Goal: Task Accomplishment & Management: Complete application form

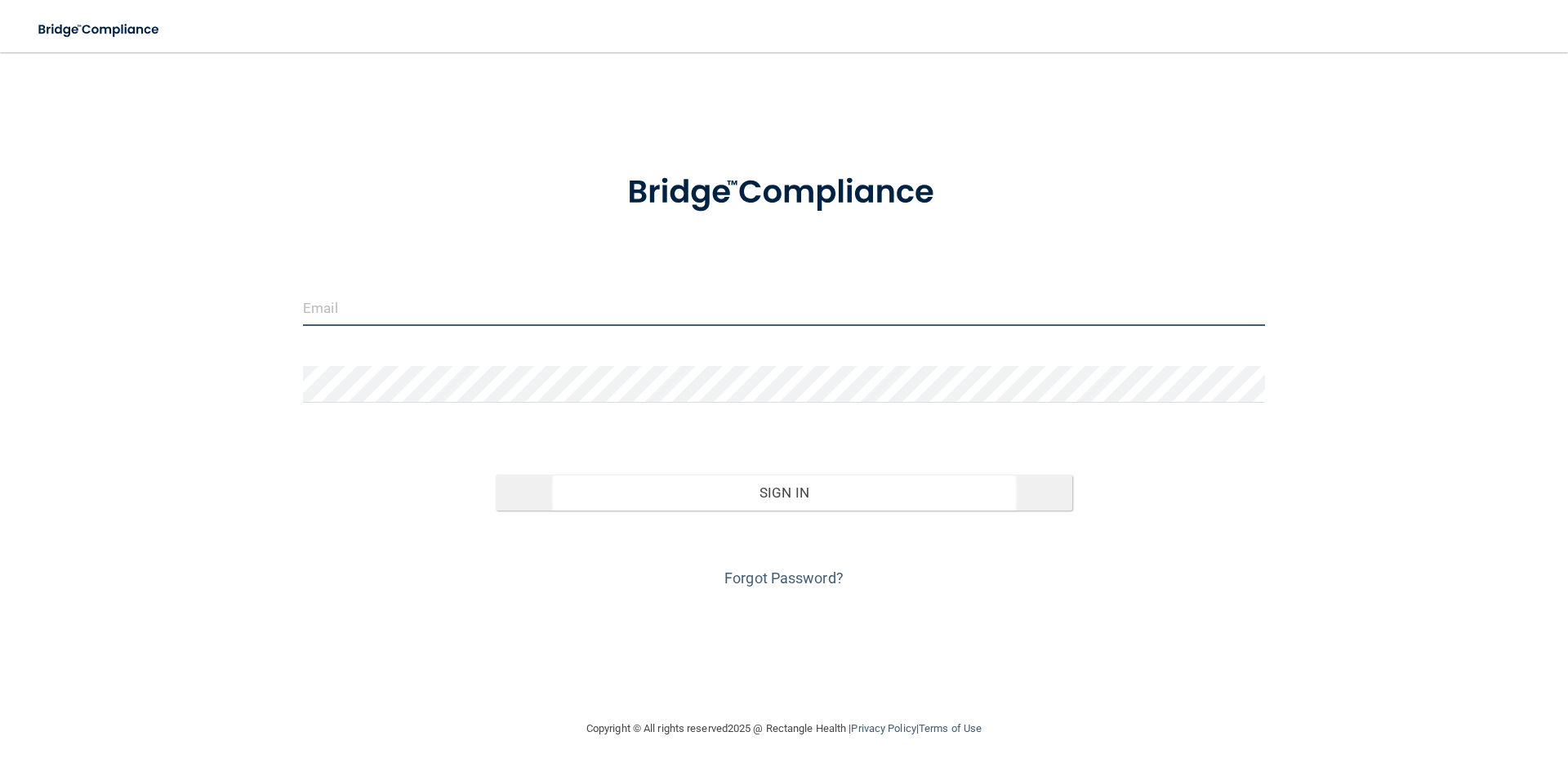
type input "[PERSON_NAME][EMAIL_ADDRESS][PERSON_NAME][DOMAIN_NAME]"
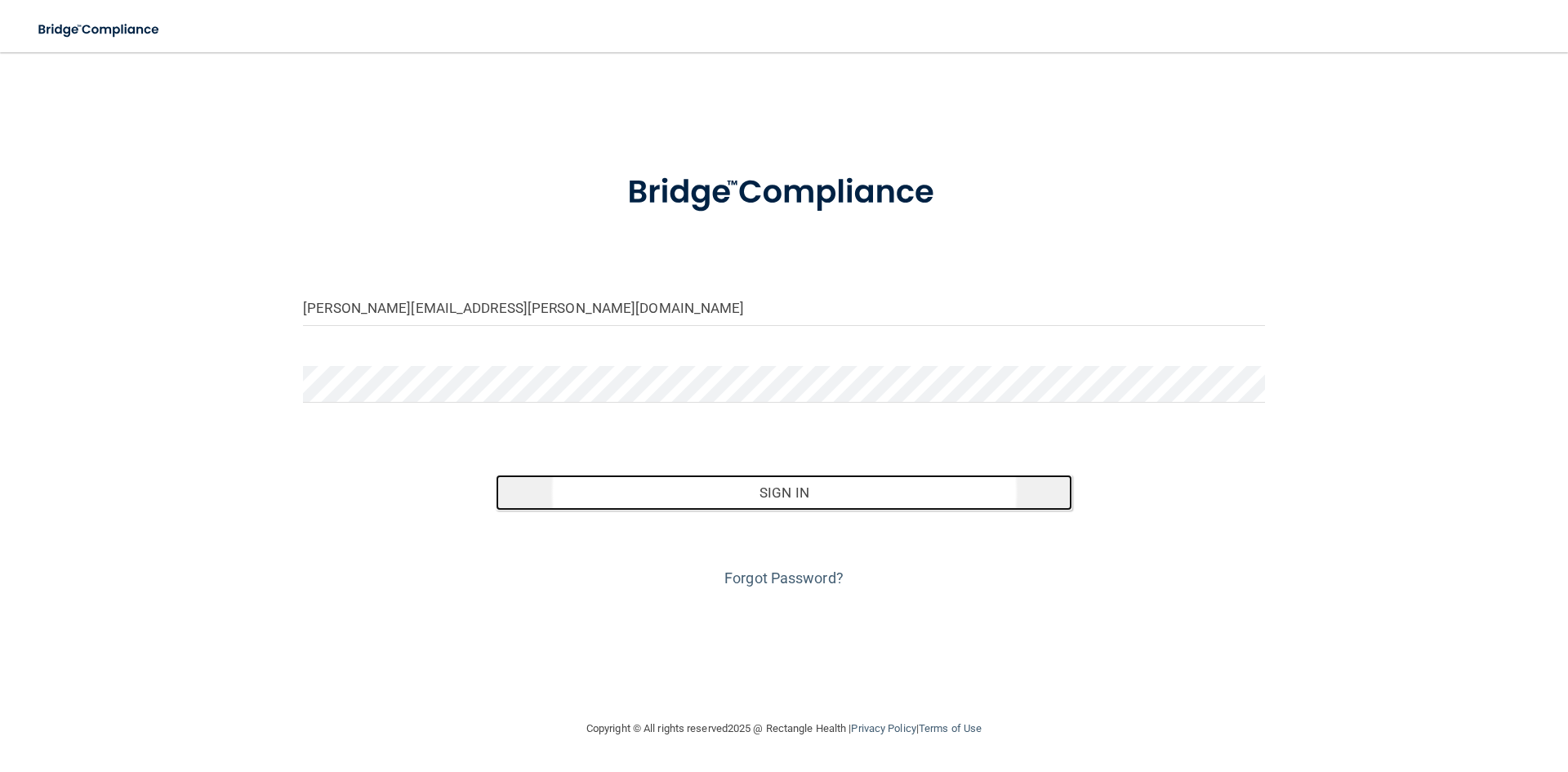
click at [804, 496] on button "Sign In" at bounding box center [784, 492] width 577 height 36
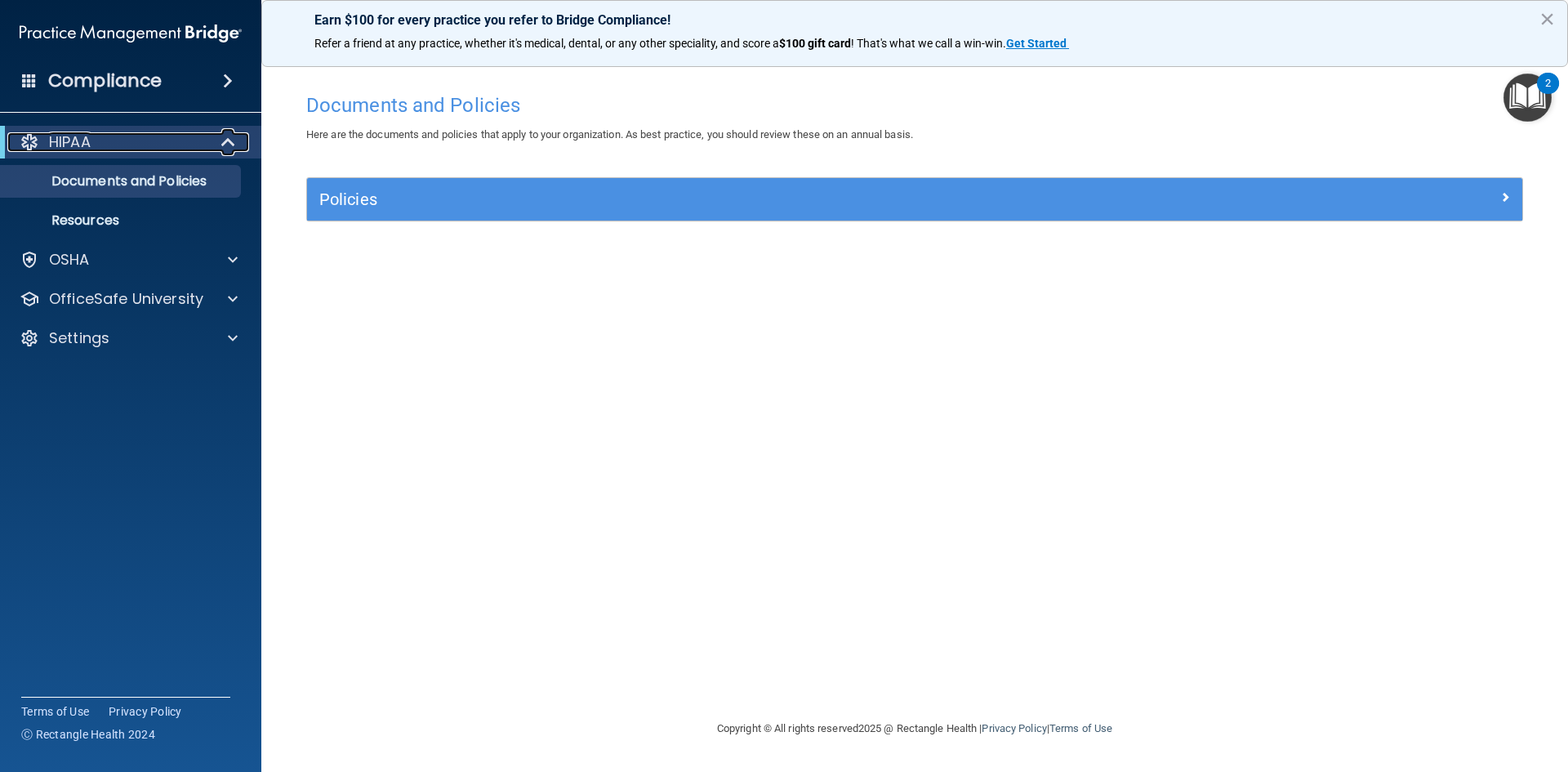
click at [168, 141] on div "HIPAA" at bounding box center [108, 142] width 202 height 20
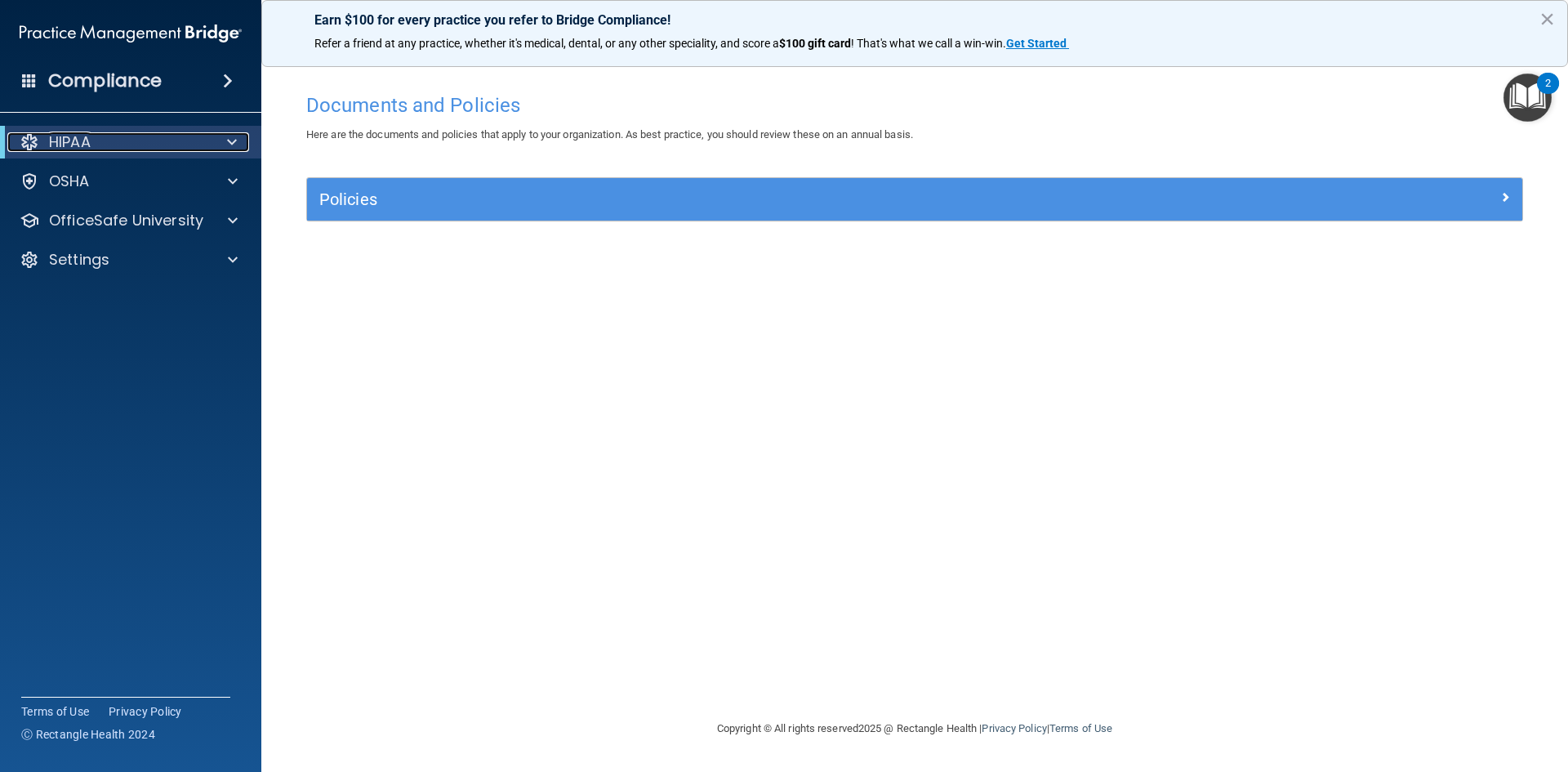
click at [168, 141] on div "HIPAA" at bounding box center [108, 142] width 202 height 20
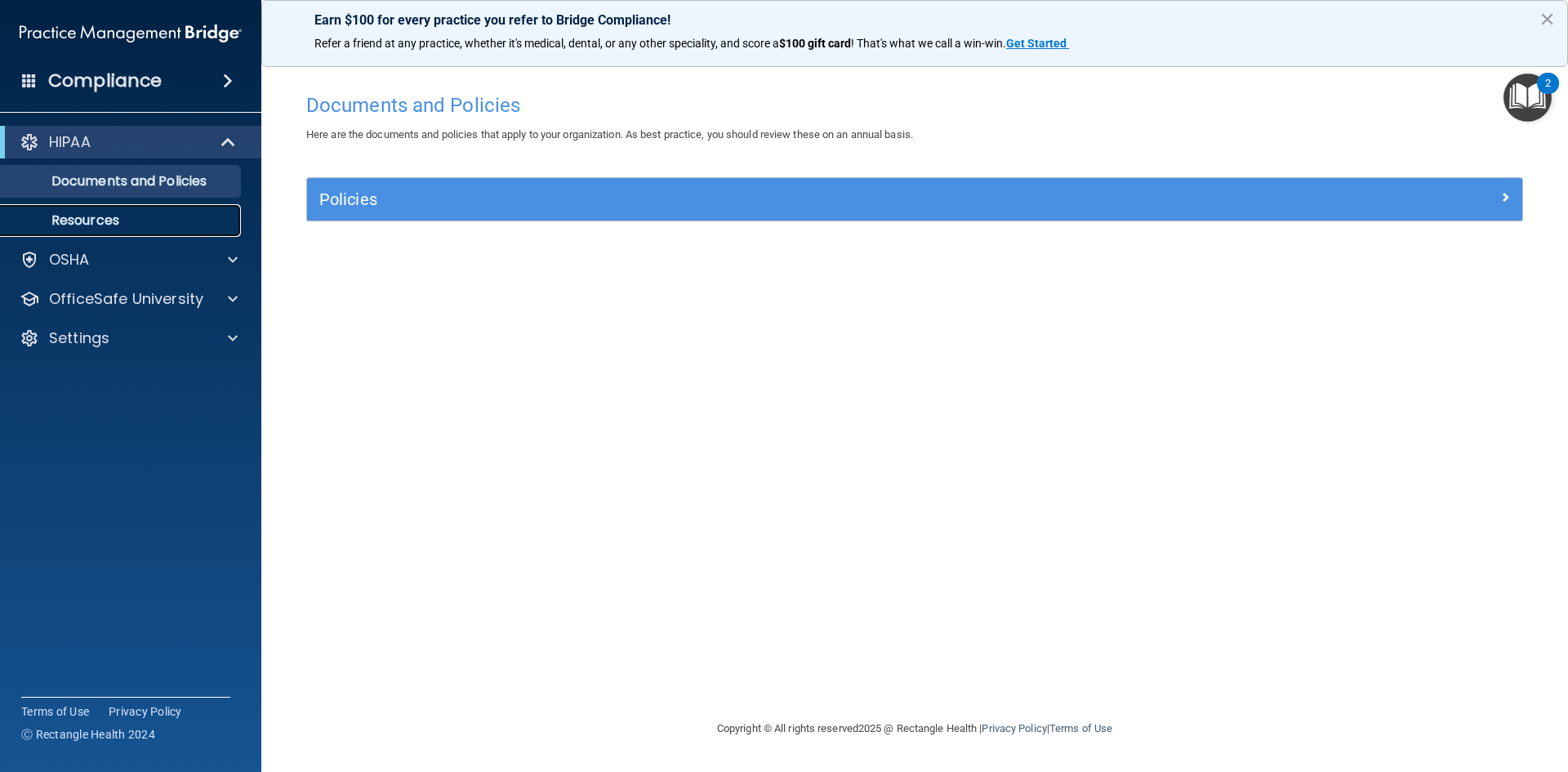
click at [89, 215] on p "Resources" at bounding box center [122, 221] width 223 height 16
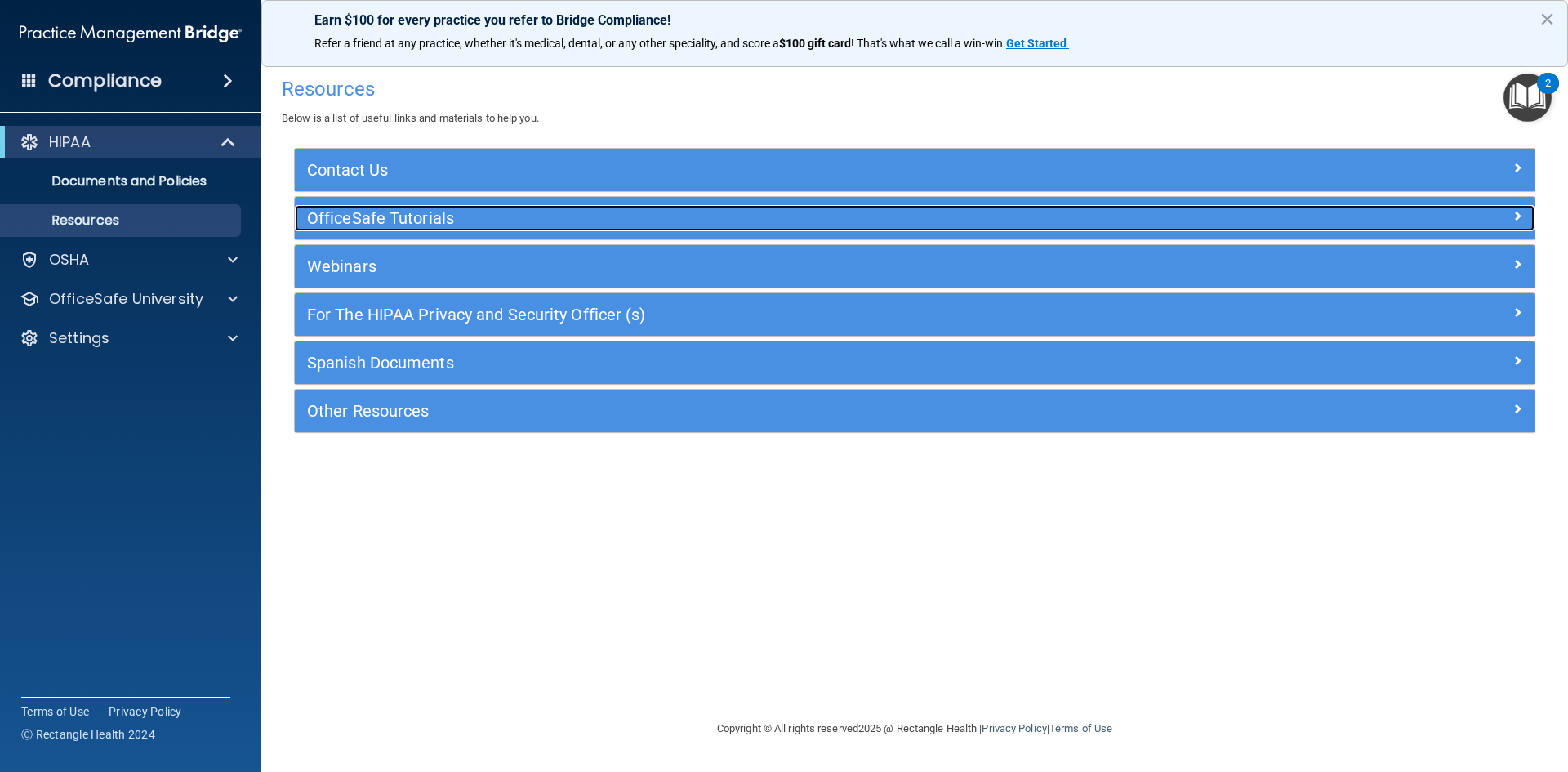
click at [412, 219] on h5 "OfficeSafe Tutorials" at bounding box center [760, 218] width 906 height 18
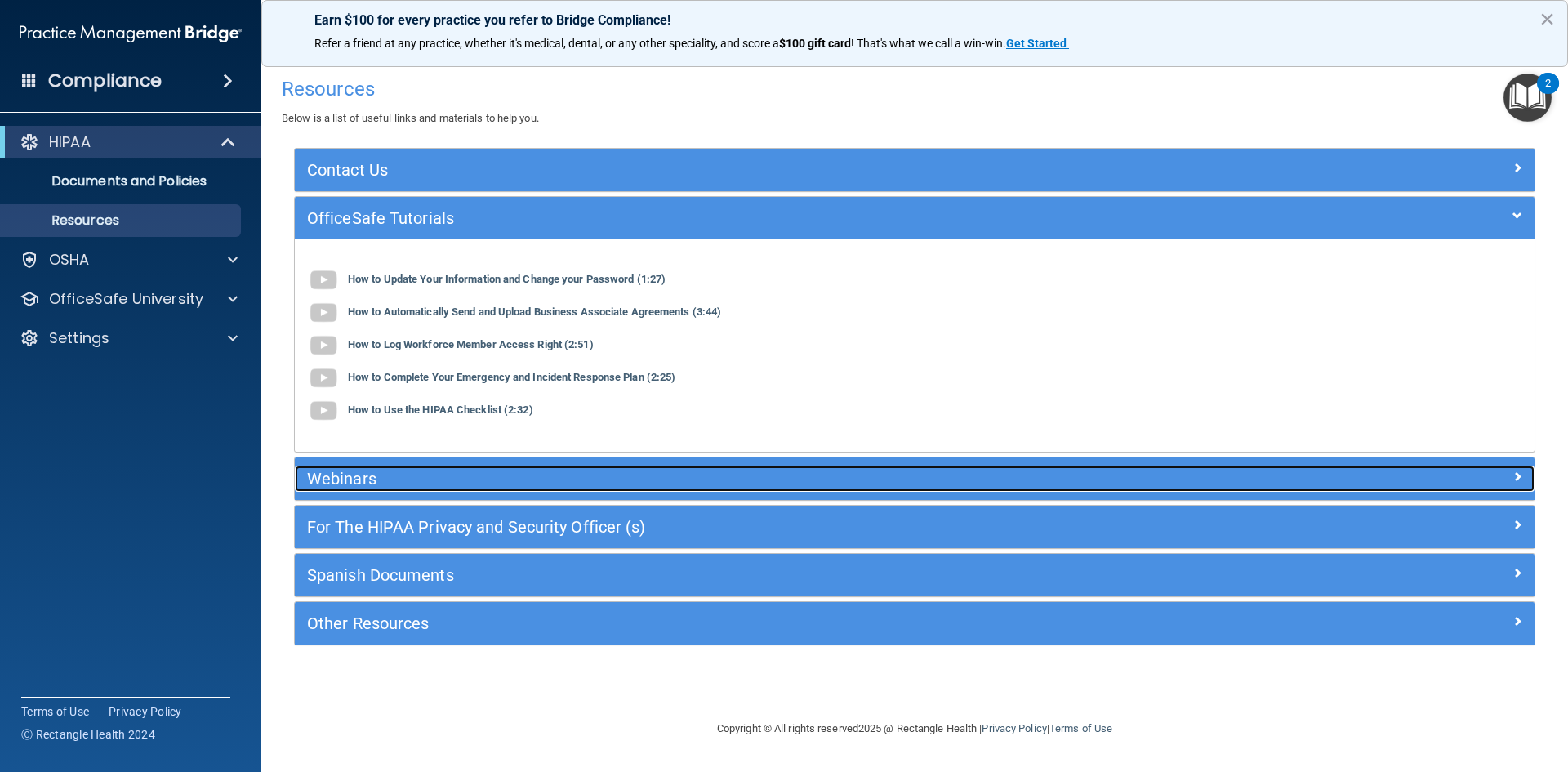
click at [467, 472] on h5 "Webinars" at bounding box center [760, 478] width 906 height 18
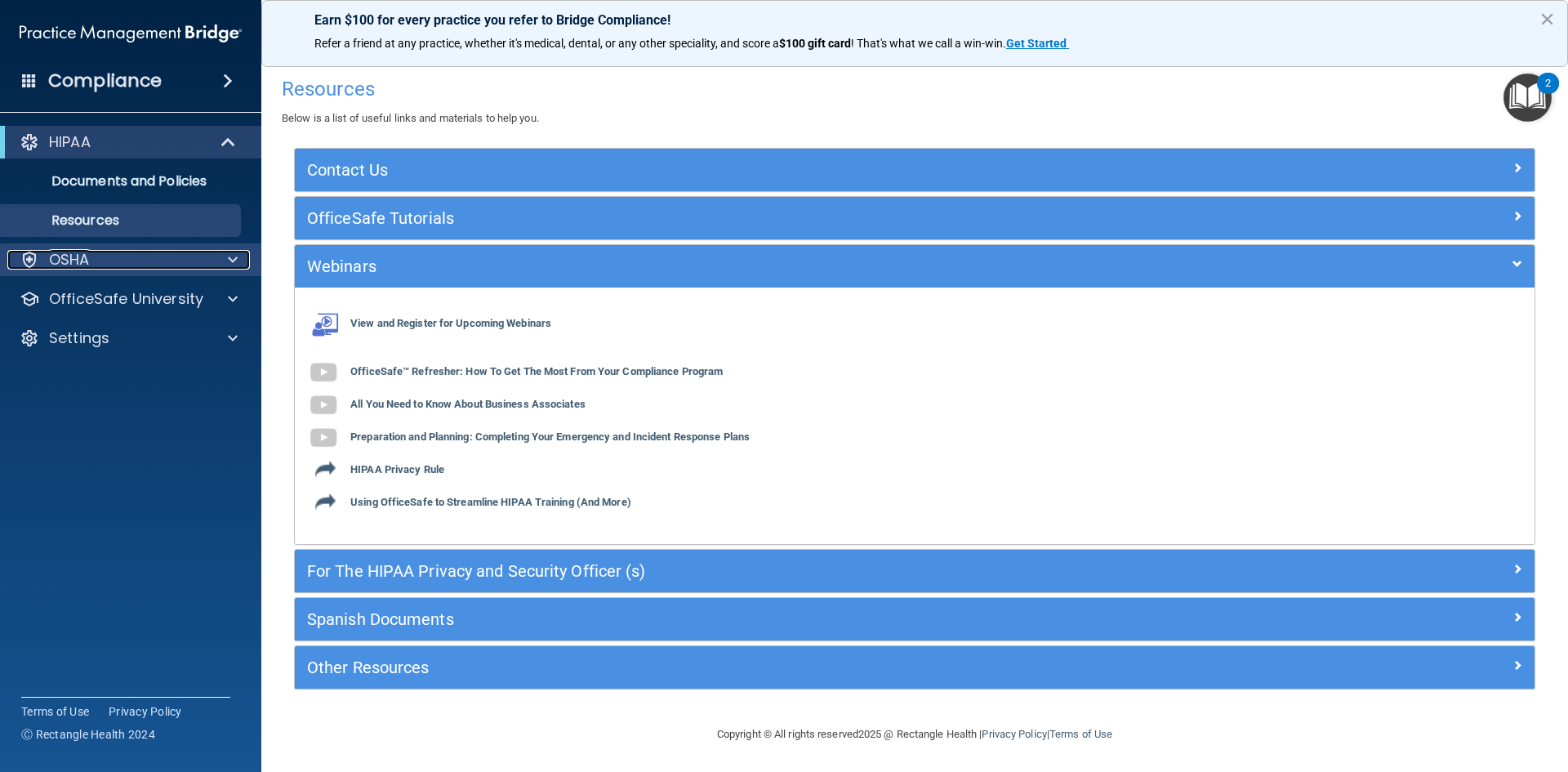
click at [122, 258] on div "OSHA" at bounding box center [109, 260] width 203 height 20
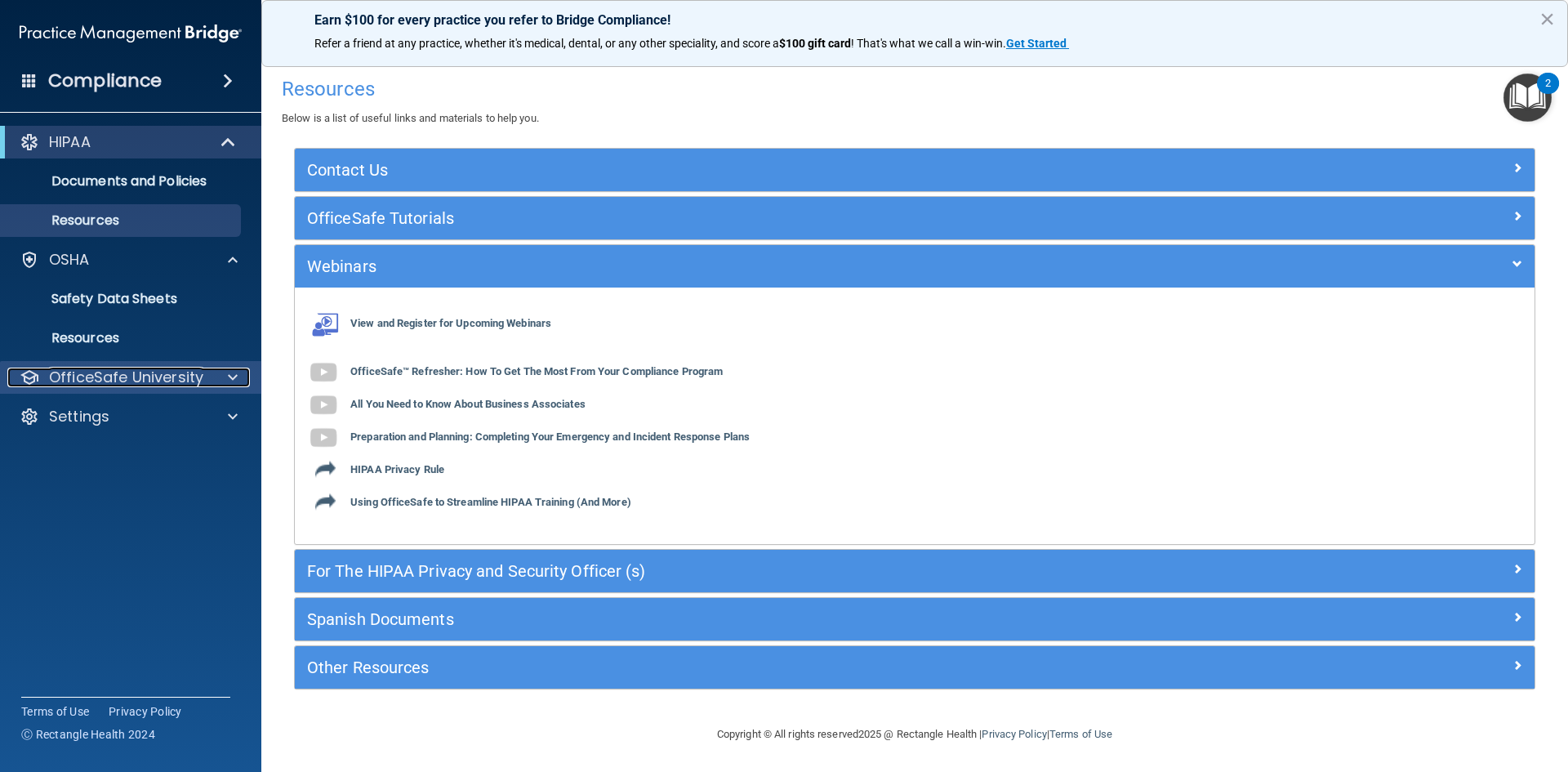
click at [119, 379] on p "OfficeSafe University" at bounding box center [126, 377] width 155 height 20
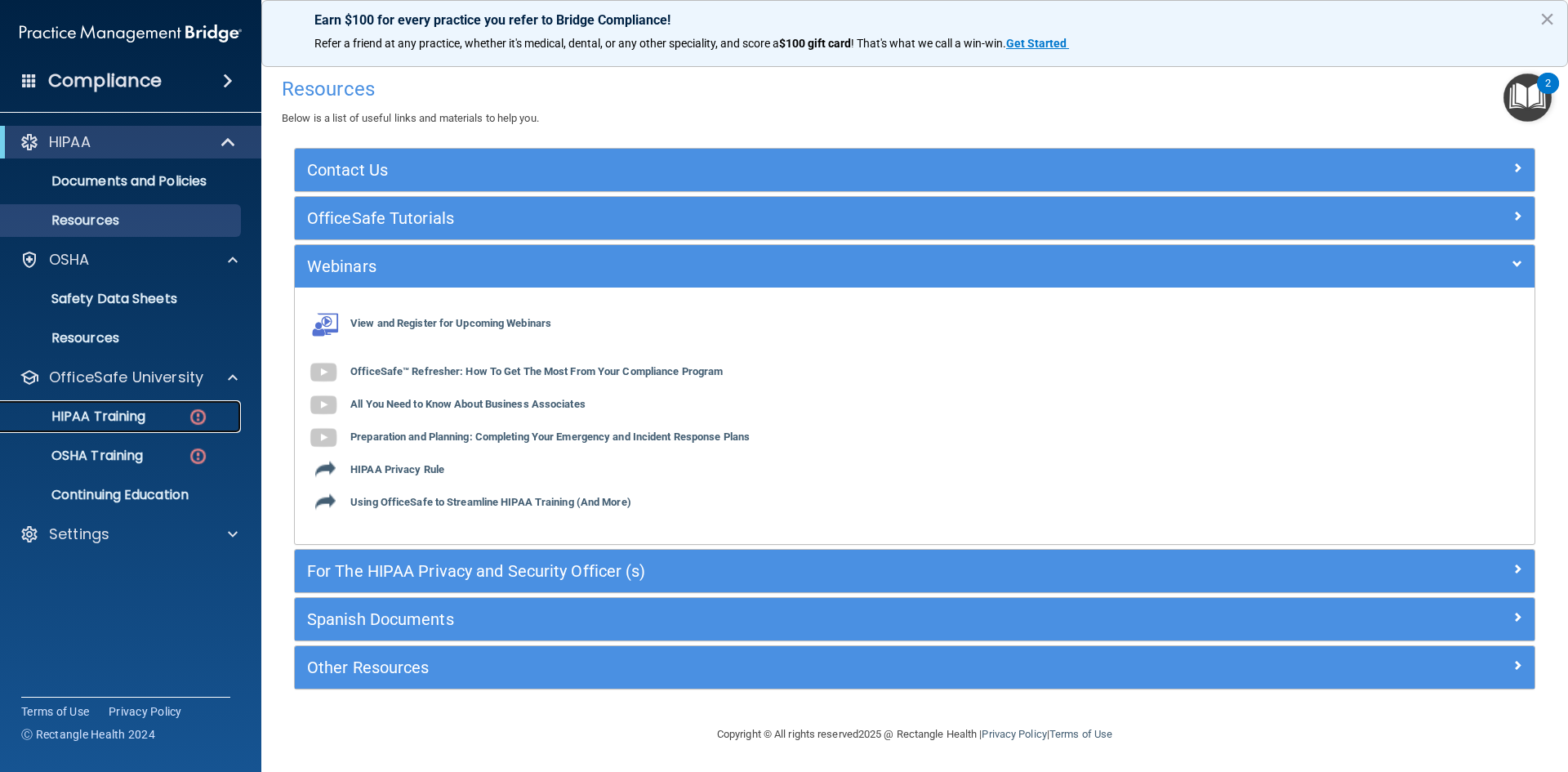
click at [118, 412] on p "HIPAA Training" at bounding box center [78, 416] width 135 height 16
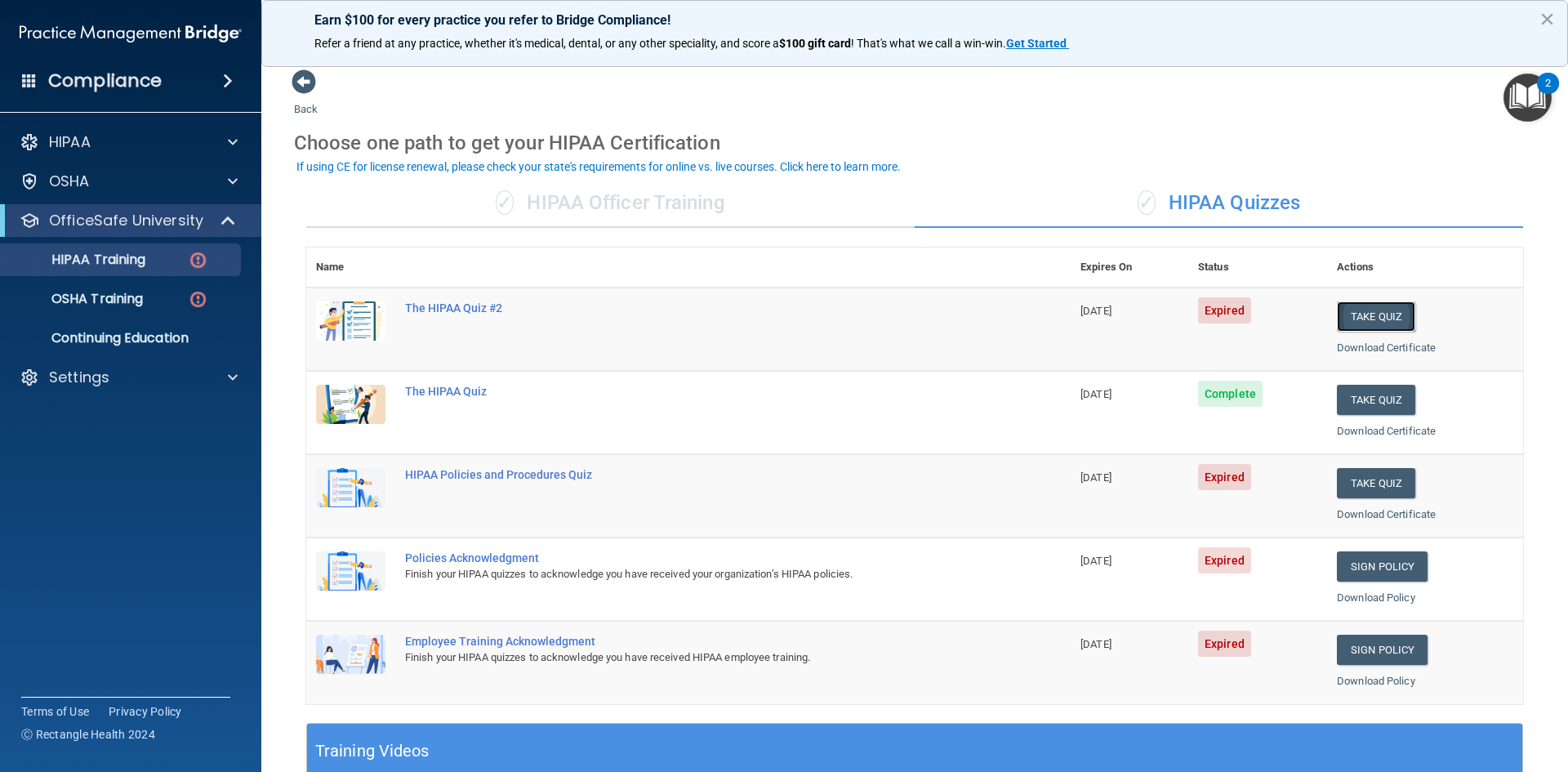
click at [1364, 321] on button "Take Quiz" at bounding box center [1376, 316] width 78 height 30
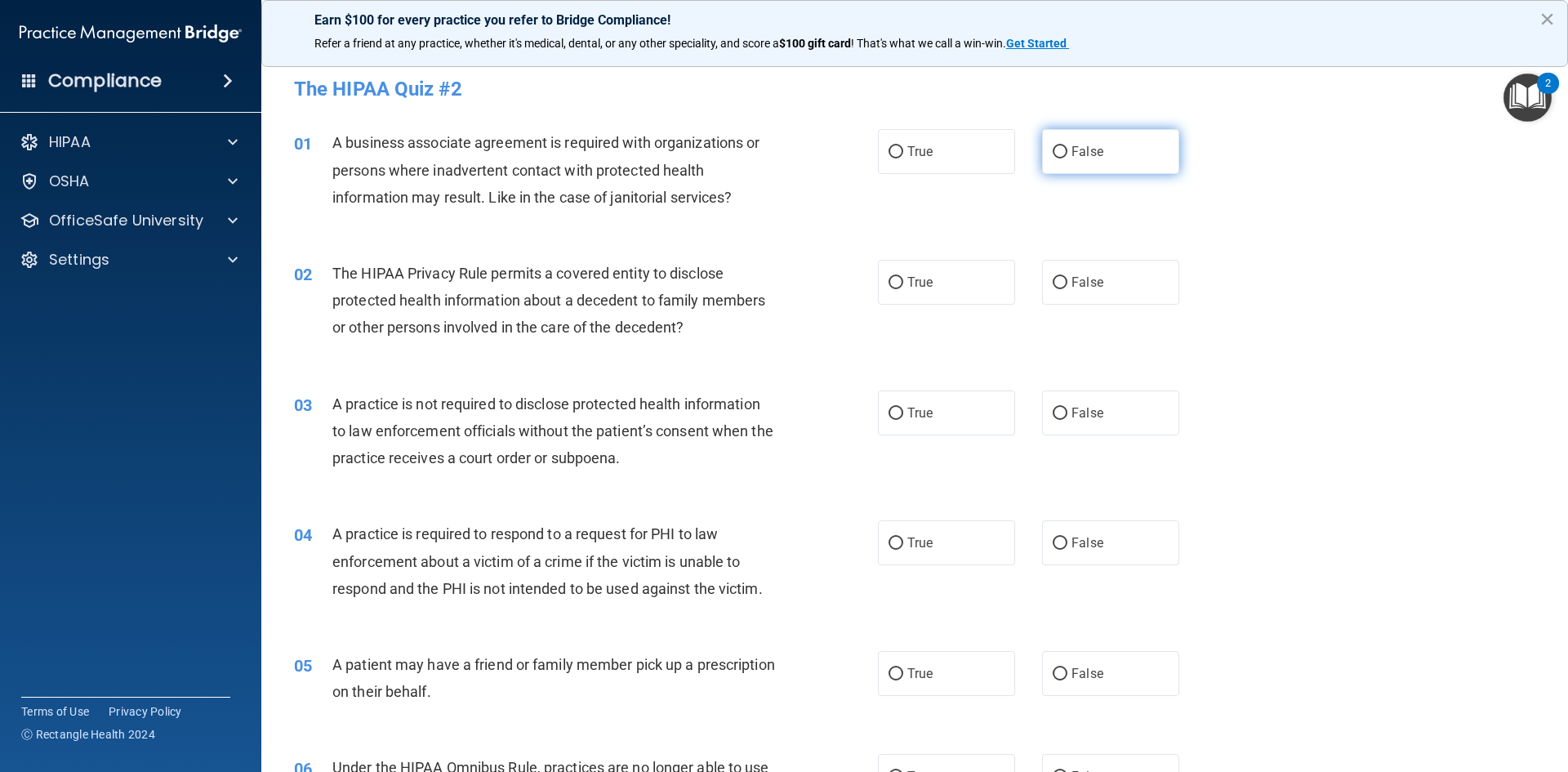
click at [1057, 150] on input "False" at bounding box center [1060, 152] width 15 height 12
radio input "true"
click at [1052, 281] on input "False" at bounding box center [1060, 283] width 15 height 12
radio input "true"
click at [1053, 413] on input "False" at bounding box center [1060, 413] width 15 height 12
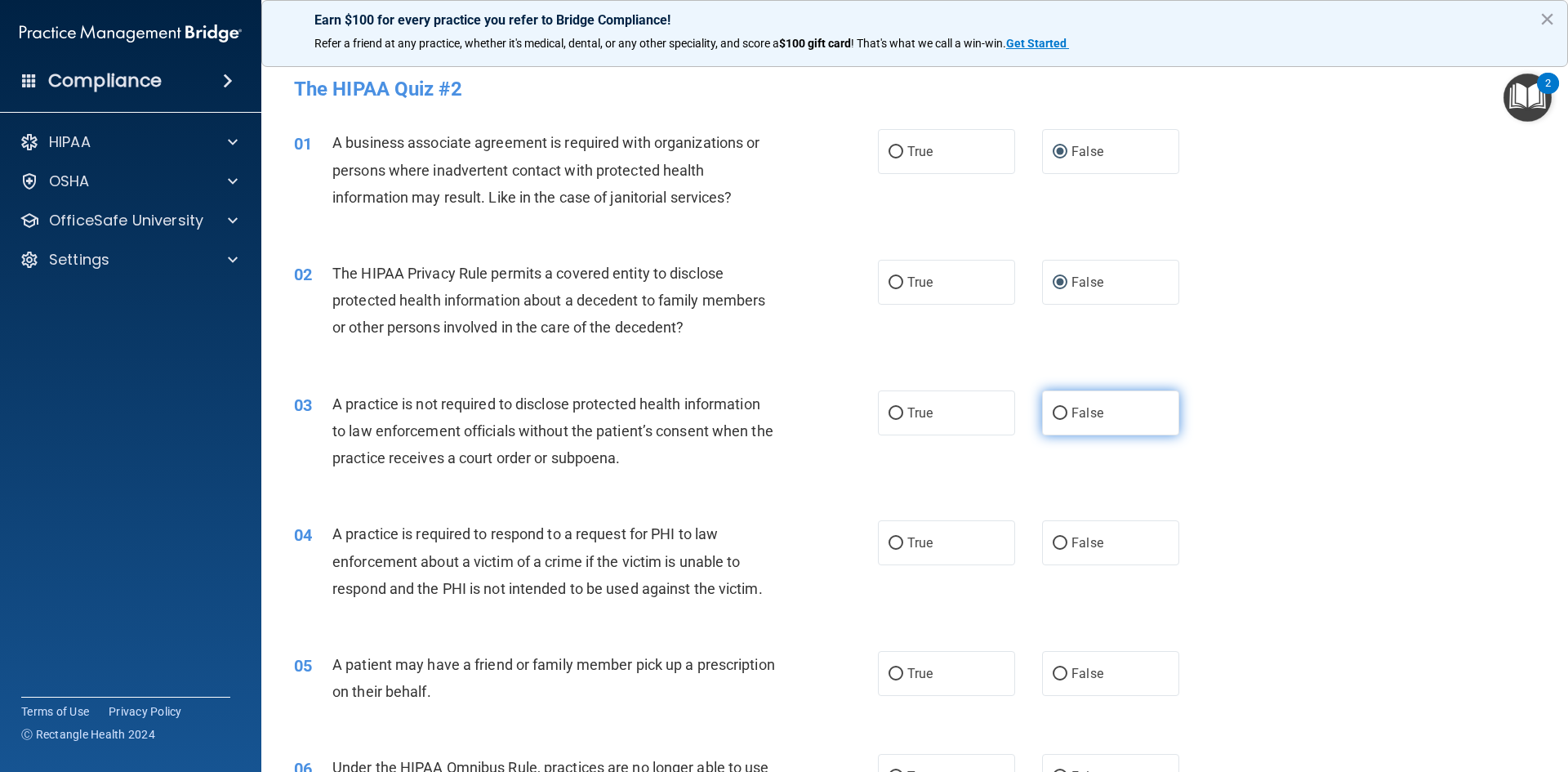
radio input "true"
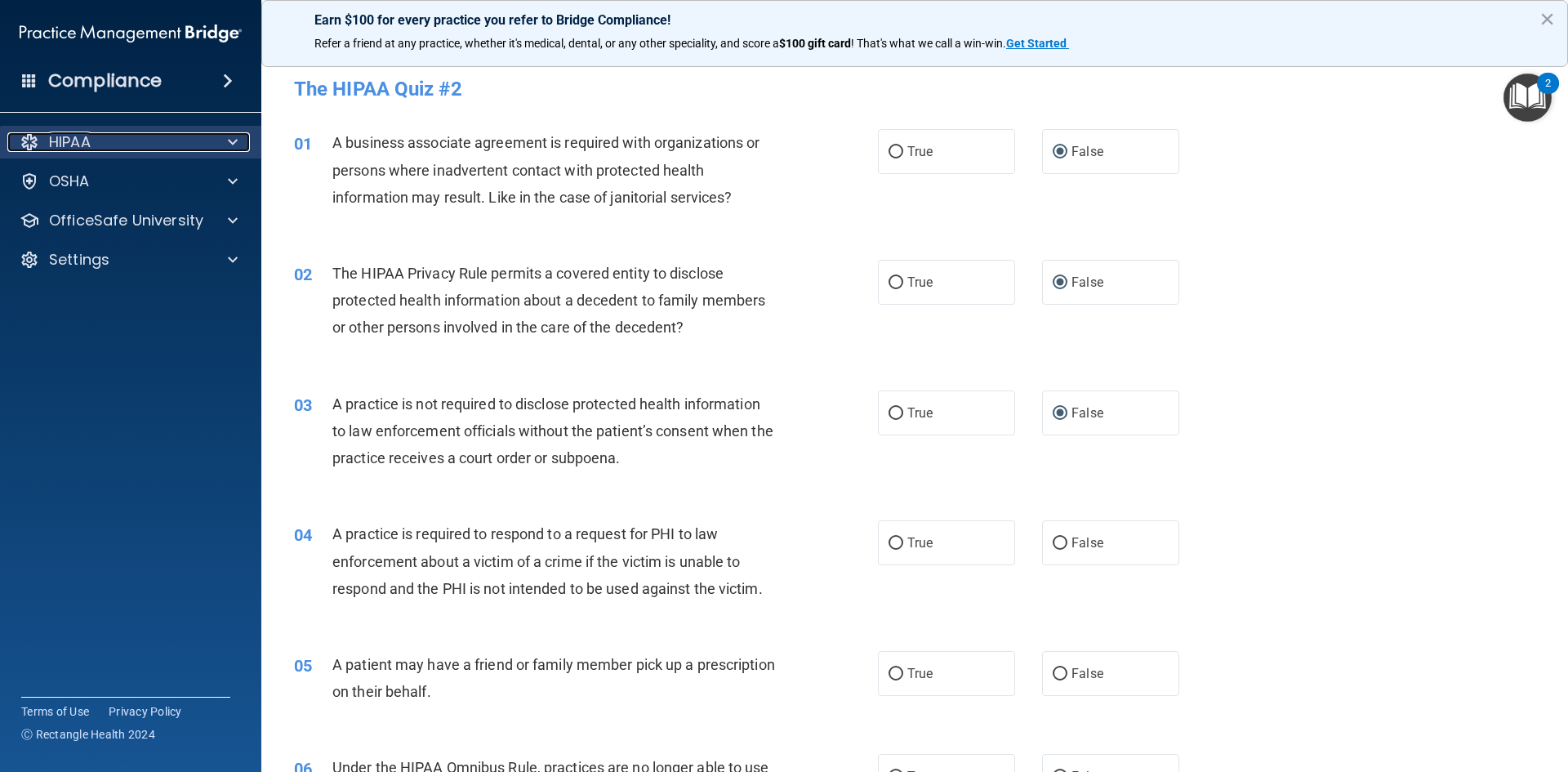
click at [172, 146] on div "HIPAA" at bounding box center [109, 142] width 203 height 20
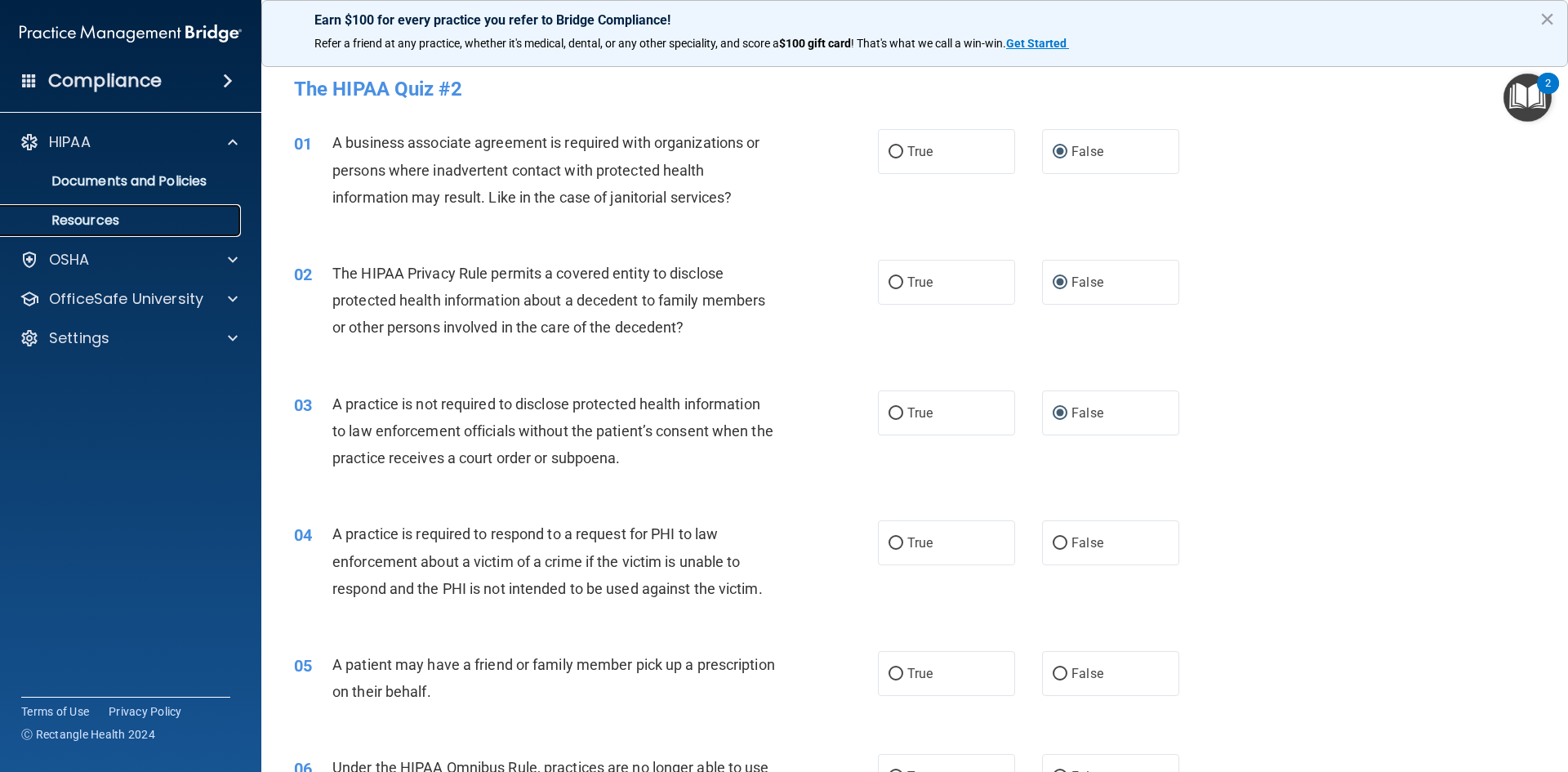
click at [101, 214] on p "Resources" at bounding box center [122, 221] width 223 height 16
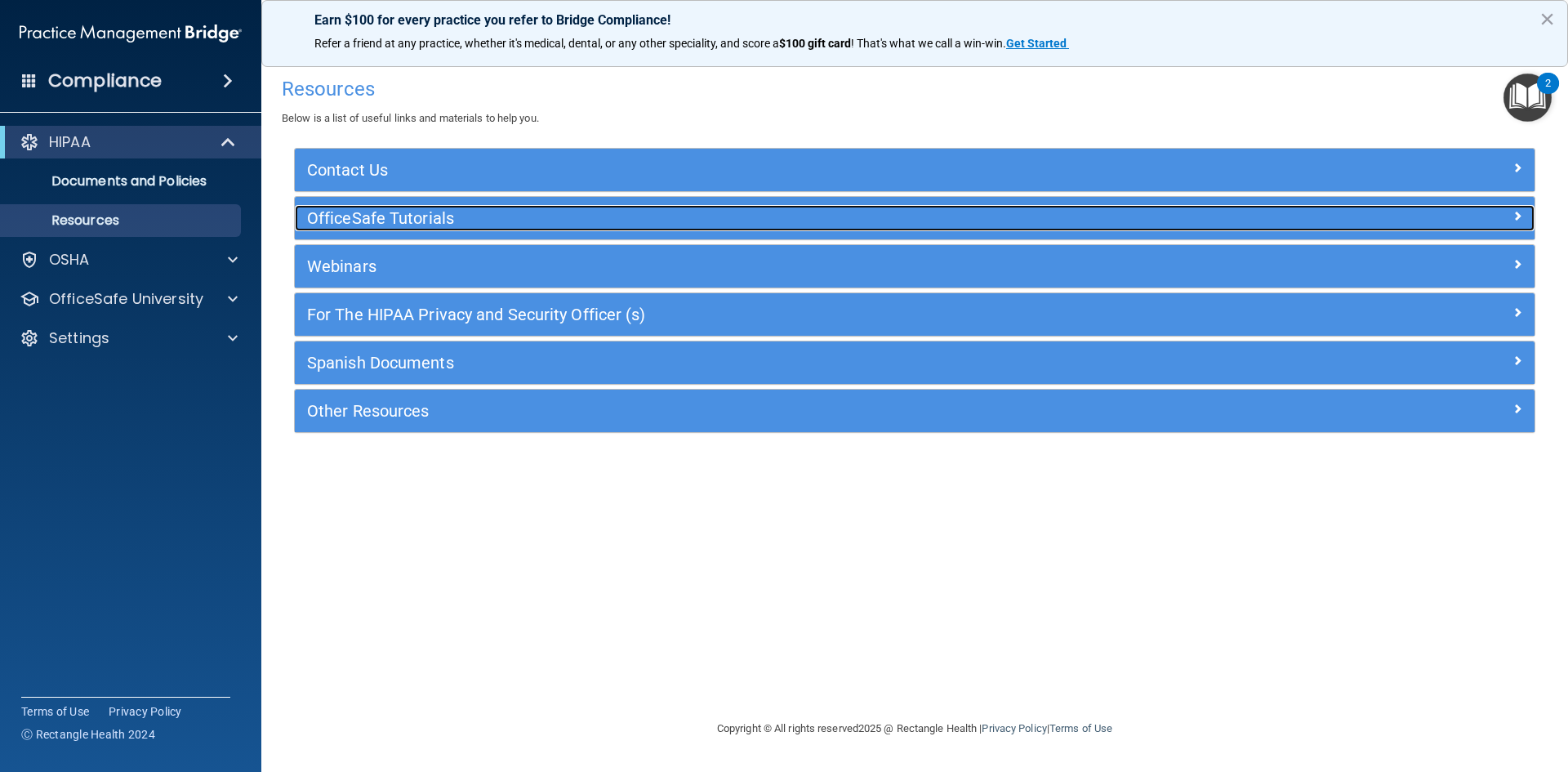
click at [531, 213] on h5 "OfficeSafe Tutorials" at bounding box center [760, 218] width 906 height 18
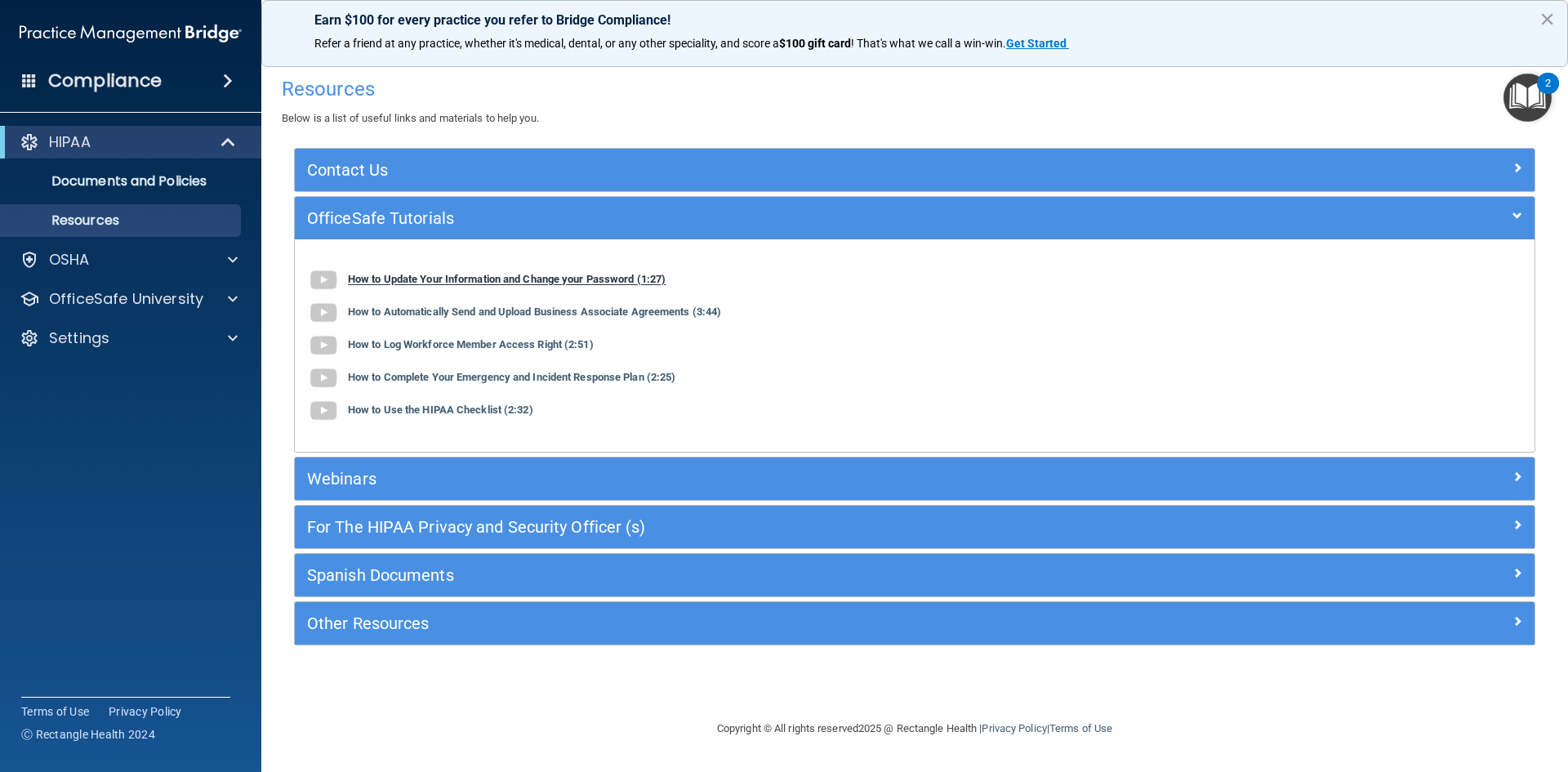
click at [513, 280] on b "How to Update Your Information and Change your Password (1:27)" at bounding box center [506, 280] width 318 height 12
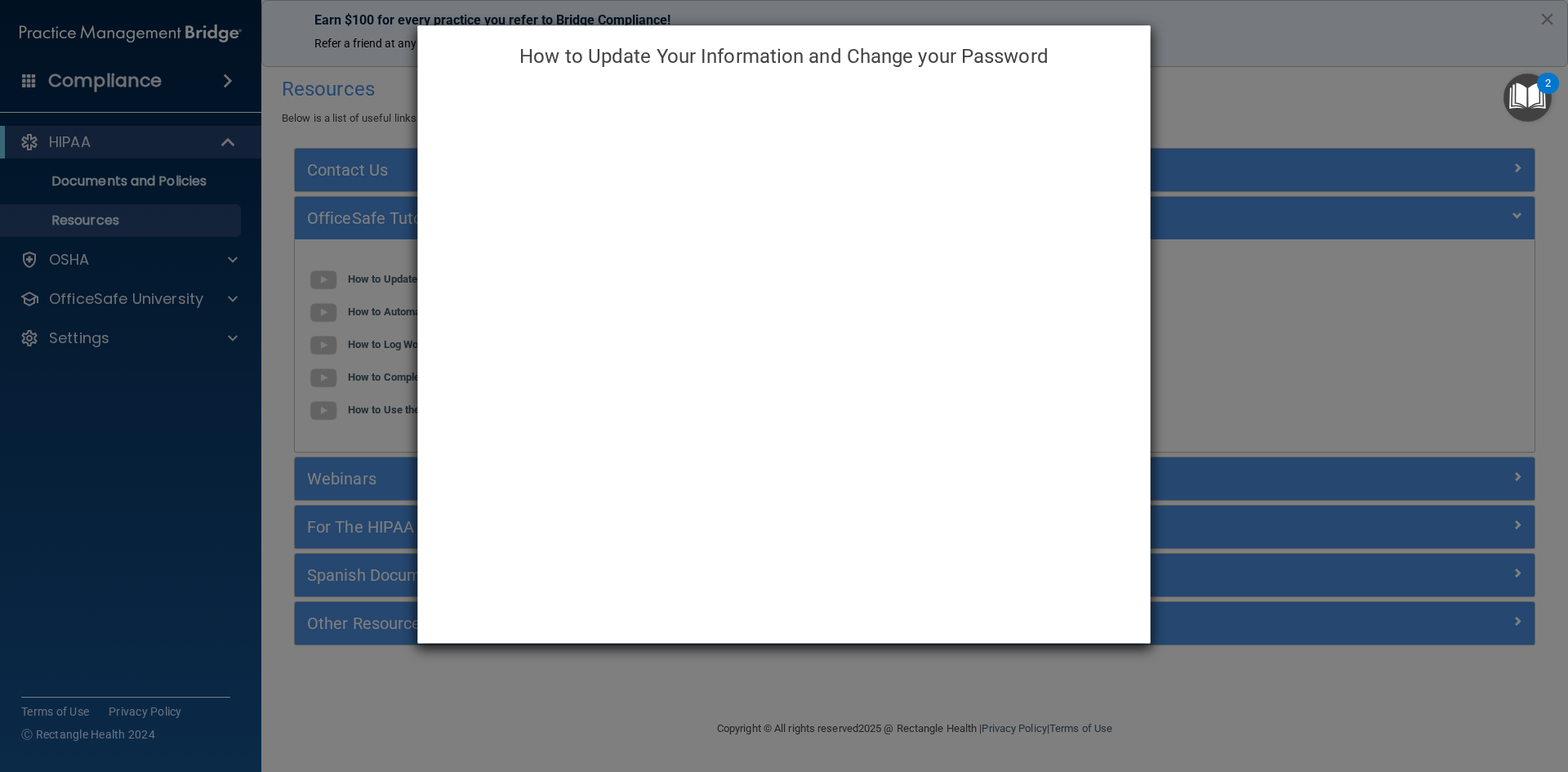
click at [1080, 52] on h4 "How to Update Your Information and Change your Password" at bounding box center [783, 56] width 707 height 36
click at [1206, 73] on div "How to Update Your Information and Change your Password" at bounding box center [784, 386] width 1568 height 772
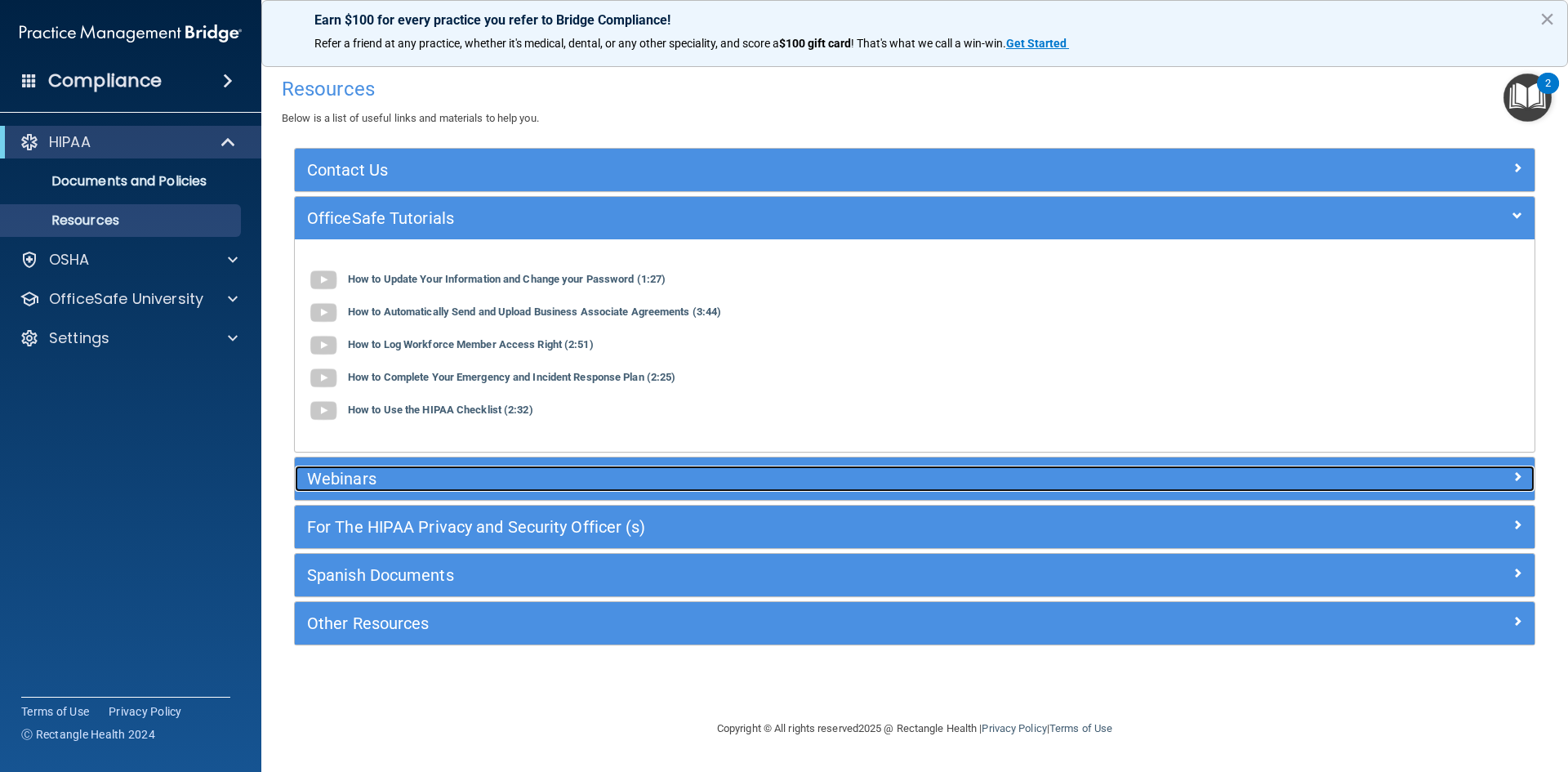
click at [467, 475] on h5 "Webinars" at bounding box center [760, 478] width 906 height 18
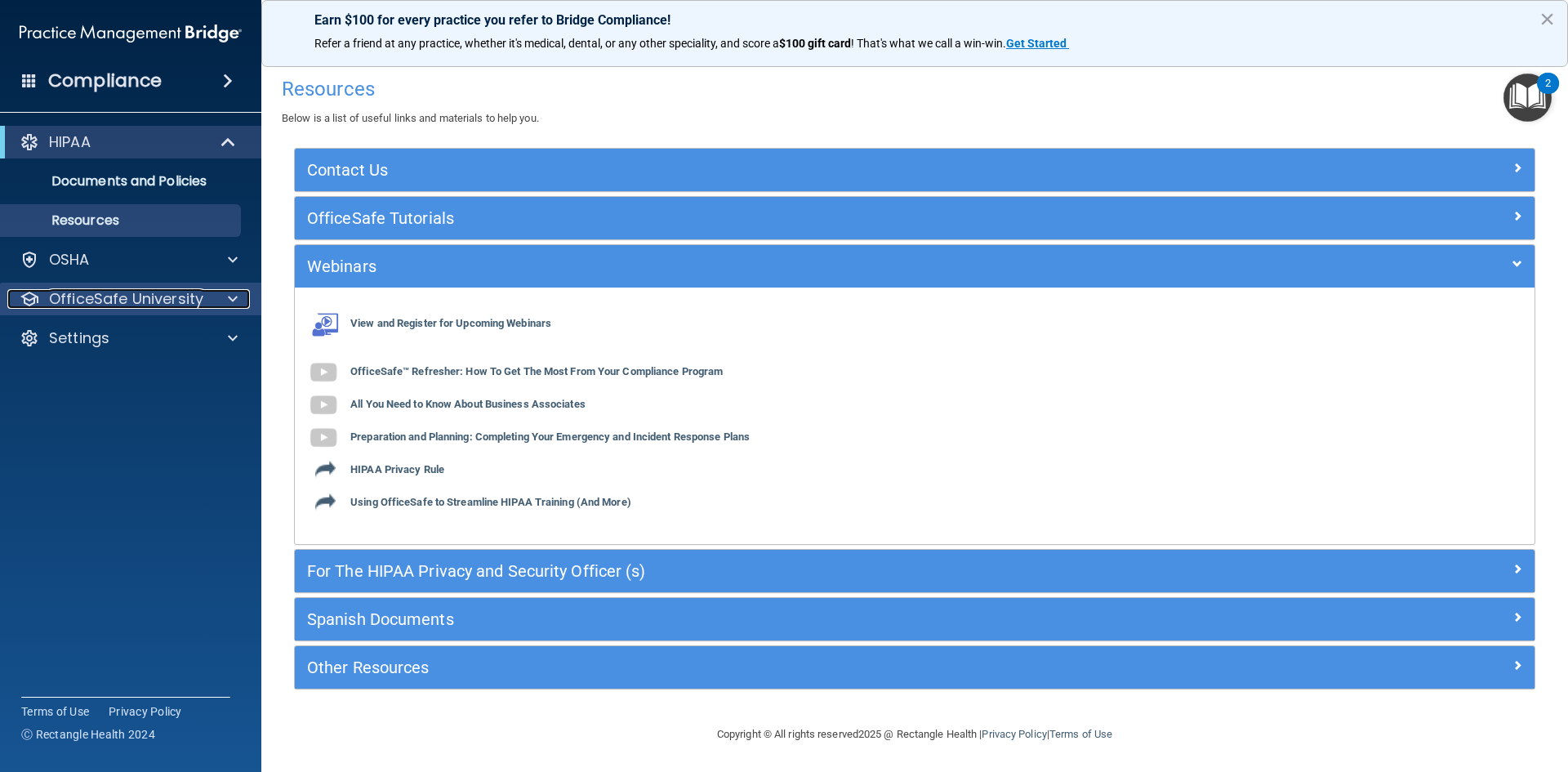
click at [188, 293] on p "OfficeSafe University" at bounding box center [126, 299] width 155 height 20
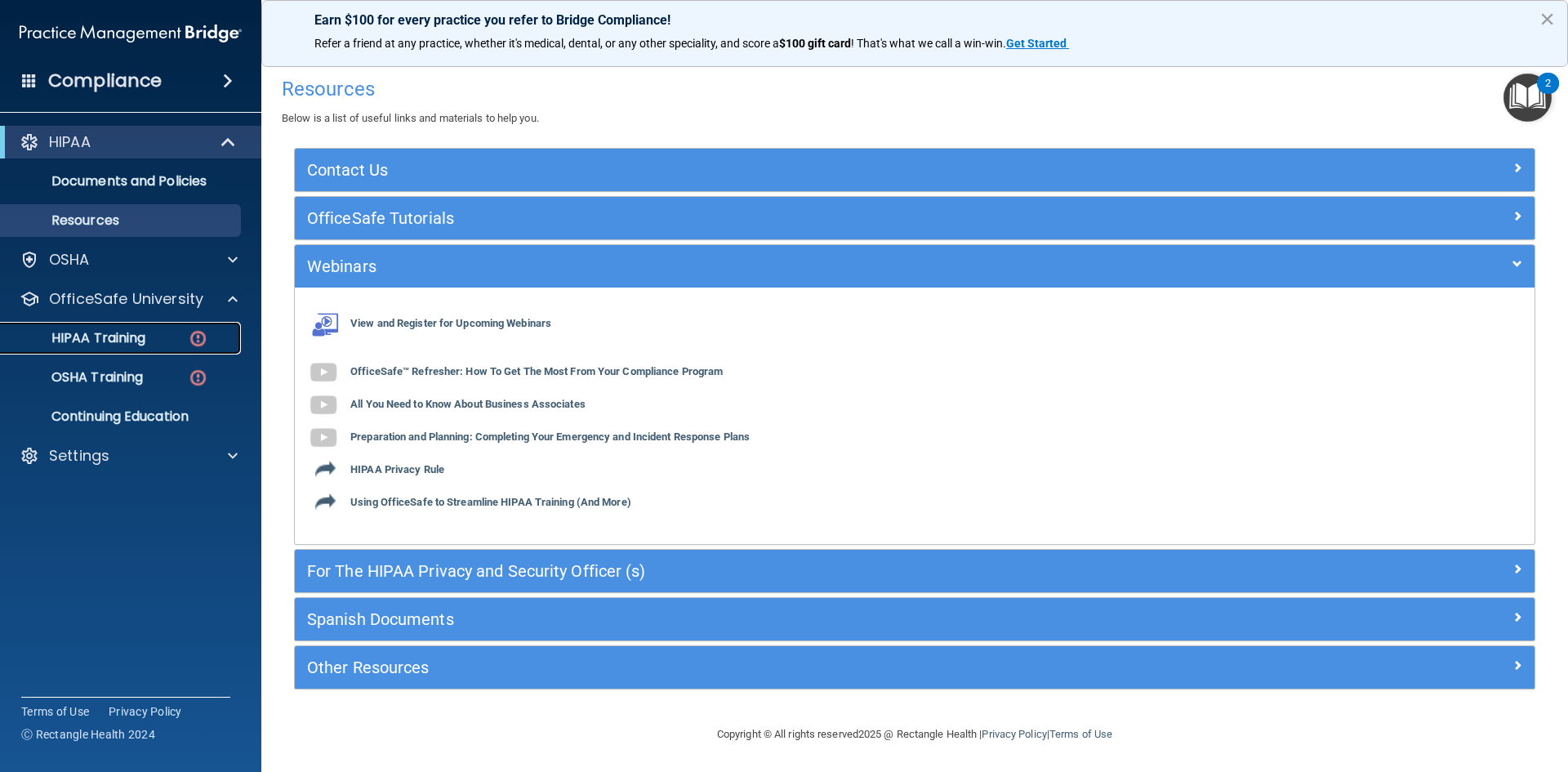
click at [102, 334] on p "HIPAA Training" at bounding box center [78, 338] width 135 height 16
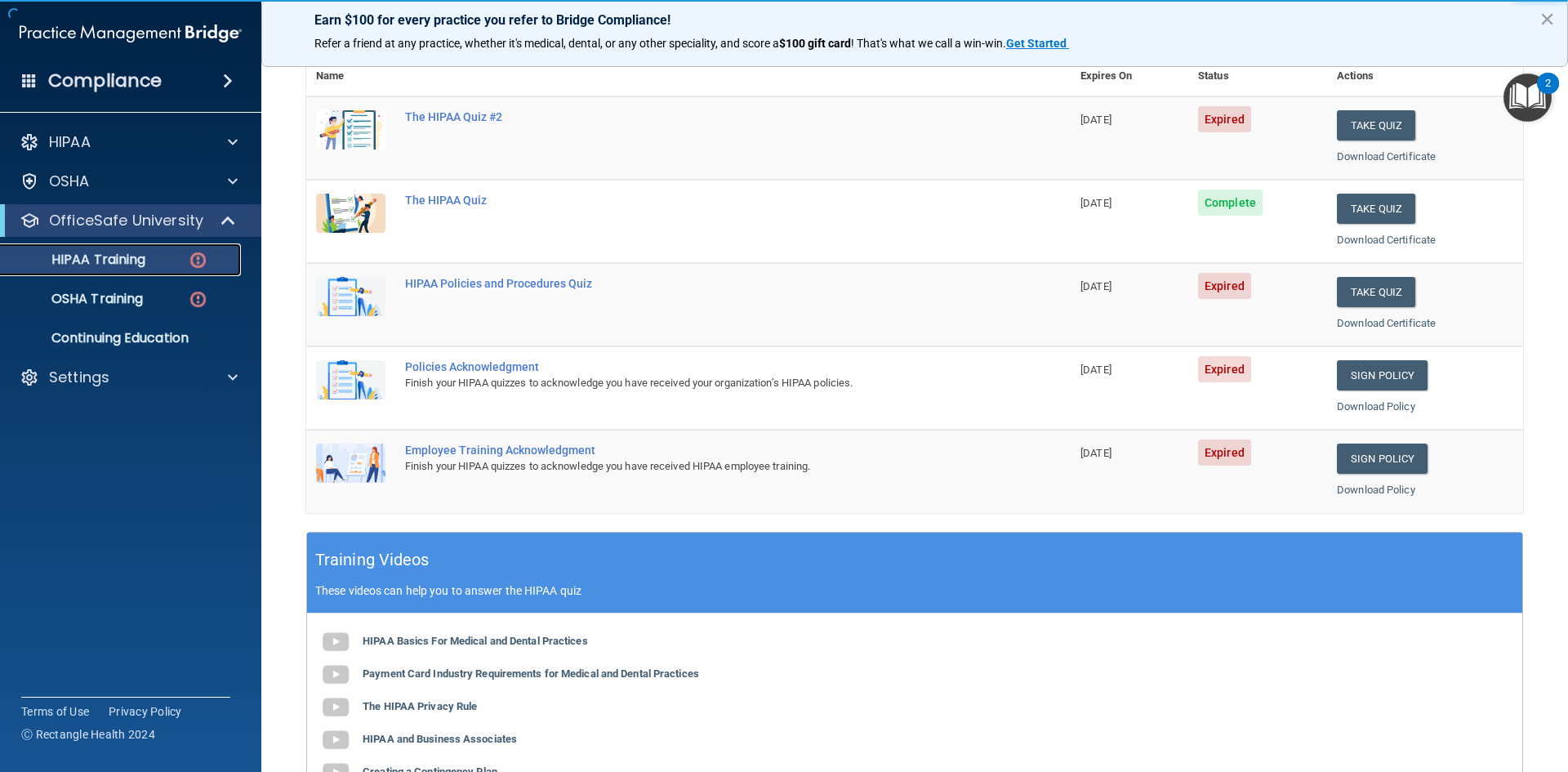
scroll to position [326, 0]
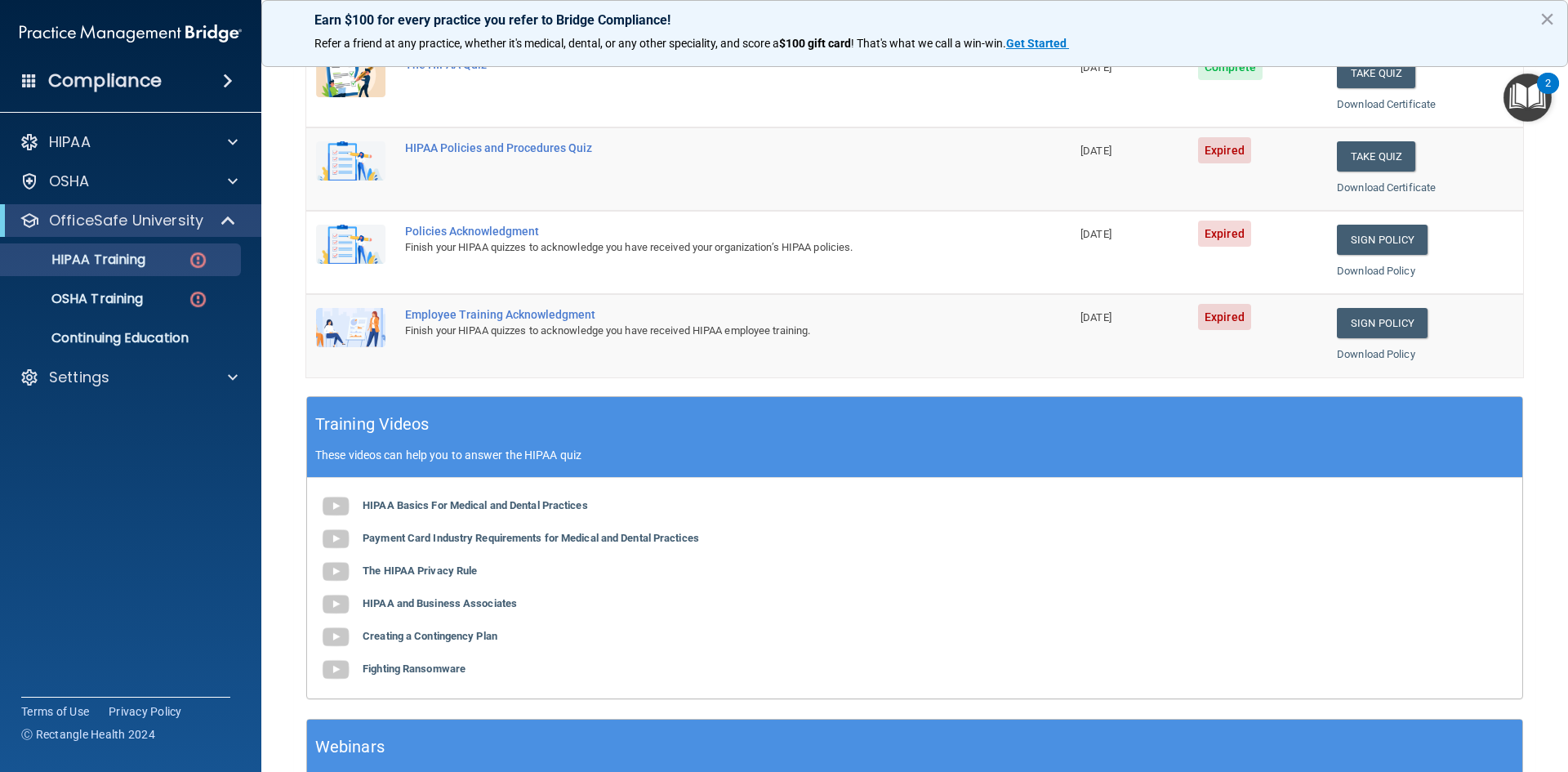
click at [464, 513] on div "HIPAA Basics For Medical and Dental Practices Payment Card Industry Requirement…" at bounding box center [915, 588] width 1215 height 221
click at [450, 504] on b "HIPAA Basics For Medical and Dental Practices" at bounding box center [475, 505] width 226 height 12
click at [526, 538] on b "Payment Card Industry Requirements for Medical and Dental Practices" at bounding box center [530, 537] width 336 height 12
click at [433, 569] on b "The HIPAA Privacy Rule" at bounding box center [419, 570] width 114 height 12
click at [430, 604] on b "HIPAA and Business Associates" at bounding box center [439, 603] width 155 height 12
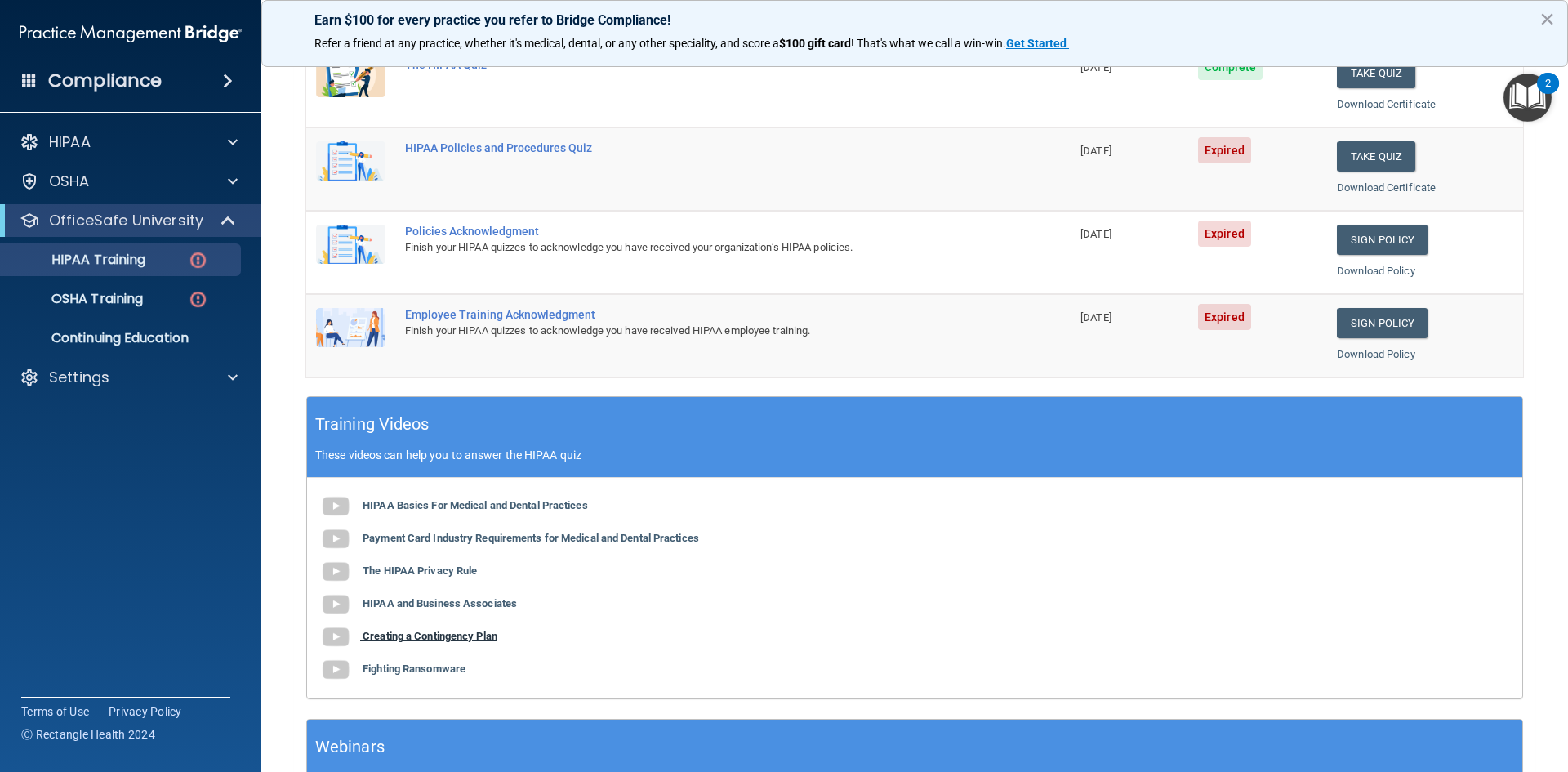
click at [456, 635] on b "Creating a Contingency Plan" at bounding box center [429, 635] width 135 height 12
click at [430, 669] on b "Fighting Ransomware" at bounding box center [414, 668] width 103 height 12
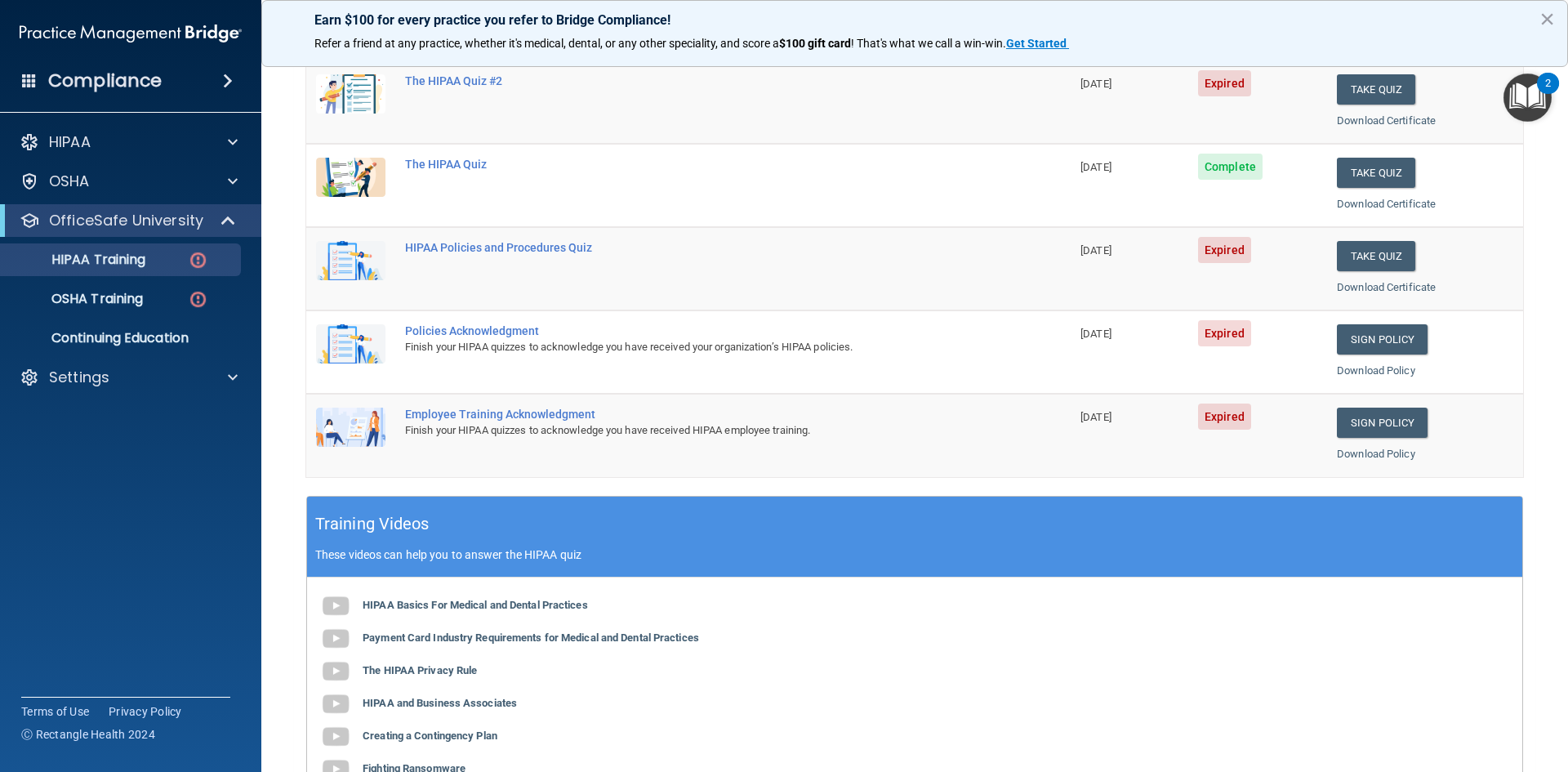
scroll to position [82, 0]
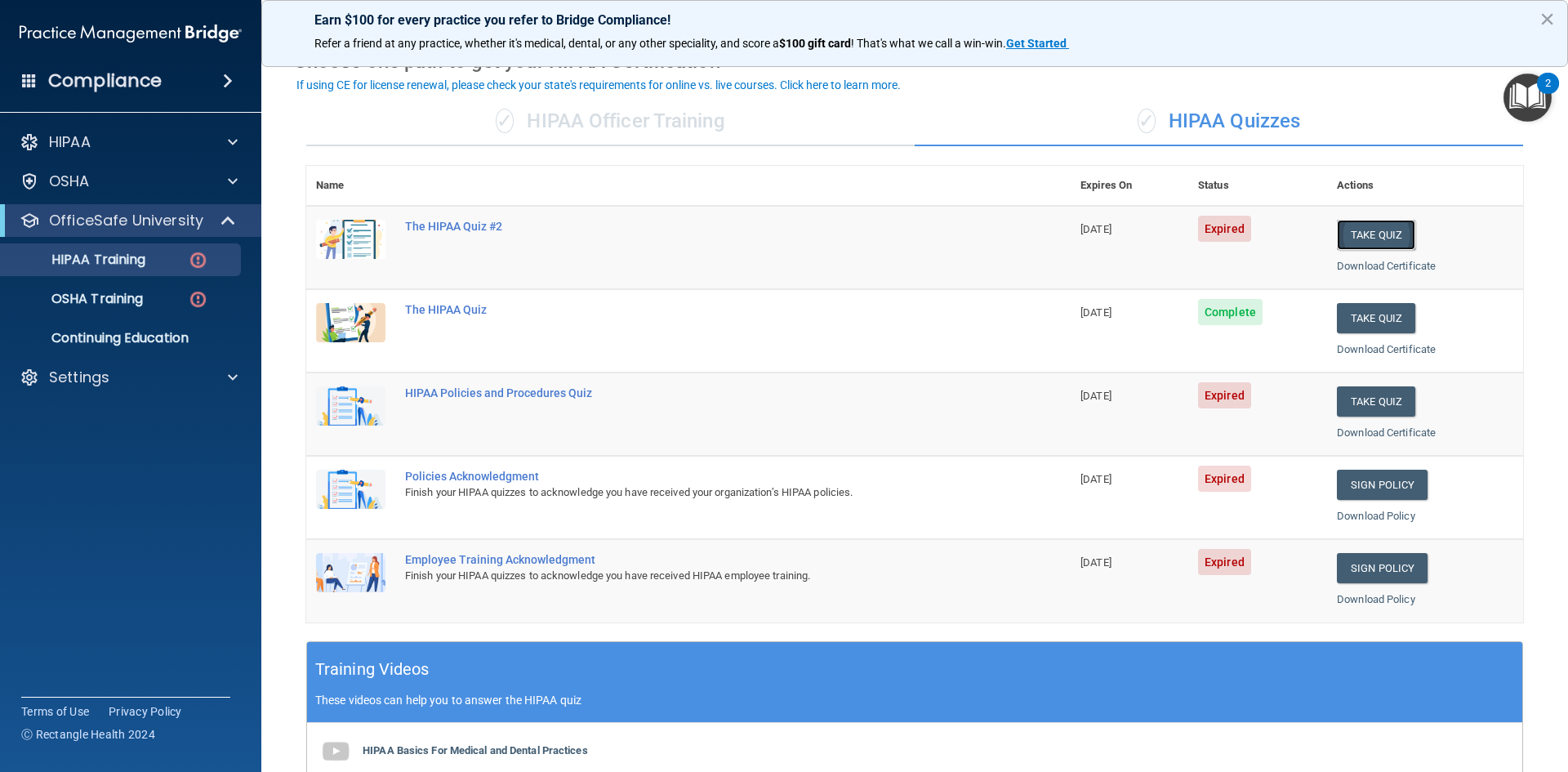
click at [1360, 236] on button "Take Quiz" at bounding box center [1376, 235] width 78 height 30
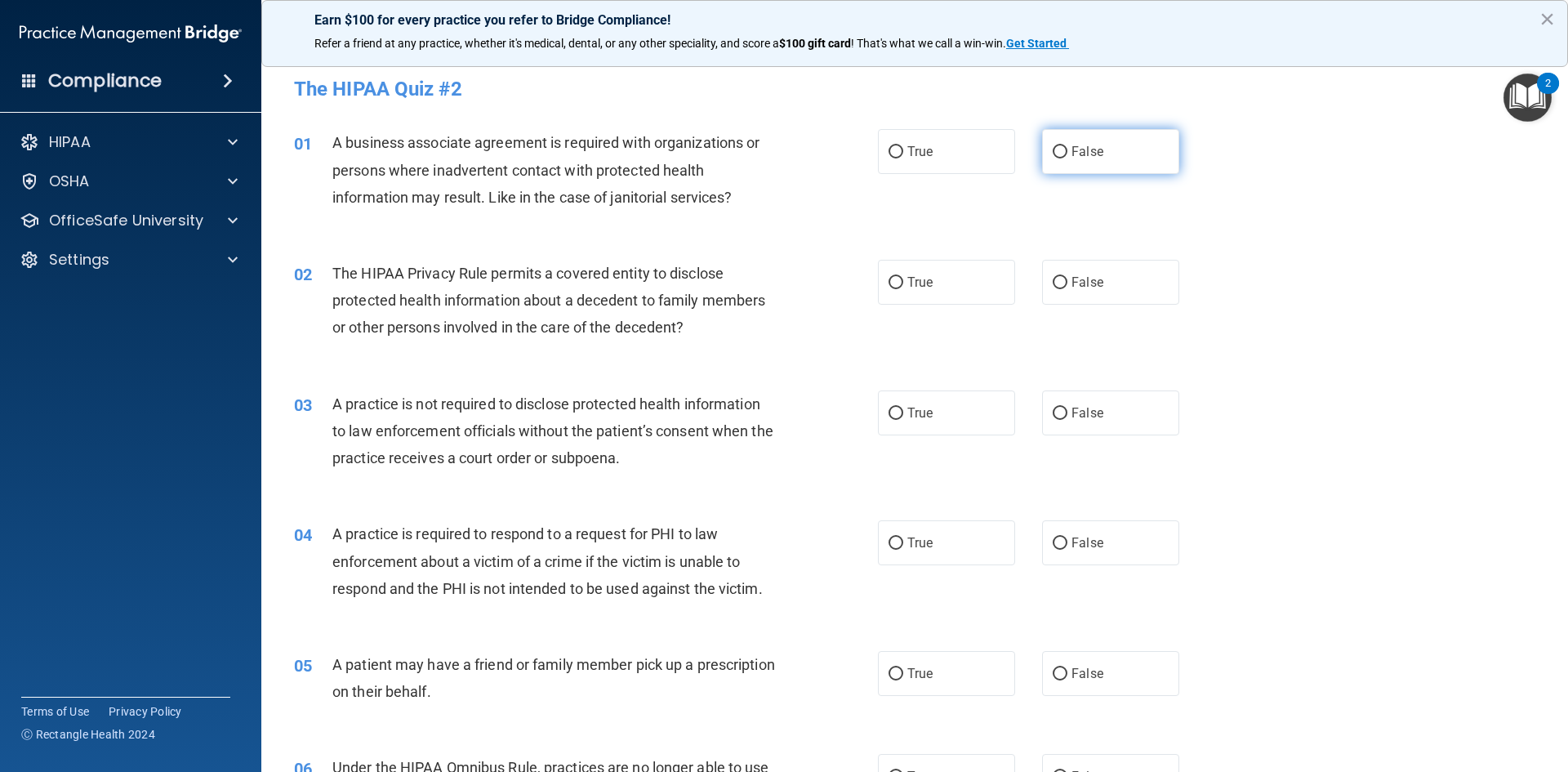
click at [1052, 146] on input "False" at bounding box center [1060, 152] width 15 height 12
radio input "true"
click at [1053, 284] on input "False" at bounding box center [1060, 283] width 15 height 12
radio input "true"
click at [1054, 413] on input "False" at bounding box center [1060, 413] width 15 height 12
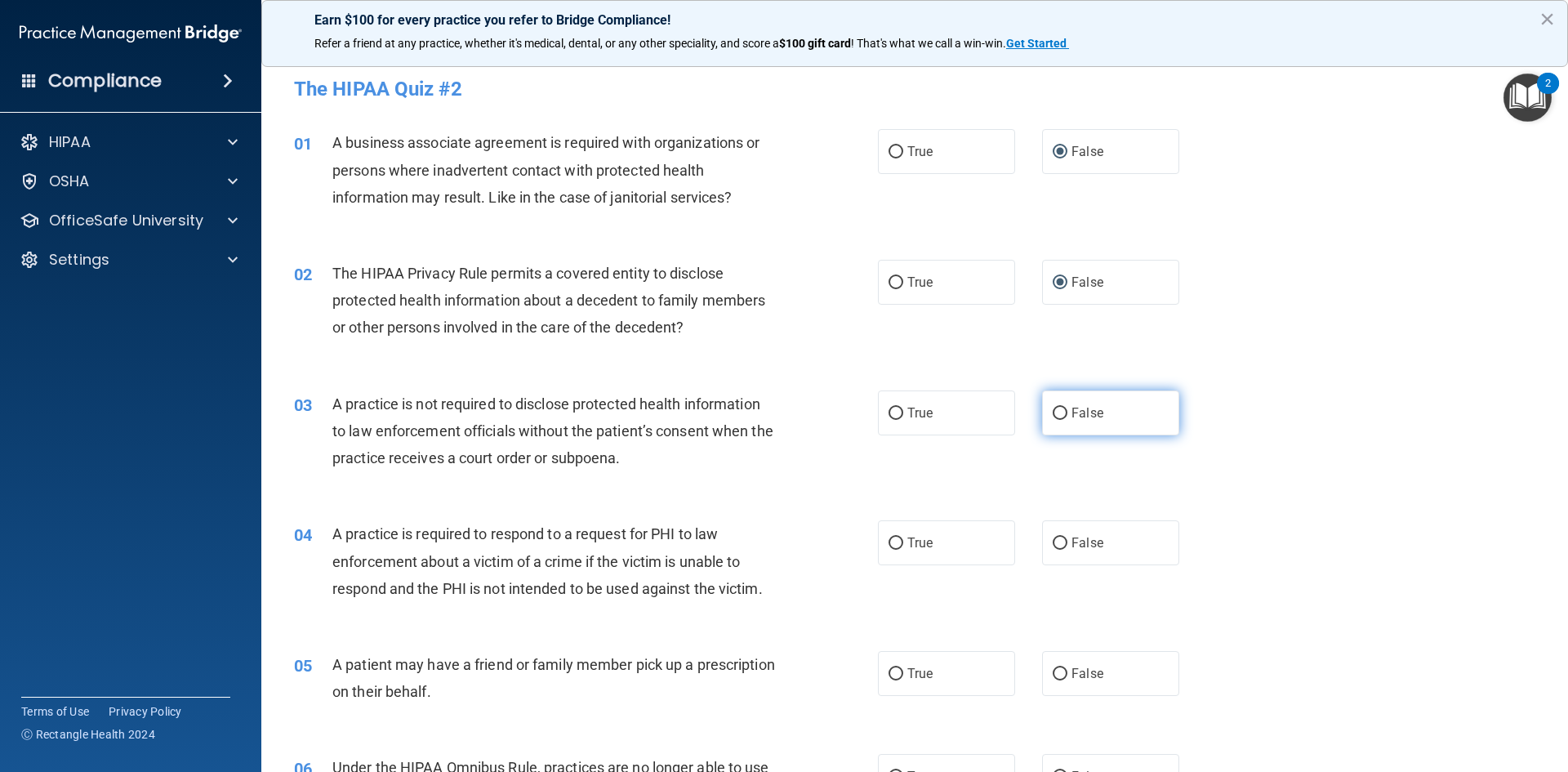
radio input "true"
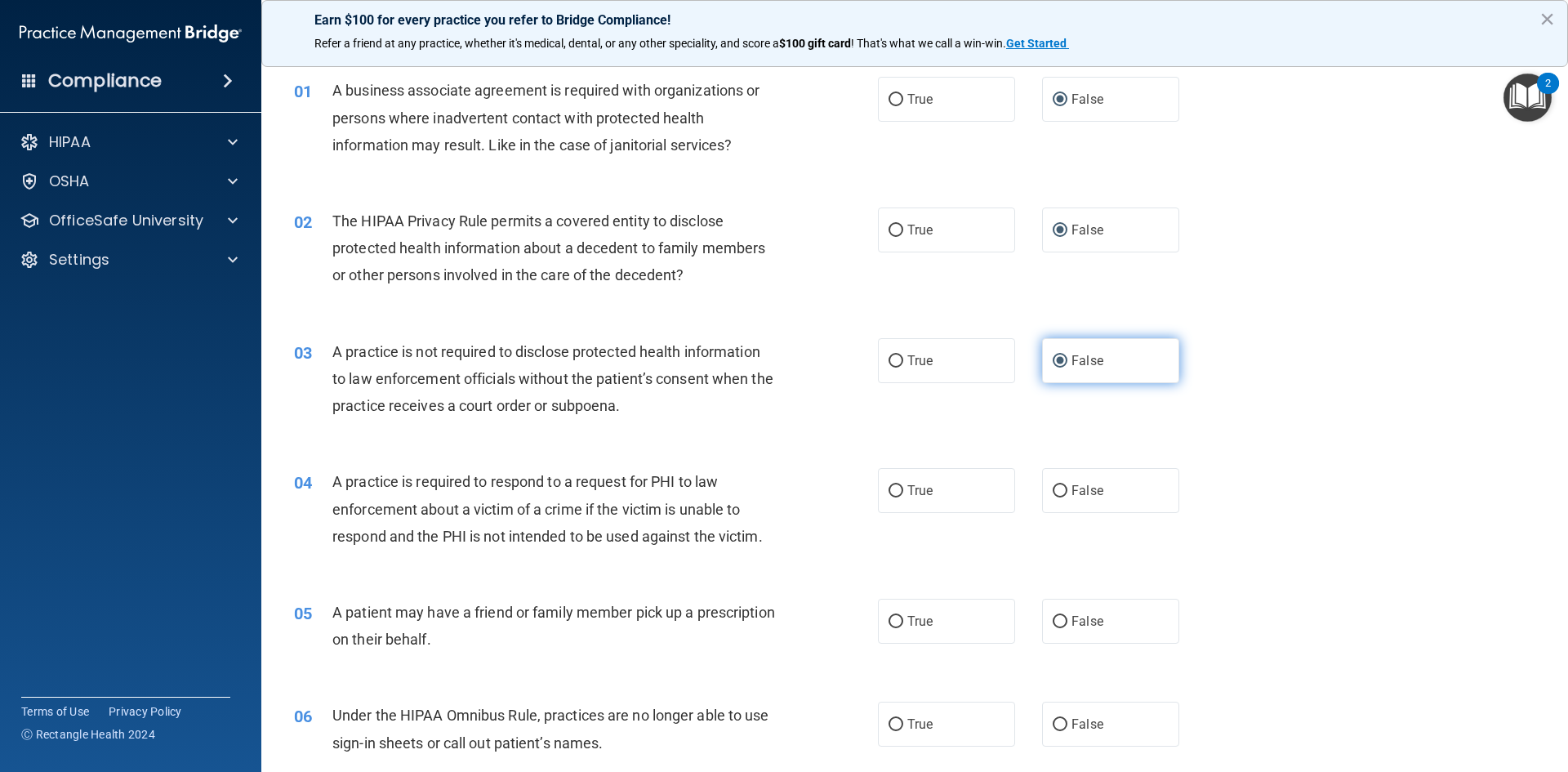
scroll to position [82, 0]
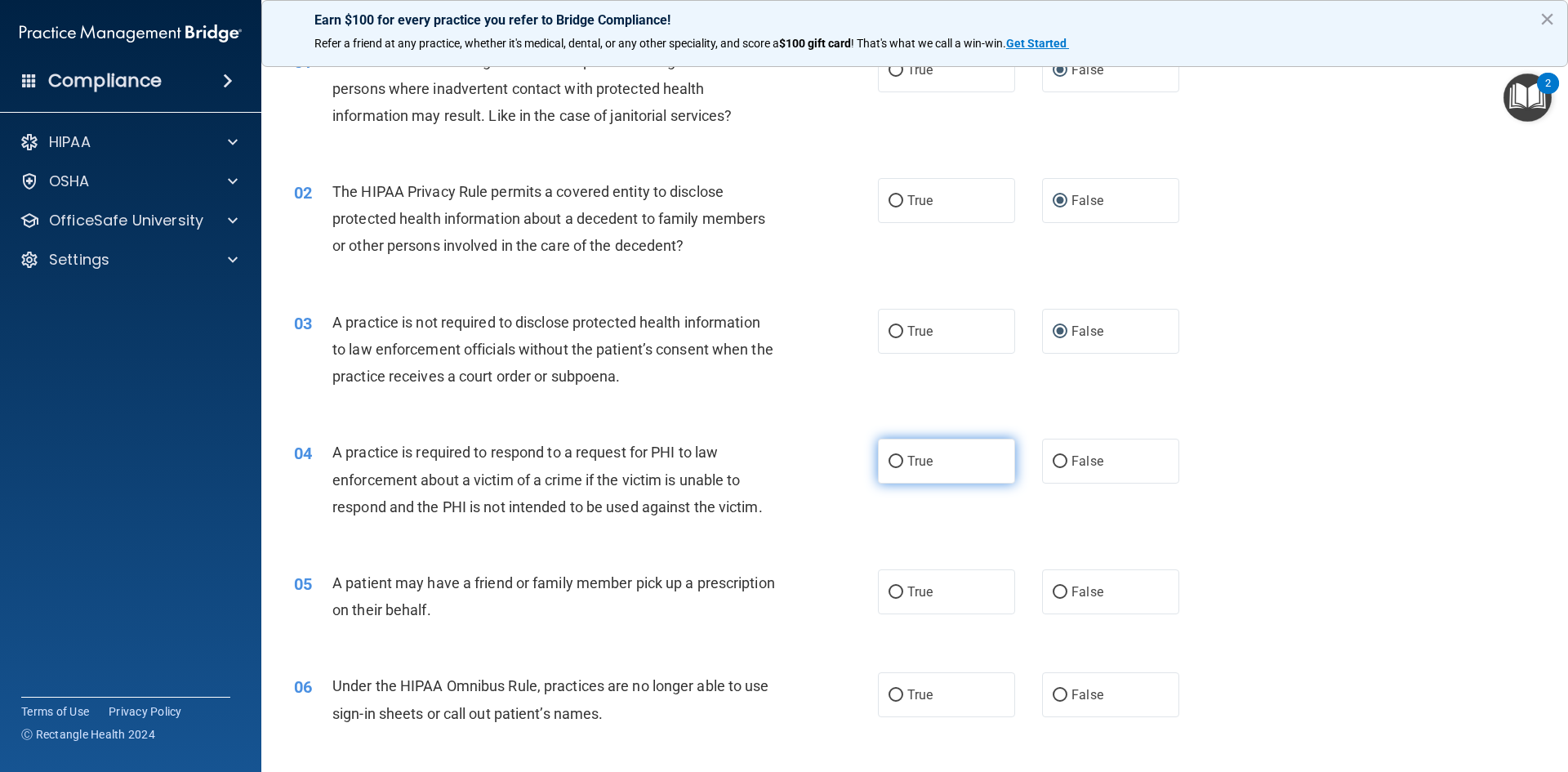
click at [889, 460] on input "True" at bounding box center [896, 461] width 15 height 12
radio input "true"
click at [898, 592] on label "True" at bounding box center [947, 591] width 137 height 45
click at [898, 592] on input "True" at bounding box center [896, 592] width 15 height 12
radio input "true"
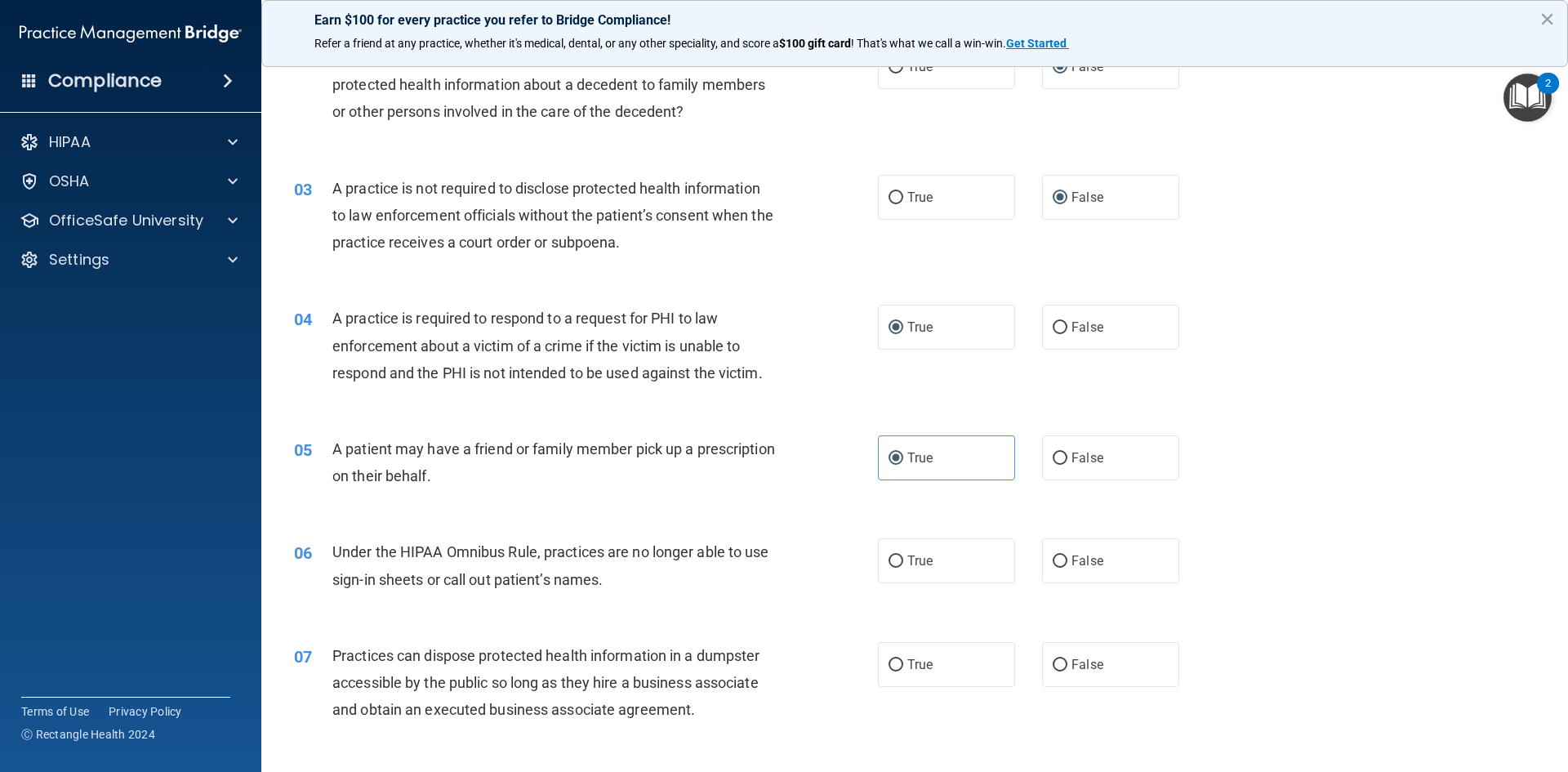
scroll to position [245, 0]
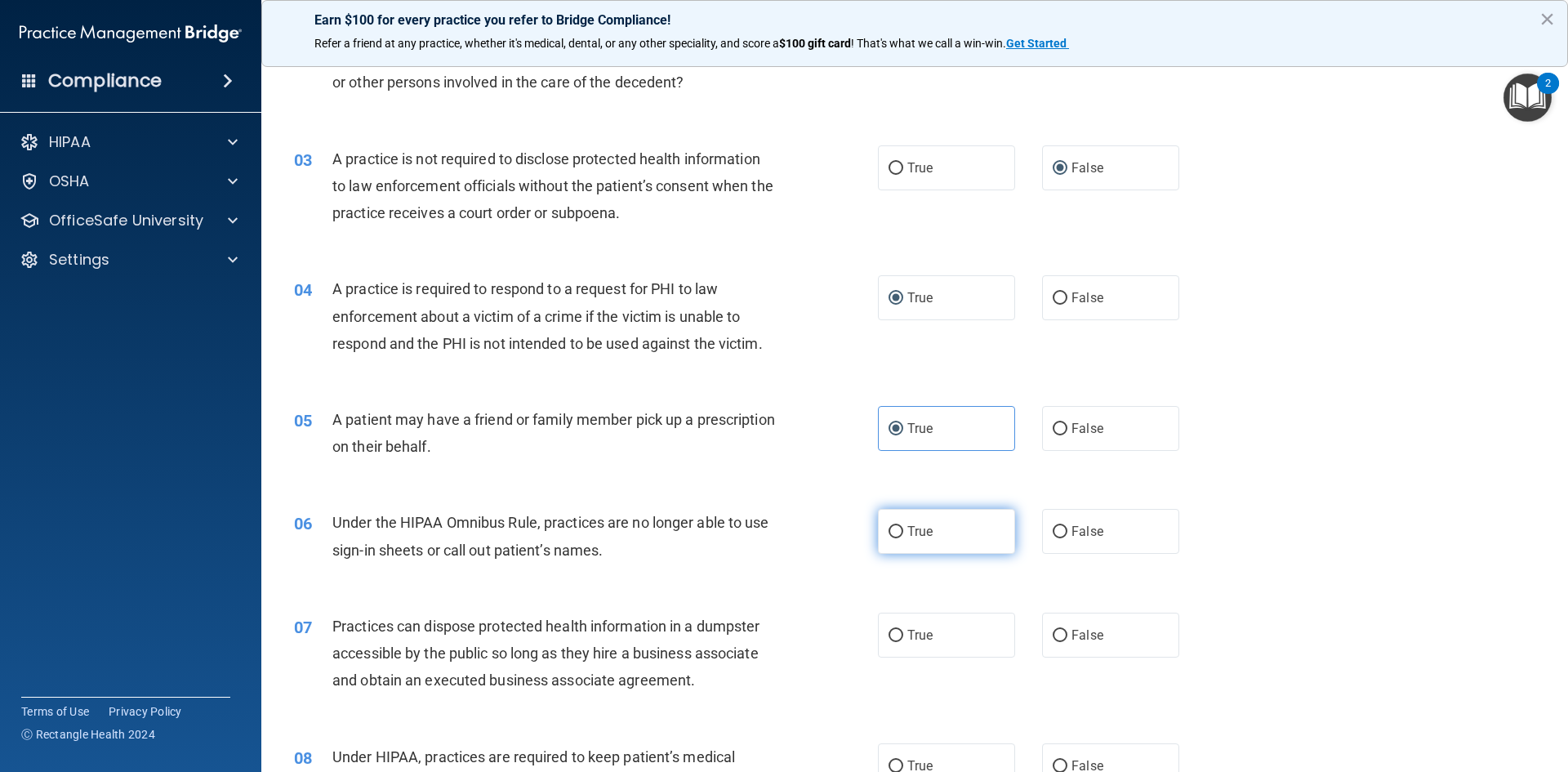
click at [890, 531] on input "True" at bounding box center [896, 532] width 15 height 12
radio input "true"
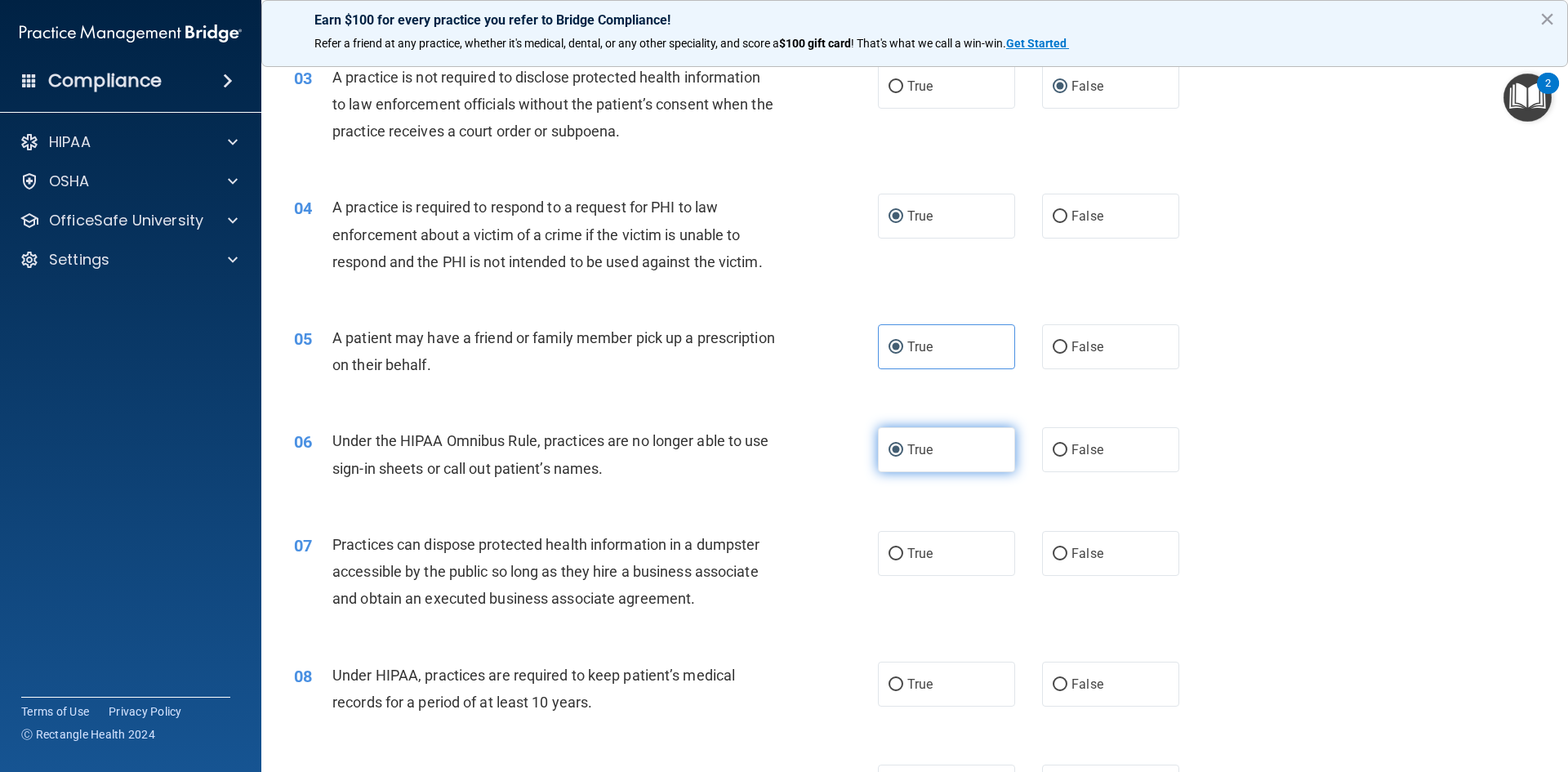
scroll to position [408, 0]
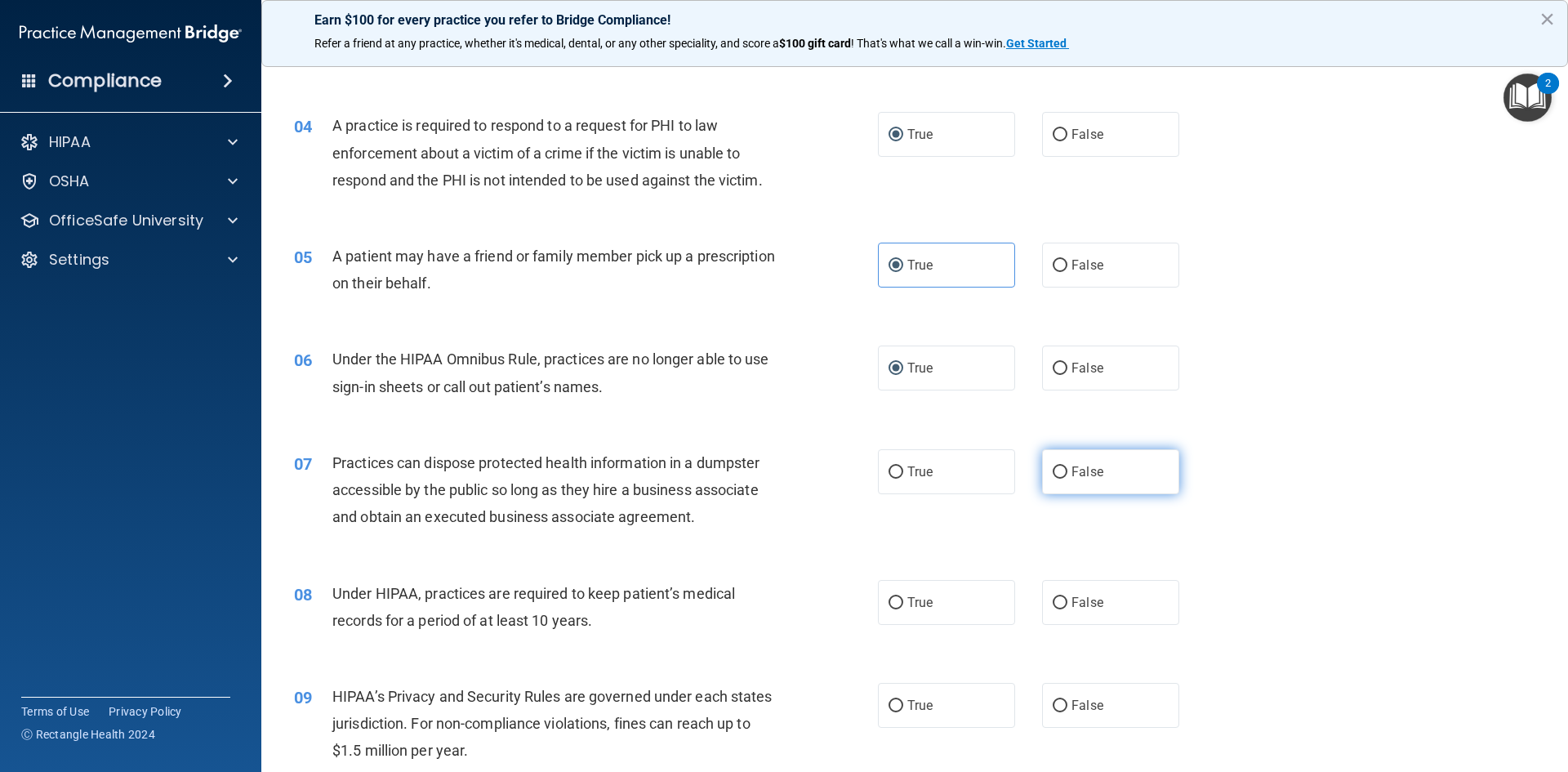
click at [1055, 462] on label "False" at bounding box center [1110, 471] width 137 height 45
click at [1055, 466] on input "False" at bounding box center [1060, 472] width 15 height 12
radio input "true"
click at [1052, 599] on input "False" at bounding box center [1060, 603] width 15 height 12
radio input "true"
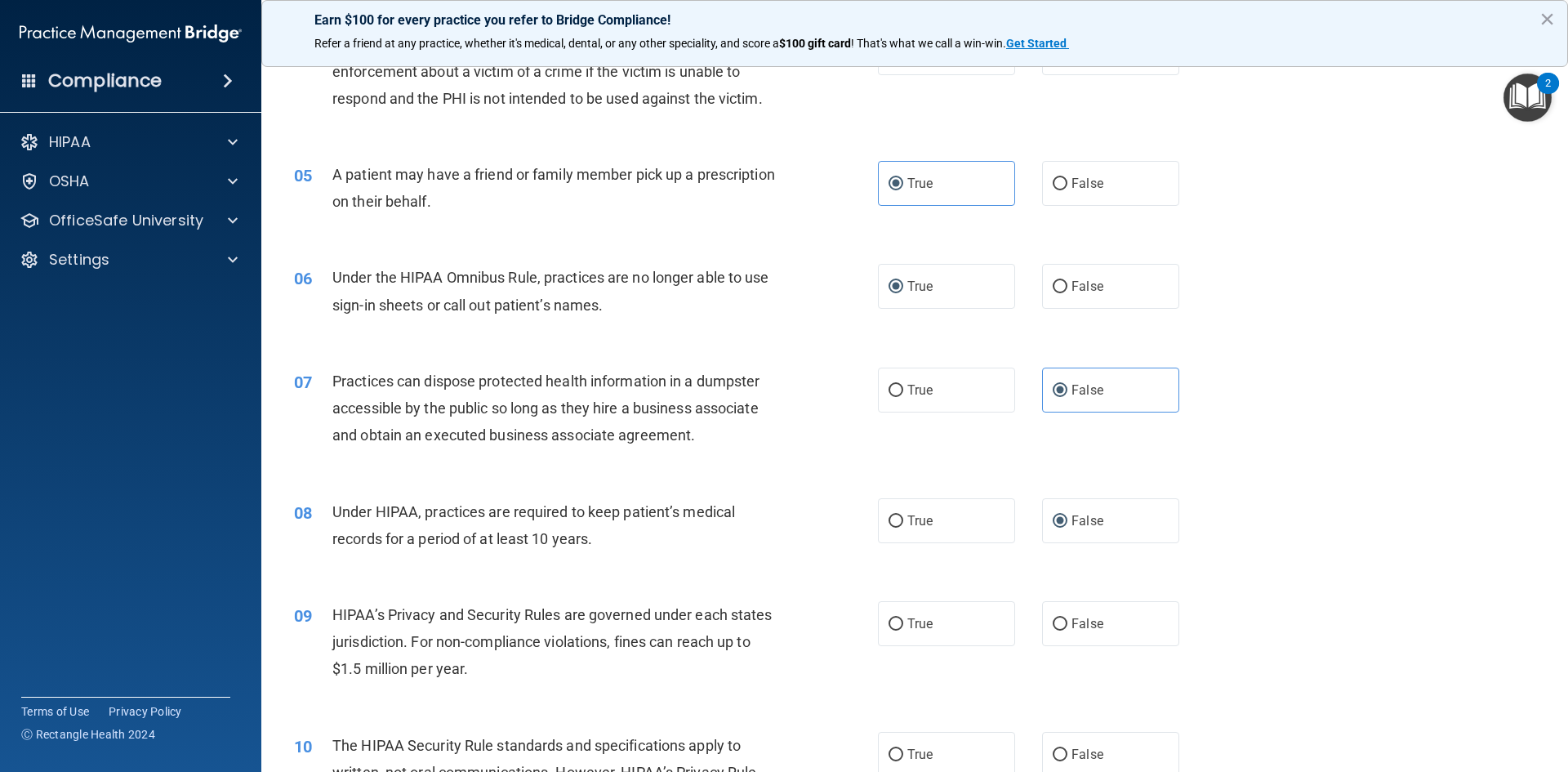
scroll to position [572, 0]
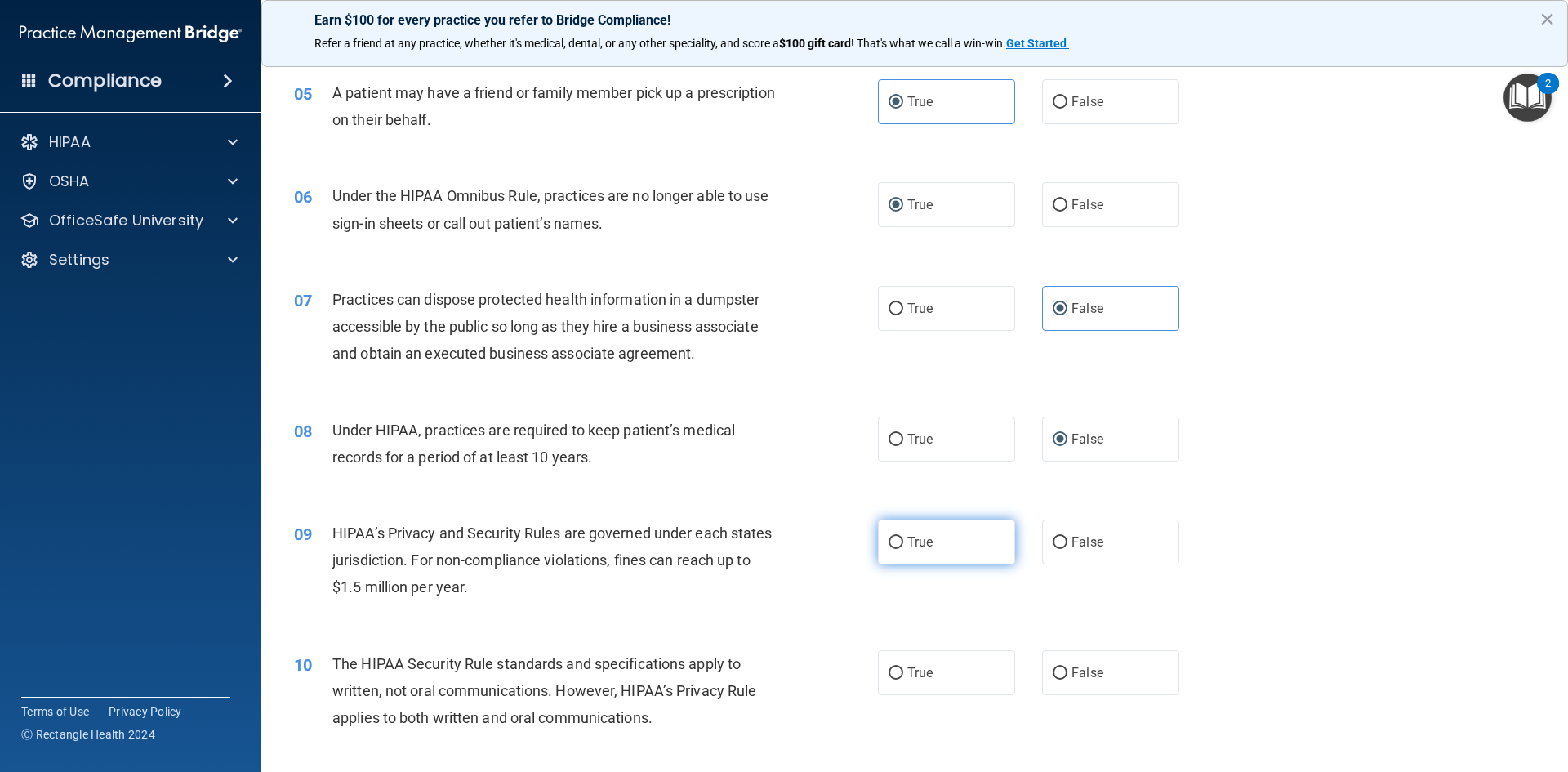
click at [918, 547] on span "True" at bounding box center [920, 541] width 25 height 16
click at [903, 547] on input "True" at bounding box center [896, 542] width 15 height 12
radio input "true"
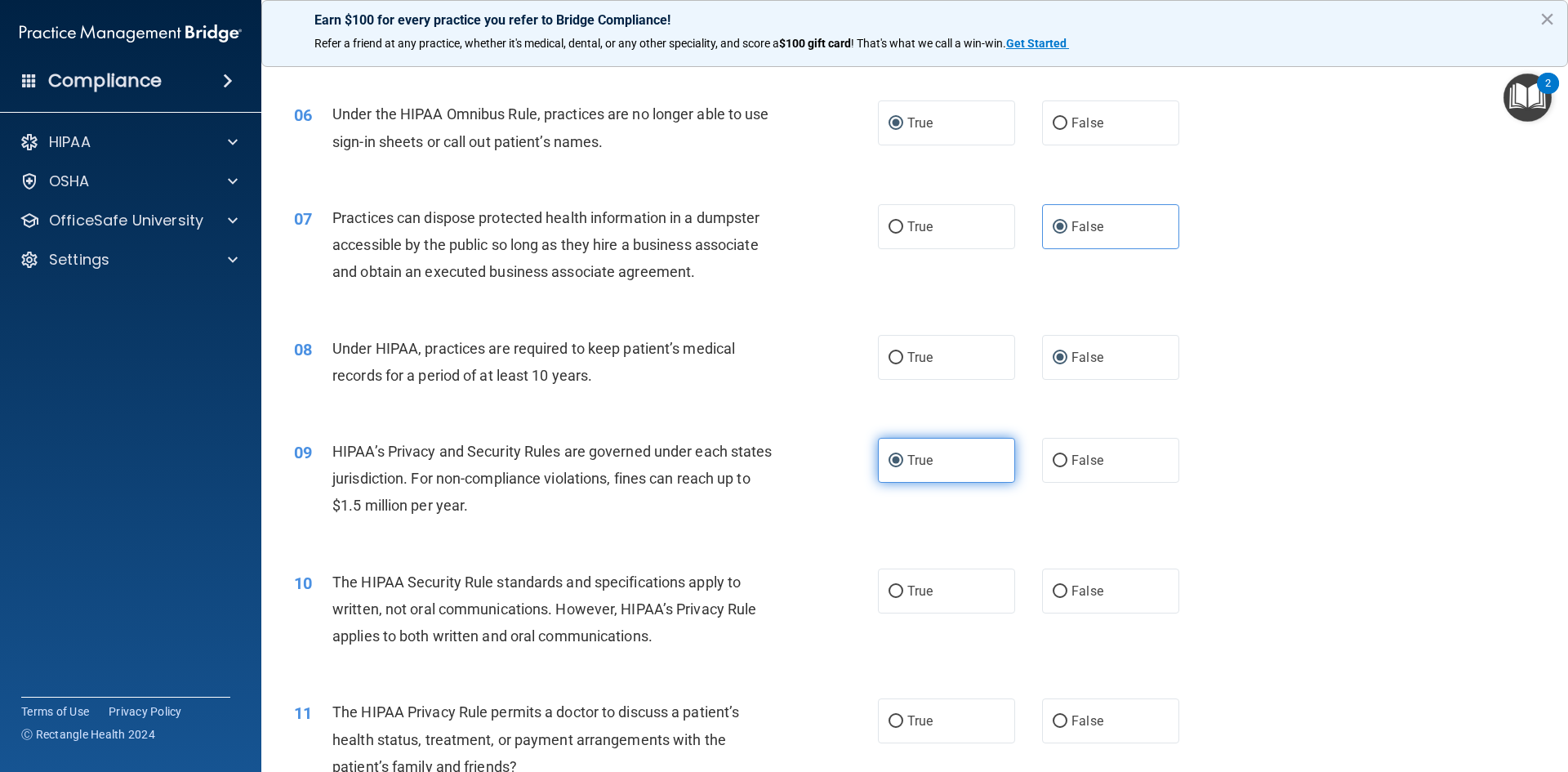
scroll to position [735, 0]
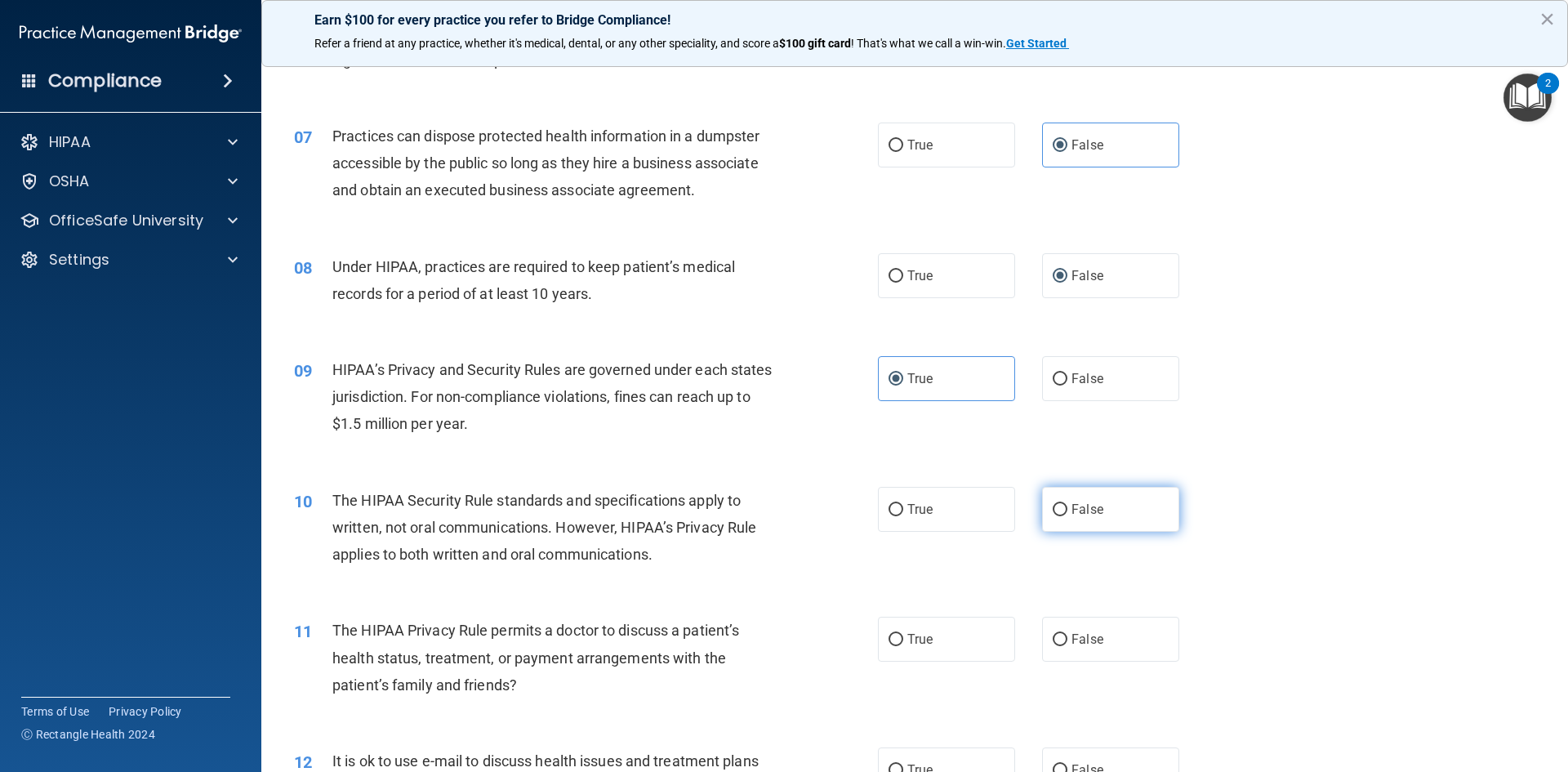
click at [1052, 506] on input "False" at bounding box center [1060, 509] width 15 height 12
radio input "true"
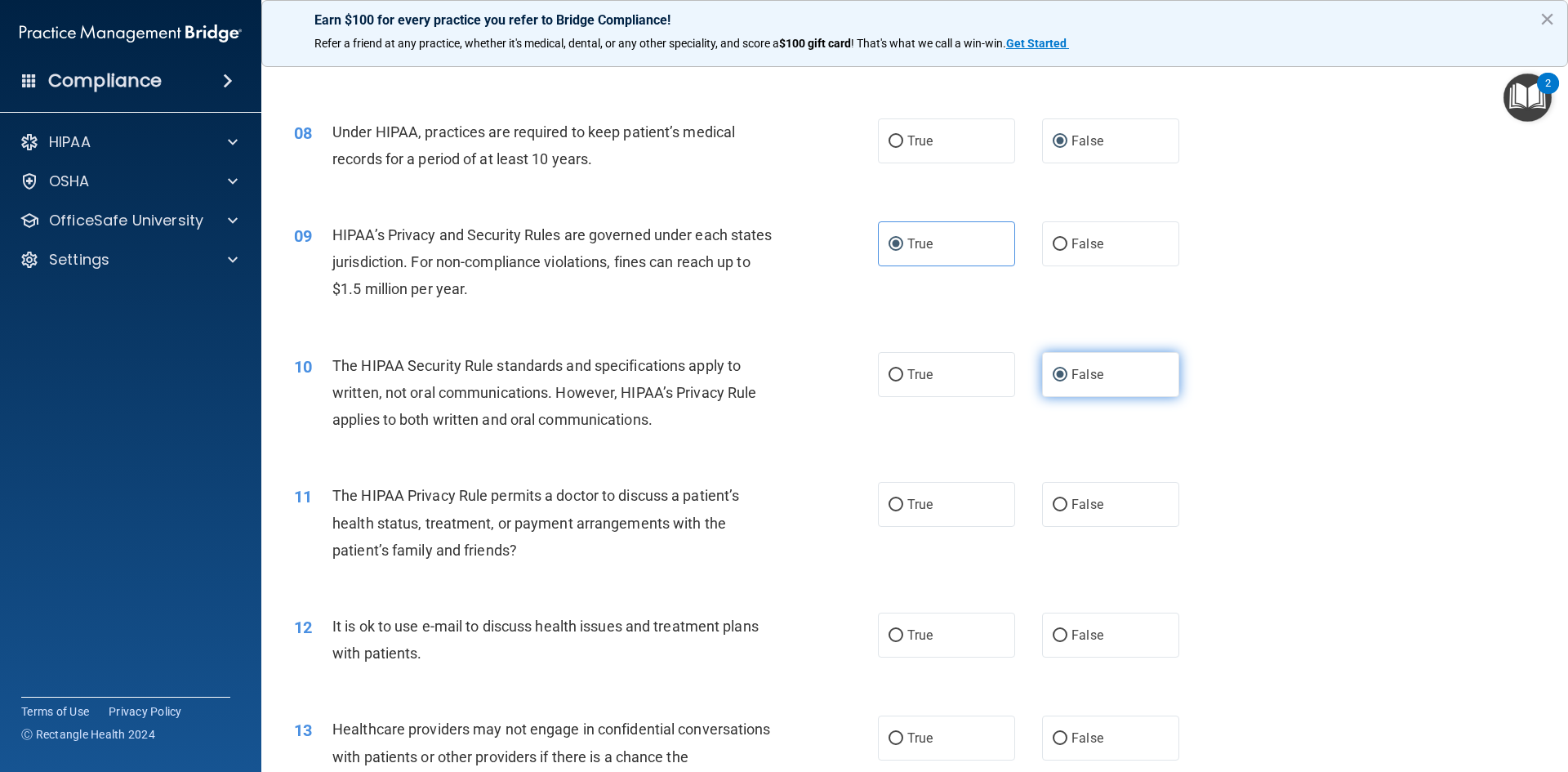
scroll to position [899, 0]
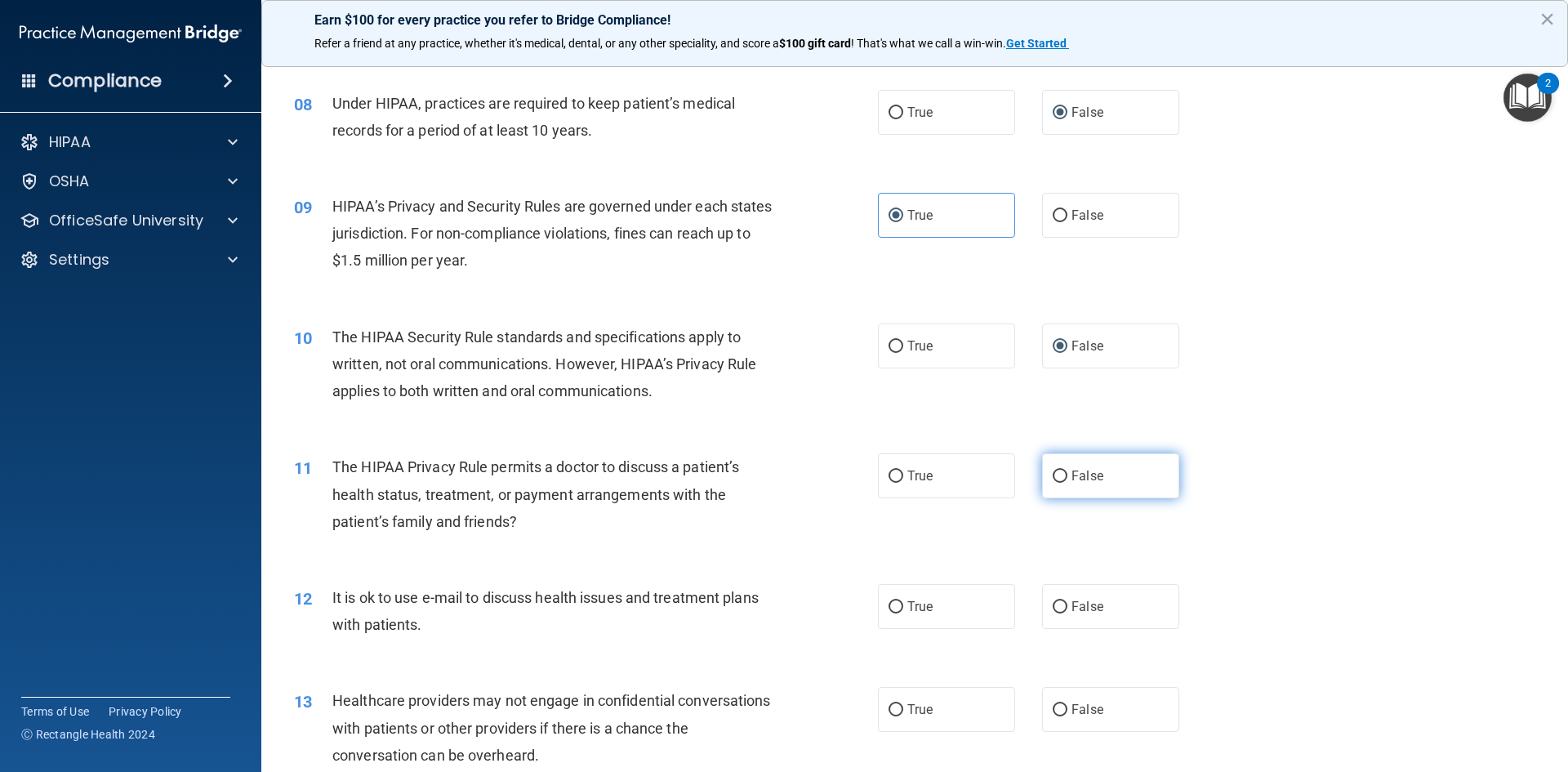
click at [1052, 478] on input "False" at bounding box center [1060, 476] width 15 height 12
radio input "true"
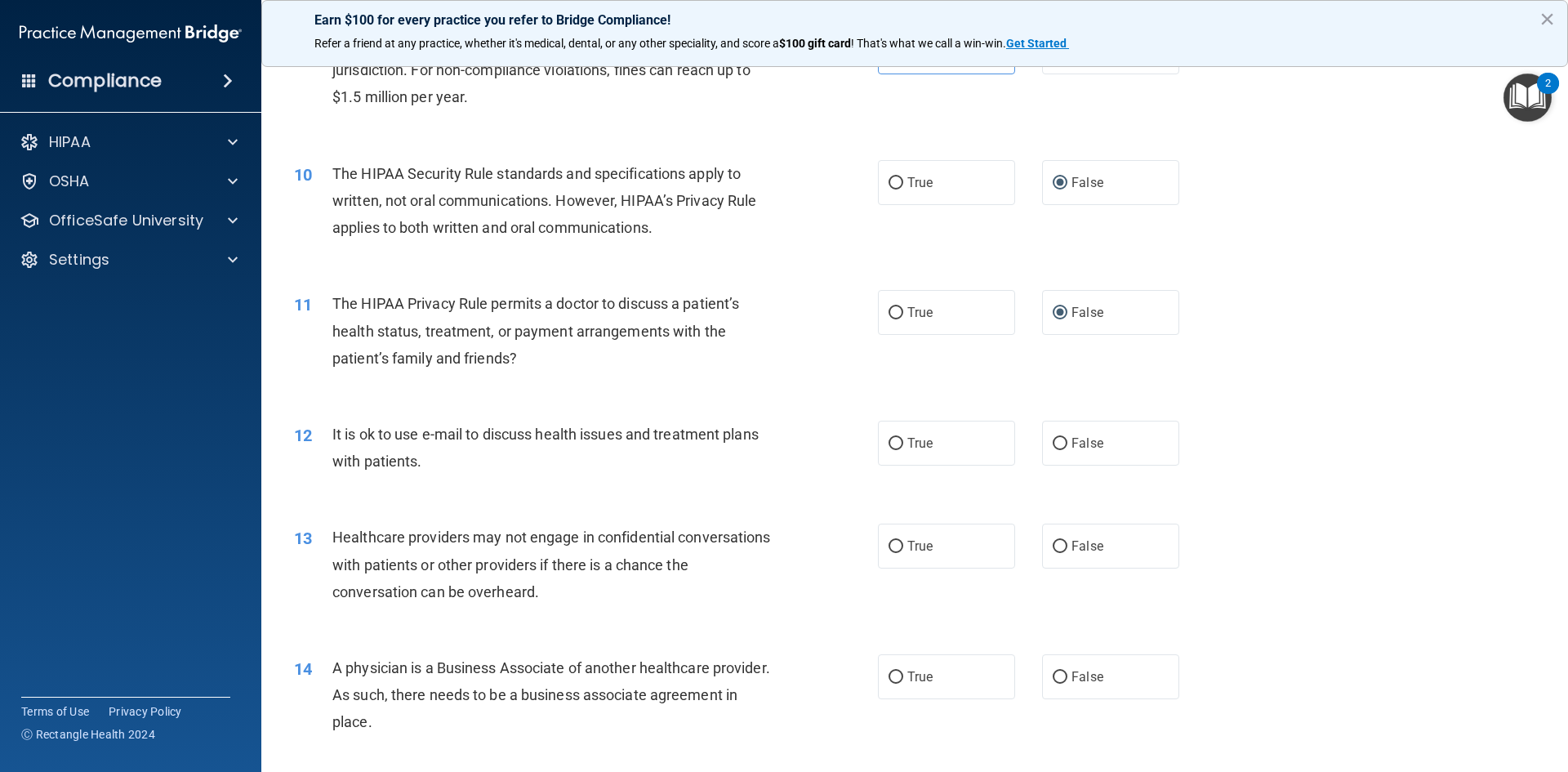
scroll to position [1143, 0]
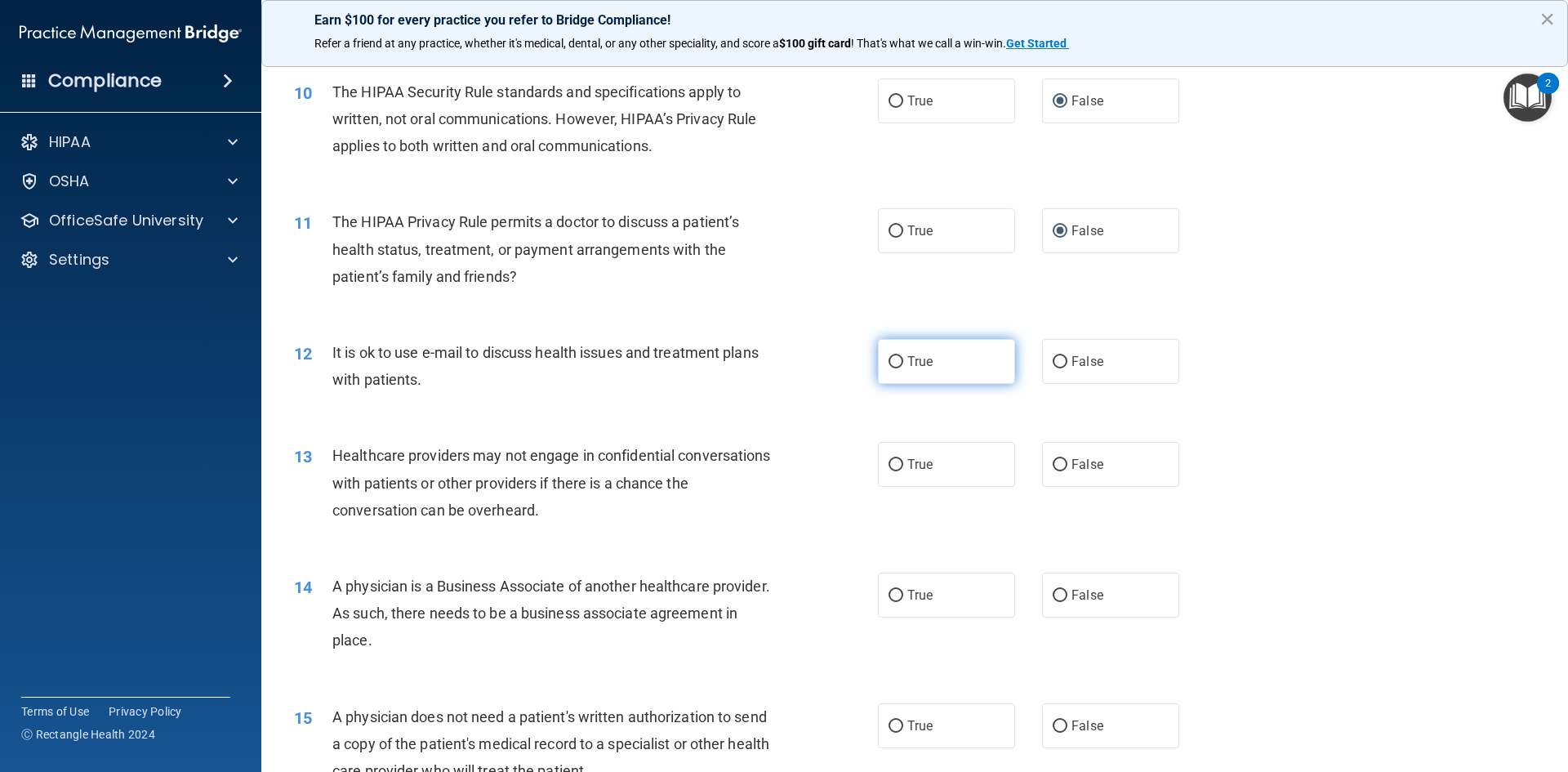
click at [890, 359] on input "True" at bounding box center [896, 361] width 15 height 12
radio input "true"
click at [928, 459] on label "True" at bounding box center [947, 464] width 137 height 45
click at [903, 459] on input "True" at bounding box center [896, 465] width 15 height 12
radio input "true"
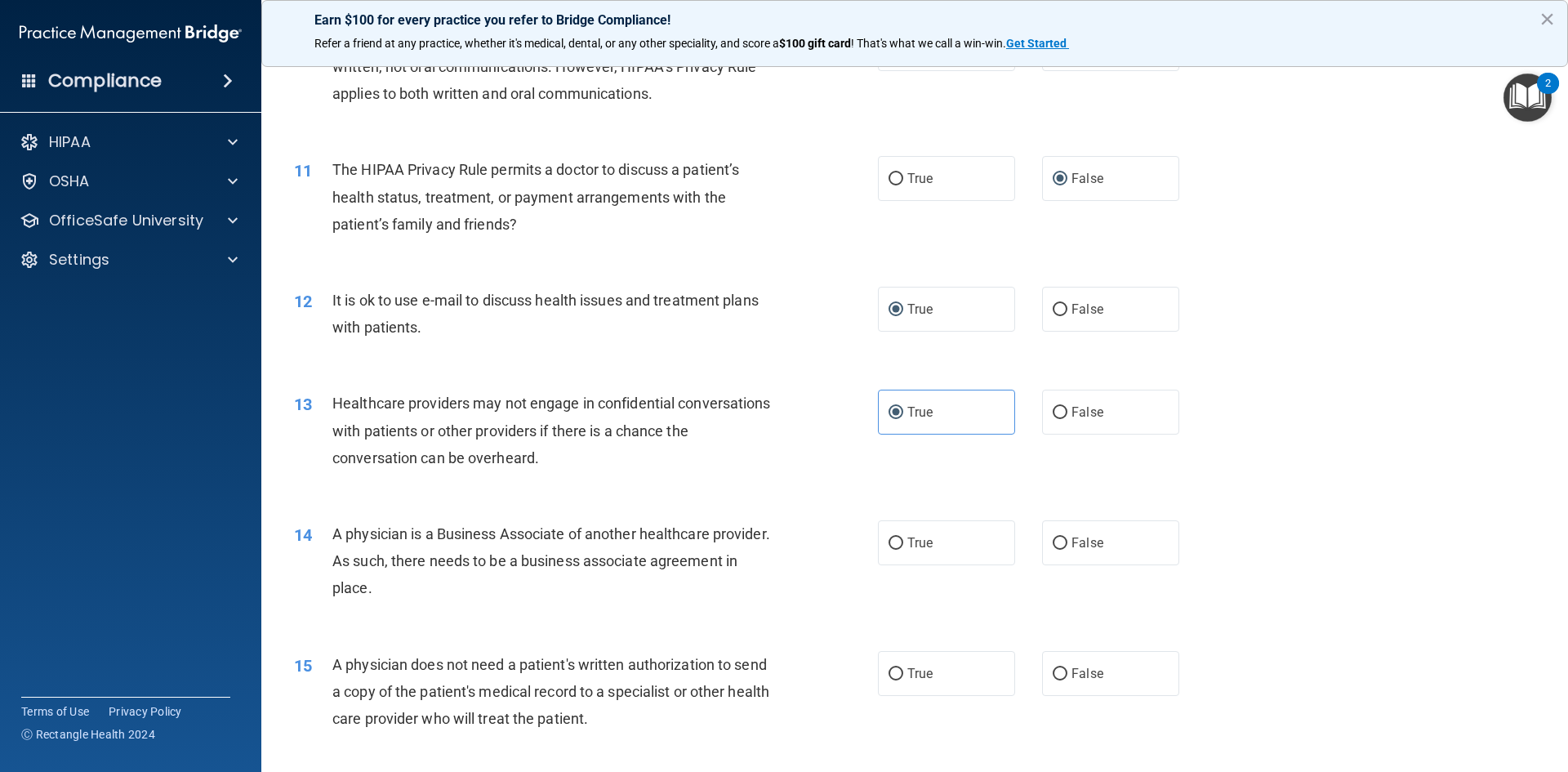
scroll to position [1225, 0]
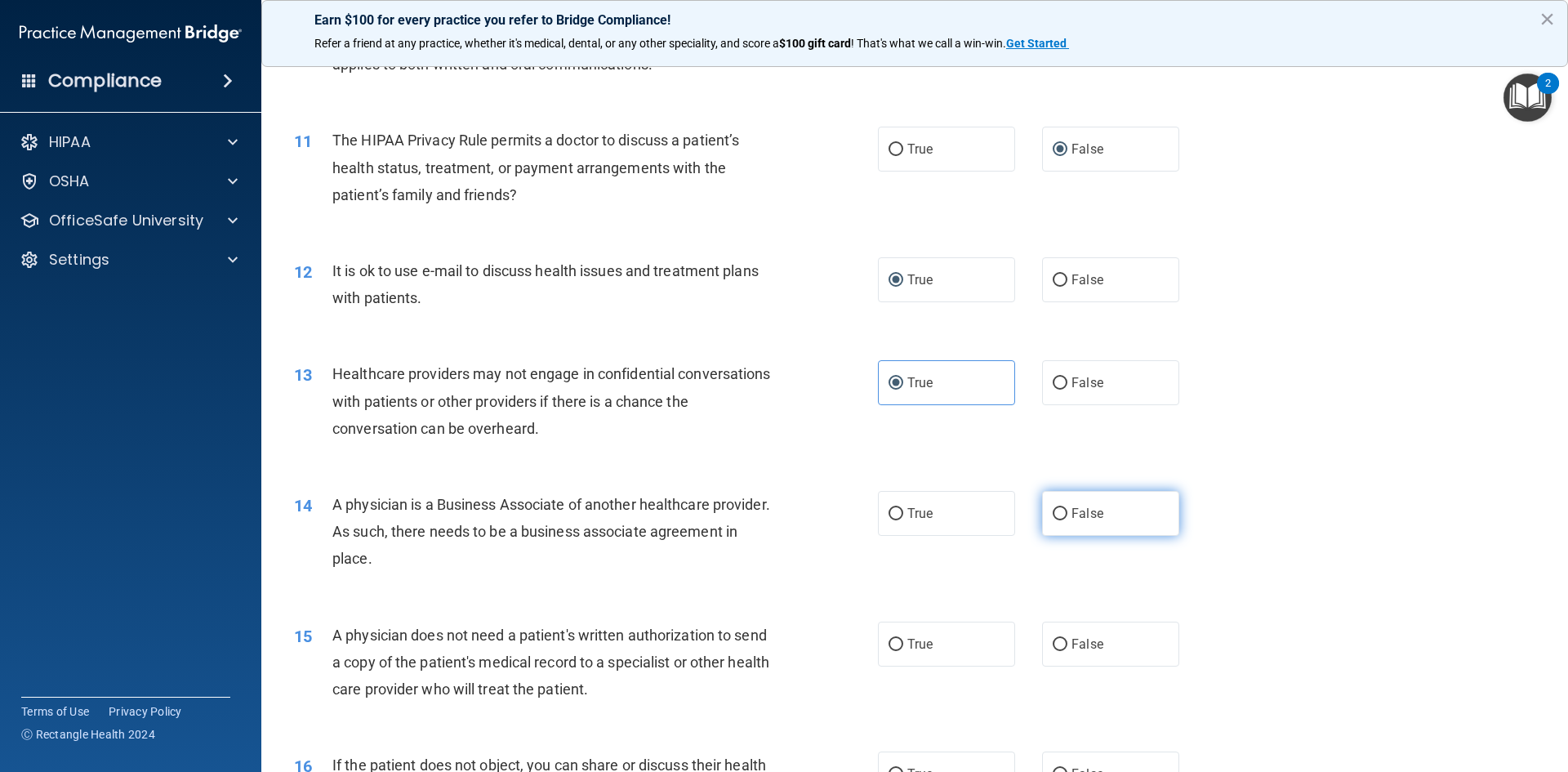
click at [1055, 508] on input "False" at bounding box center [1060, 514] width 15 height 12
radio input "true"
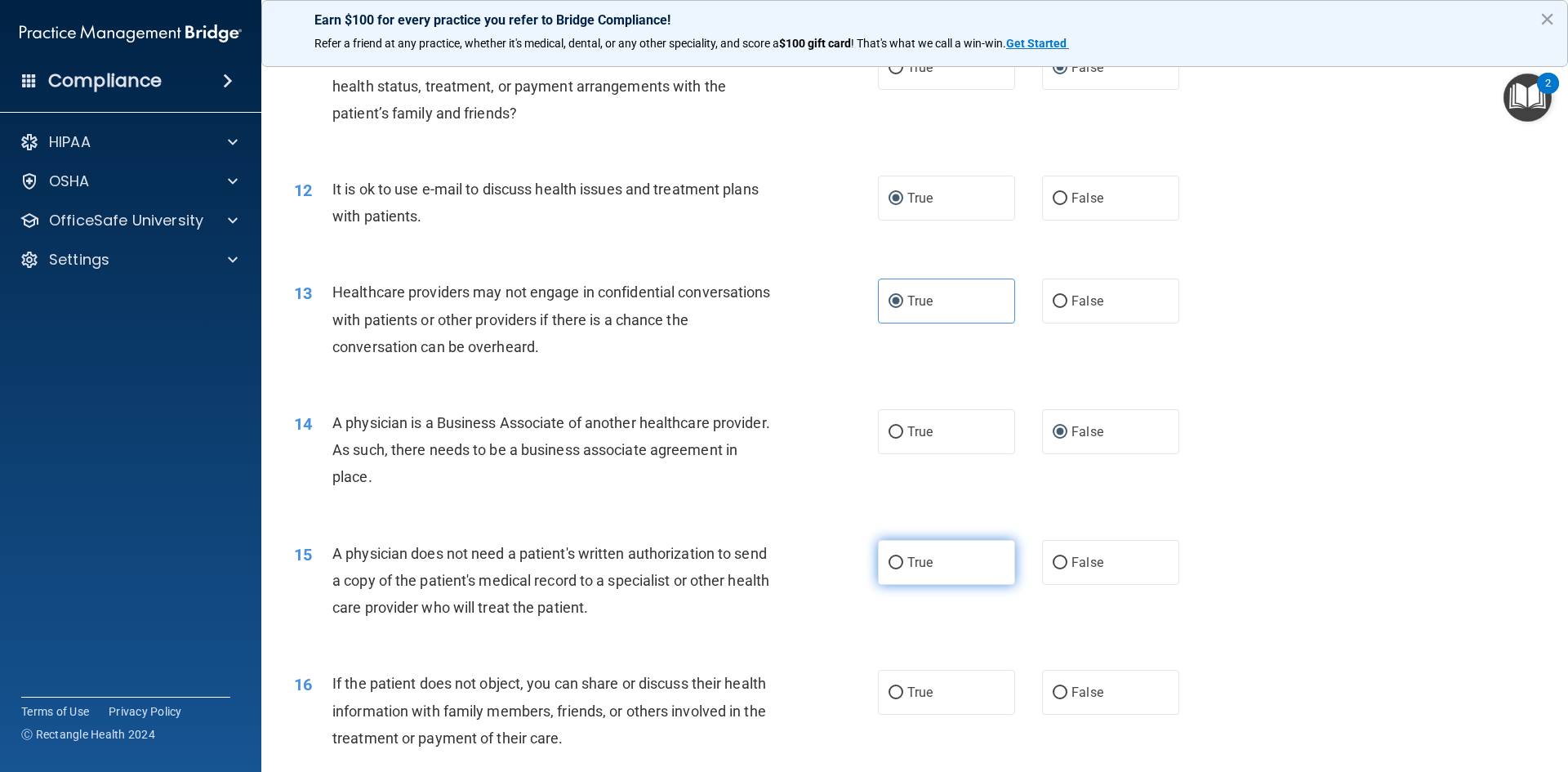
click at [892, 559] on input "True" at bounding box center [896, 563] width 15 height 12
radio input "true"
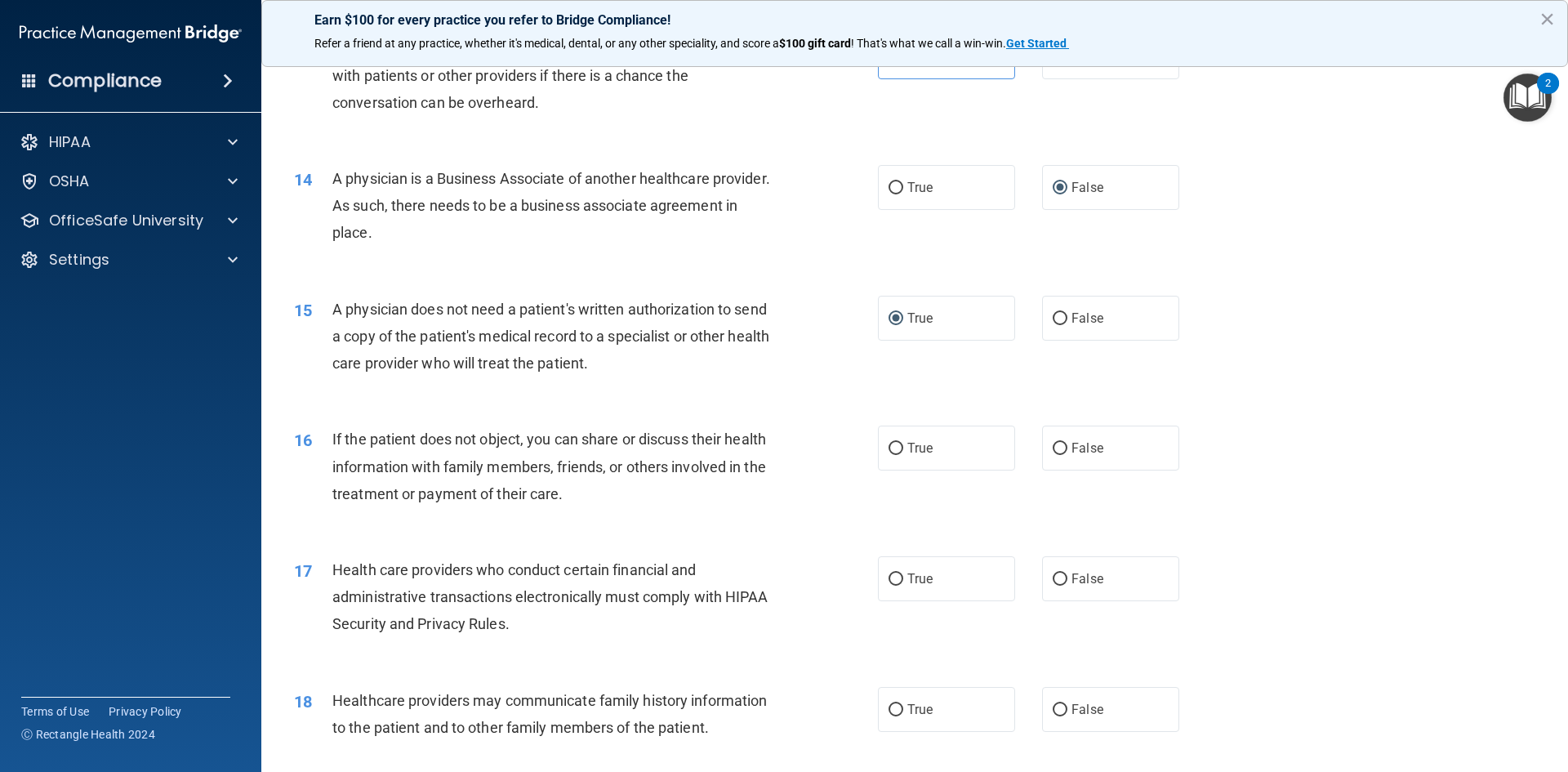
scroll to position [1552, 0]
click at [891, 448] on input "True" at bounding box center [896, 447] width 15 height 12
radio input "true"
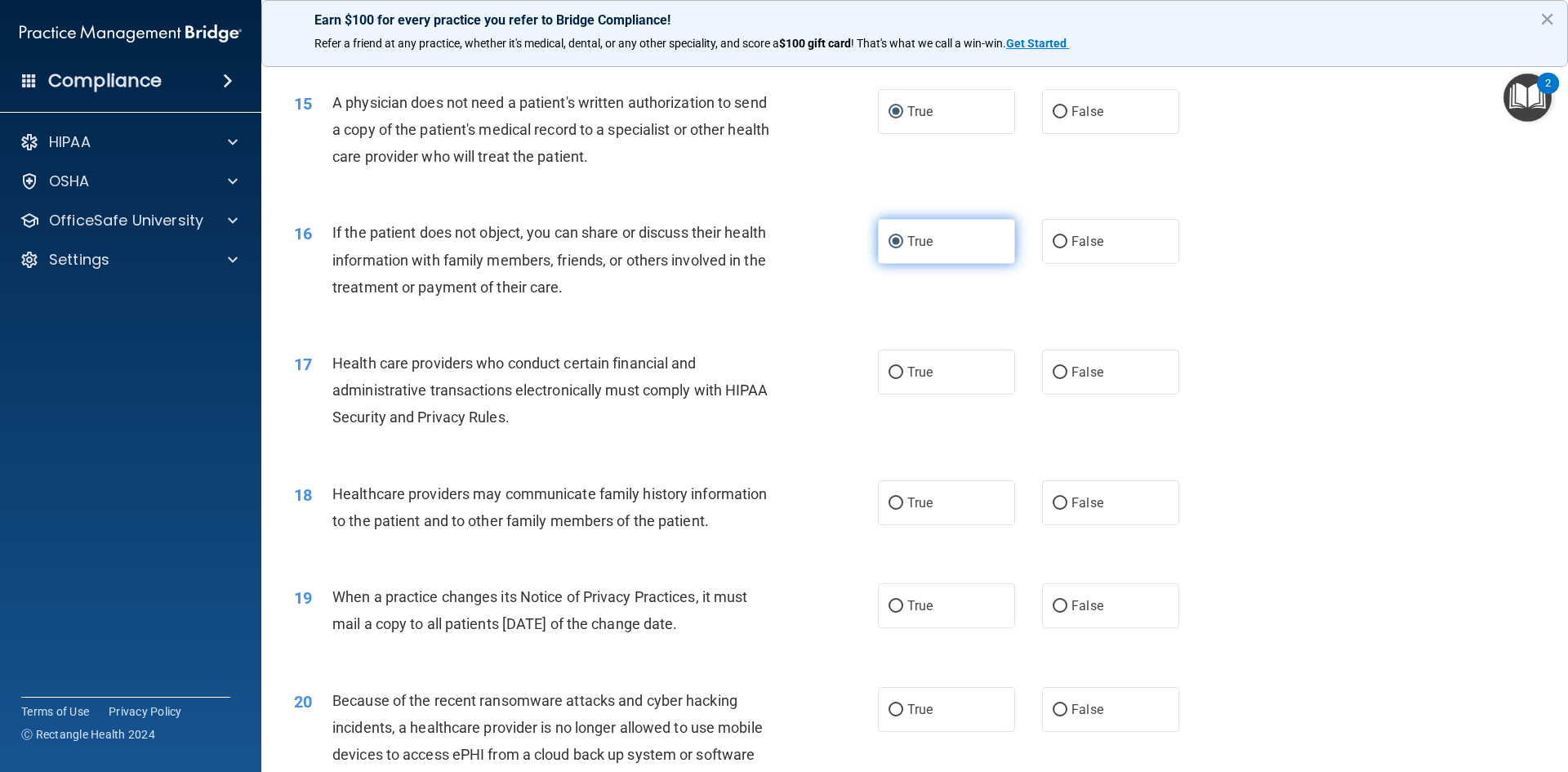
scroll to position [1797, 0]
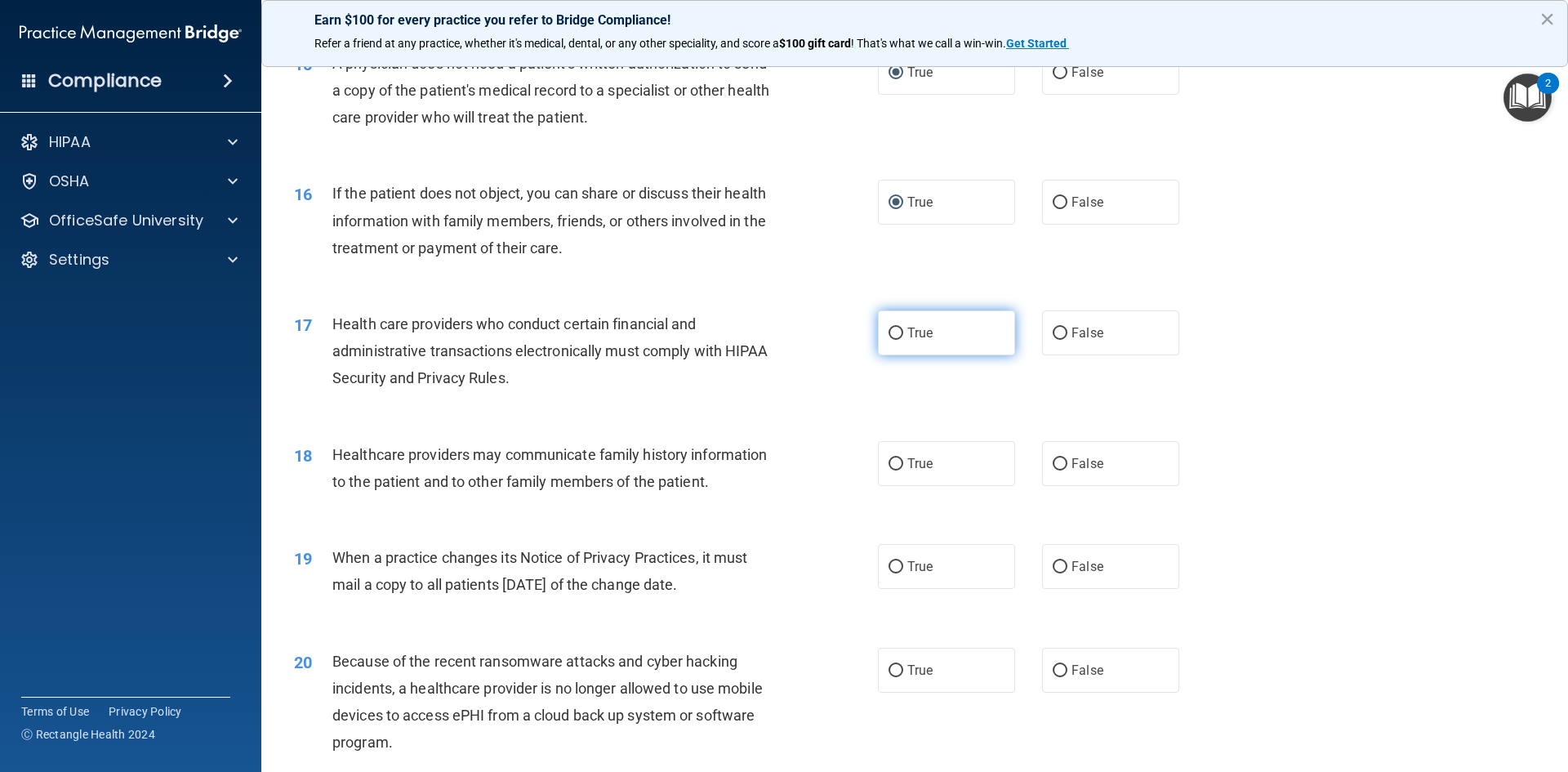
click at [889, 334] on input "True" at bounding box center [896, 333] width 15 height 12
radio input "true"
click at [1063, 464] on label "False" at bounding box center [1110, 463] width 137 height 45
click at [1063, 464] on input "False" at bounding box center [1060, 464] width 15 height 12
radio input "true"
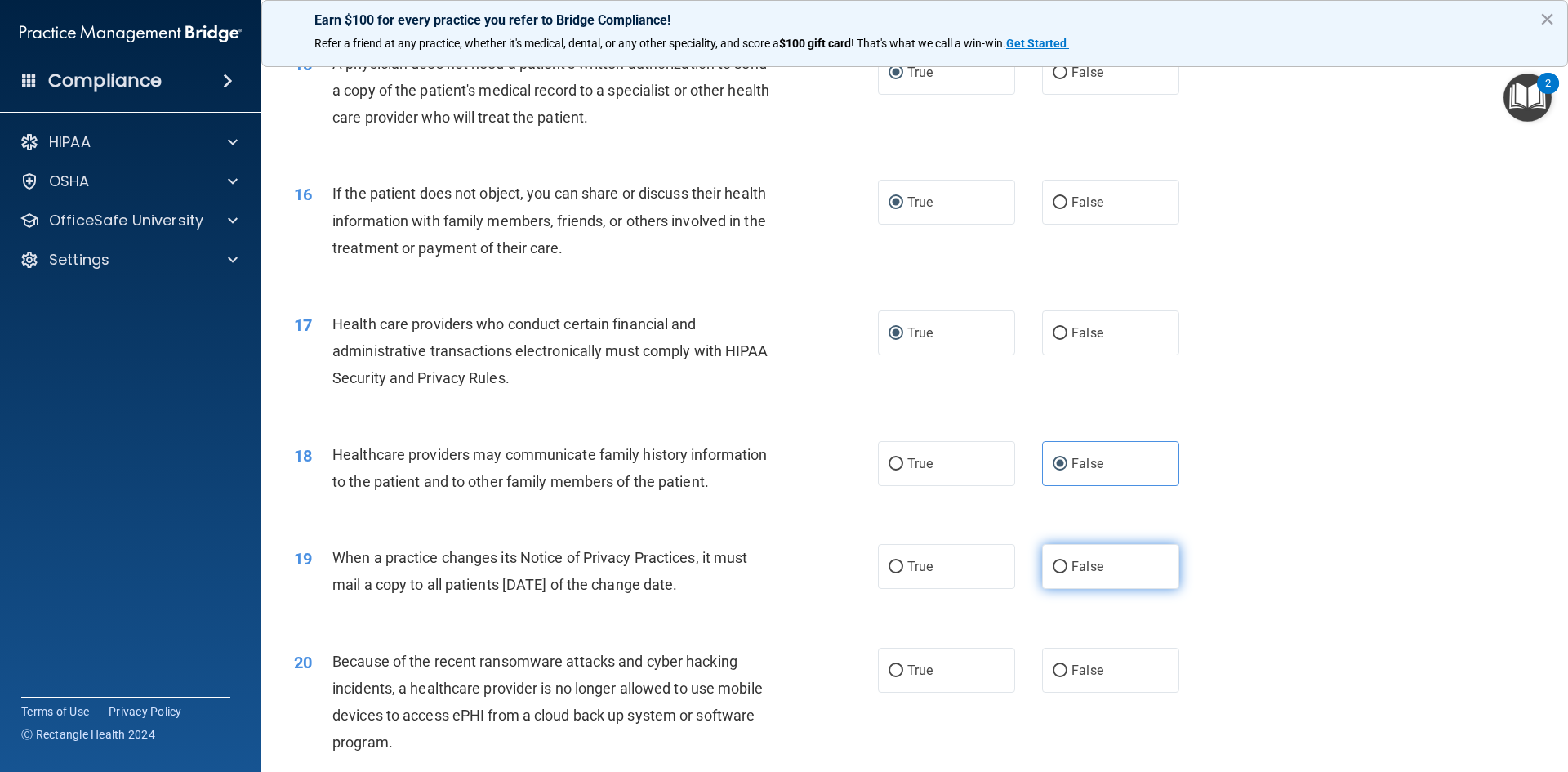
click at [1052, 557] on label "False" at bounding box center [1110, 566] width 137 height 45
click at [1052, 561] on input "False" at bounding box center [1060, 567] width 15 height 12
radio input "true"
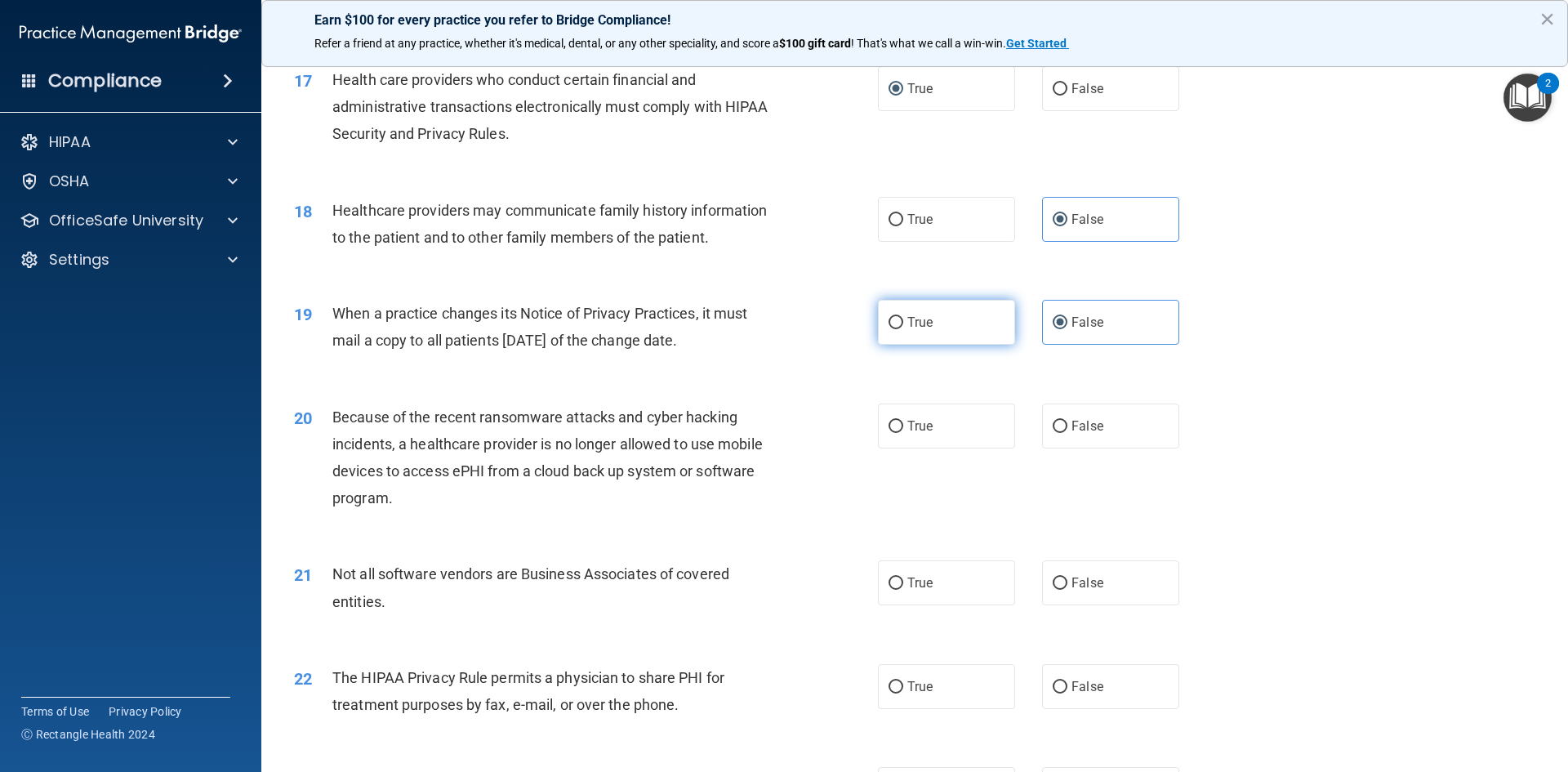
scroll to position [2042, 0]
click at [1054, 424] on input "False" at bounding box center [1060, 425] width 15 height 12
radio input "true"
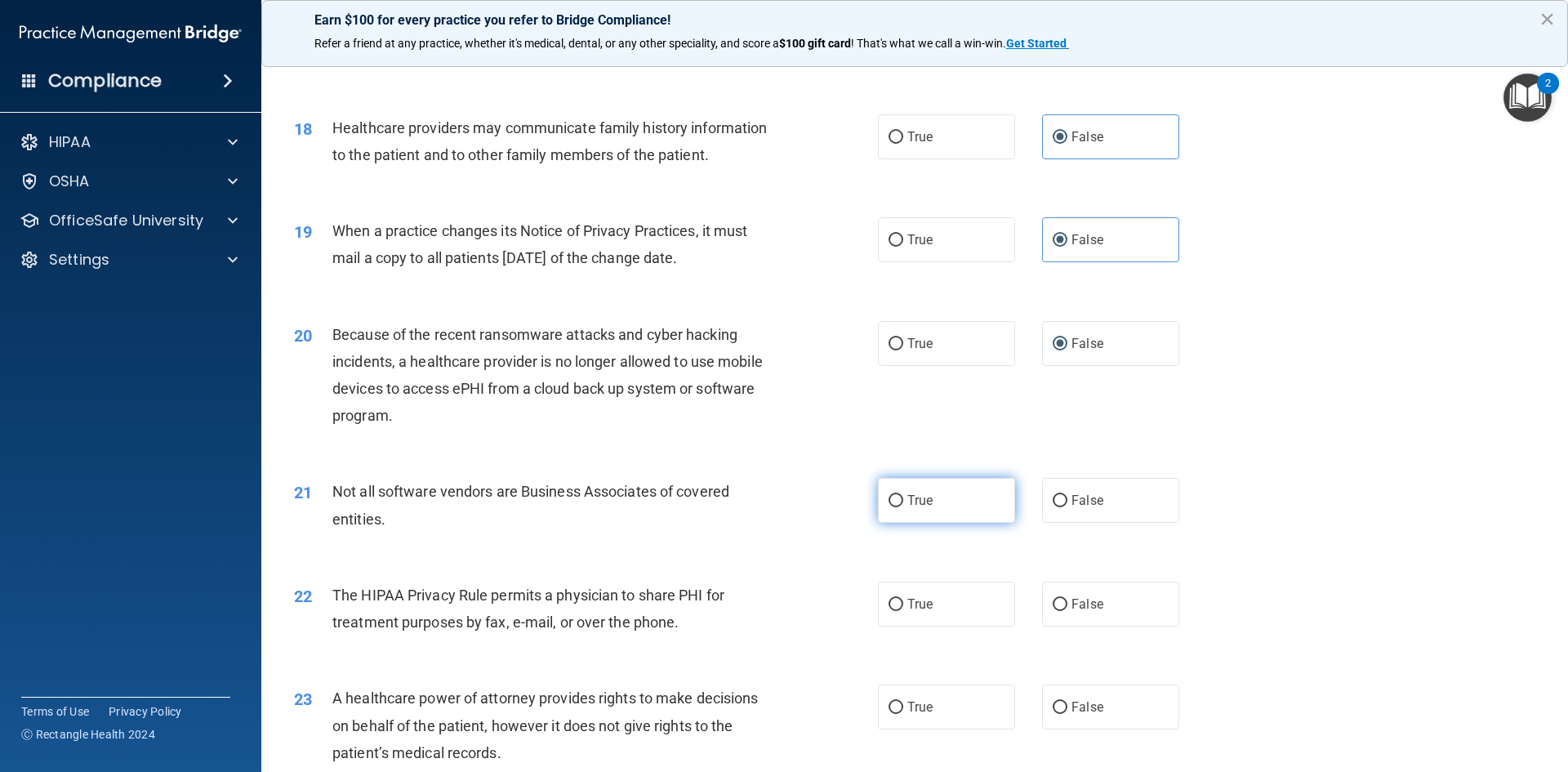
click at [939, 500] on label "True" at bounding box center [947, 500] width 137 height 45
click at [903, 500] on input "True" at bounding box center [896, 500] width 15 height 12
radio input "true"
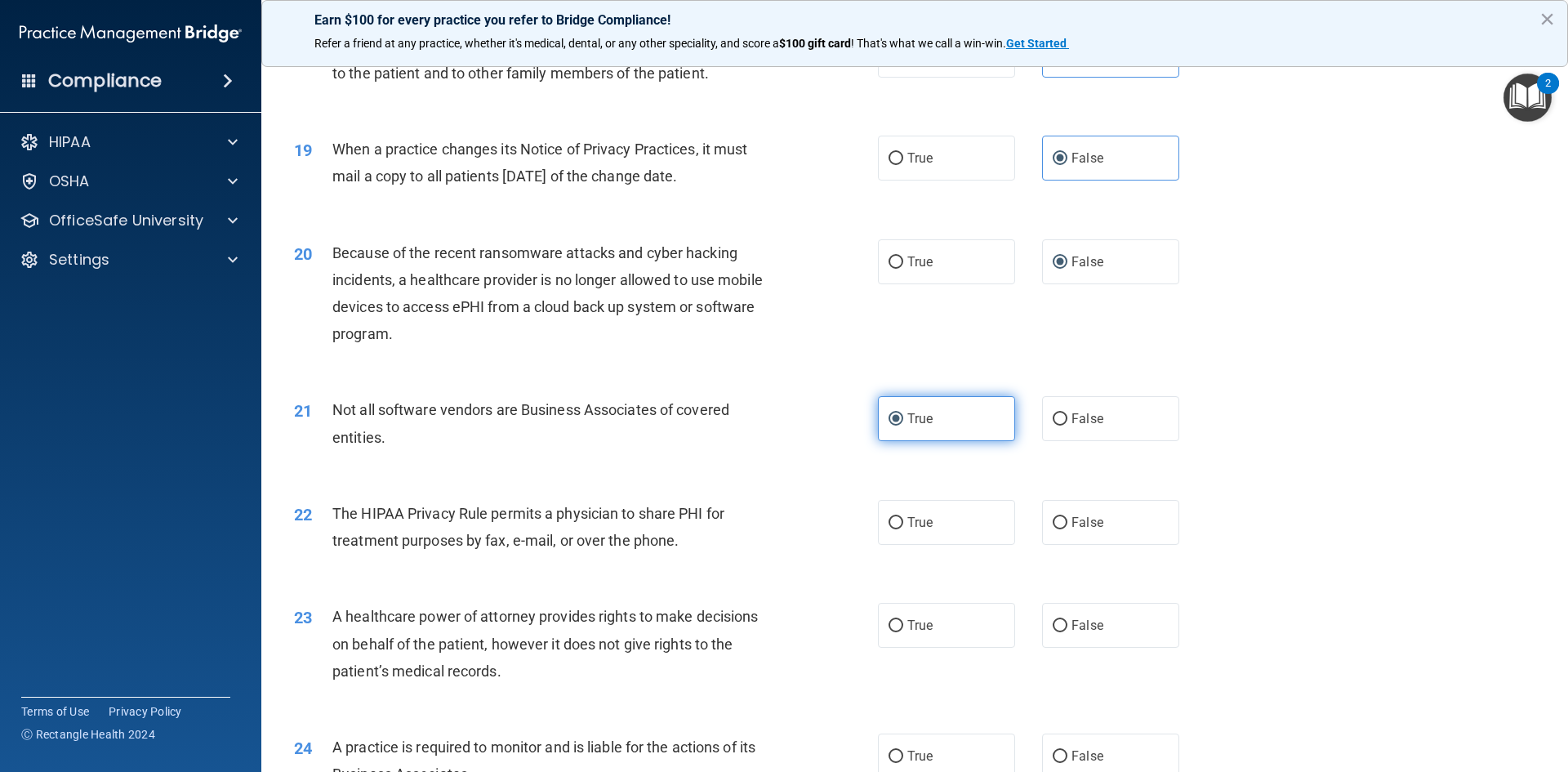
scroll to position [2287, 0]
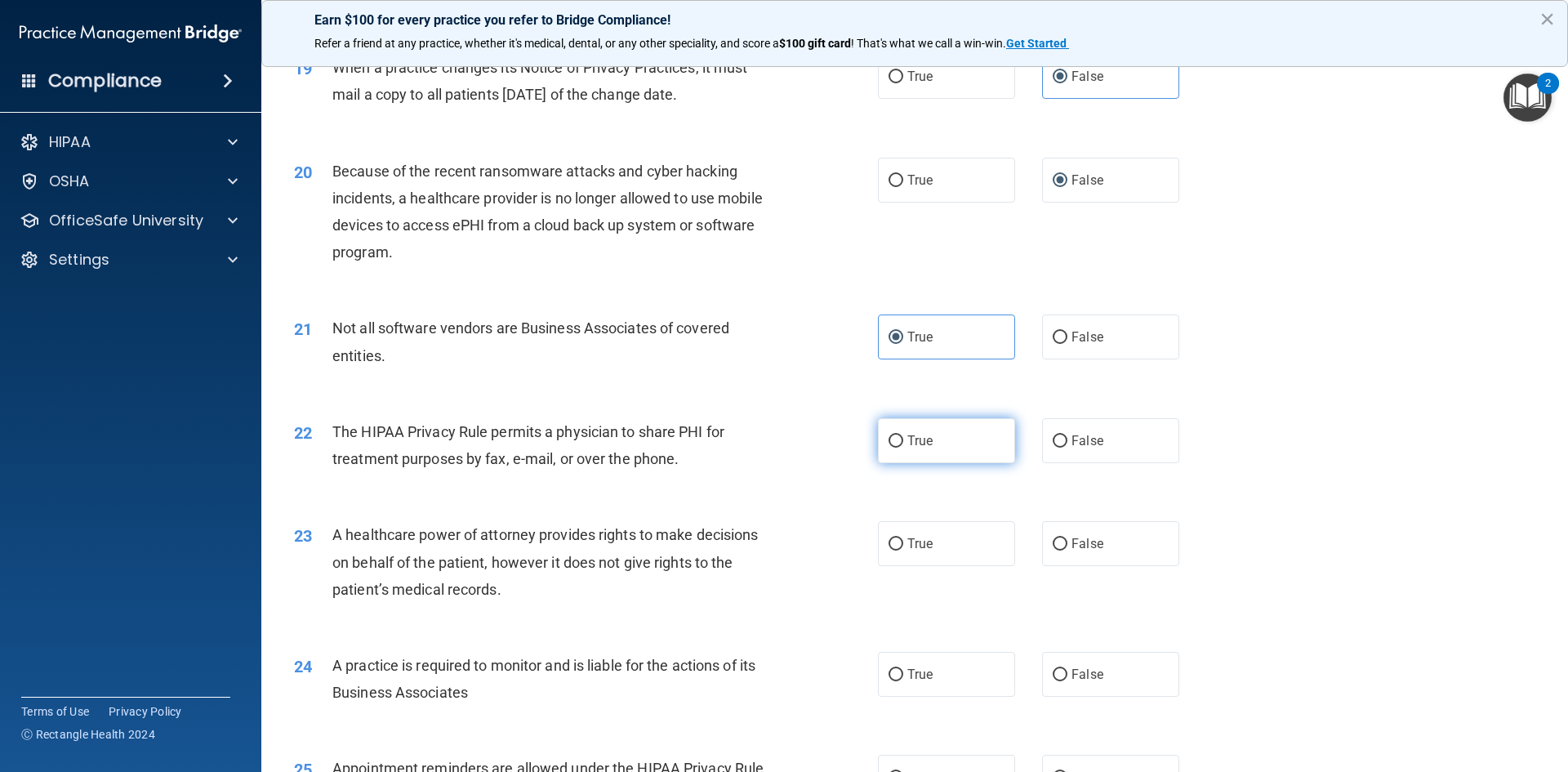
click at [892, 436] on input "True" at bounding box center [896, 441] width 15 height 12
radio input "true"
click at [1064, 531] on label "False" at bounding box center [1110, 543] width 137 height 45
click at [1064, 538] on input "False" at bounding box center [1060, 544] width 15 height 12
radio input "true"
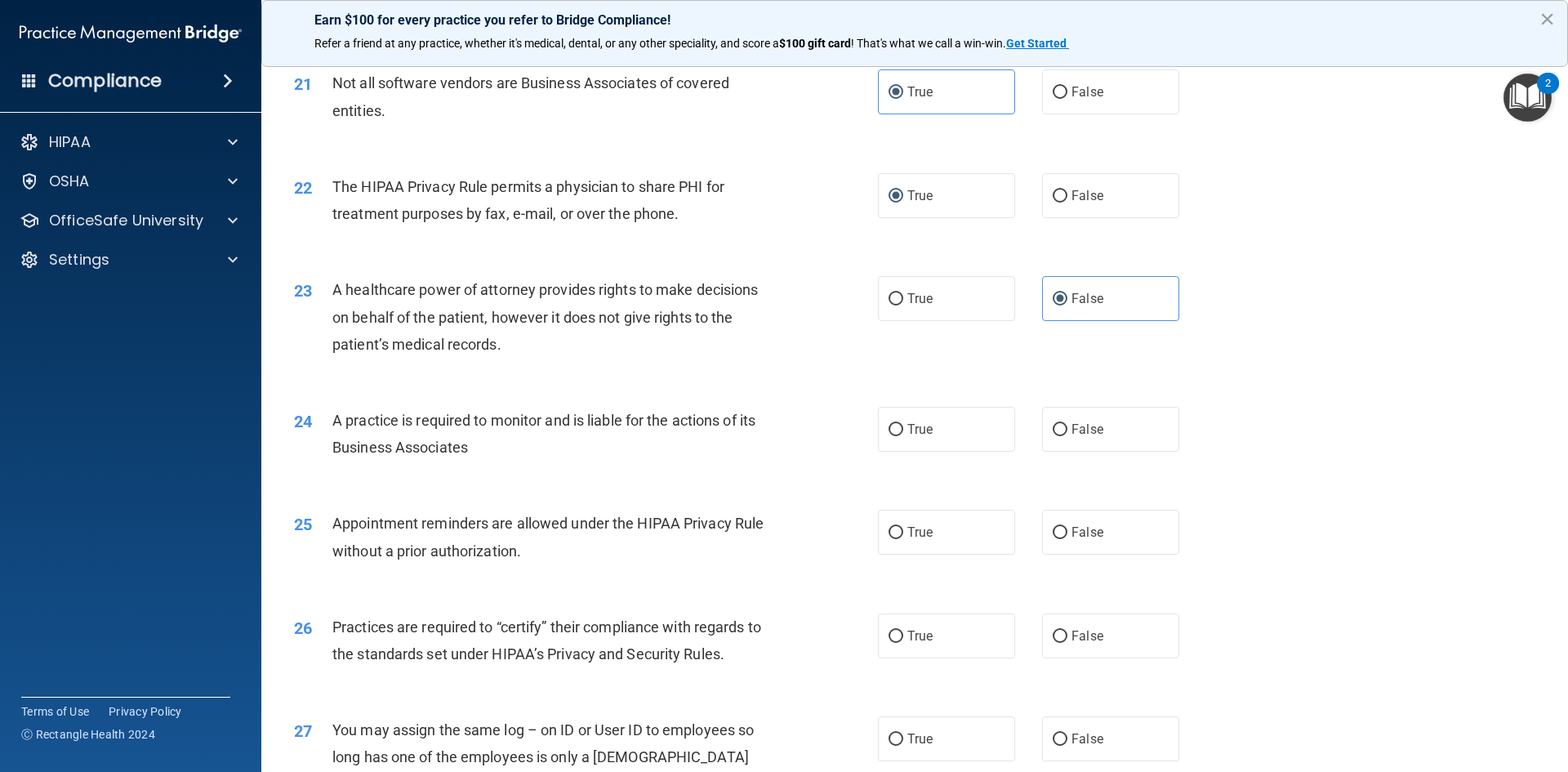
scroll to position [2614, 0]
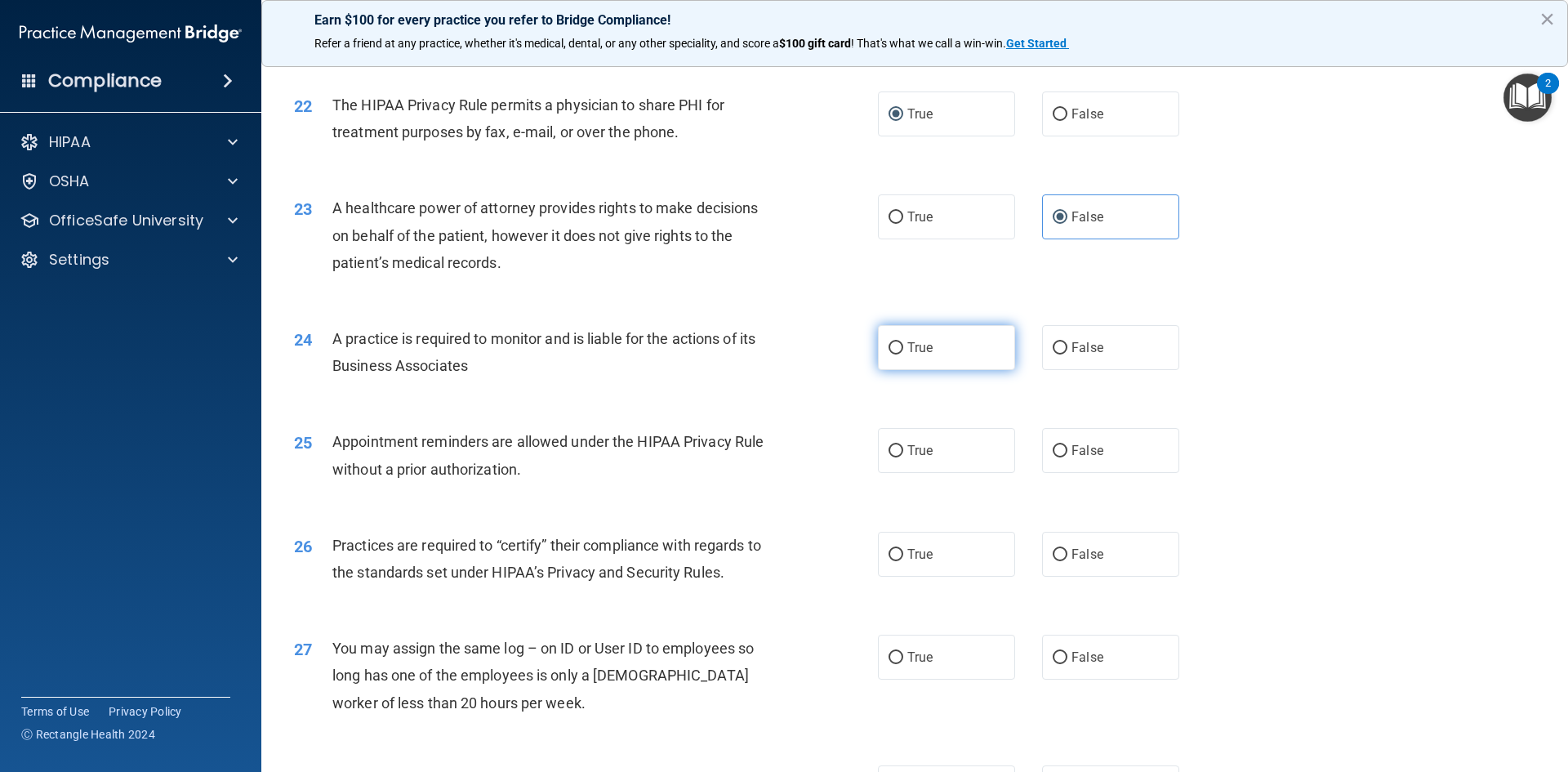
click at [889, 343] on input "True" at bounding box center [896, 348] width 15 height 12
radio input "true"
click at [894, 463] on label "True" at bounding box center [947, 450] width 137 height 45
click at [894, 457] on input "True" at bounding box center [896, 451] width 15 height 12
radio input "true"
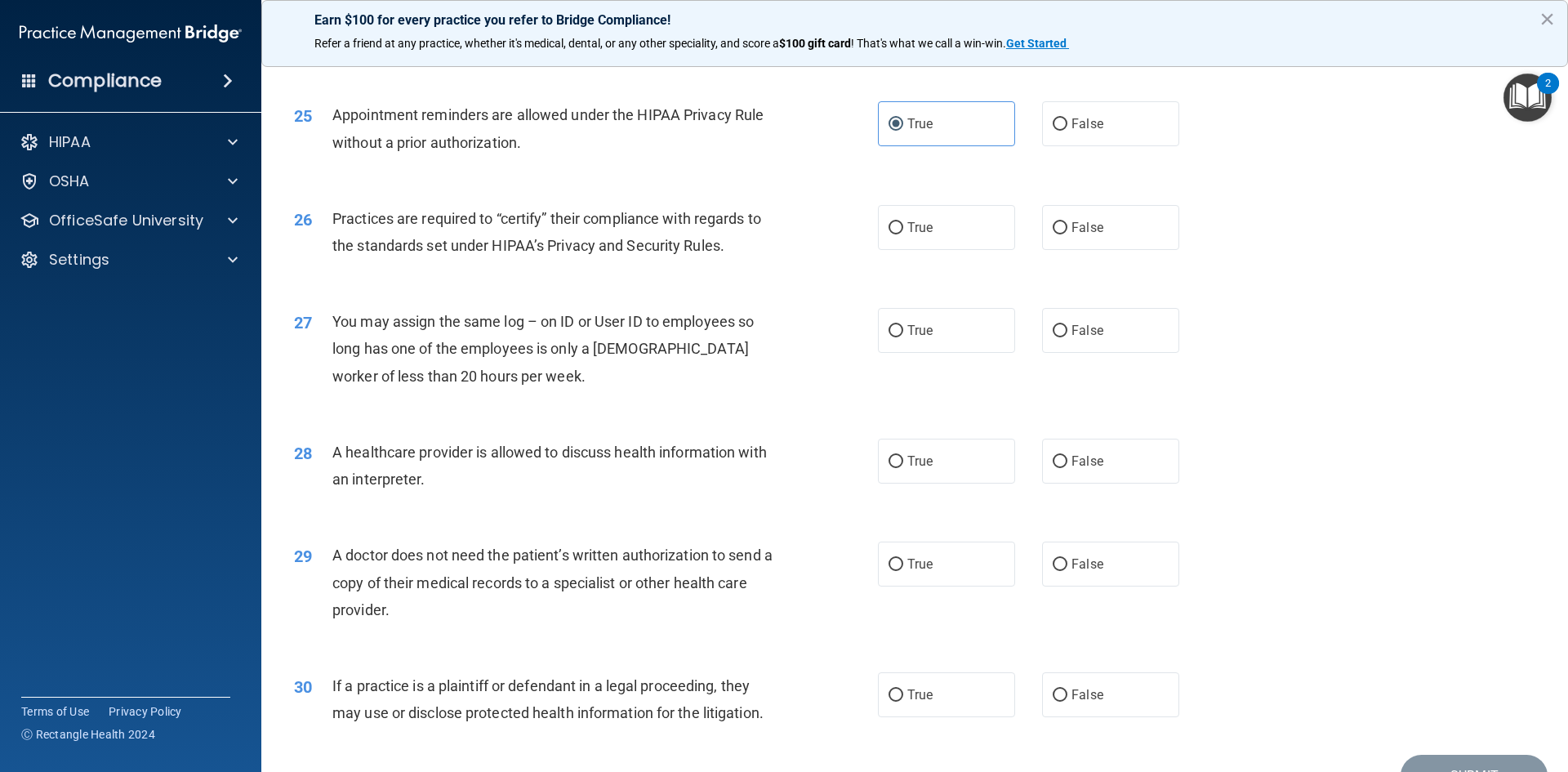
scroll to position [3022, 0]
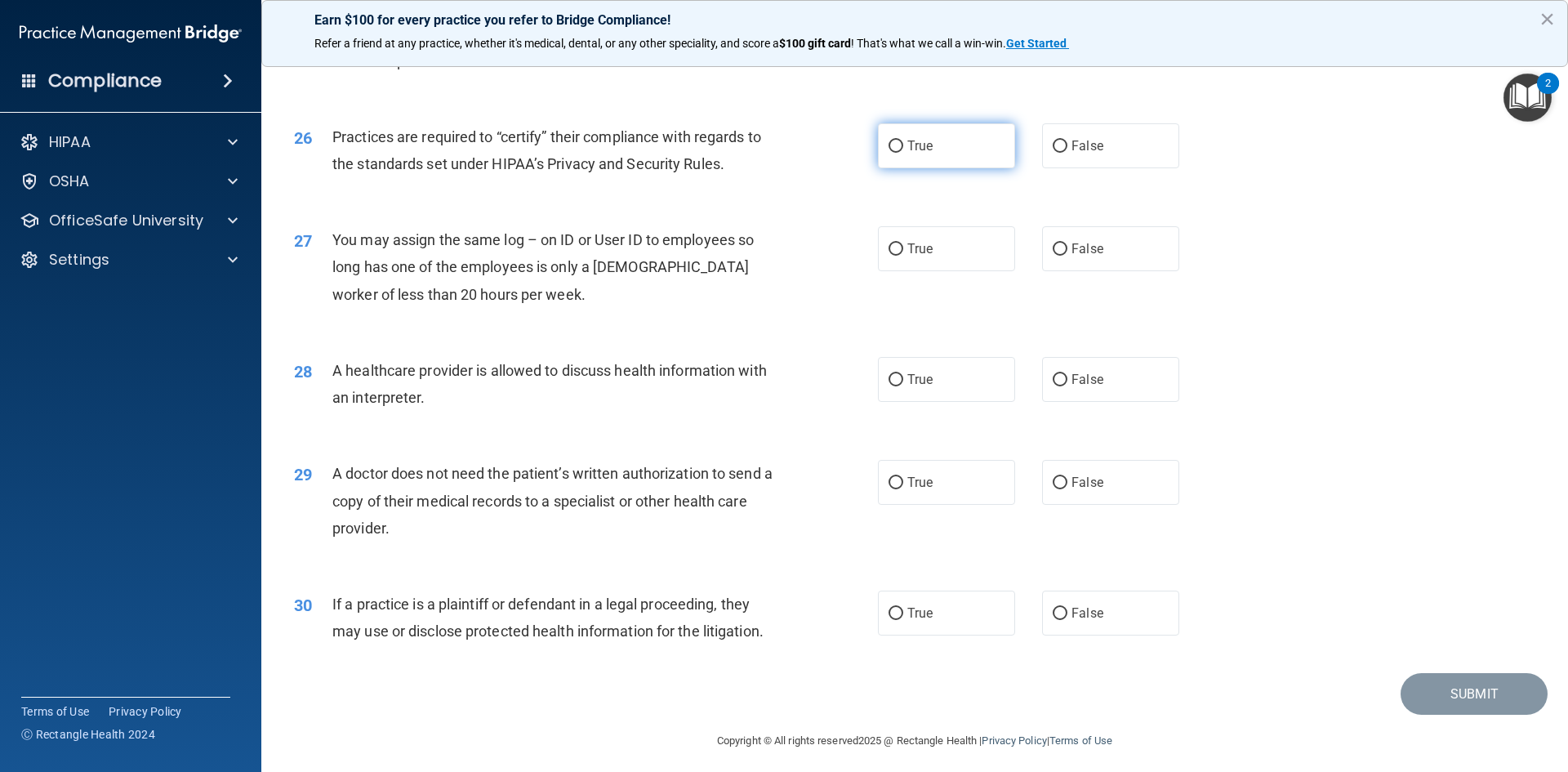
click at [898, 144] on label "True" at bounding box center [947, 146] width 137 height 45
click at [898, 144] on input "True" at bounding box center [896, 146] width 15 height 12
radio input "true"
click at [1052, 246] on input "False" at bounding box center [1060, 249] width 15 height 12
radio input "true"
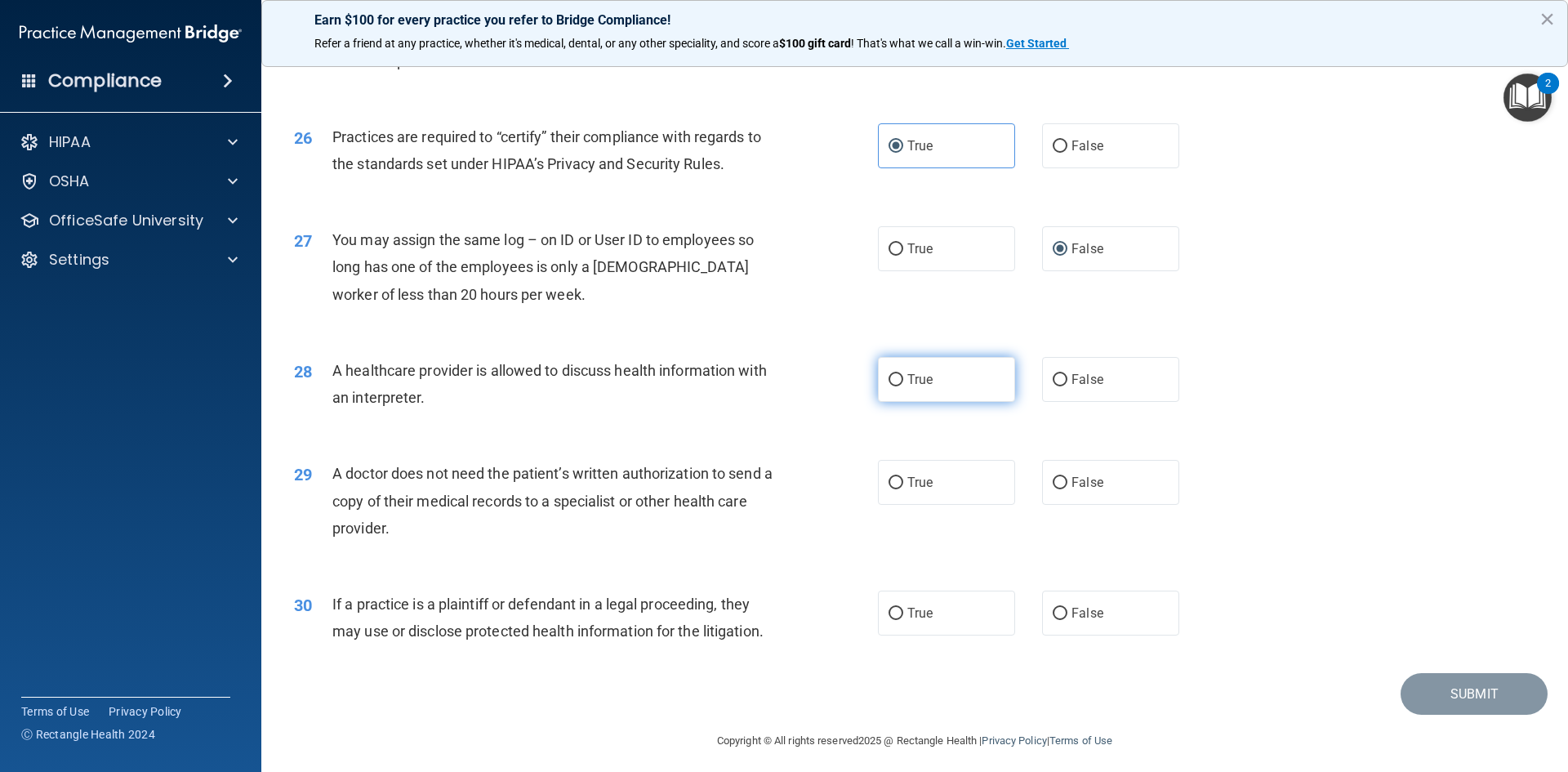
click at [889, 375] on input "True" at bounding box center [896, 379] width 15 height 12
radio input "true"
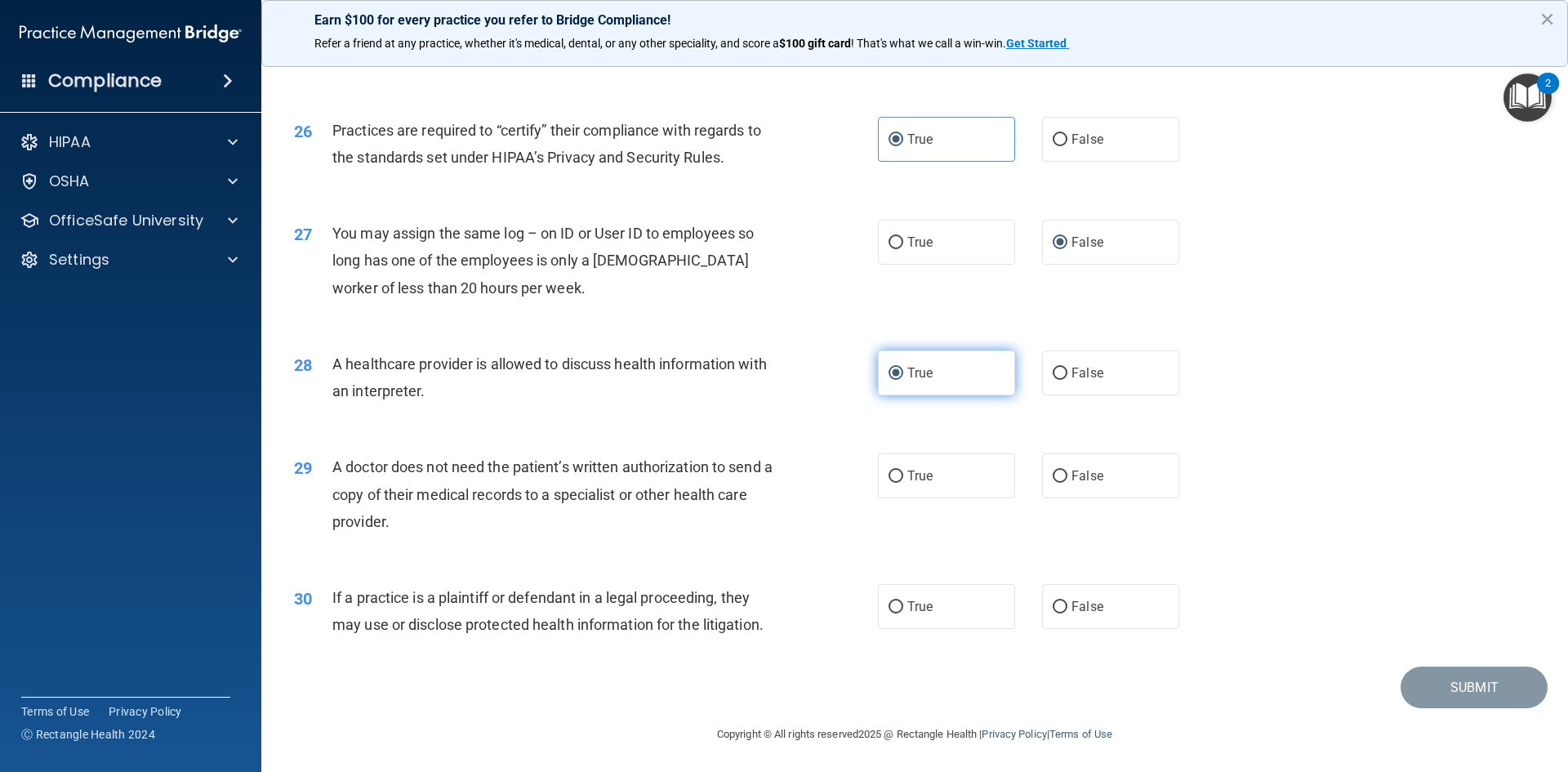
scroll to position [3030, 0]
click at [892, 470] on input "True" at bounding box center [896, 474] width 15 height 12
radio input "true"
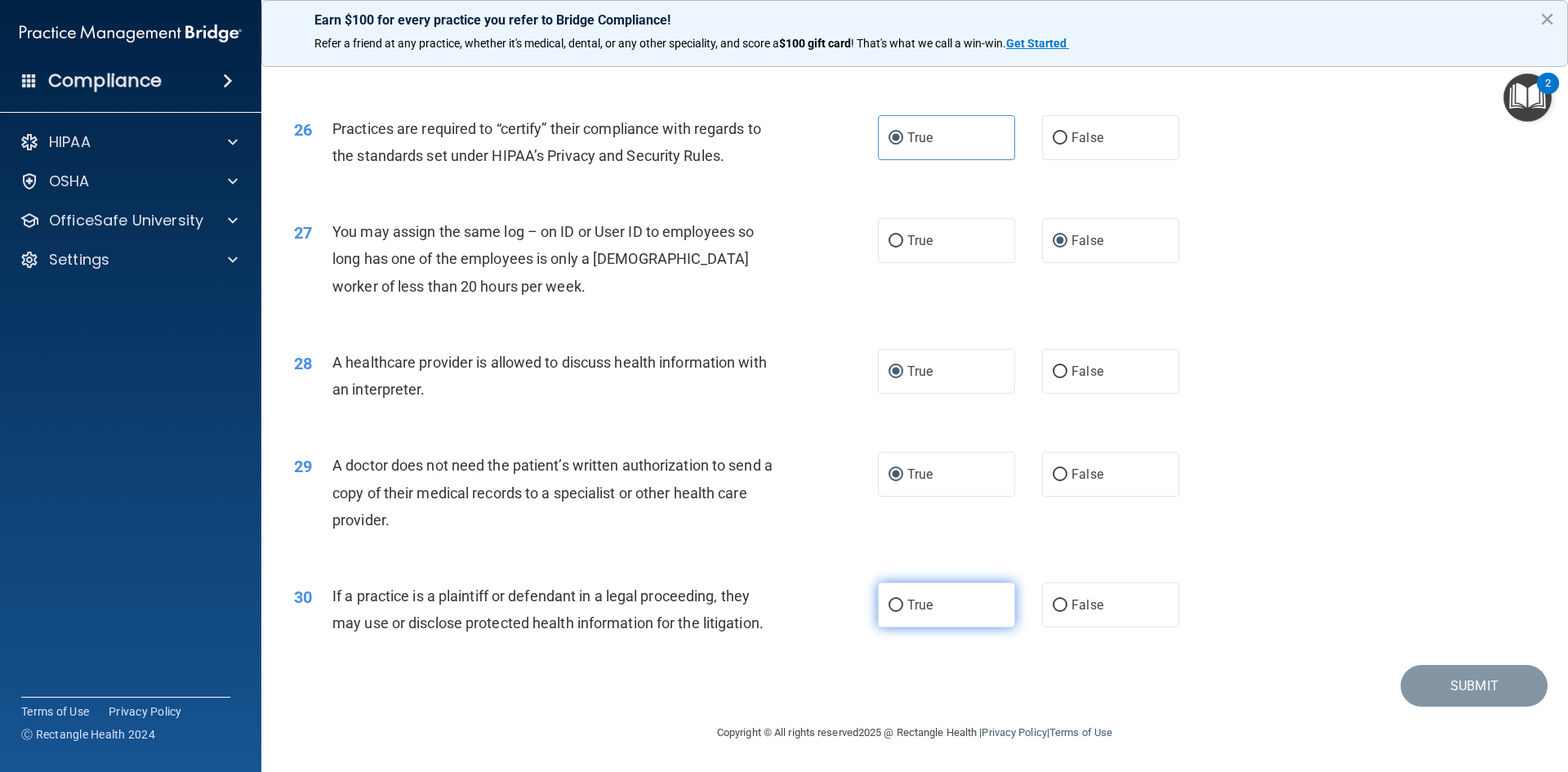
click at [948, 599] on label "True" at bounding box center [947, 604] width 137 height 45
click at [903, 599] on input "True" at bounding box center [896, 605] width 15 height 12
radio input "true"
click at [1475, 689] on button "Submit" at bounding box center [1474, 685] width 147 height 42
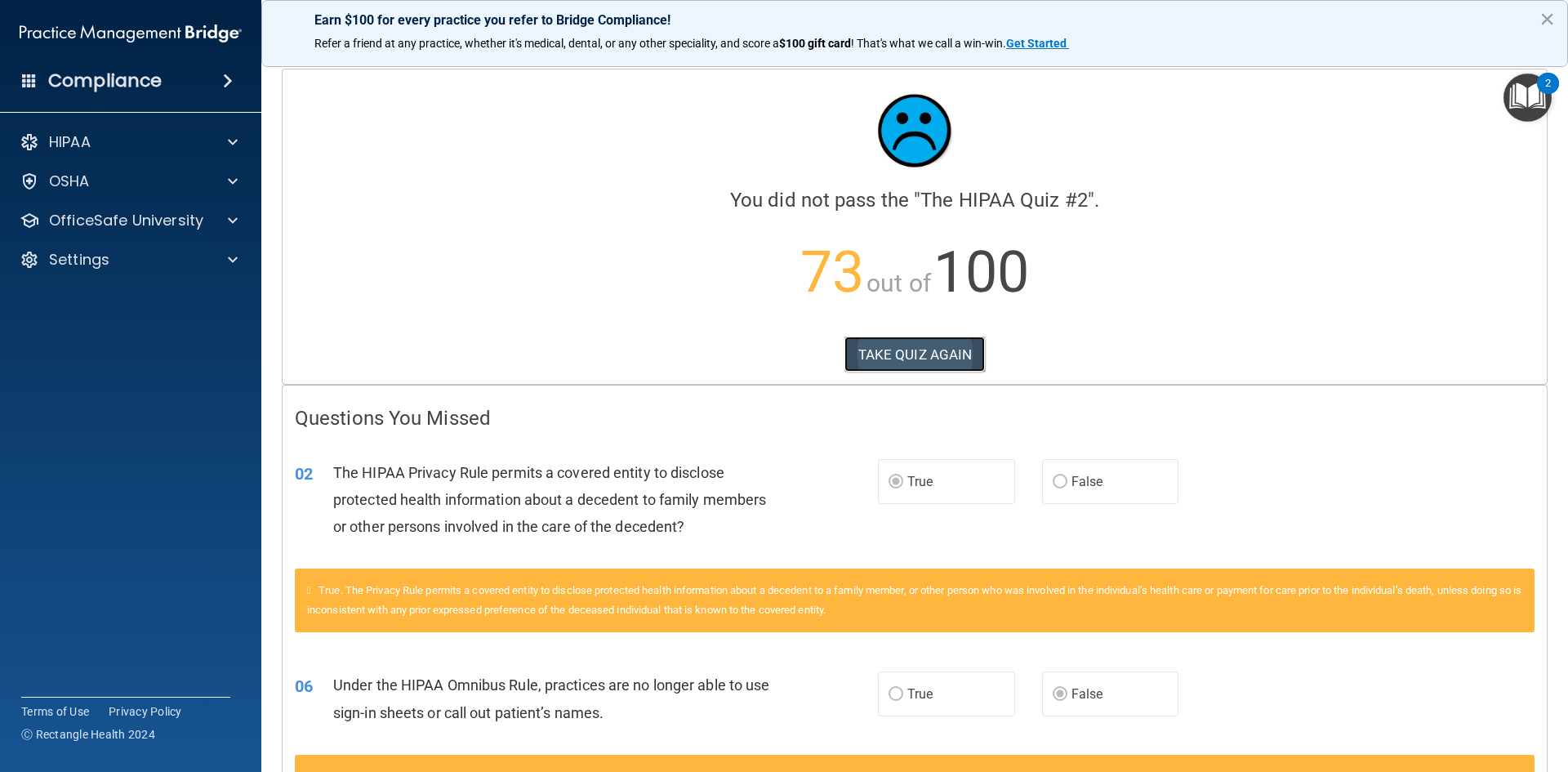
click at [945, 357] on button "TAKE QUIZ AGAIN" at bounding box center [915, 354] width 141 height 36
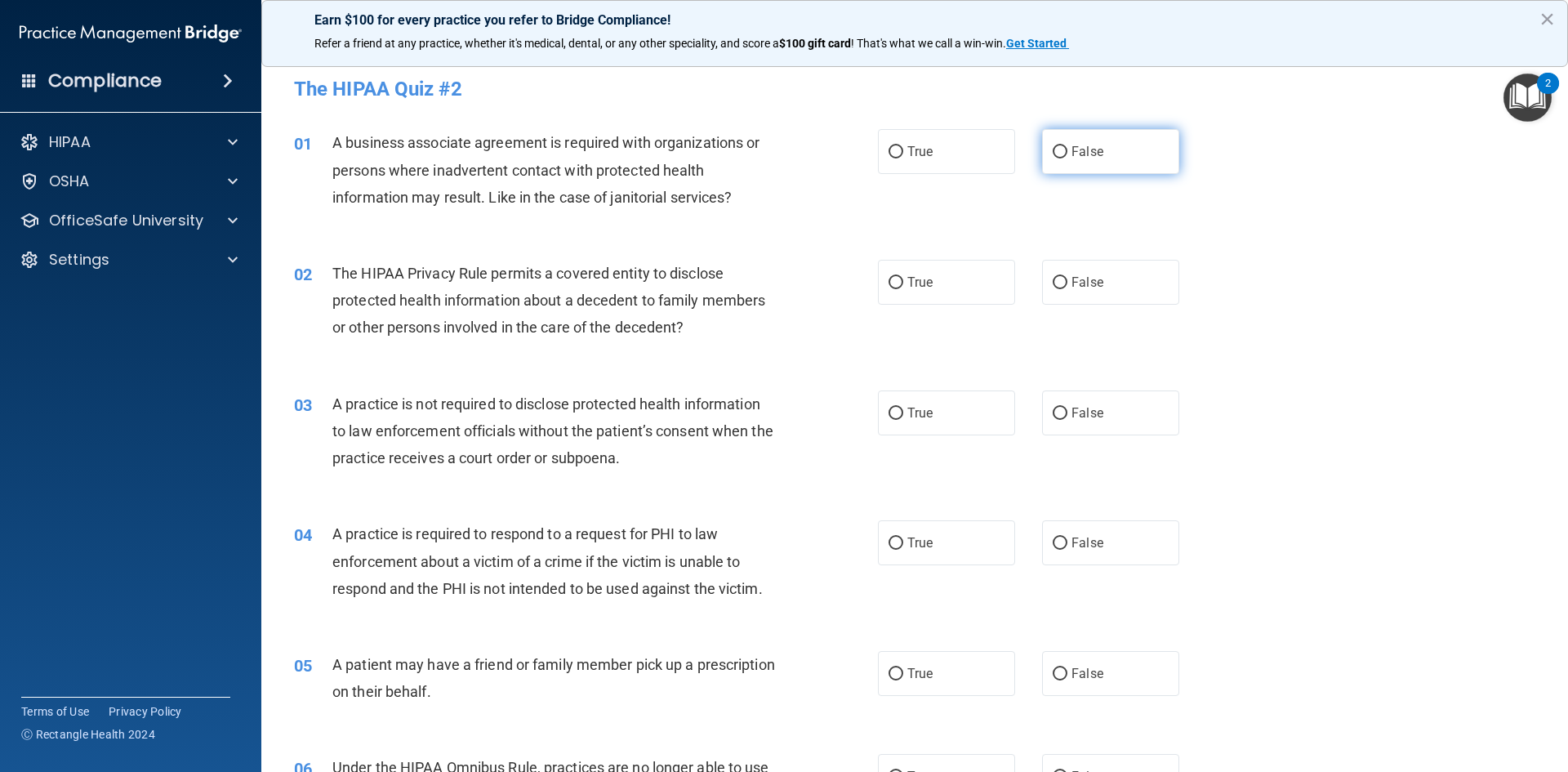
click at [1053, 150] on input "False" at bounding box center [1060, 152] width 15 height 12
radio input "true"
click at [942, 280] on label "True" at bounding box center [947, 282] width 137 height 45
click at [903, 280] on input "True" at bounding box center [896, 283] width 15 height 12
radio input "true"
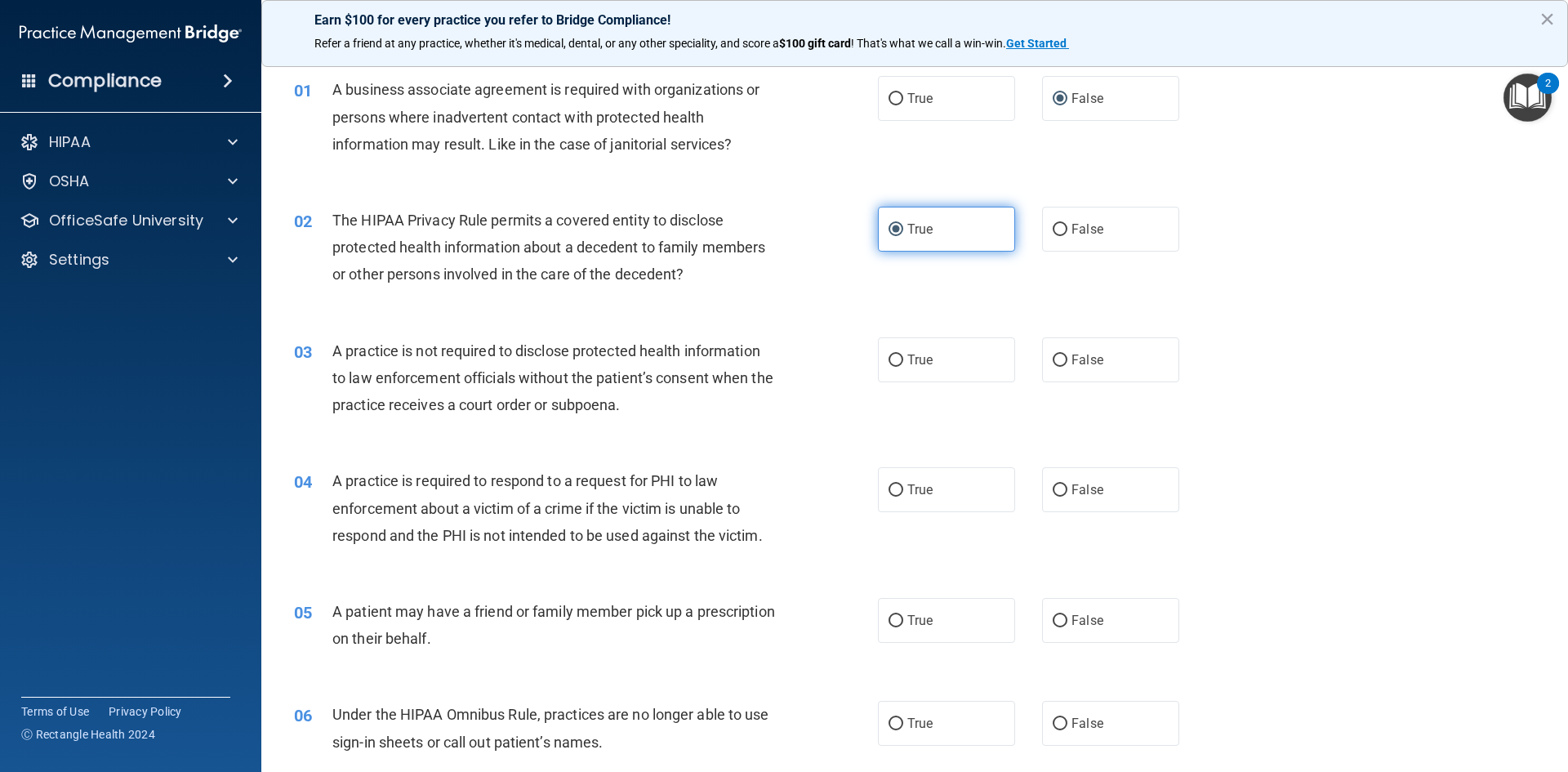
scroll to position [82, 0]
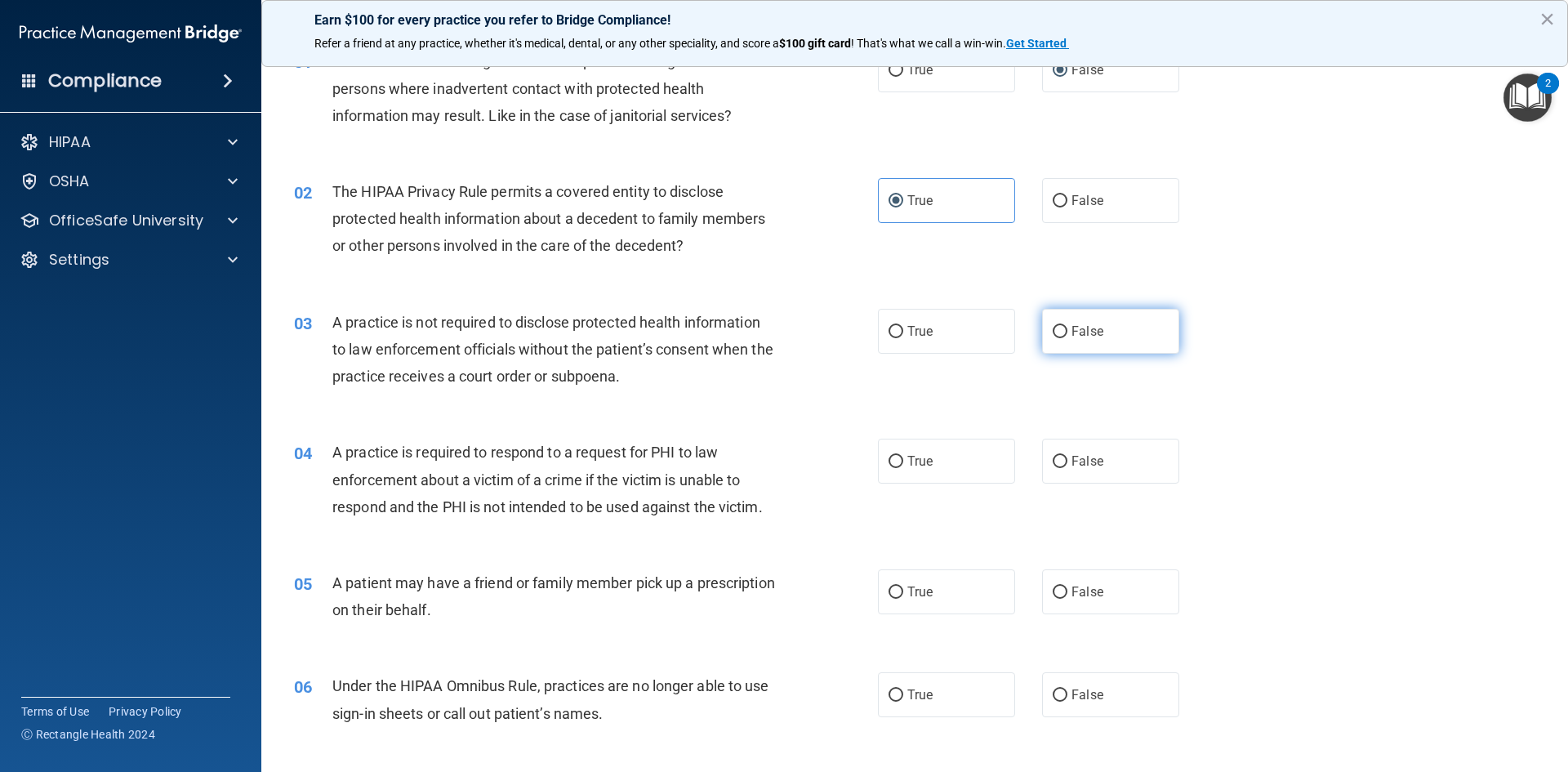
click at [1057, 328] on input "False" at bounding box center [1060, 331] width 15 height 12
radio input "true"
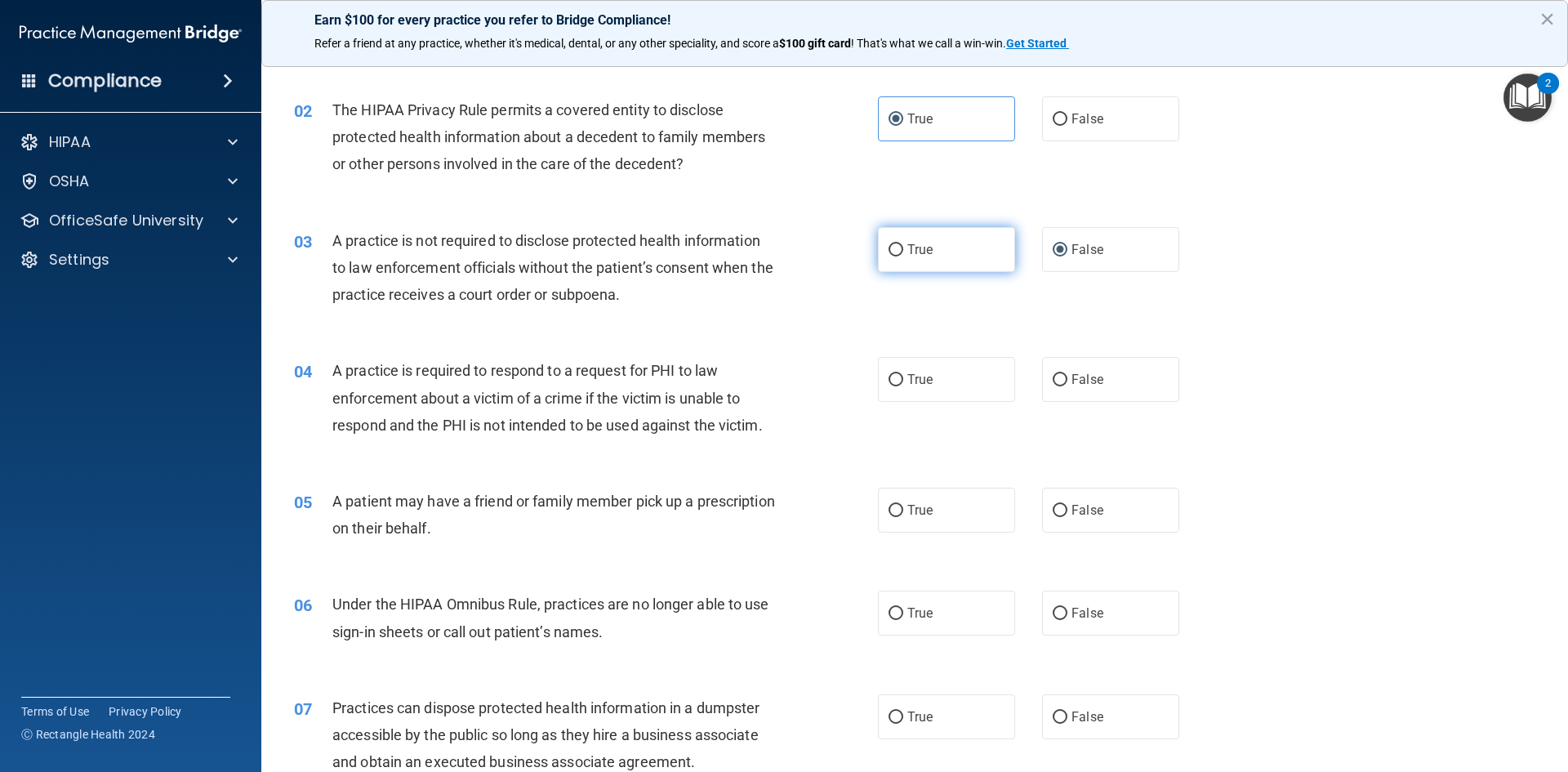
scroll to position [245, 0]
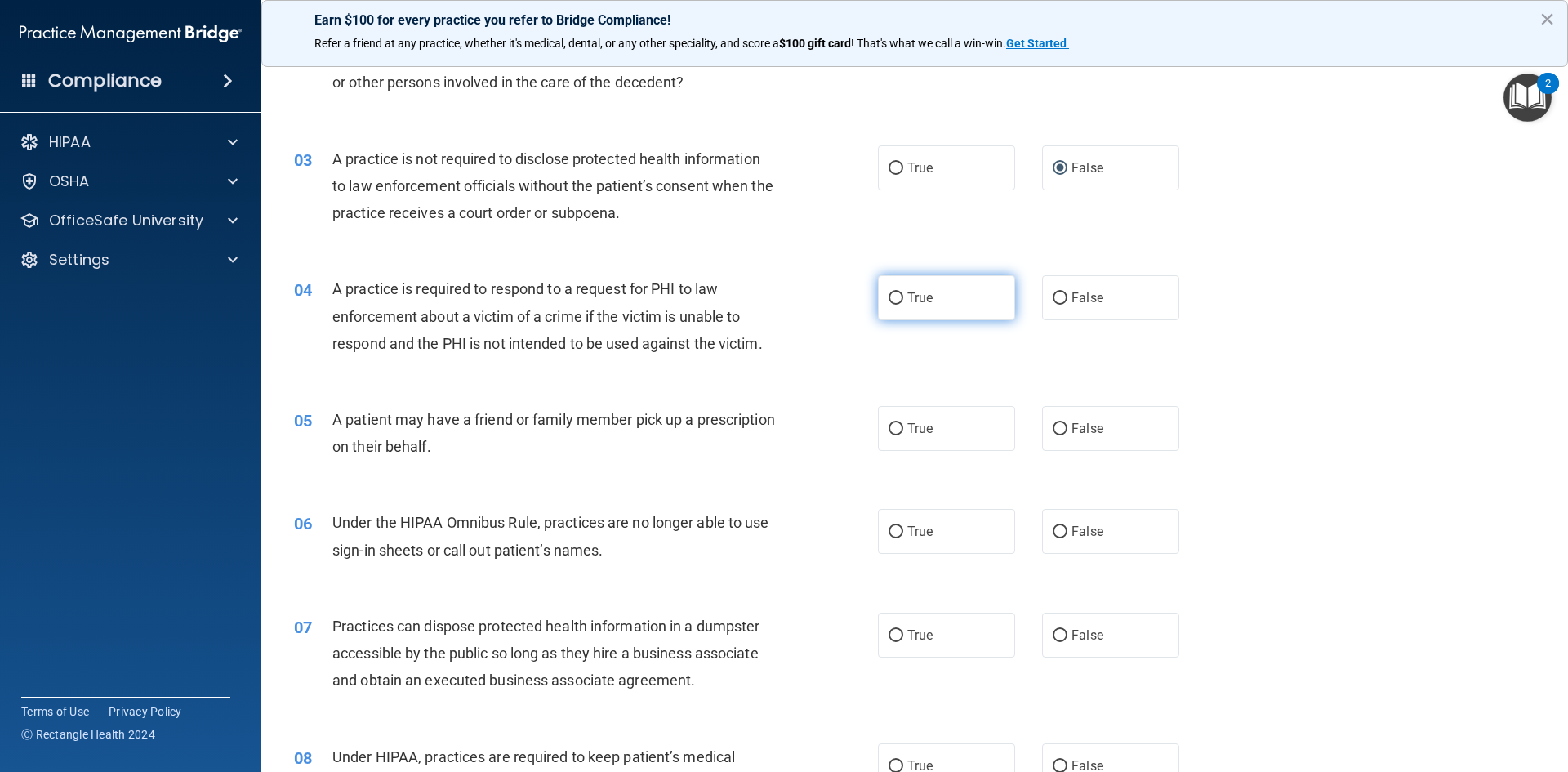
click at [947, 302] on label "True" at bounding box center [947, 298] width 137 height 45
click at [903, 302] on input "True" at bounding box center [896, 298] width 15 height 12
radio input "true"
click at [934, 425] on label "True" at bounding box center [947, 428] width 137 height 45
click at [903, 425] on input "True" at bounding box center [896, 429] width 15 height 12
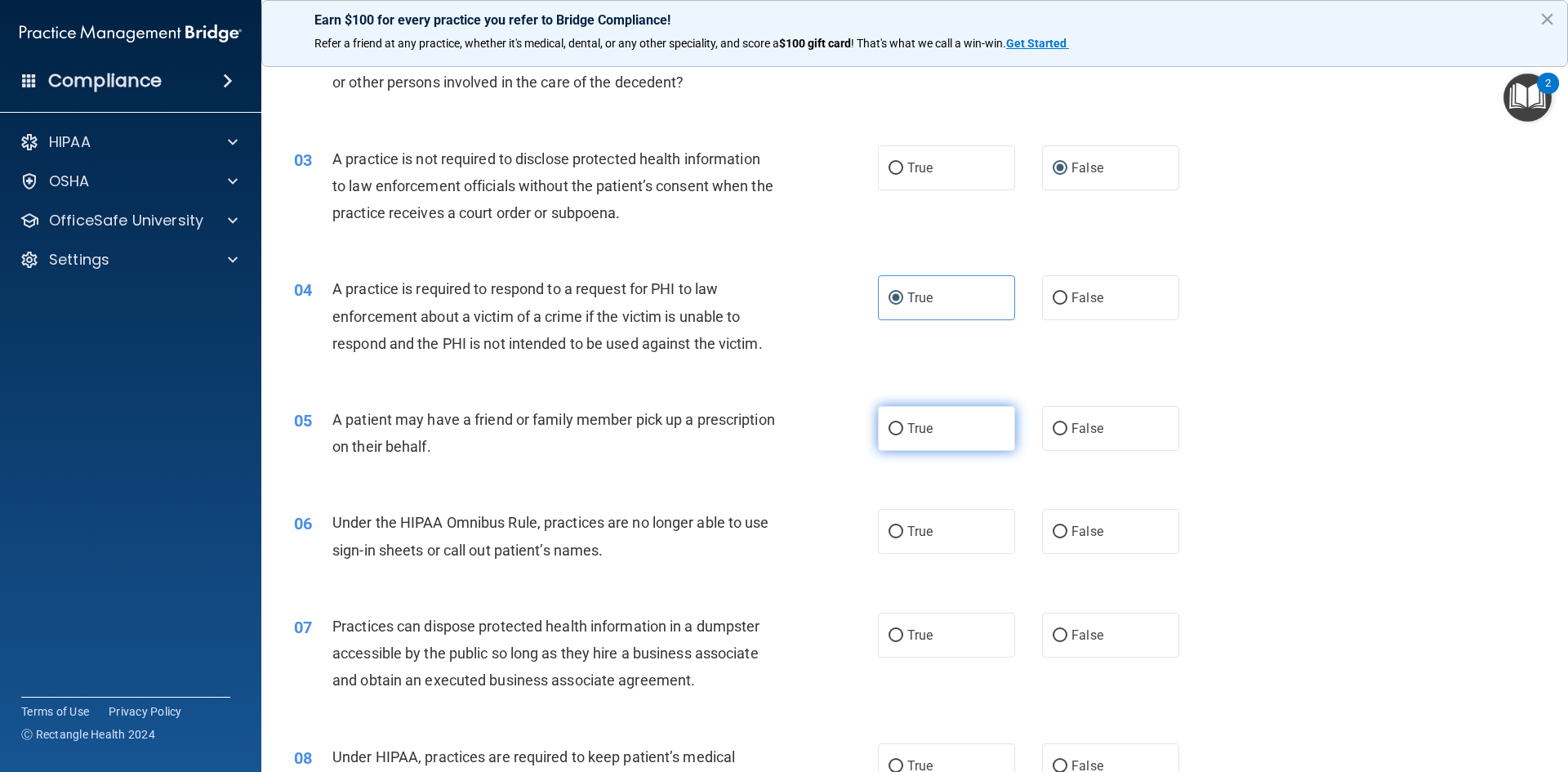
radio input "true"
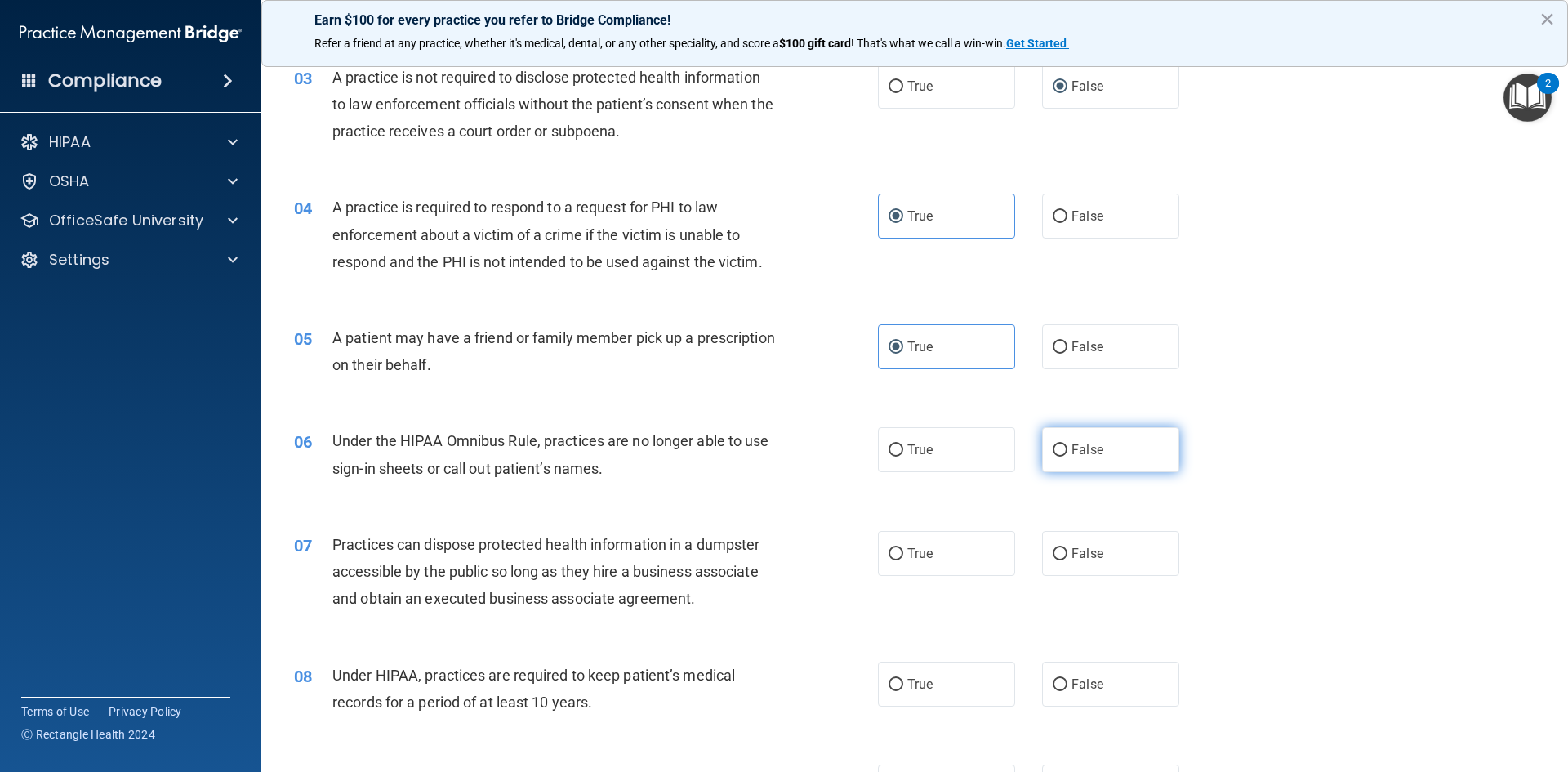
click at [1052, 444] on input "False" at bounding box center [1060, 450] width 15 height 12
radio input "true"
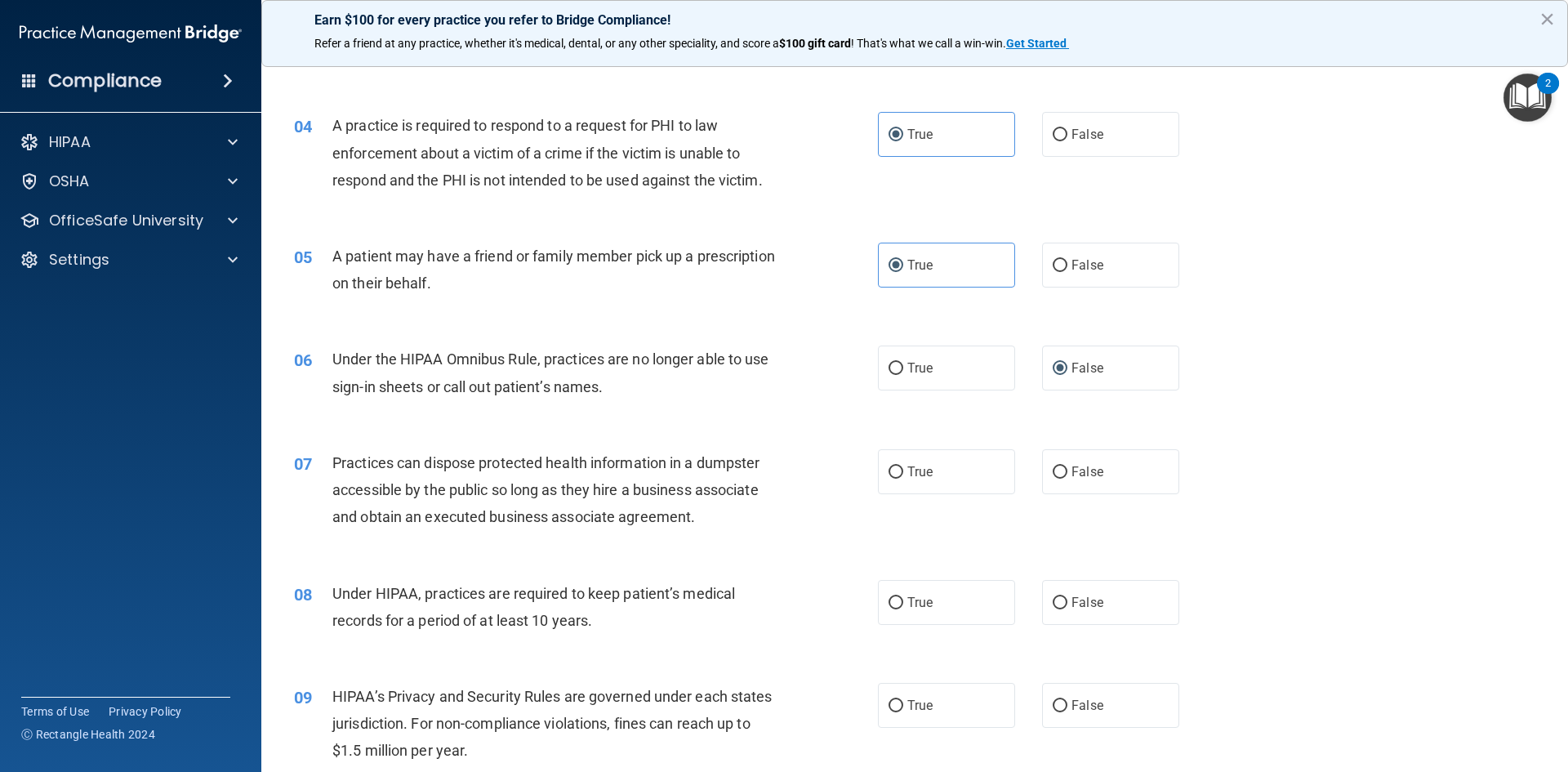
scroll to position [490, 0]
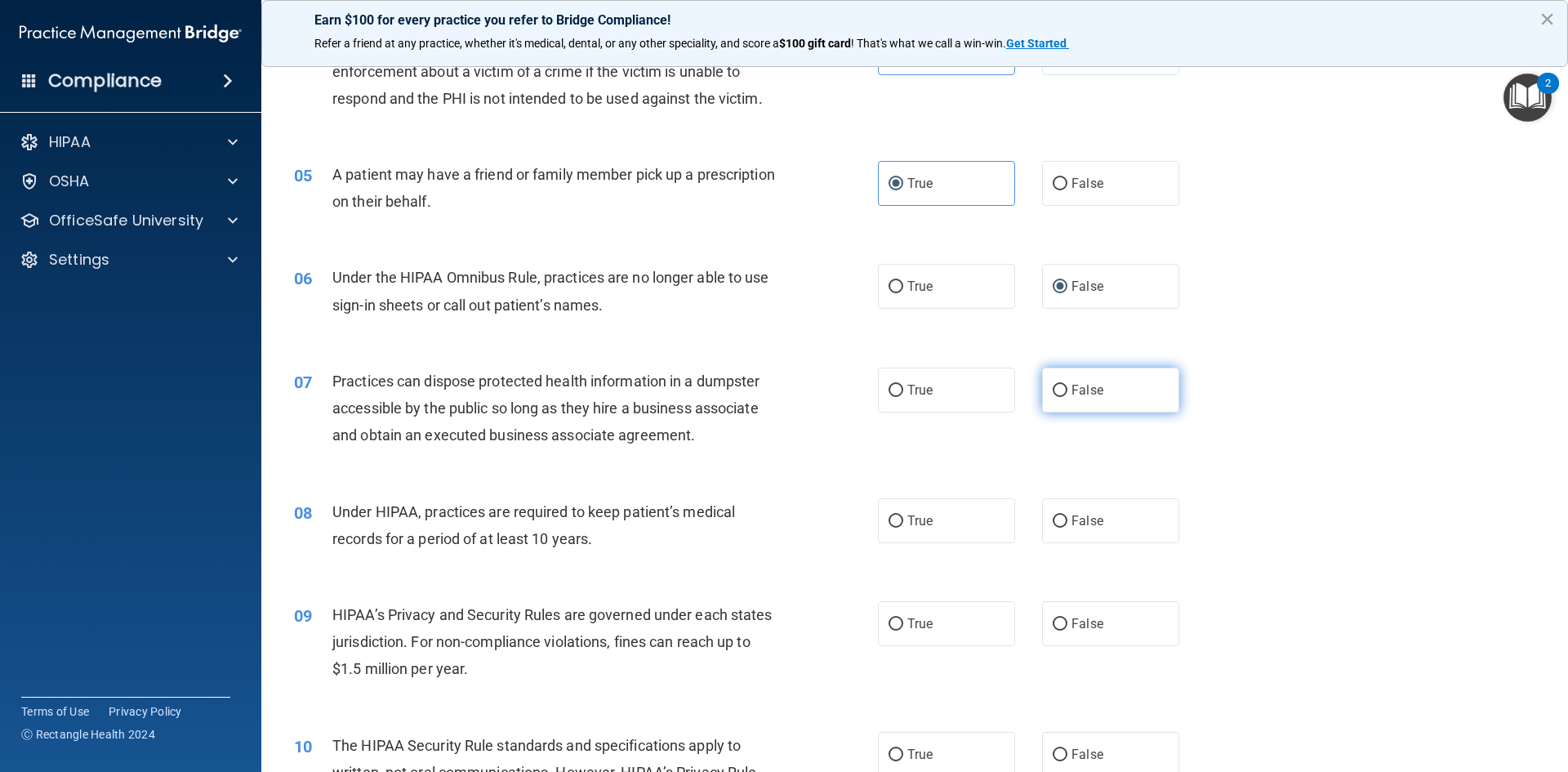
click at [1071, 392] on span "False" at bounding box center [1086, 389] width 32 height 16
click at [1067, 392] on input "False" at bounding box center [1060, 390] width 15 height 12
radio input "true"
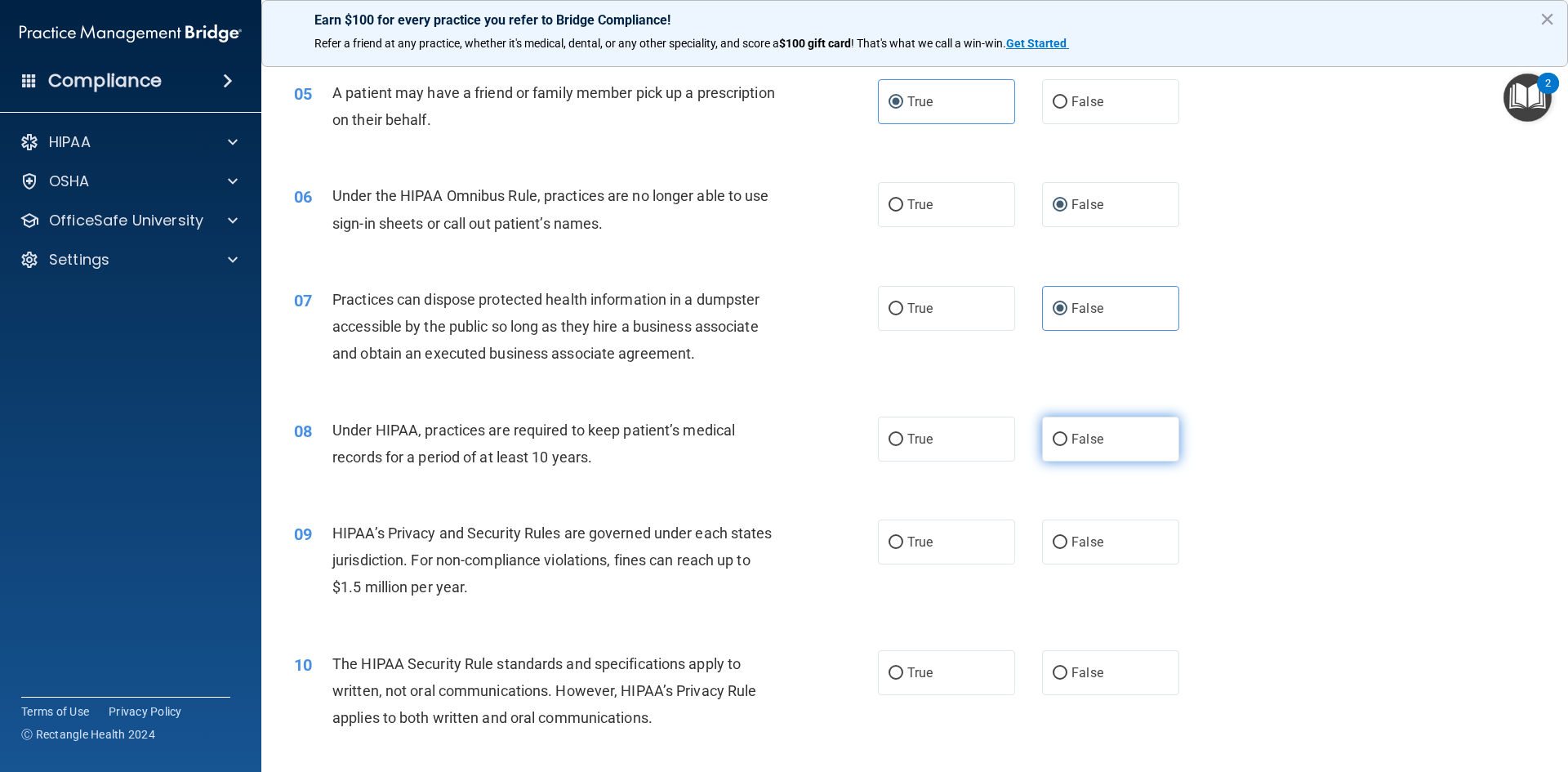
click at [1071, 431] on span "False" at bounding box center [1086, 438] width 32 height 16
click at [1067, 433] on input "False" at bounding box center [1060, 439] width 15 height 12
radio input "true"
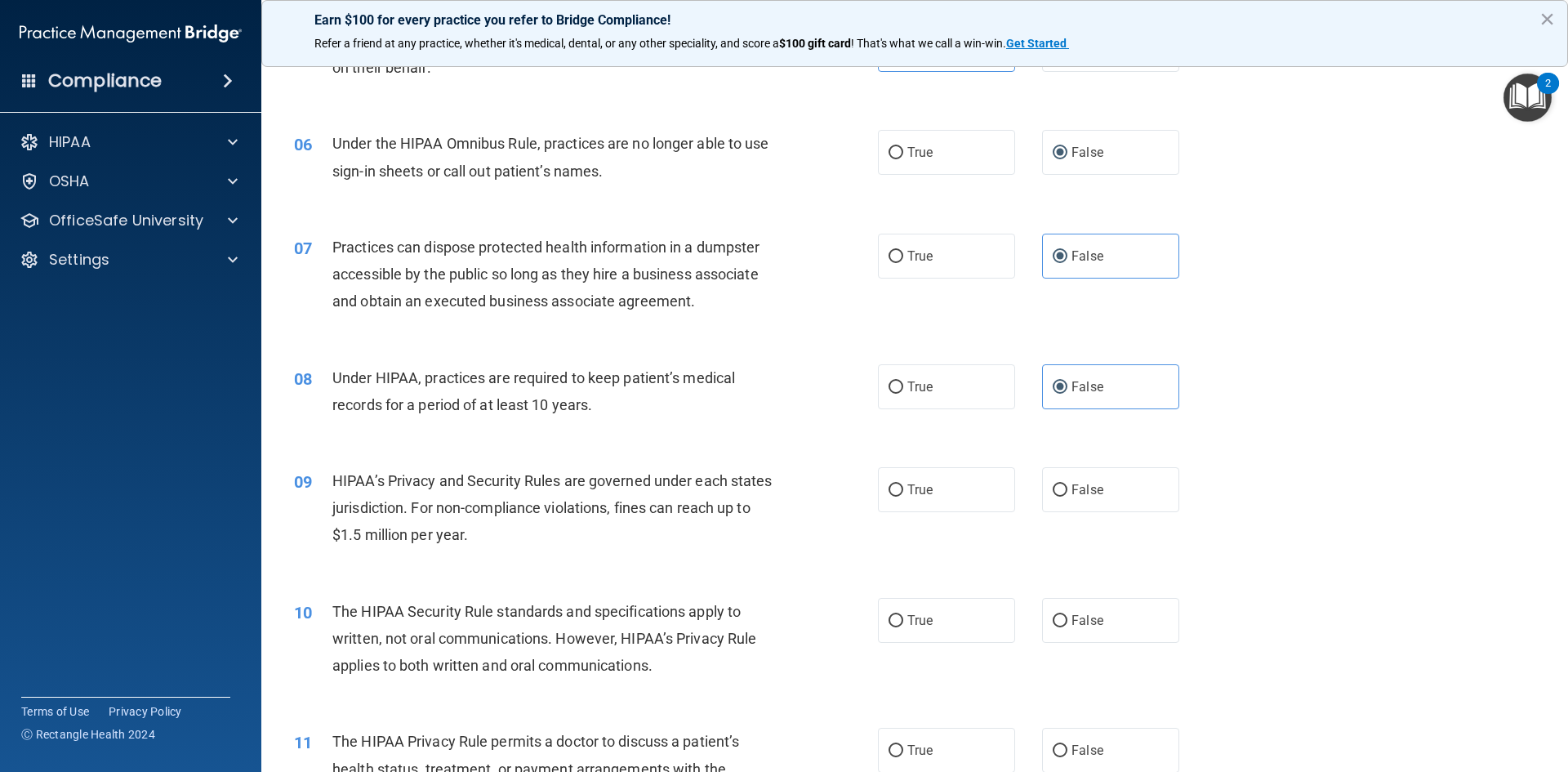
scroll to position [653, 0]
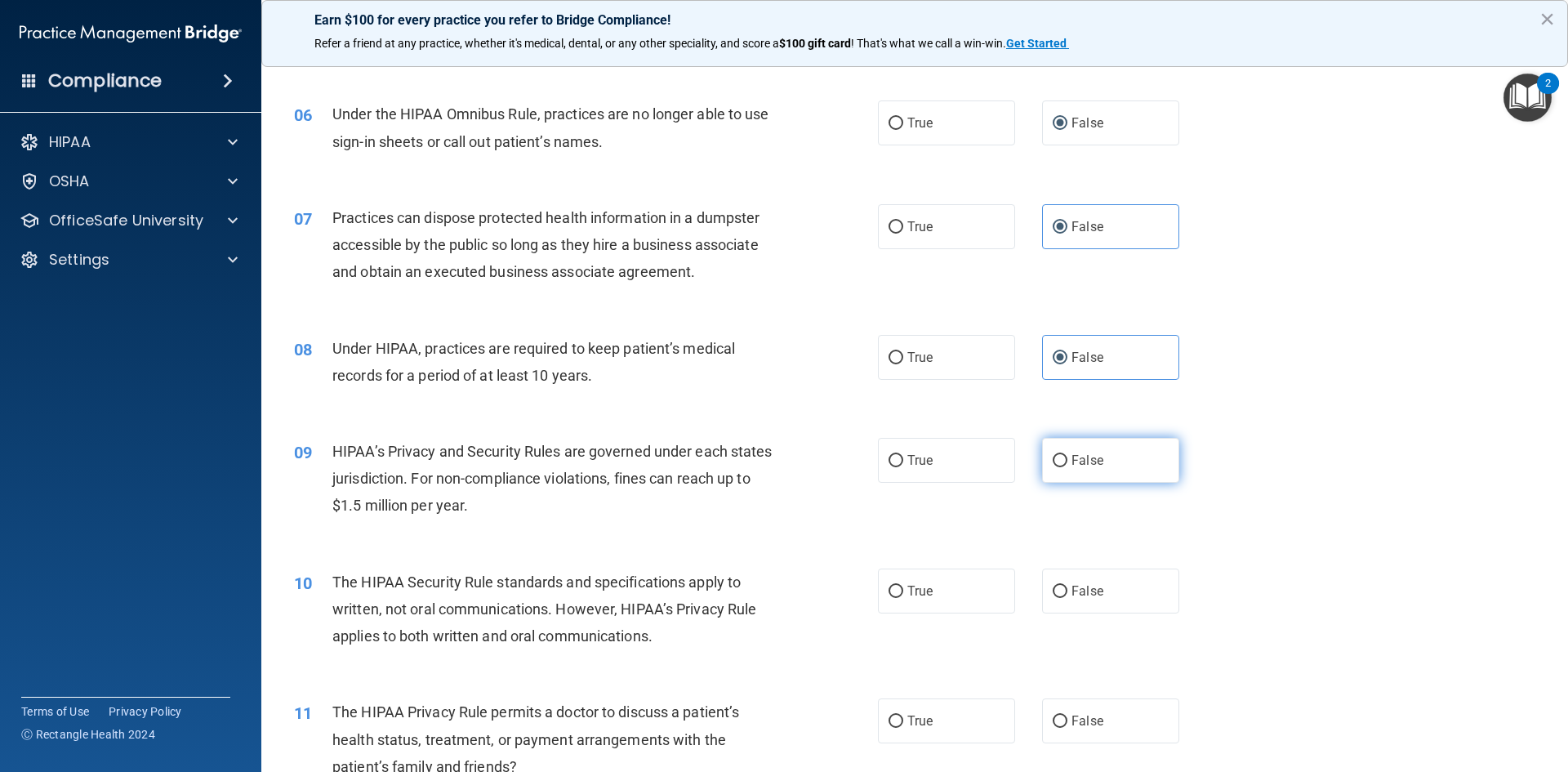
click at [1053, 461] on input "False" at bounding box center [1060, 460] width 15 height 12
radio input "true"
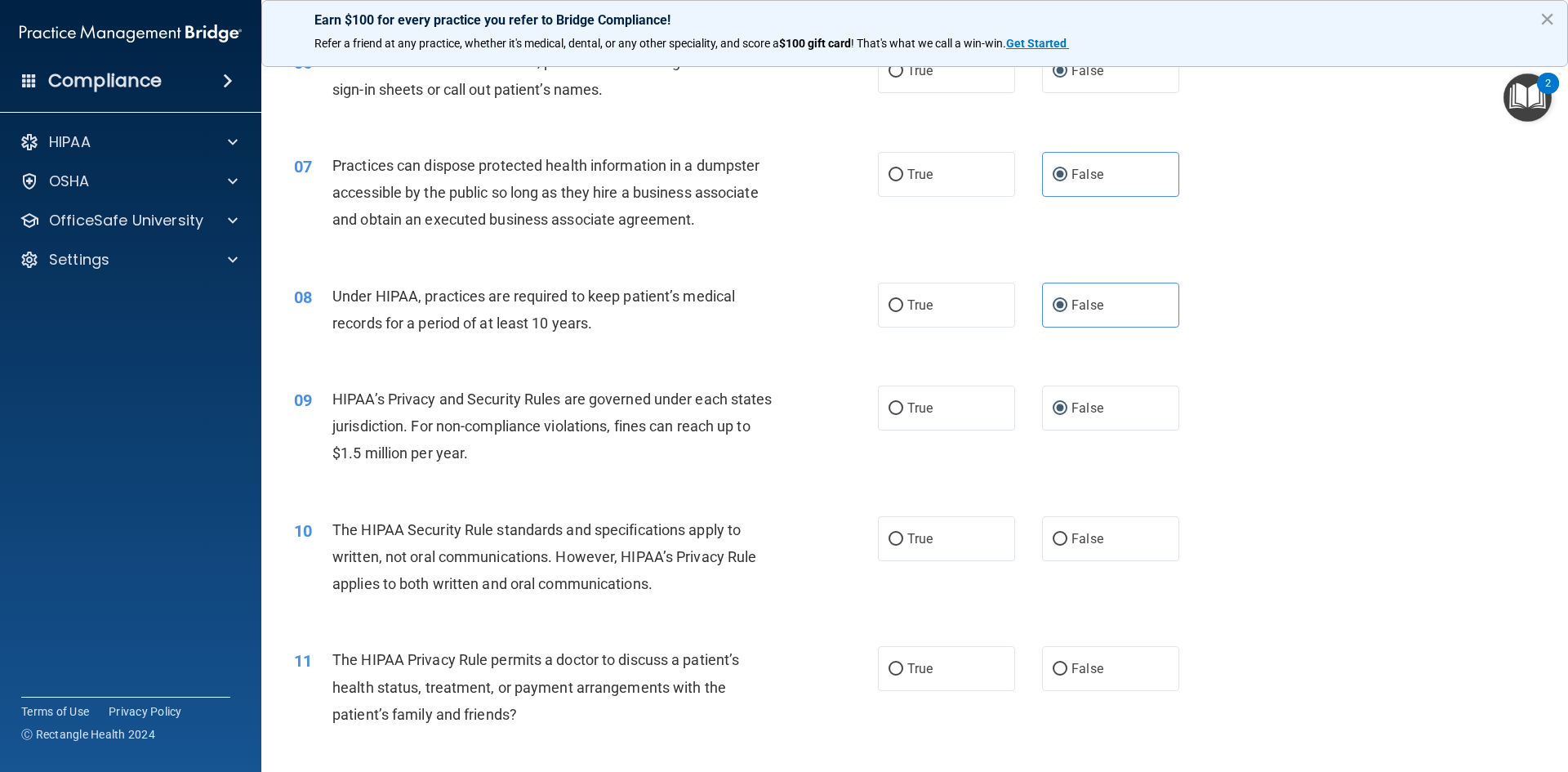
scroll to position [735, 0]
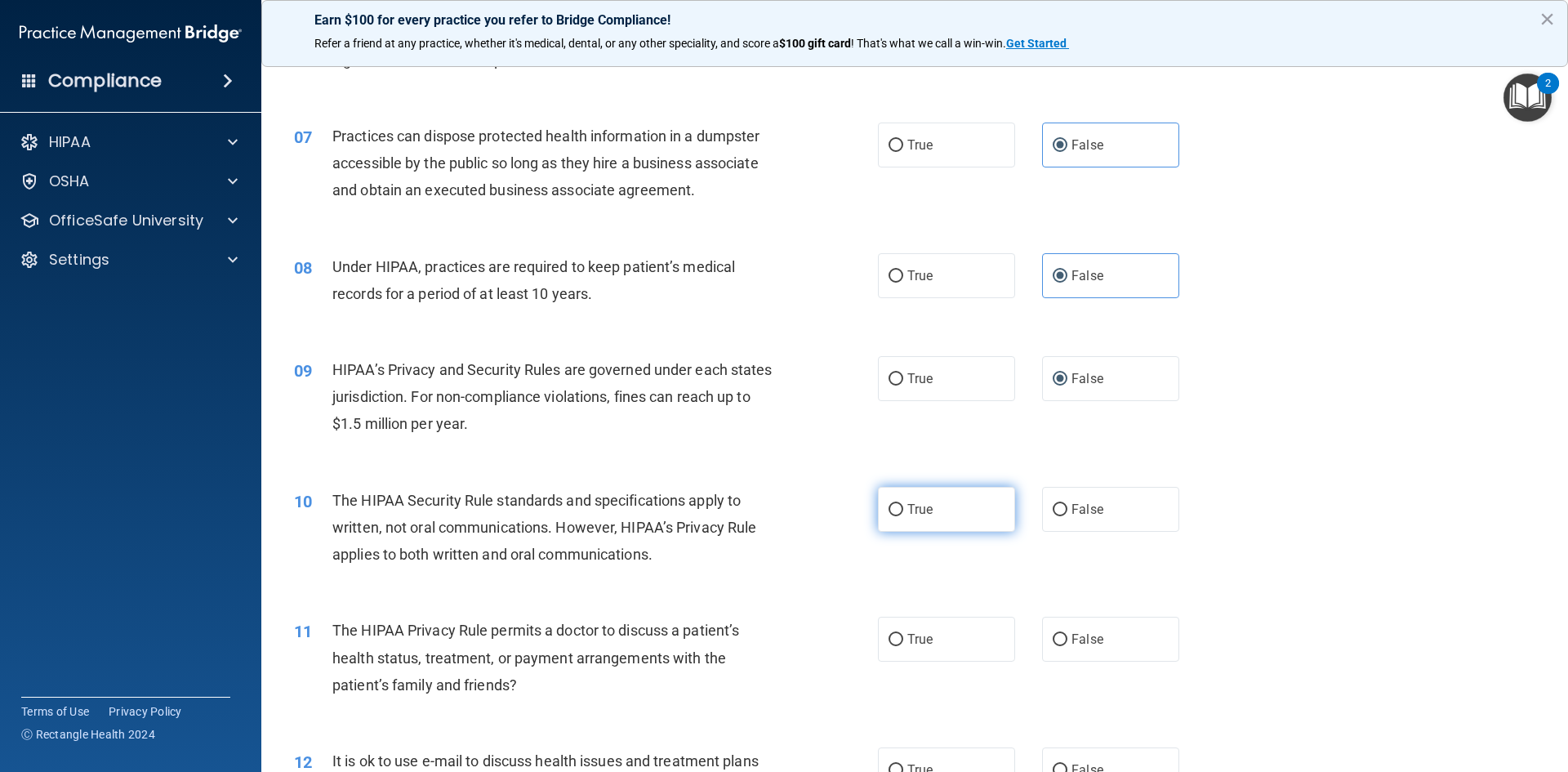
click at [947, 495] on label "True" at bounding box center [947, 509] width 137 height 45
click at [903, 504] on input "True" at bounding box center [896, 509] width 15 height 12
radio input "true"
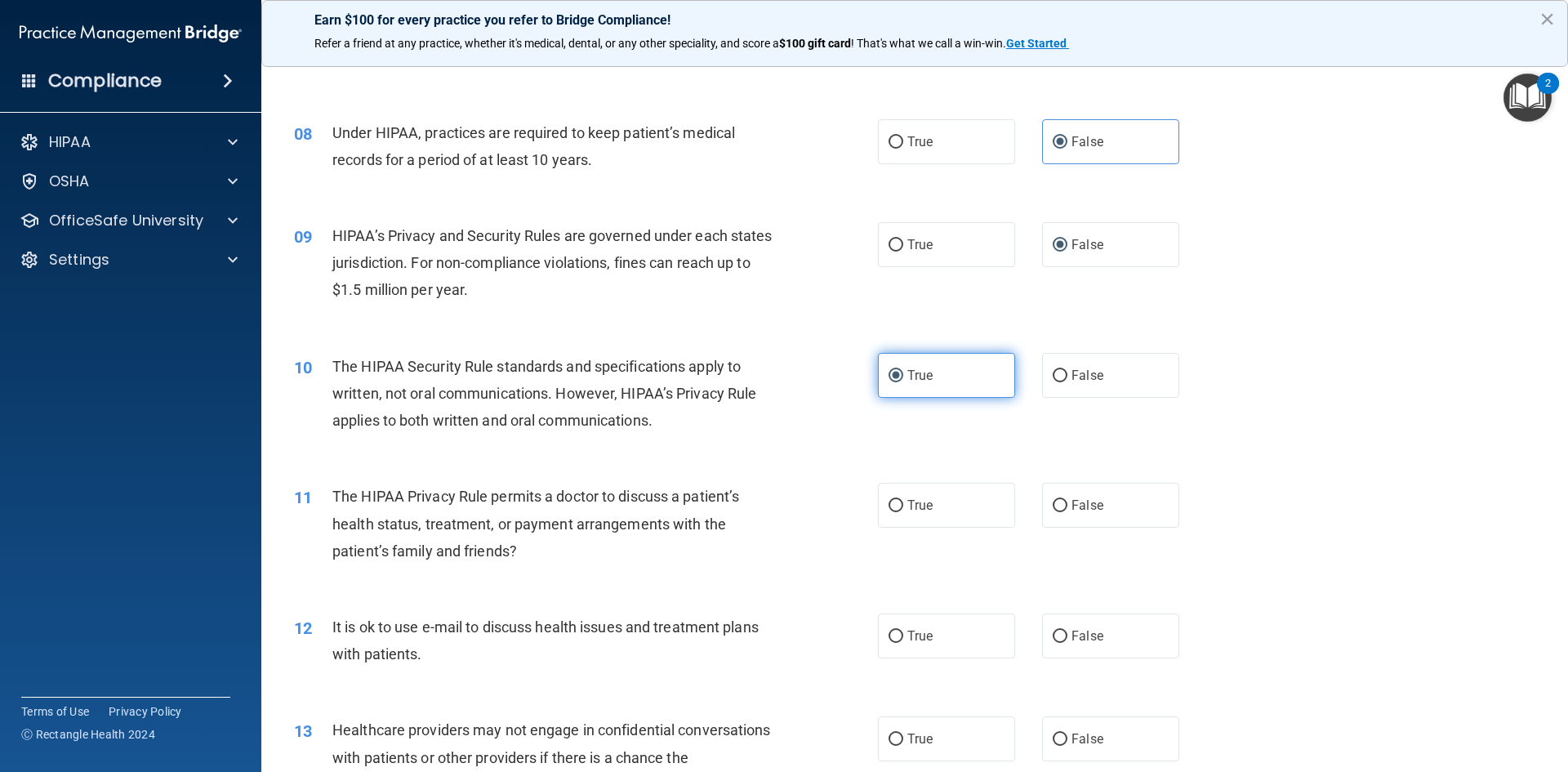
scroll to position [899, 0]
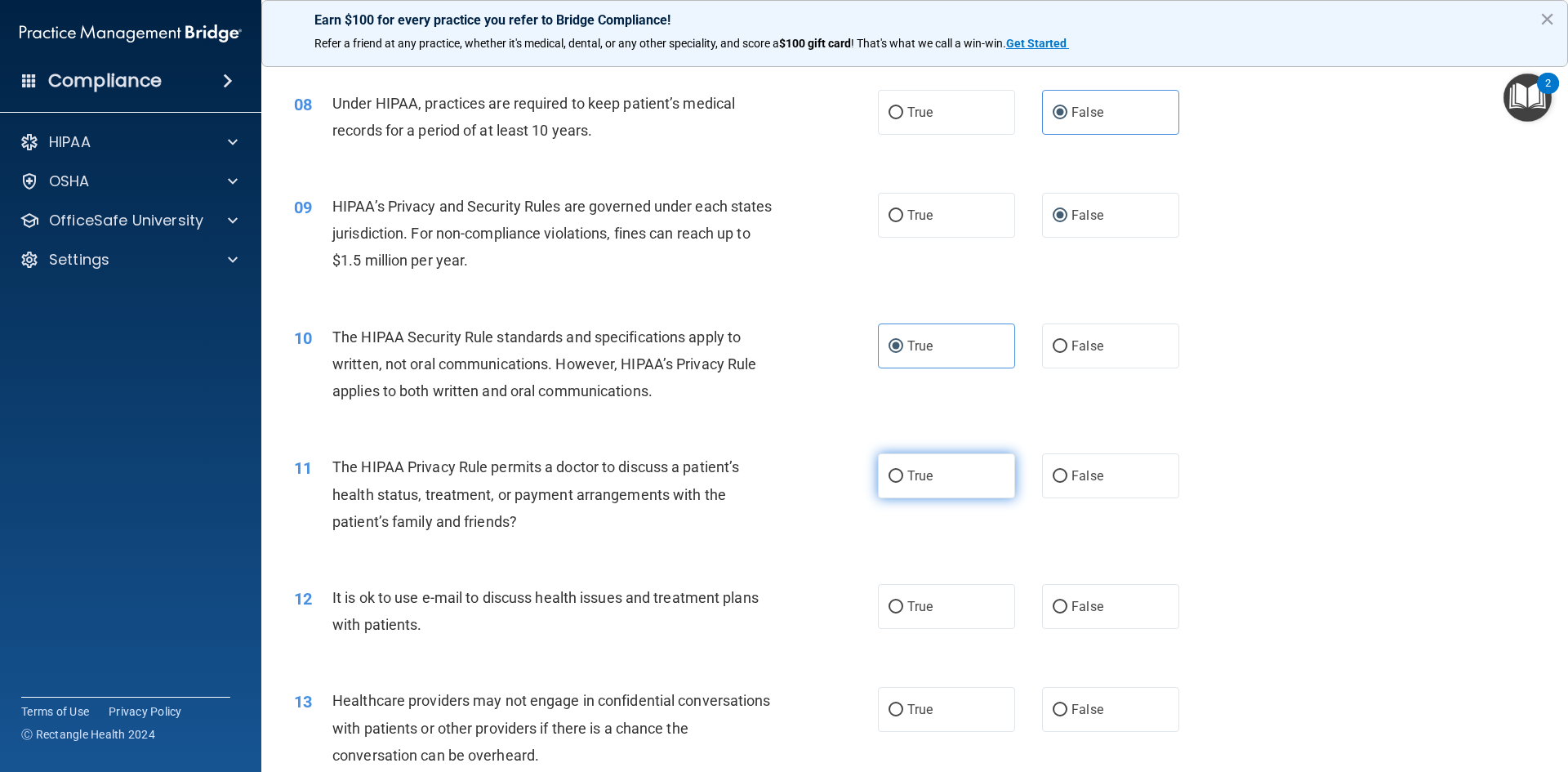
click at [950, 484] on label "True" at bounding box center [947, 475] width 137 height 45
click at [903, 482] on input "True" at bounding box center [896, 476] width 15 height 12
radio input "true"
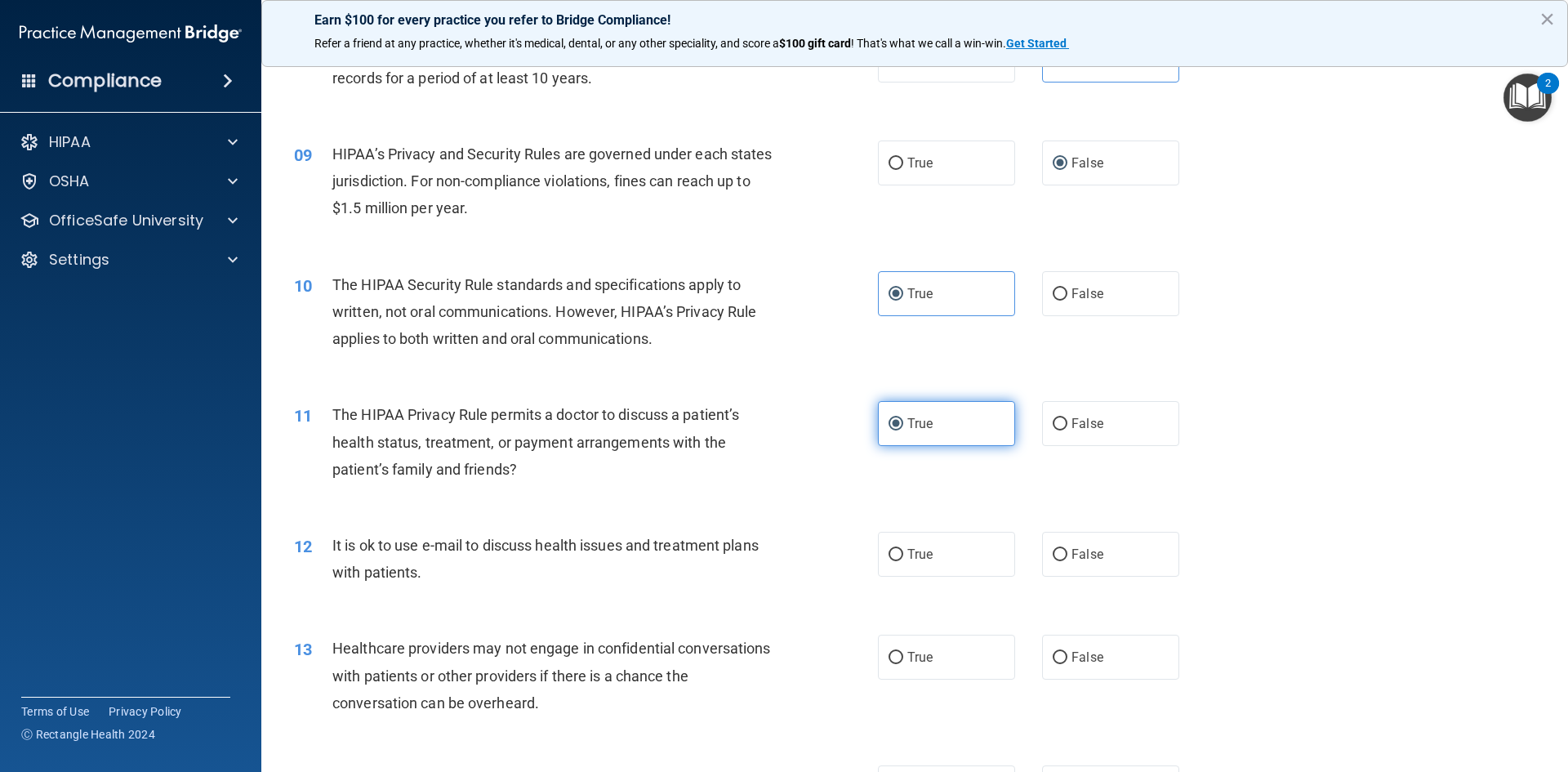
scroll to position [980, 0]
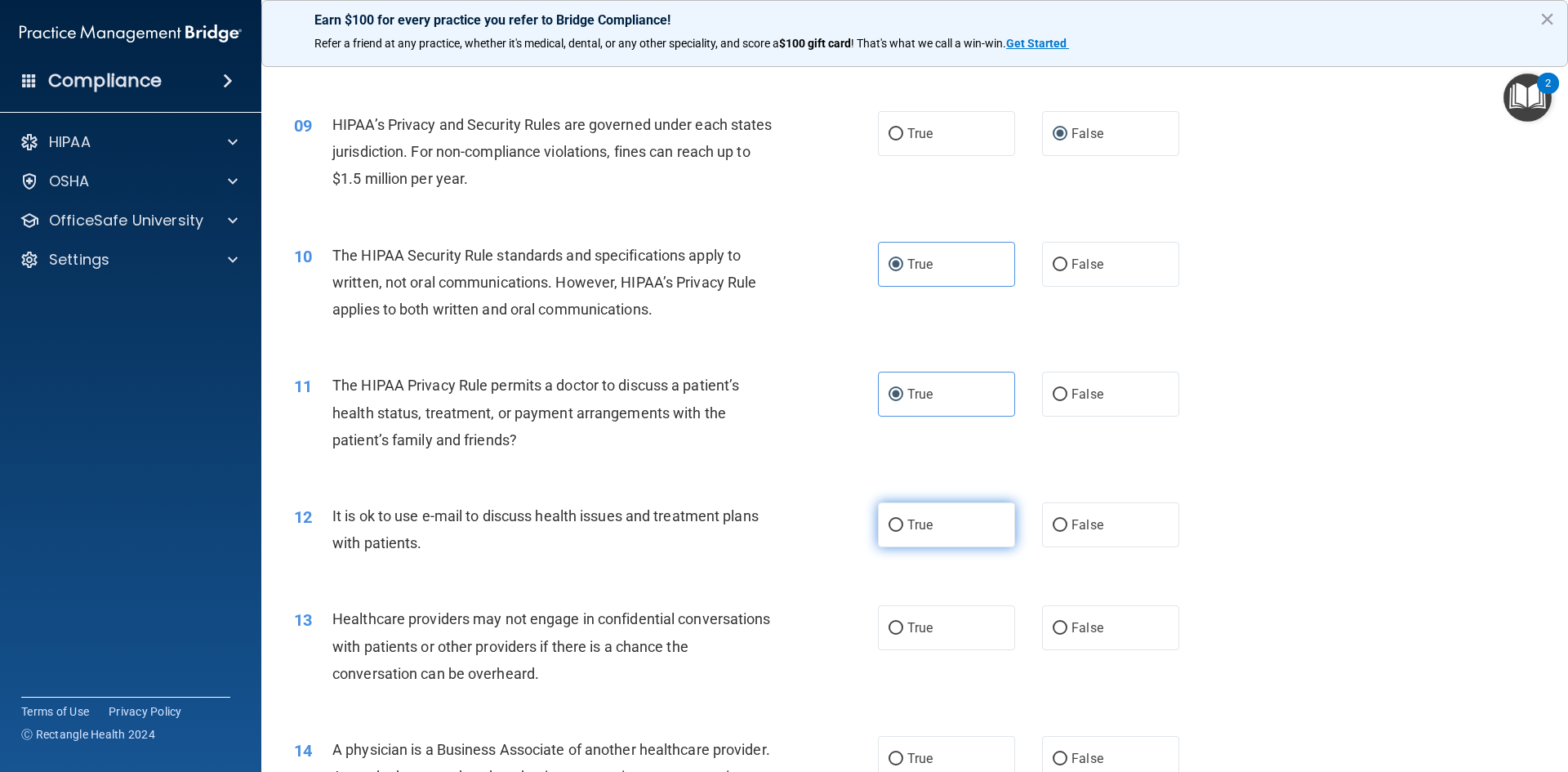
click at [948, 513] on label "True" at bounding box center [947, 524] width 137 height 45
click at [903, 519] on input "True" at bounding box center [896, 525] width 15 height 12
radio input "true"
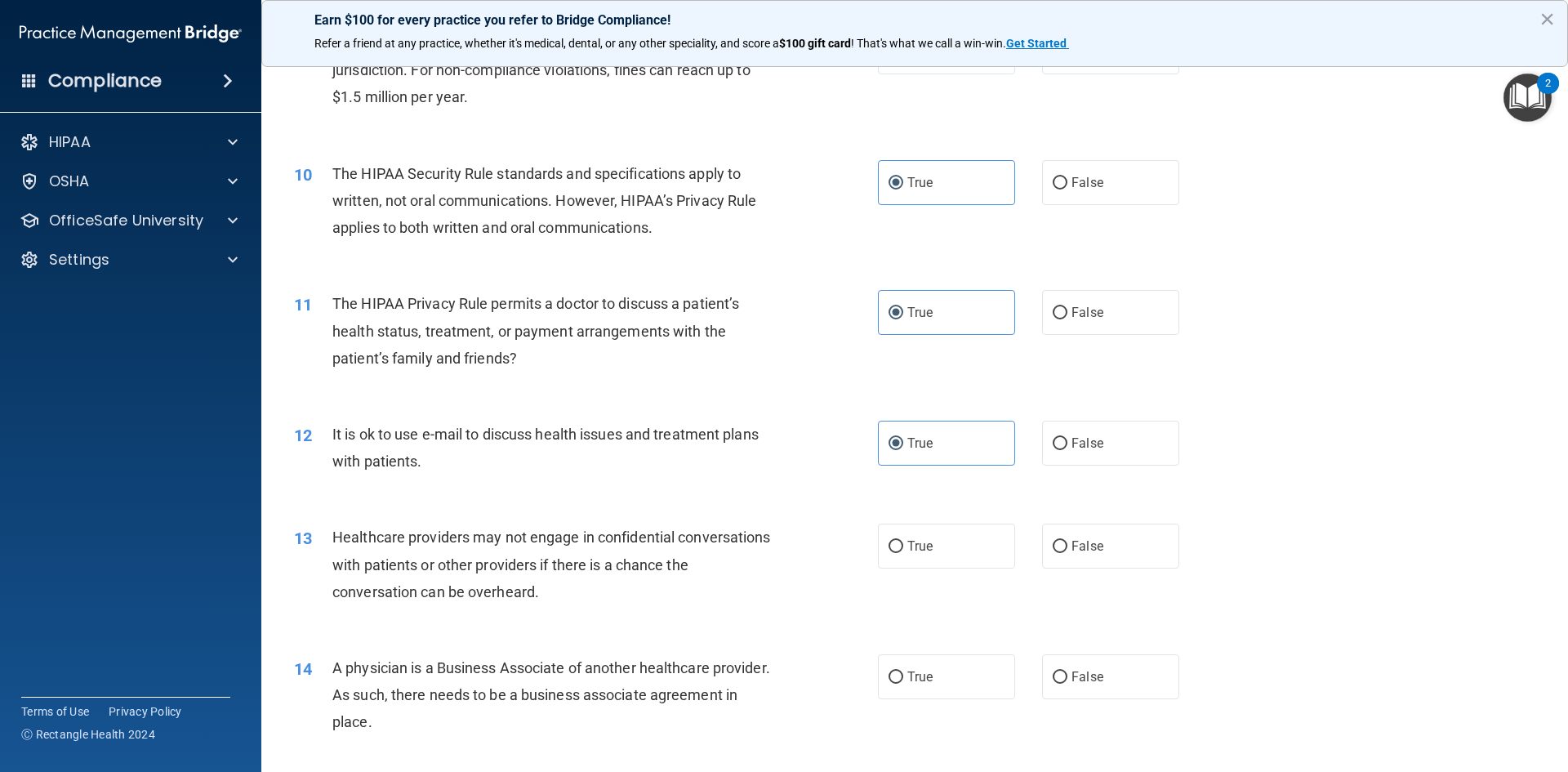
scroll to position [1143, 0]
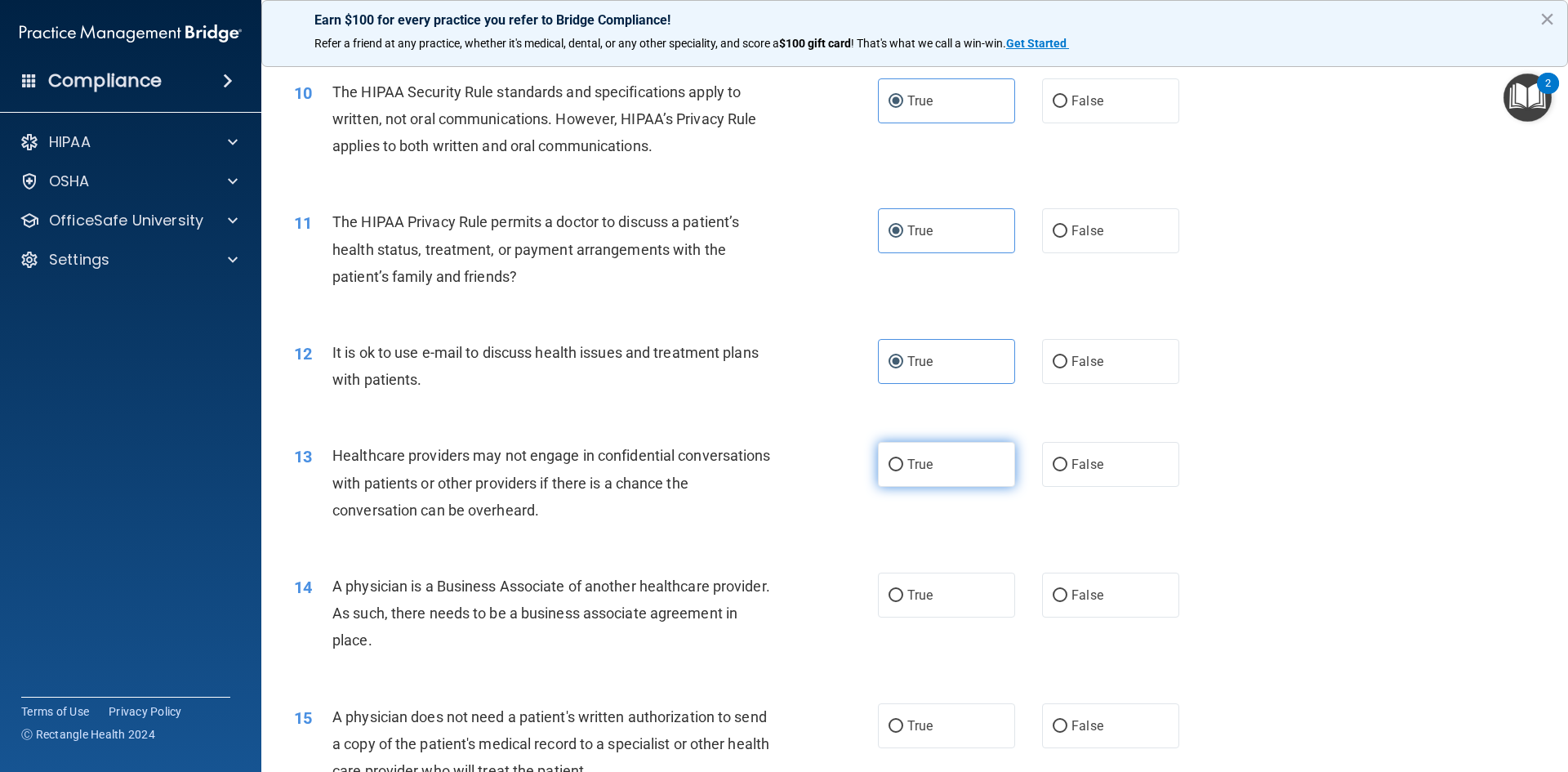
click at [982, 471] on label "True" at bounding box center [947, 464] width 137 height 45
click at [903, 471] on input "True" at bounding box center [896, 465] width 15 height 12
radio input "true"
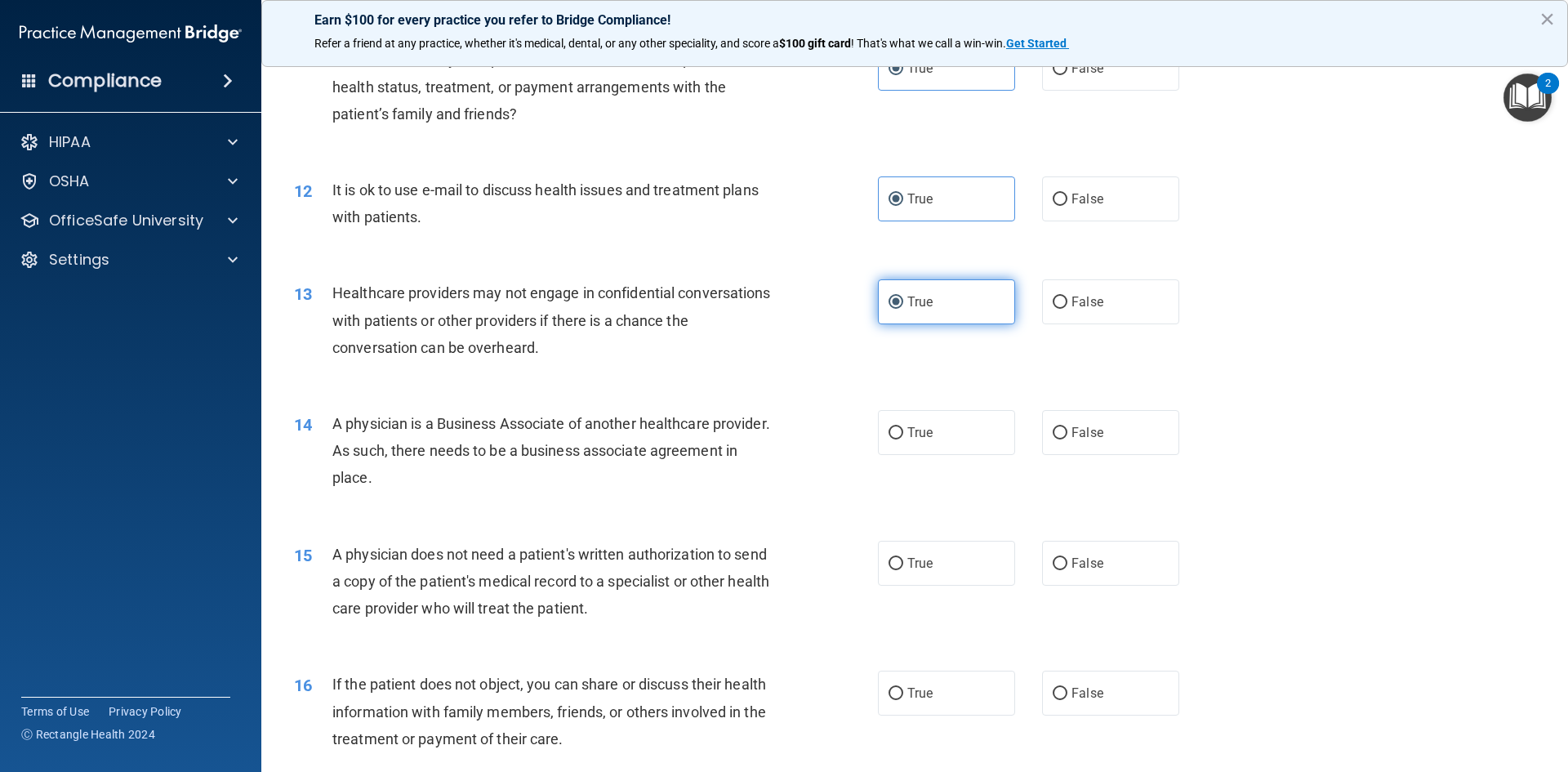
scroll to position [1307, 0]
click at [1071, 428] on span "False" at bounding box center [1086, 431] width 32 height 16
click at [1067, 428] on input "False" at bounding box center [1060, 432] width 15 height 12
radio input "true"
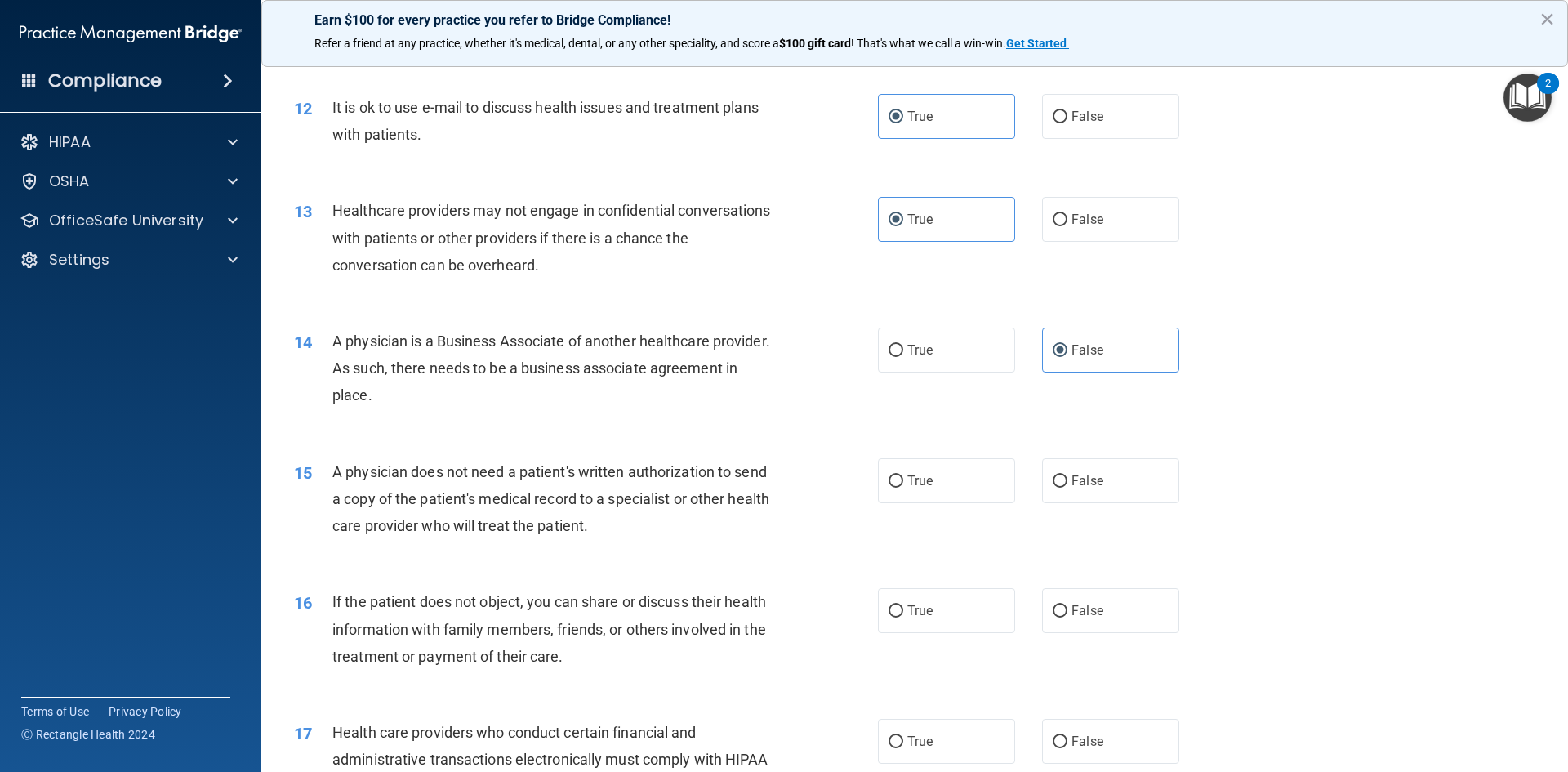
scroll to position [1470, 0]
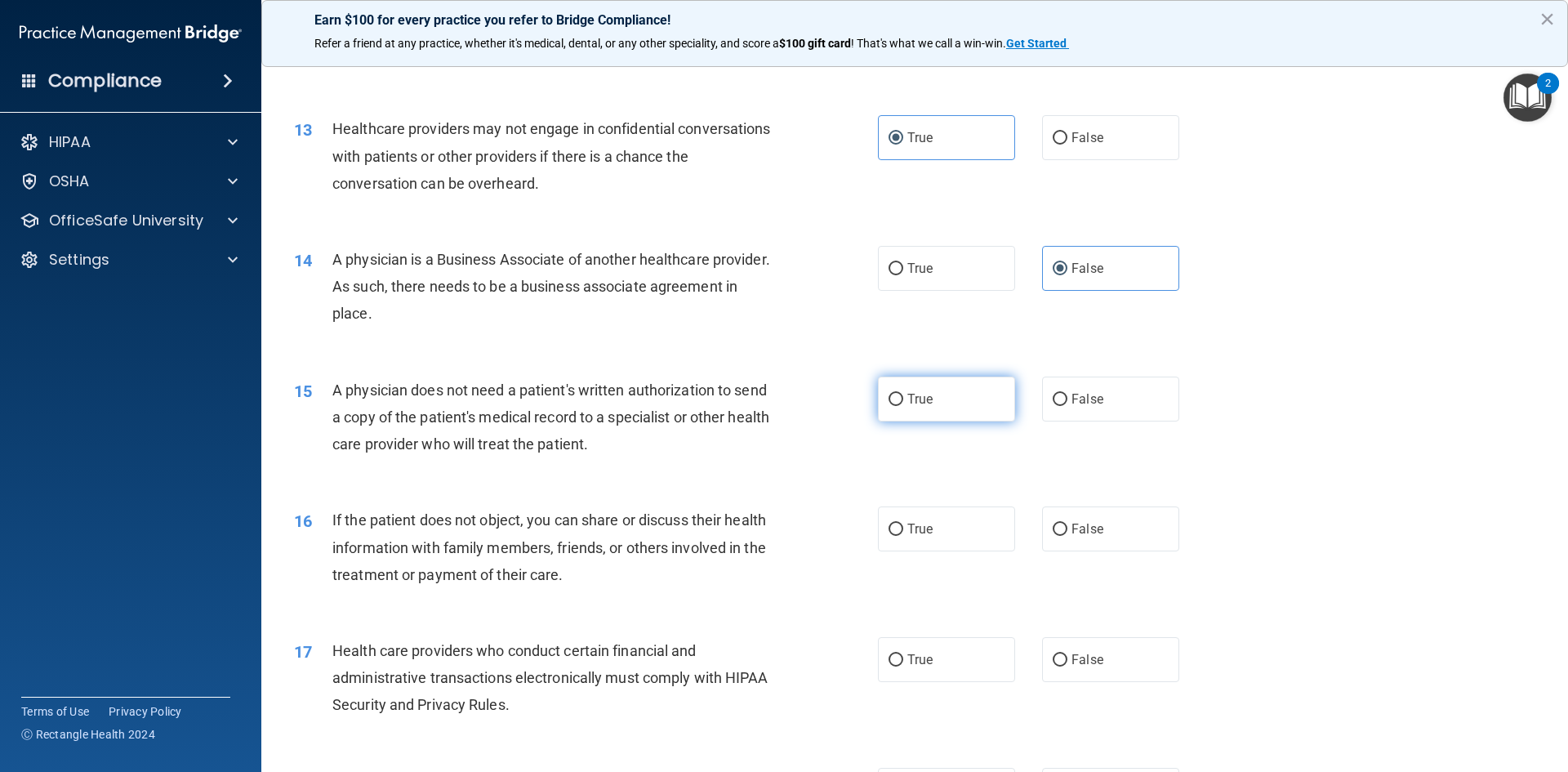
click at [889, 399] on input "True" at bounding box center [896, 399] width 15 height 12
radio input "true"
click at [889, 527] on input "True" at bounding box center [896, 529] width 15 height 12
radio input "true"
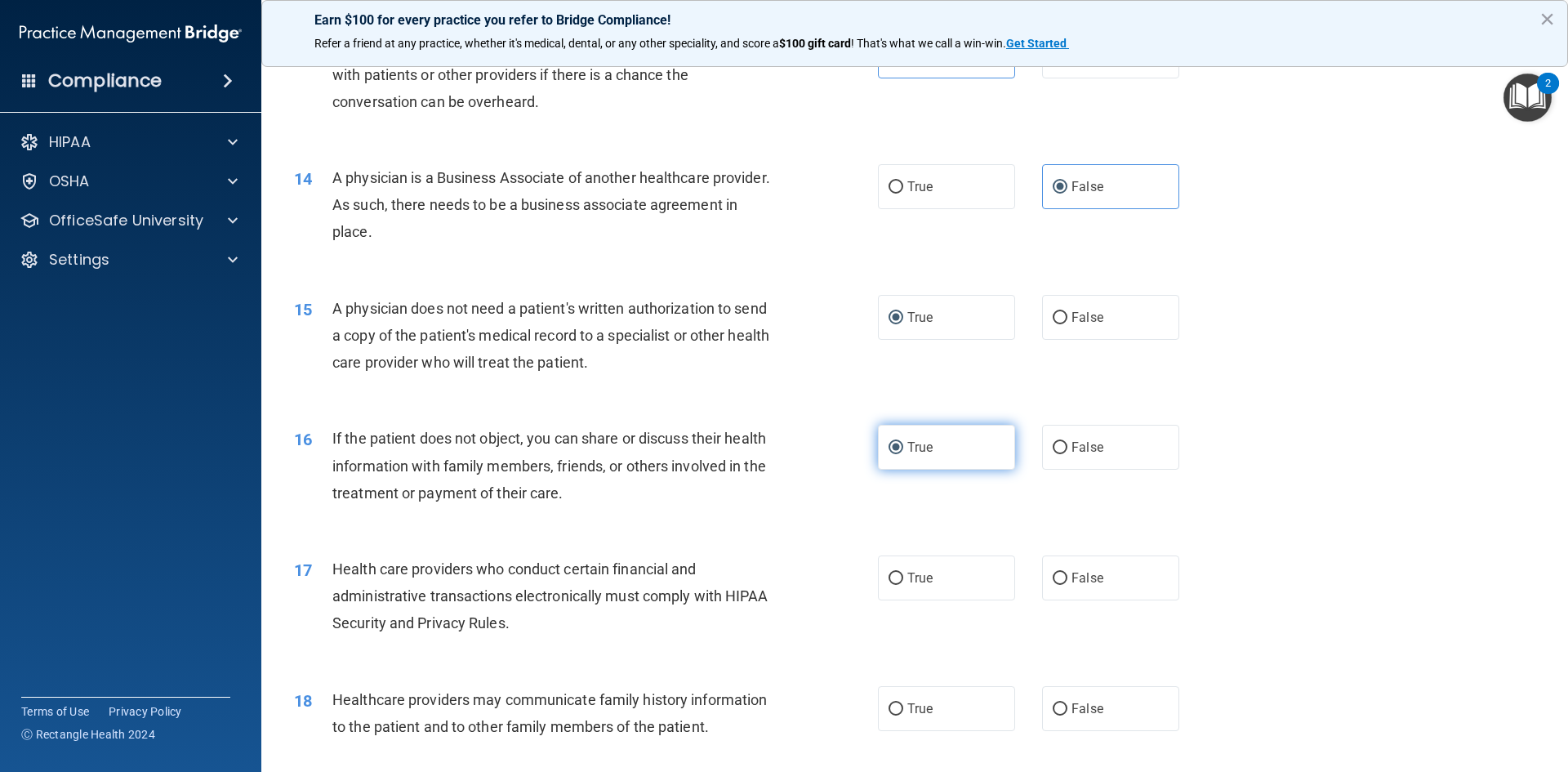
scroll to position [1633, 0]
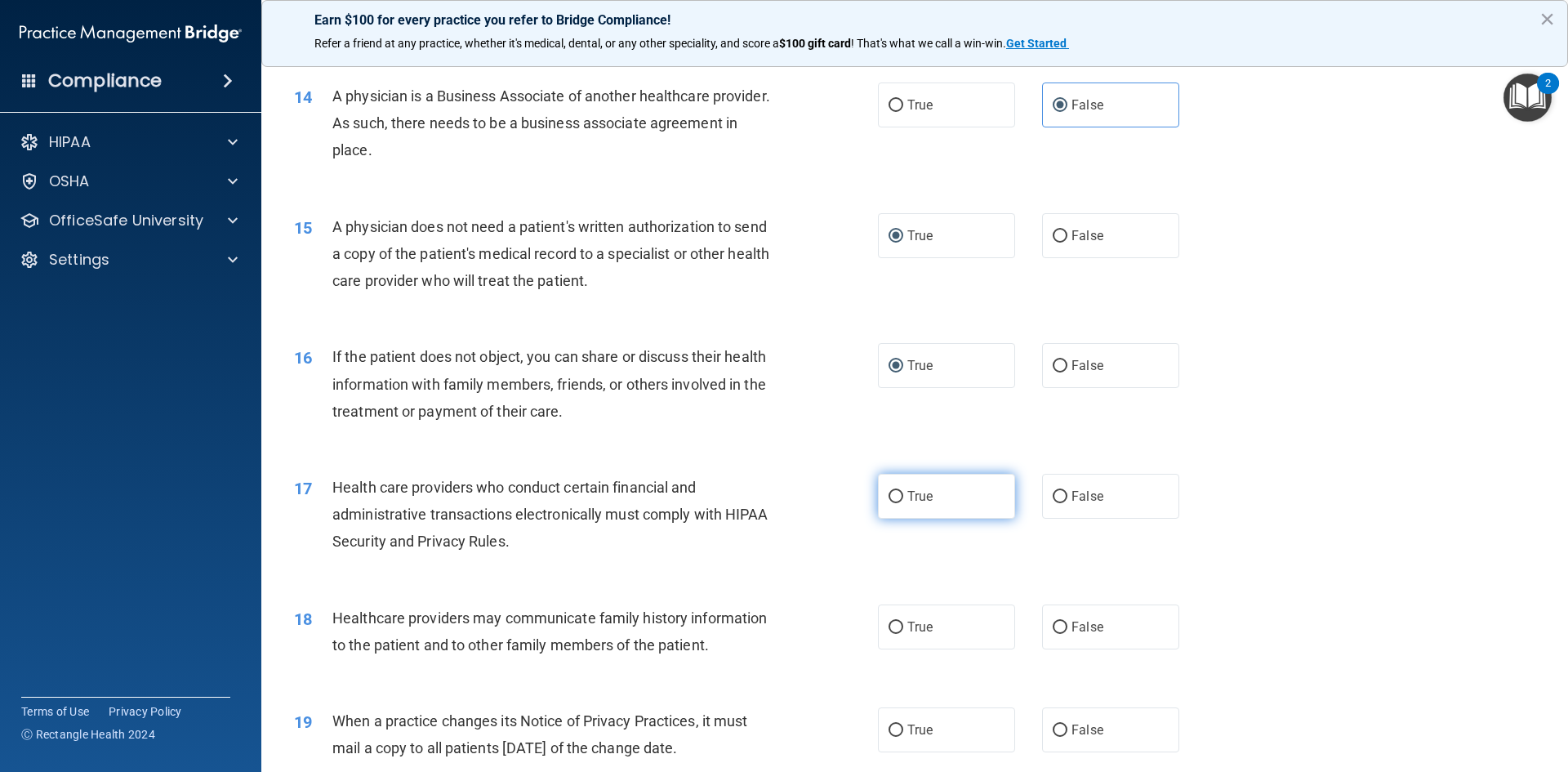
click at [893, 494] on input "True" at bounding box center [896, 496] width 15 height 12
radio input "true"
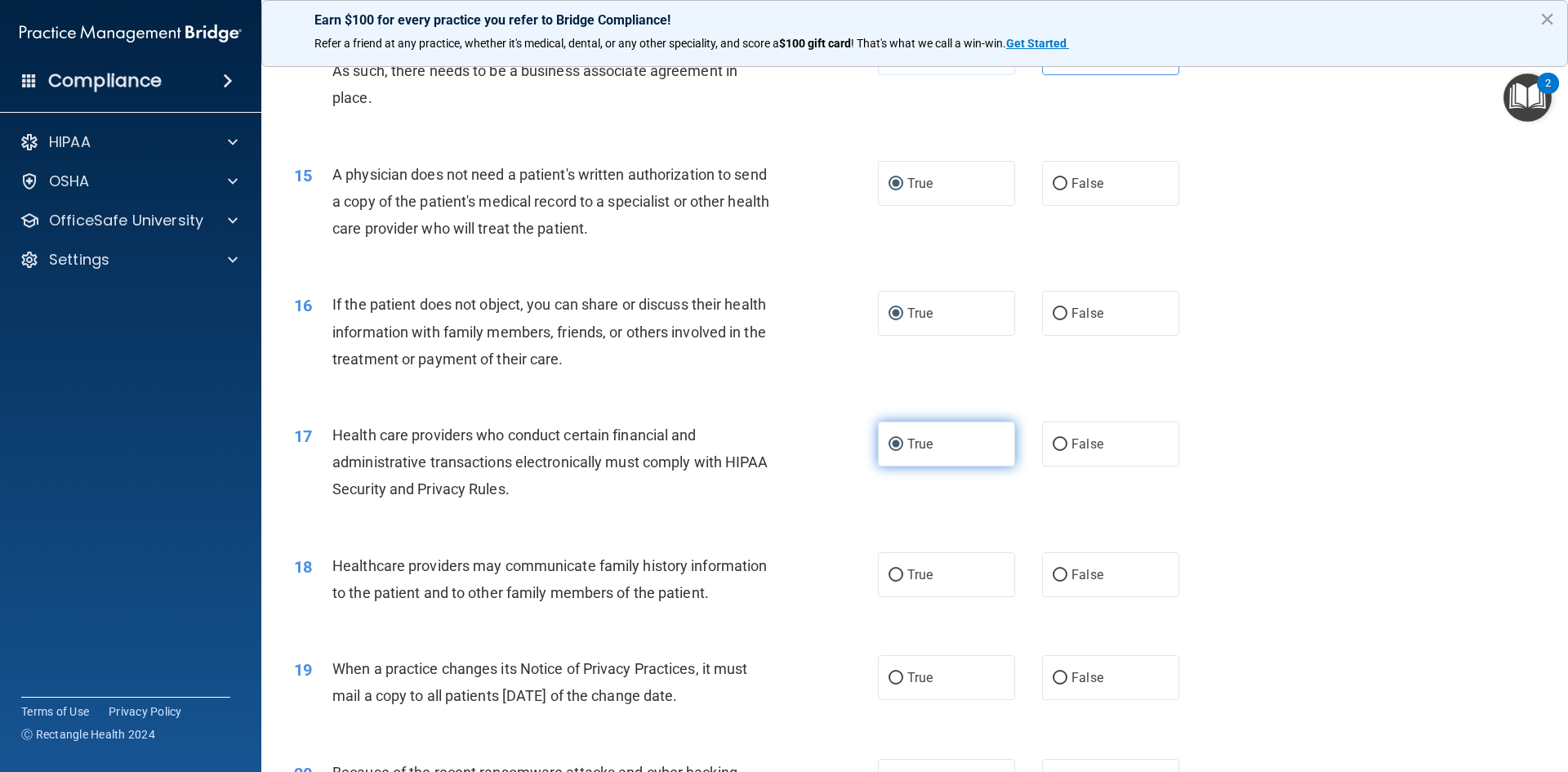
scroll to position [1715, 0]
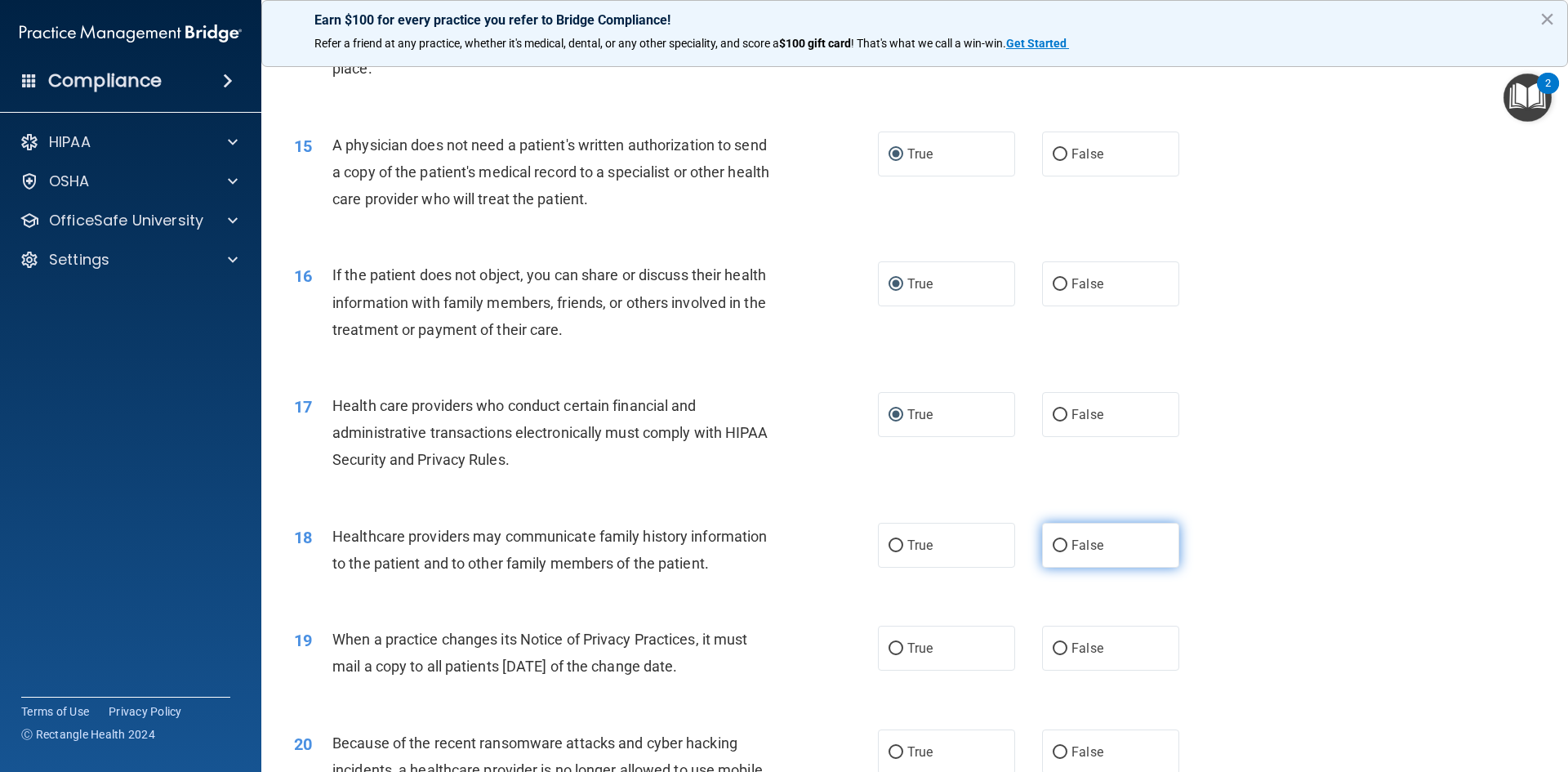
click at [1042, 544] on label "False" at bounding box center [1110, 545] width 137 height 45
click at [1052, 544] on input "False" at bounding box center [1060, 545] width 15 height 12
radio input "true"
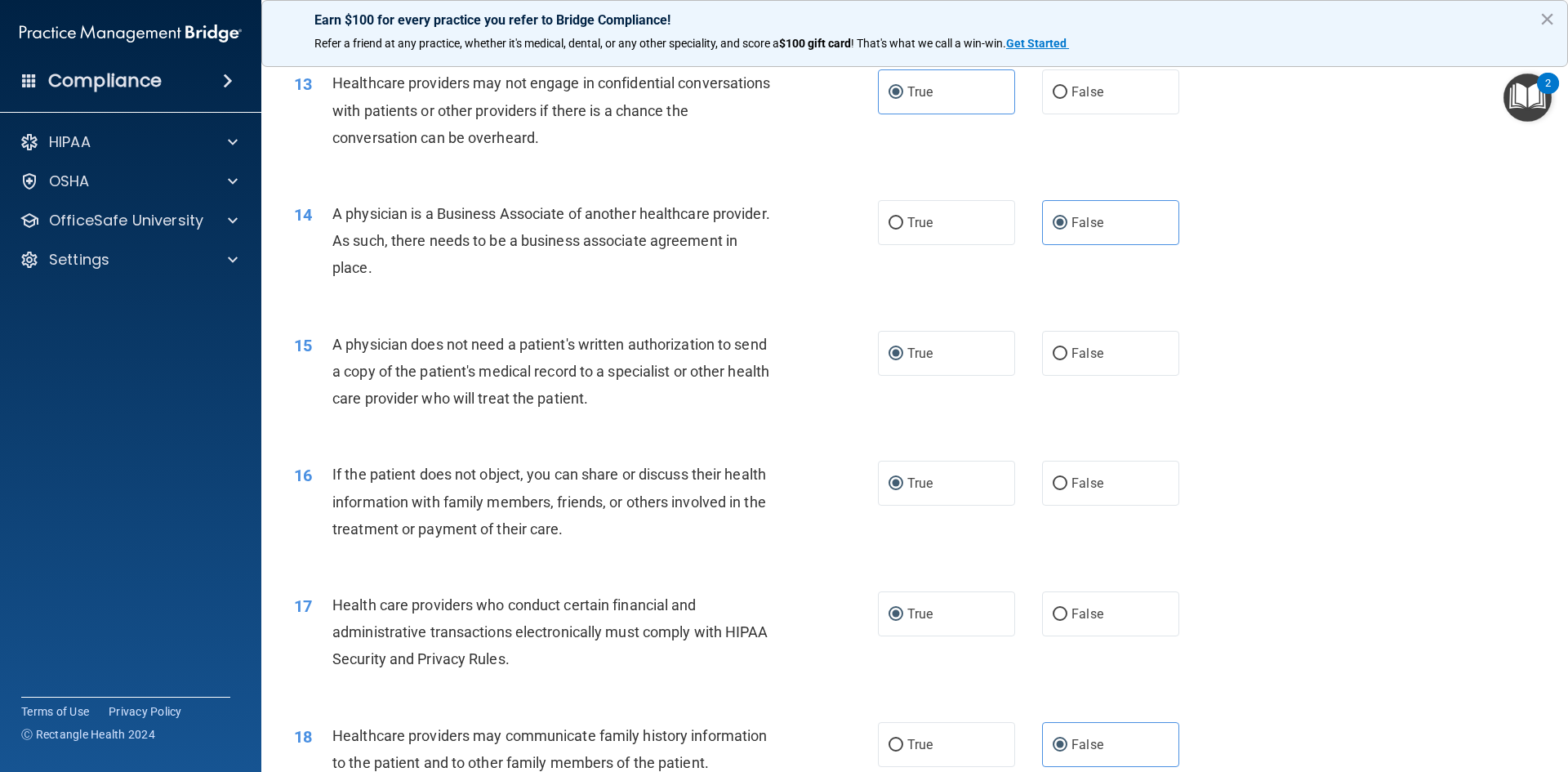
scroll to position [1470, 0]
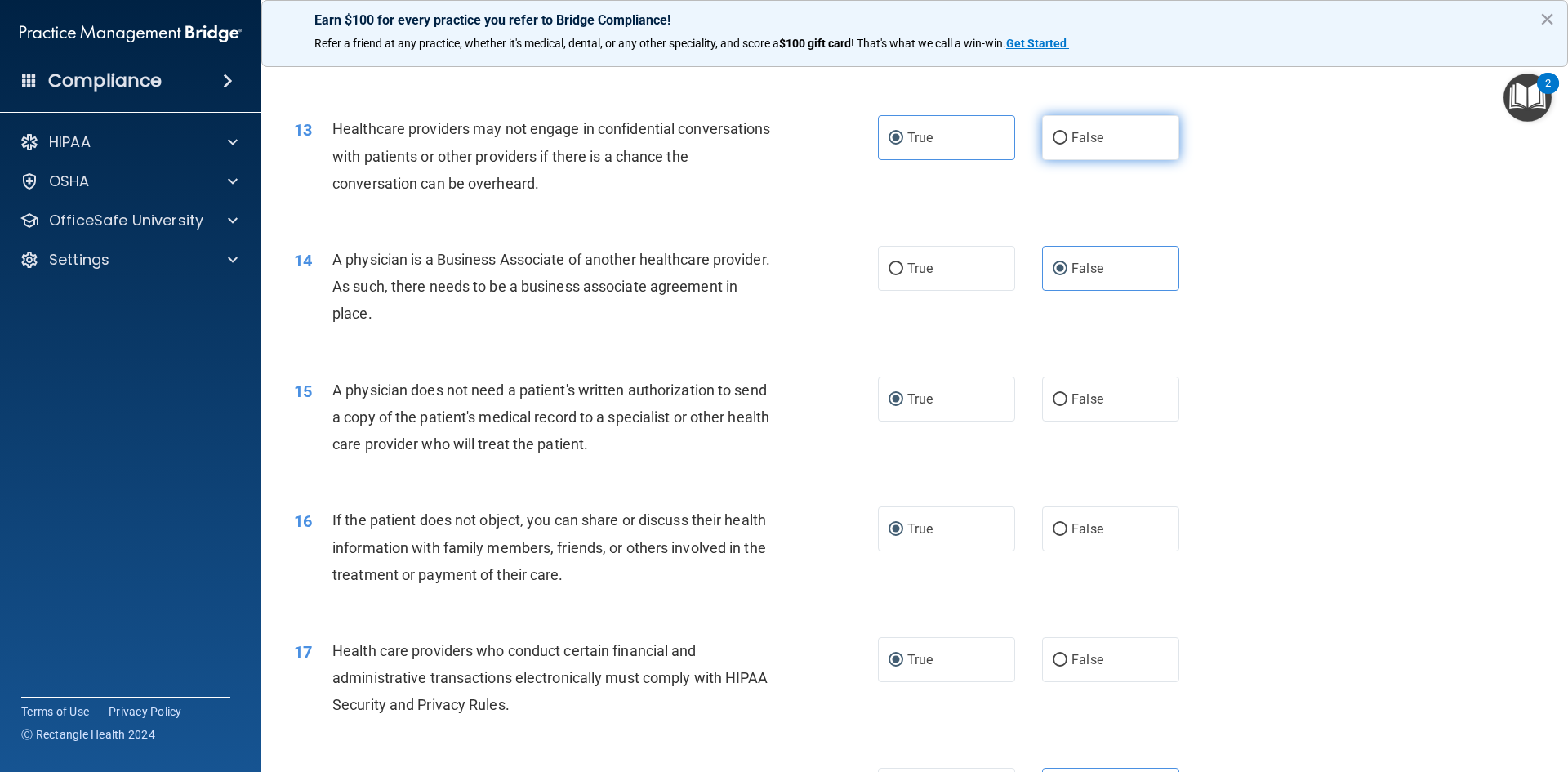
click at [1071, 138] on span "False" at bounding box center [1086, 137] width 32 height 16
click at [1065, 138] on input "False" at bounding box center [1060, 138] width 15 height 12
radio input "true"
radio input "false"
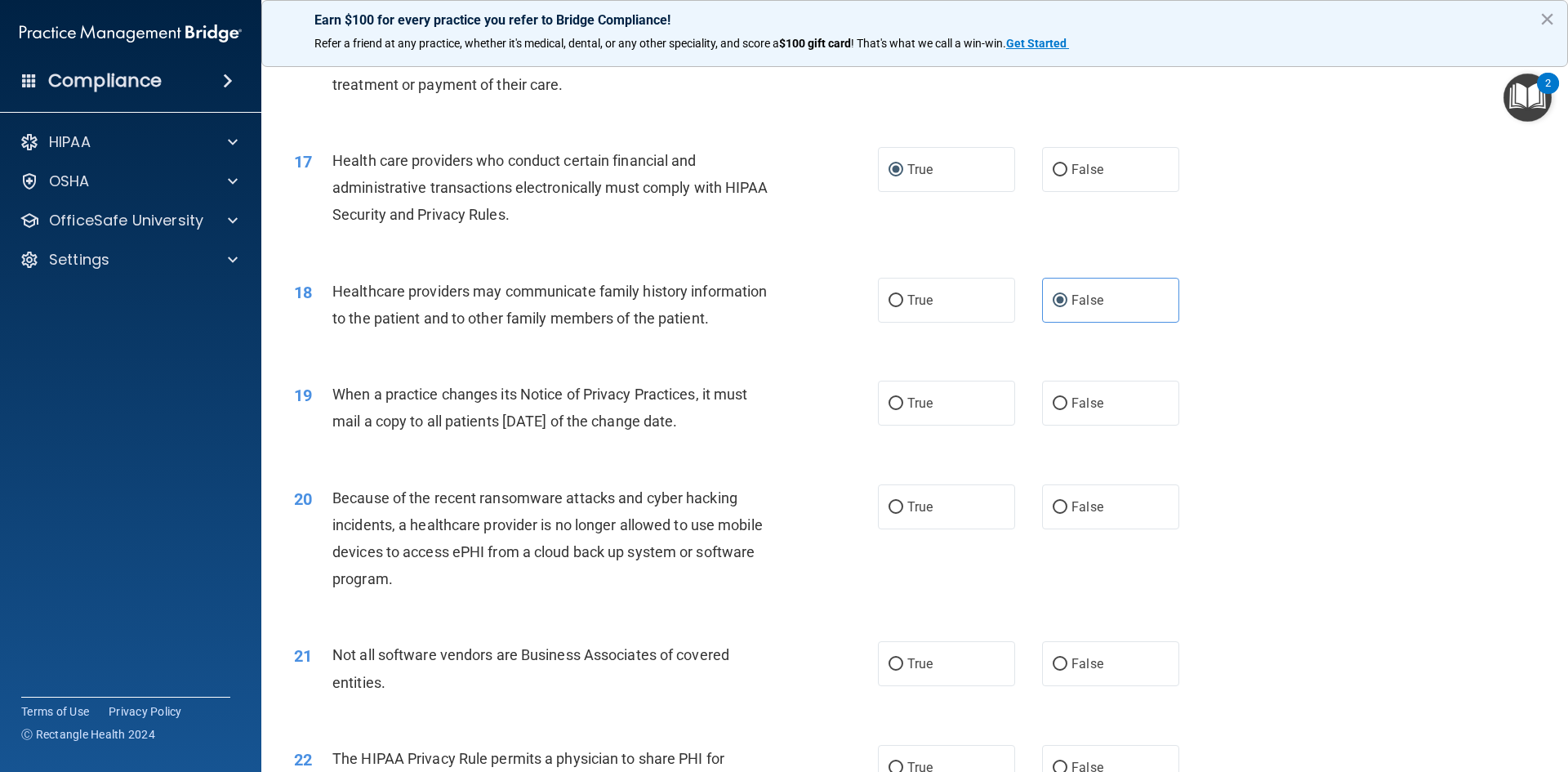
scroll to position [2042, 0]
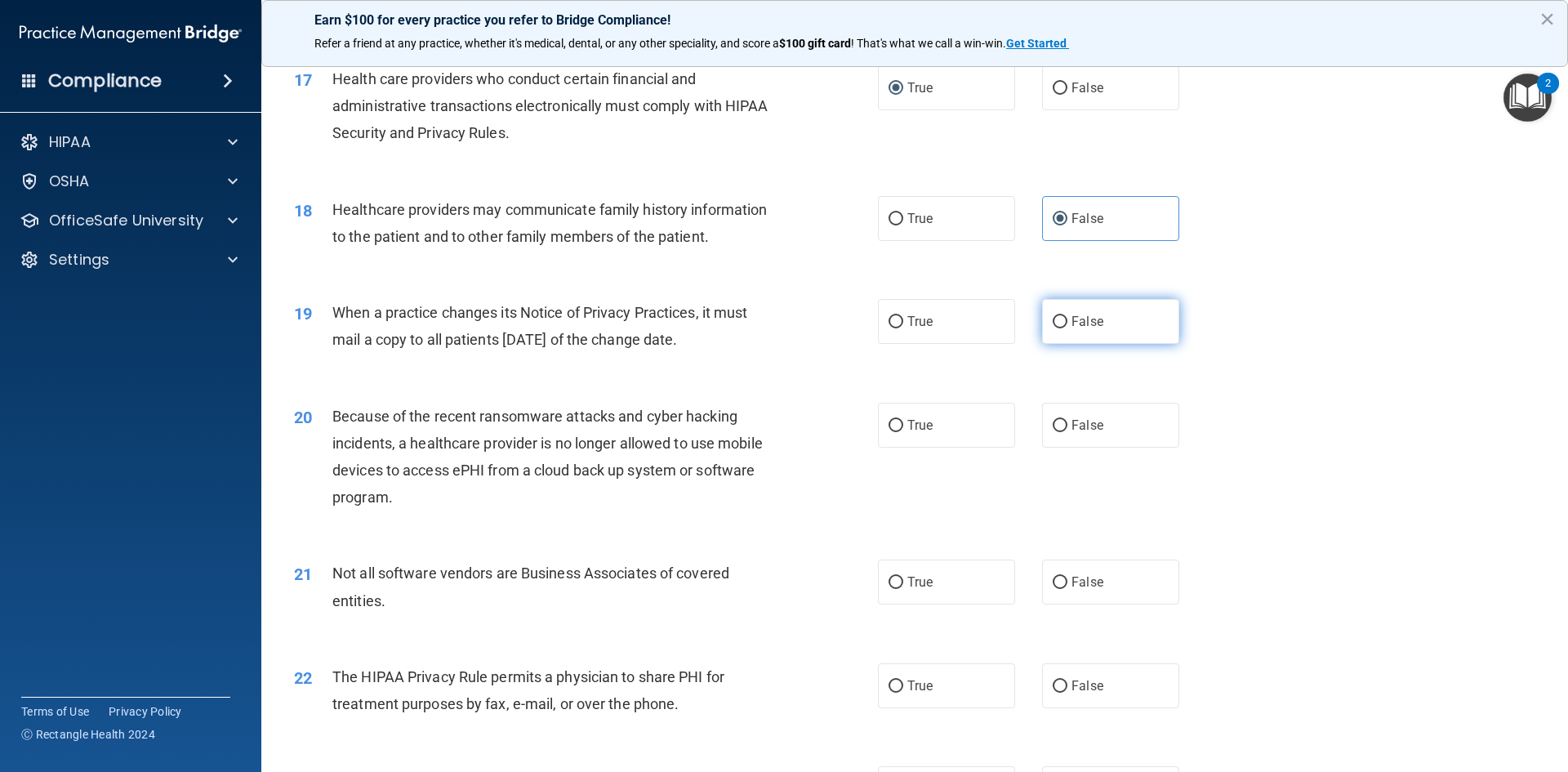
click at [1076, 317] on span "False" at bounding box center [1086, 321] width 32 height 16
click at [1067, 317] on input "False" at bounding box center [1060, 322] width 15 height 12
radio input "true"
click at [1061, 420] on label "False" at bounding box center [1110, 424] width 137 height 45
click at [1061, 420] on input "False" at bounding box center [1060, 425] width 15 height 12
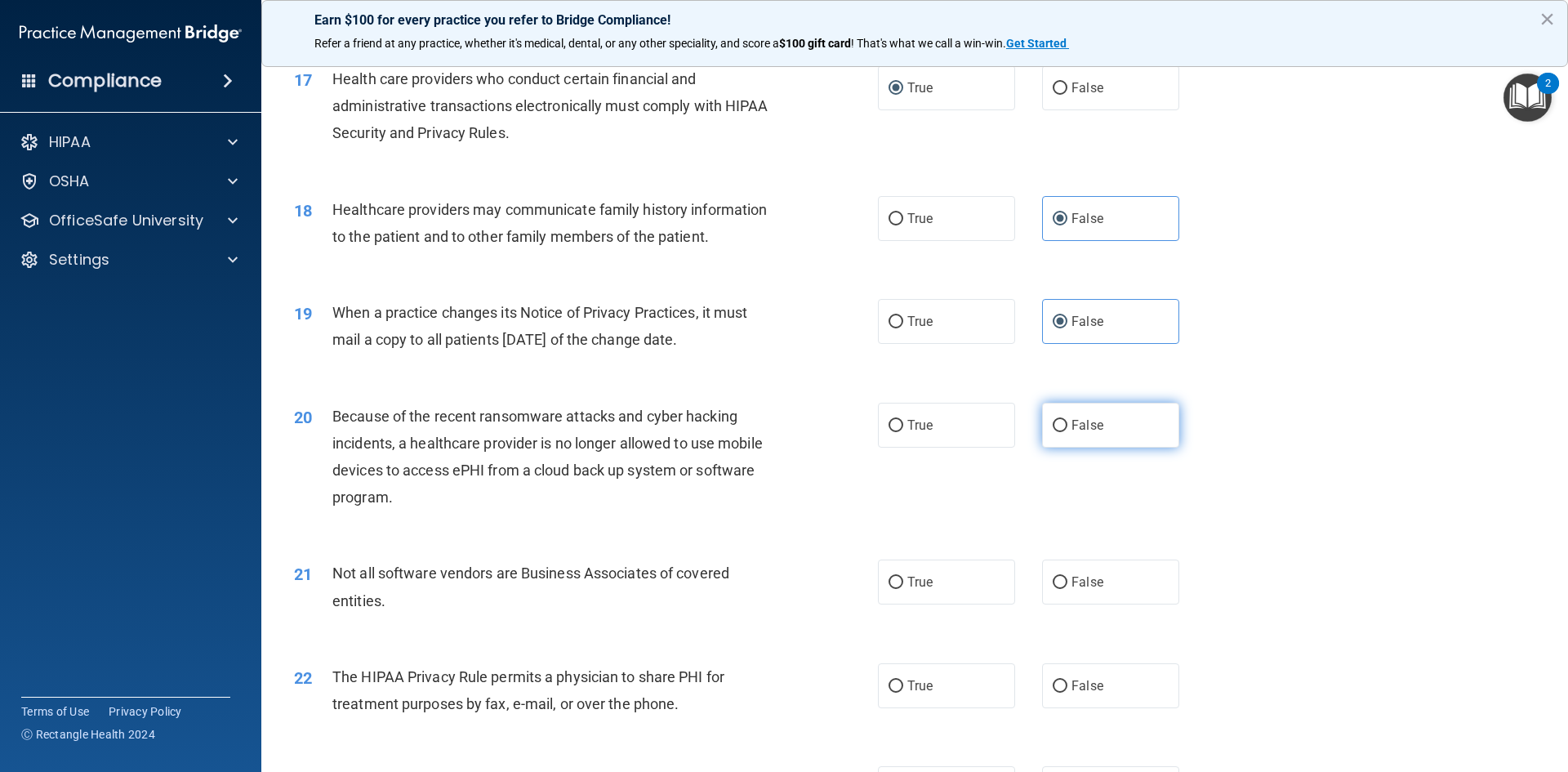
radio input "true"
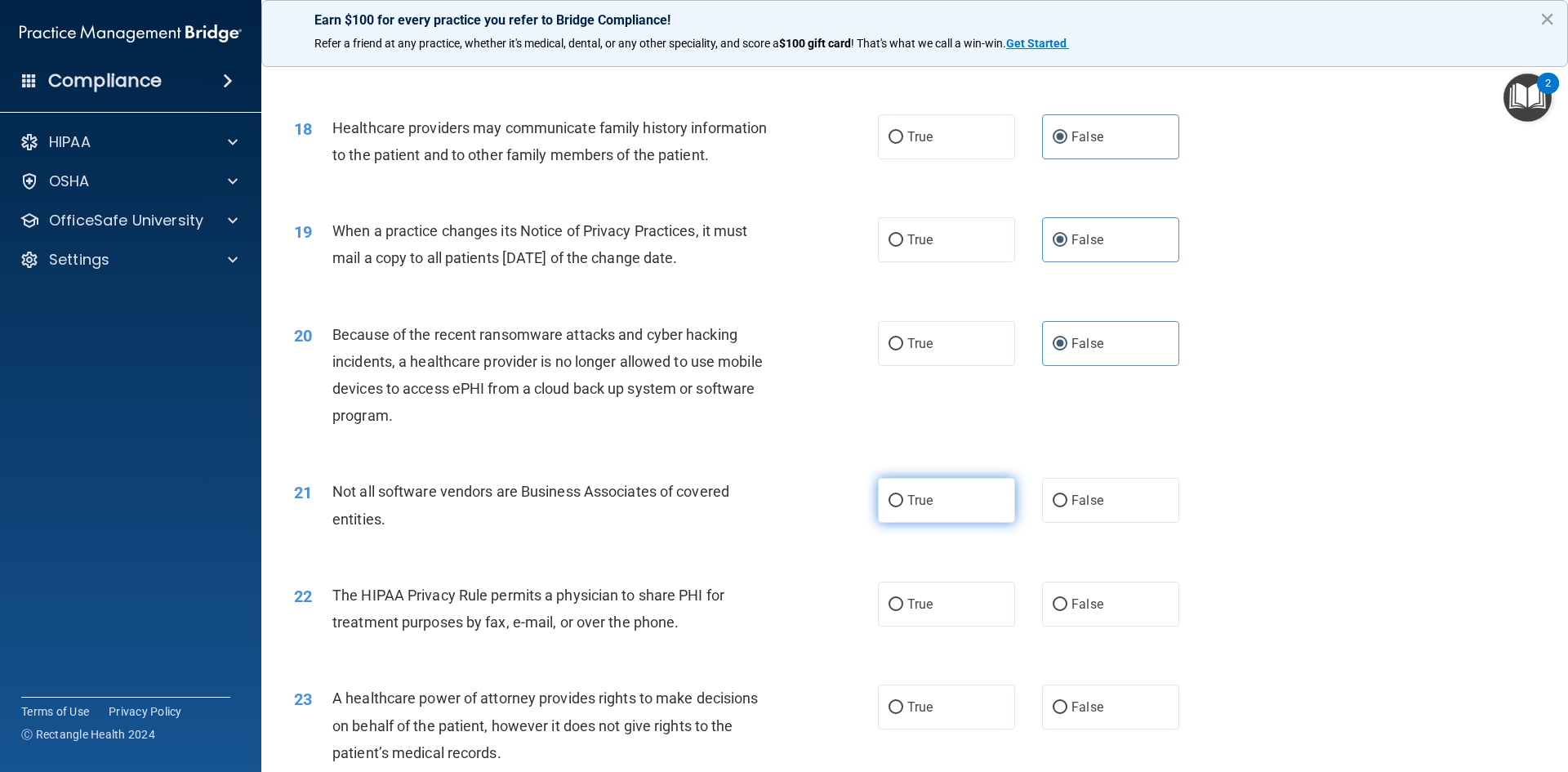
click at [953, 493] on label "True" at bounding box center [947, 500] width 137 height 45
click at [903, 495] on input "True" at bounding box center [896, 500] width 15 height 12
radio input "true"
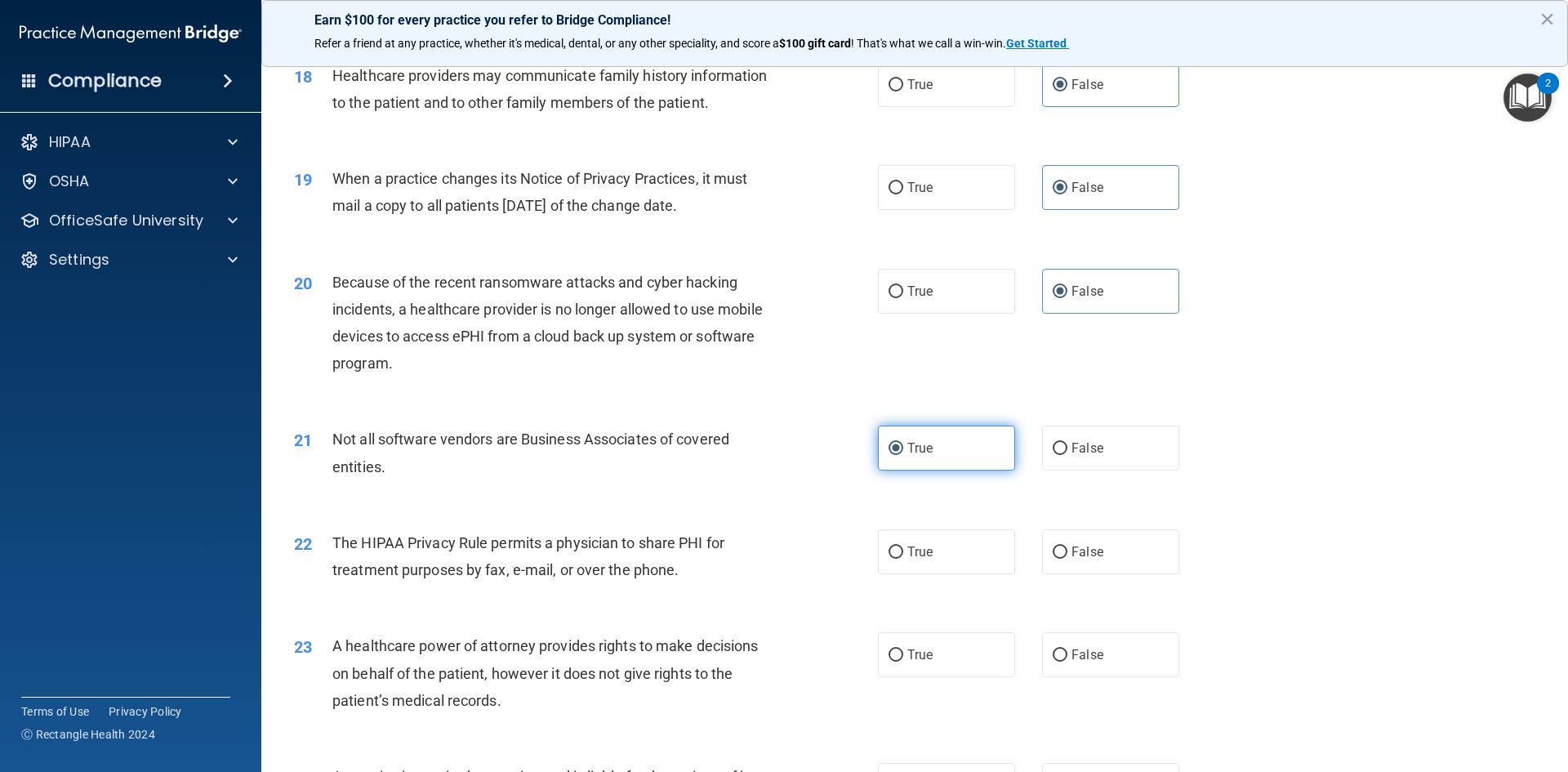
scroll to position [2206, 0]
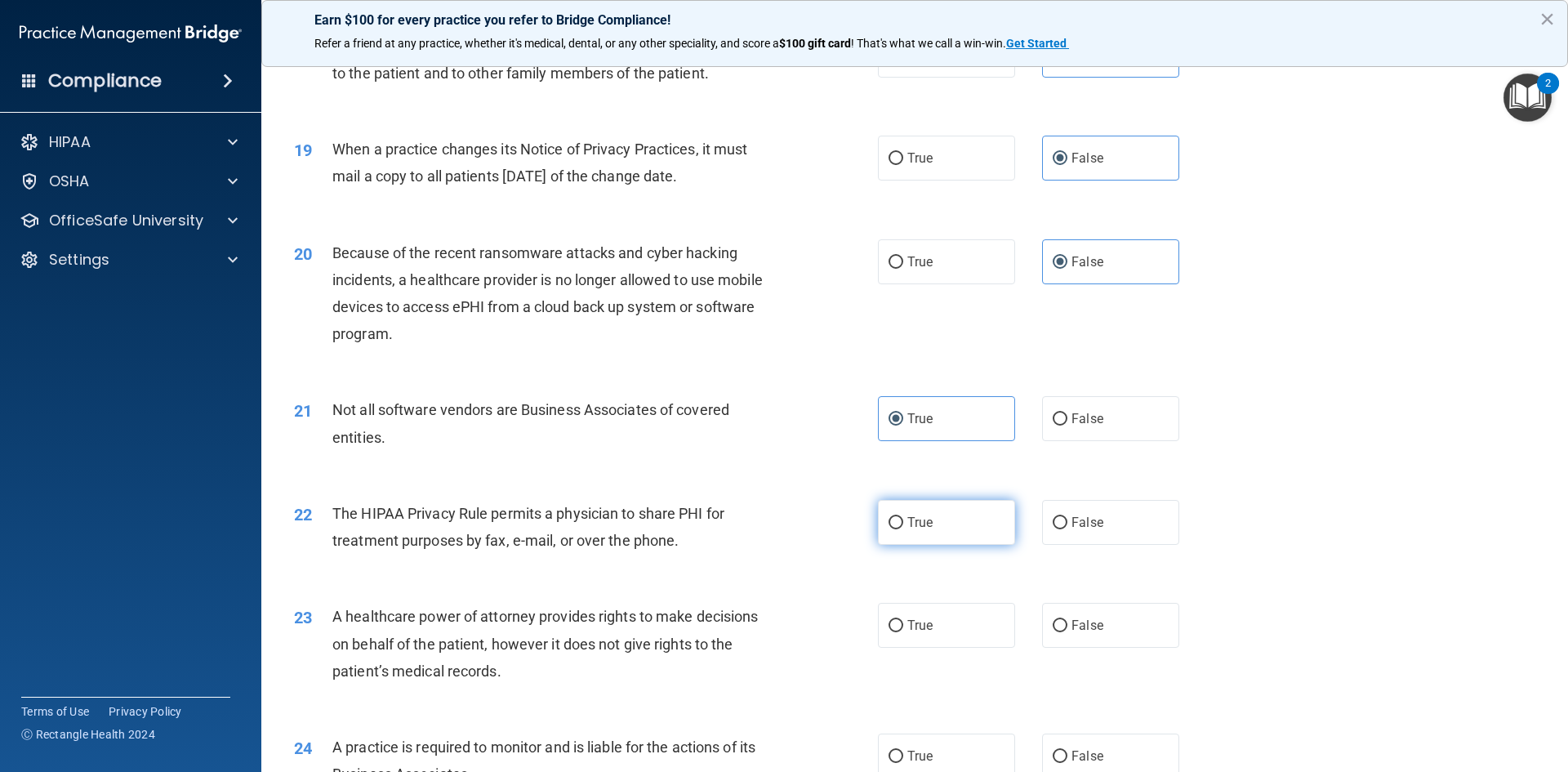
click at [952, 517] on label "True" at bounding box center [947, 522] width 137 height 45
click at [903, 517] on input "True" at bounding box center [896, 523] width 15 height 12
radio input "true"
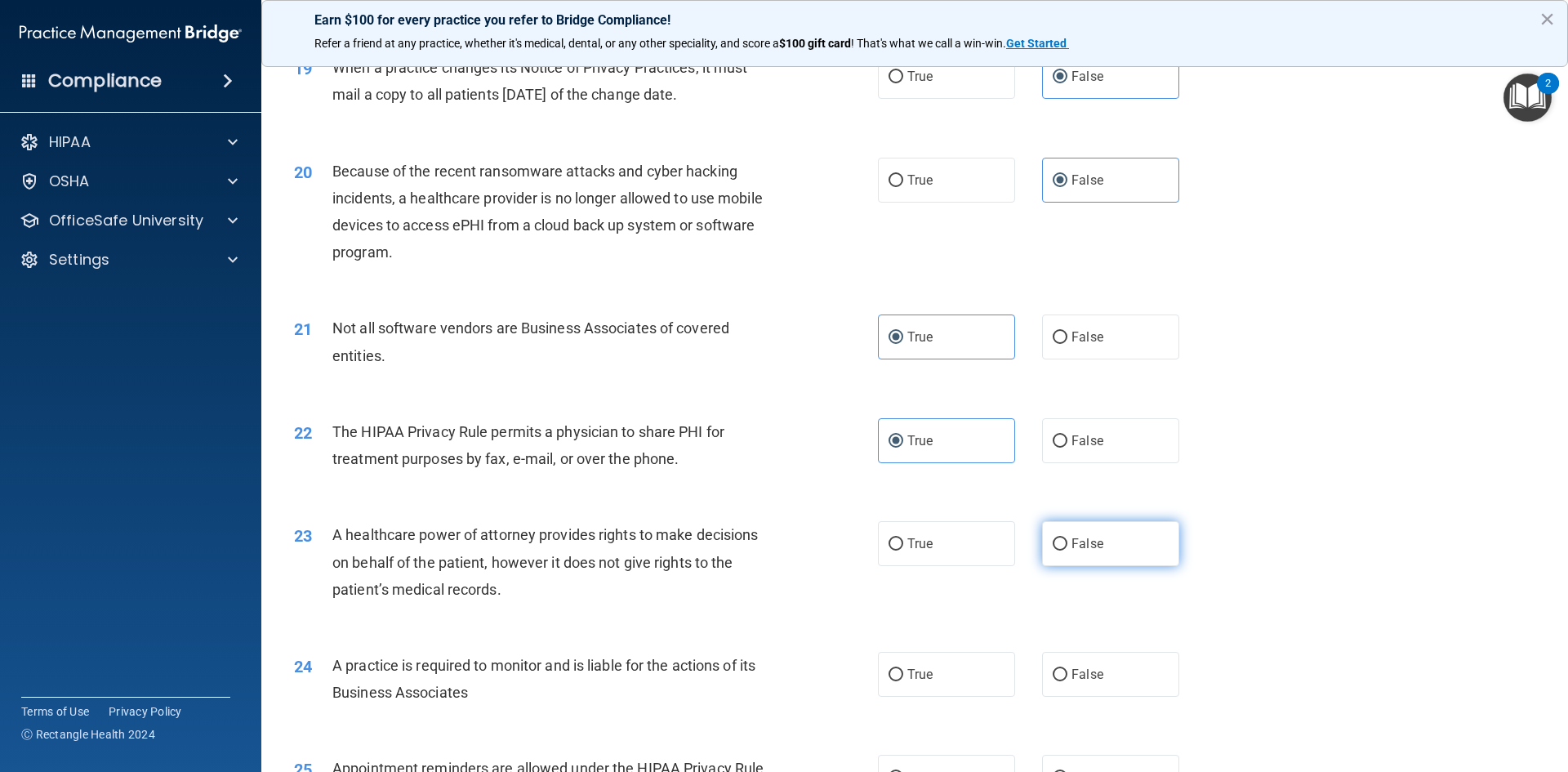
click at [1052, 541] on input "False" at bounding box center [1060, 544] width 15 height 12
radio input "true"
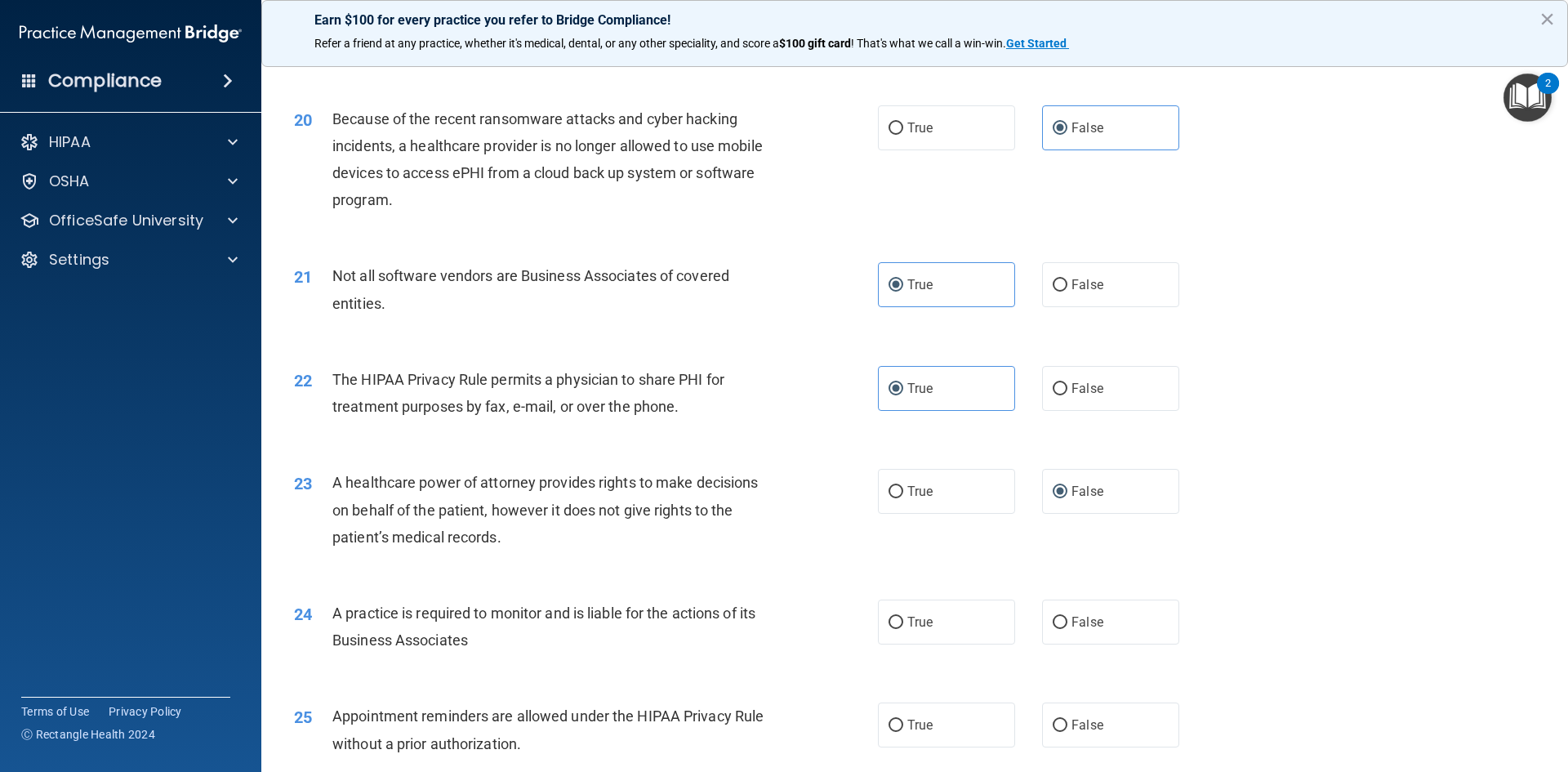
scroll to position [2368, 0]
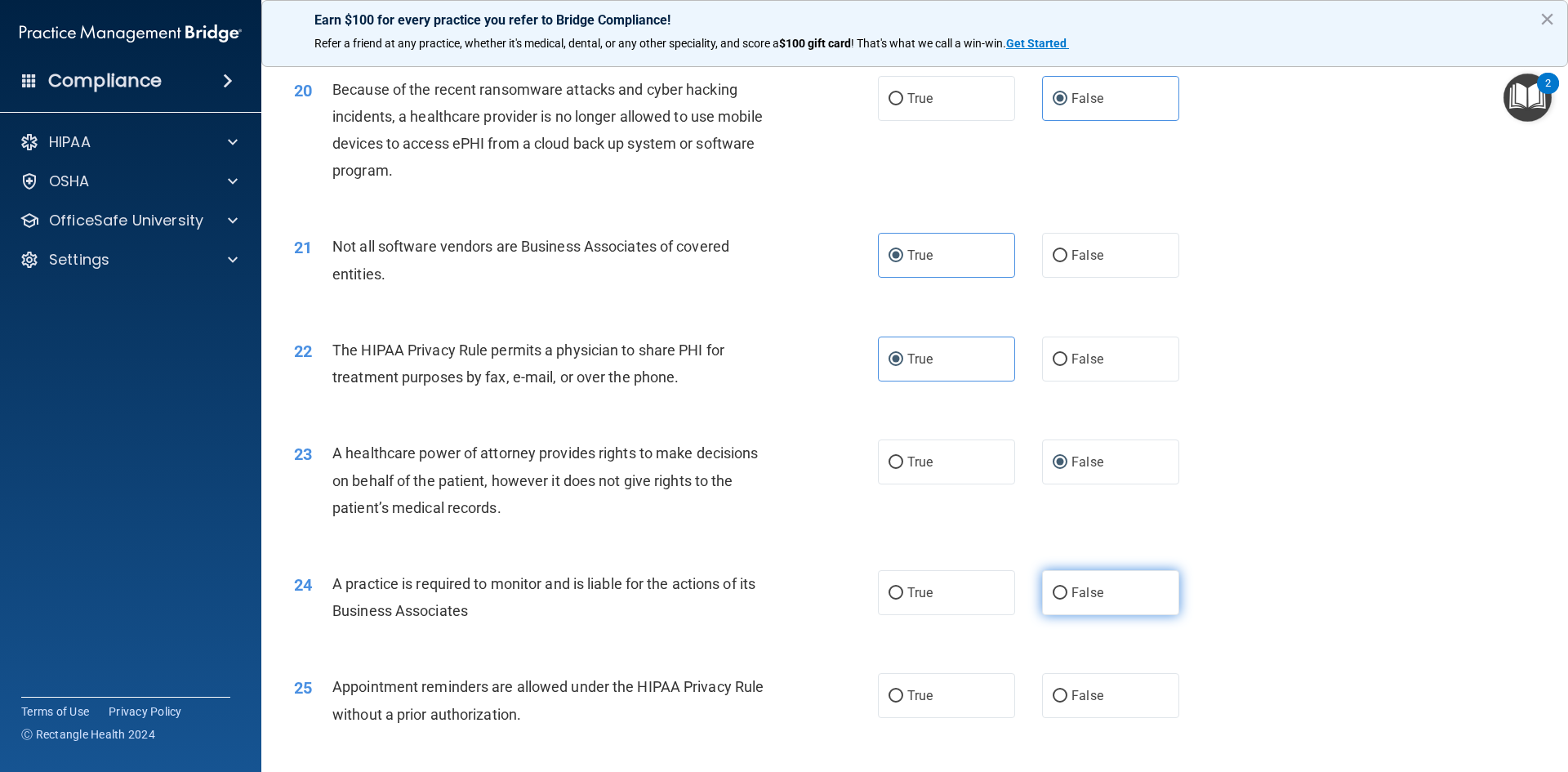
click at [1074, 590] on span "False" at bounding box center [1086, 592] width 32 height 16
click at [1067, 590] on input "False" at bounding box center [1060, 593] width 15 height 12
radio input "true"
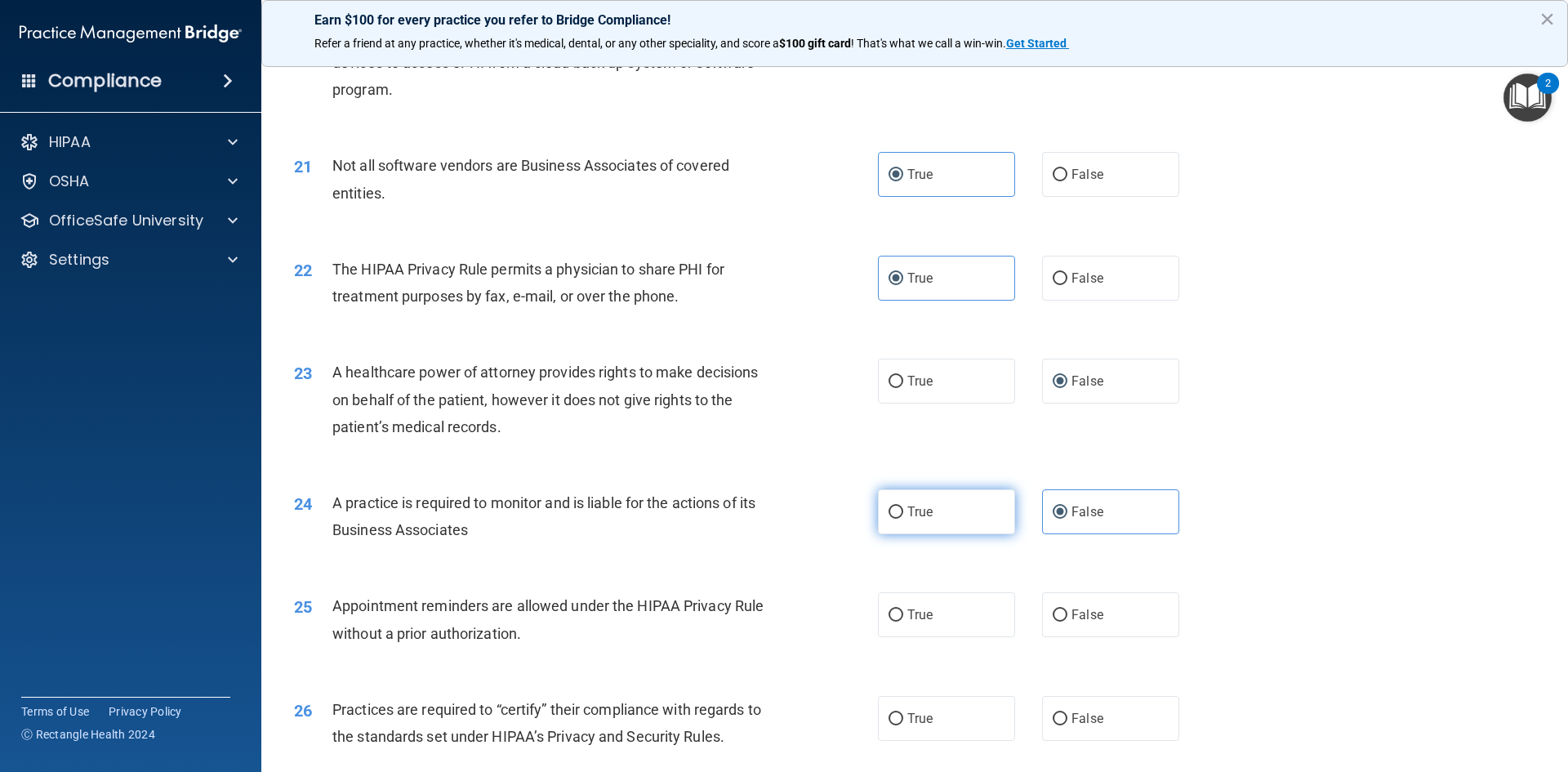
scroll to position [2450, 0]
click at [985, 608] on label "True" at bounding box center [947, 613] width 137 height 45
click at [903, 608] on input "True" at bounding box center [896, 614] width 15 height 12
radio input "true"
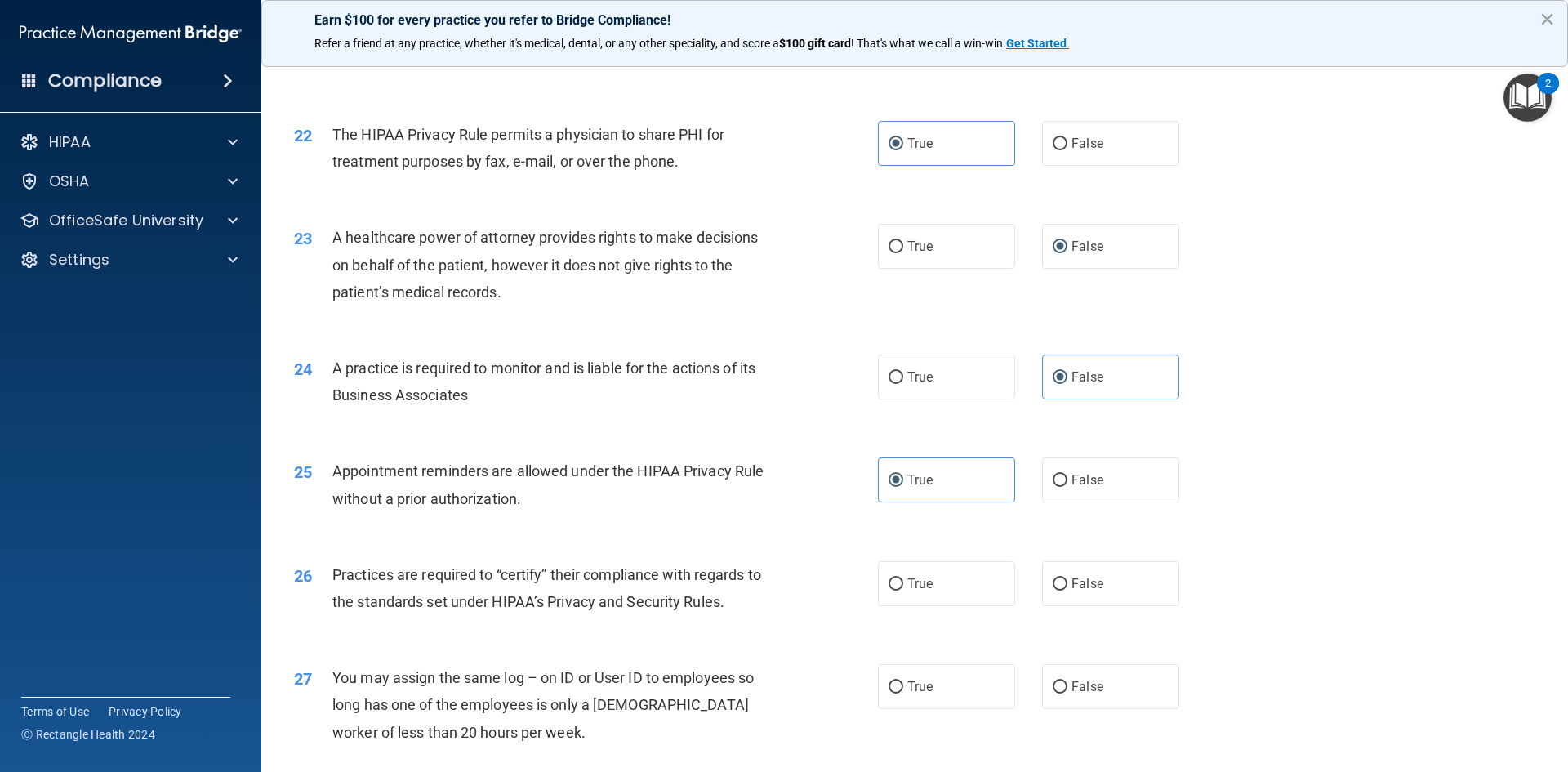
scroll to position [2614, 0]
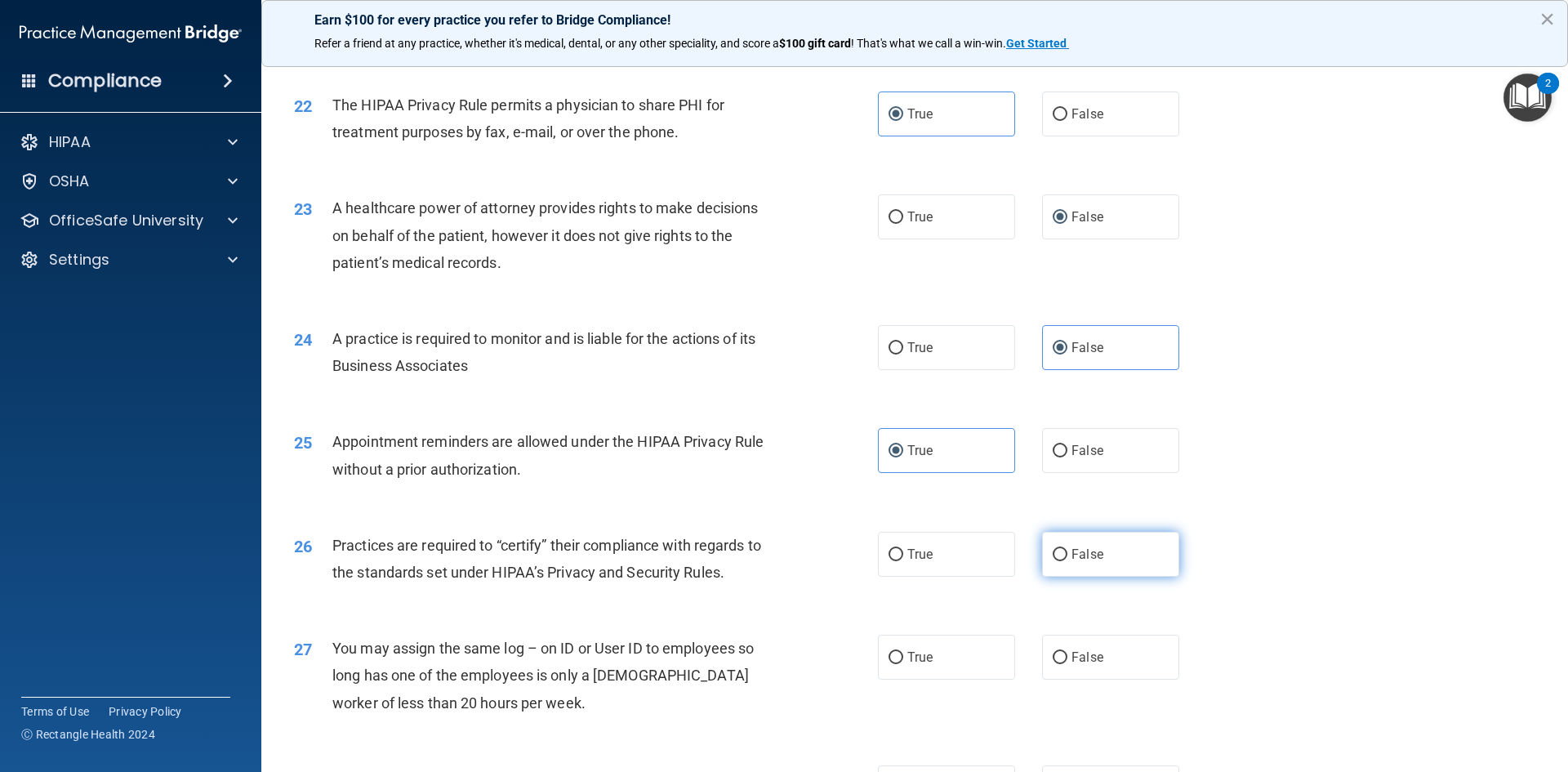
click at [1060, 561] on label "False" at bounding box center [1110, 554] width 137 height 45
click at [1060, 561] on input "False" at bounding box center [1060, 554] width 15 height 12
radio input "true"
click at [1073, 646] on label "False" at bounding box center [1110, 657] width 137 height 45
click at [1067, 652] on input "False" at bounding box center [1060, 658] width 15 height 12
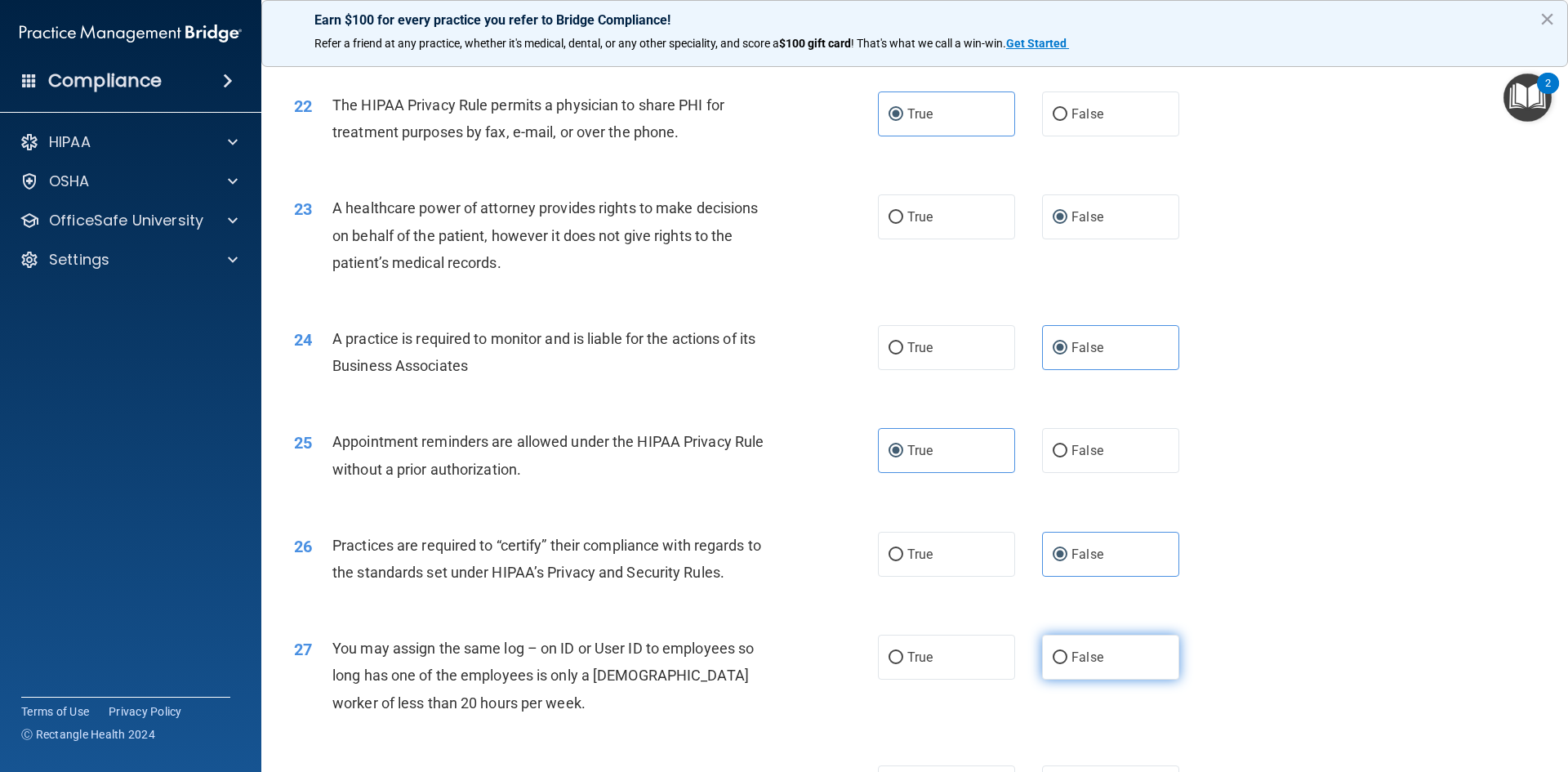
radio input "true"
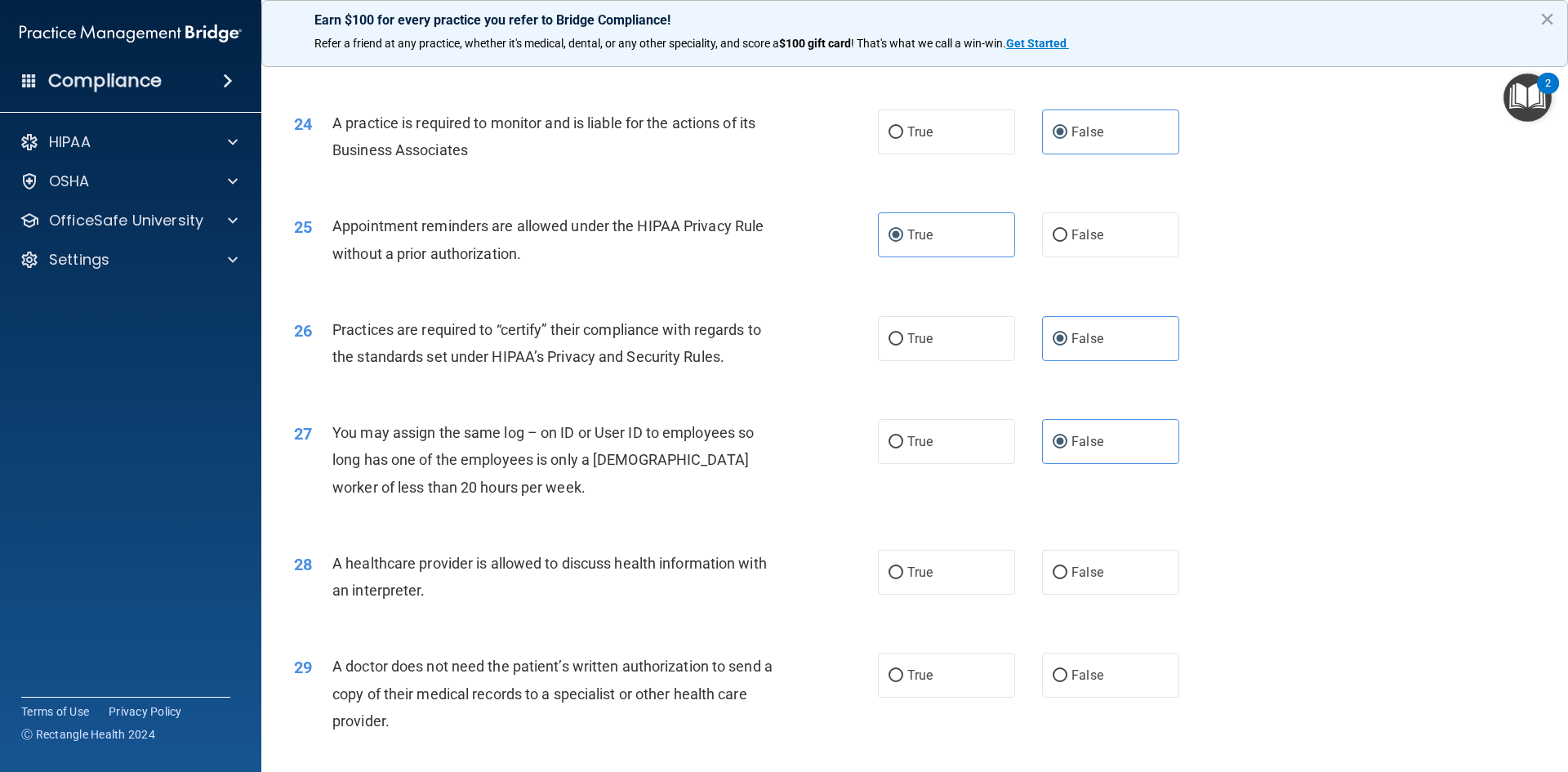
scroll to position [2859, 0]
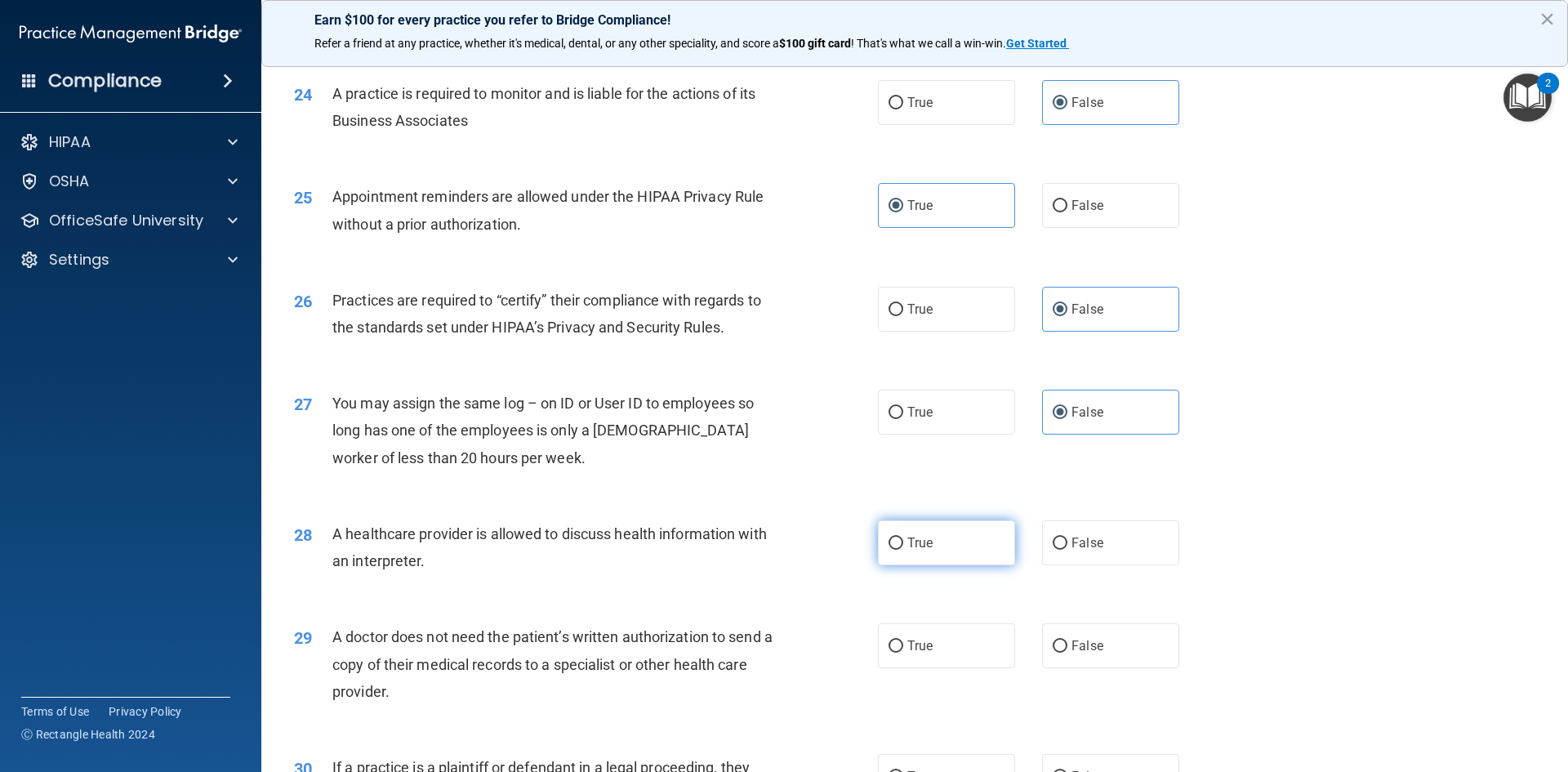
click at [967, 548] on label "True" at bounding box center [947, 542] width 137 height 45
click at [903, 548] on input "True" at bounding box center [896, 543] width 15 height 12
radio input "true"
click at [939, 651] on label "True" at bounding box center [947, 645] width 137 height 45
click at [903, 651] on input "True" at bounding box center [896, 646] width 15 height 12
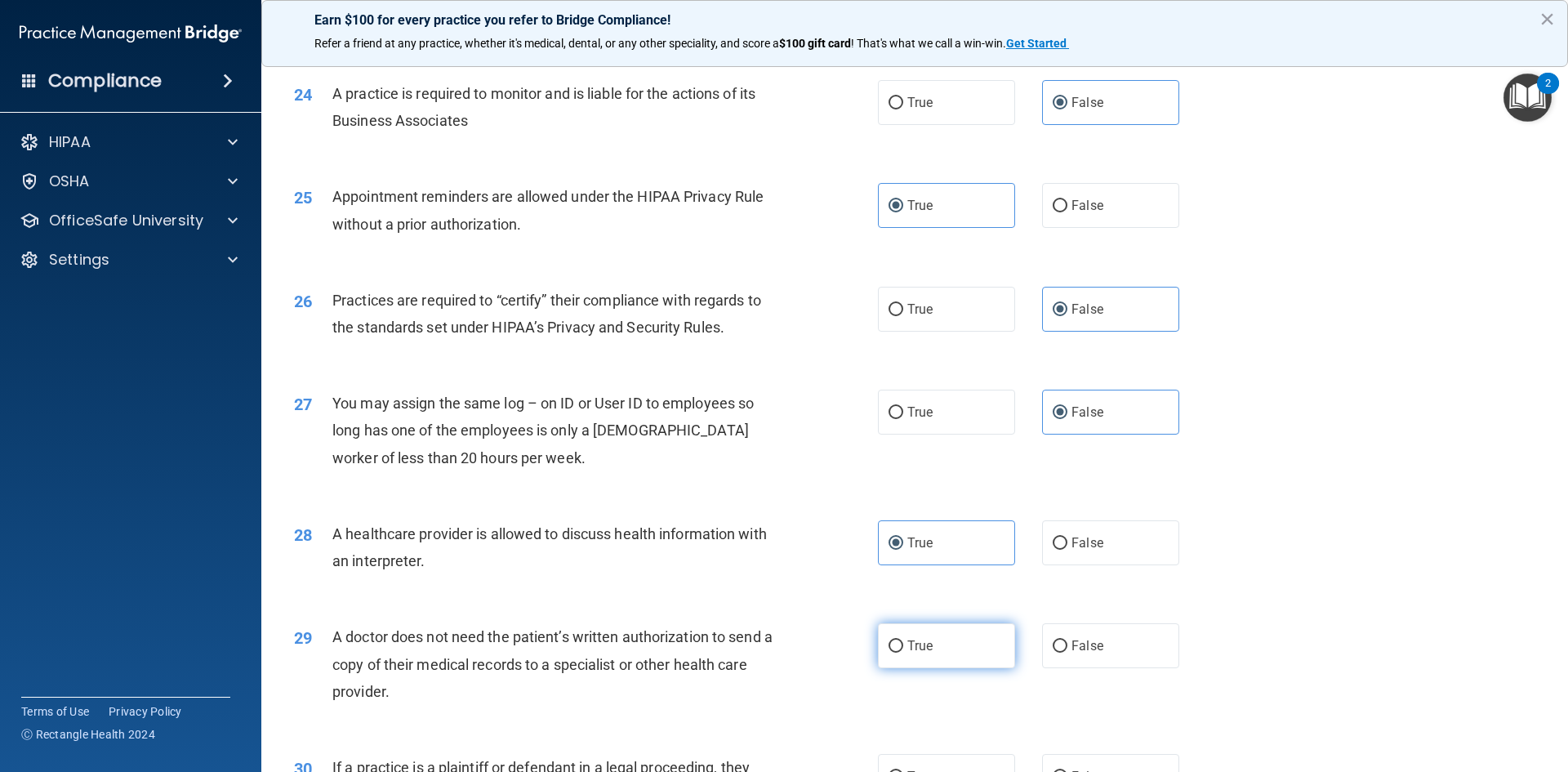
radio input "true"
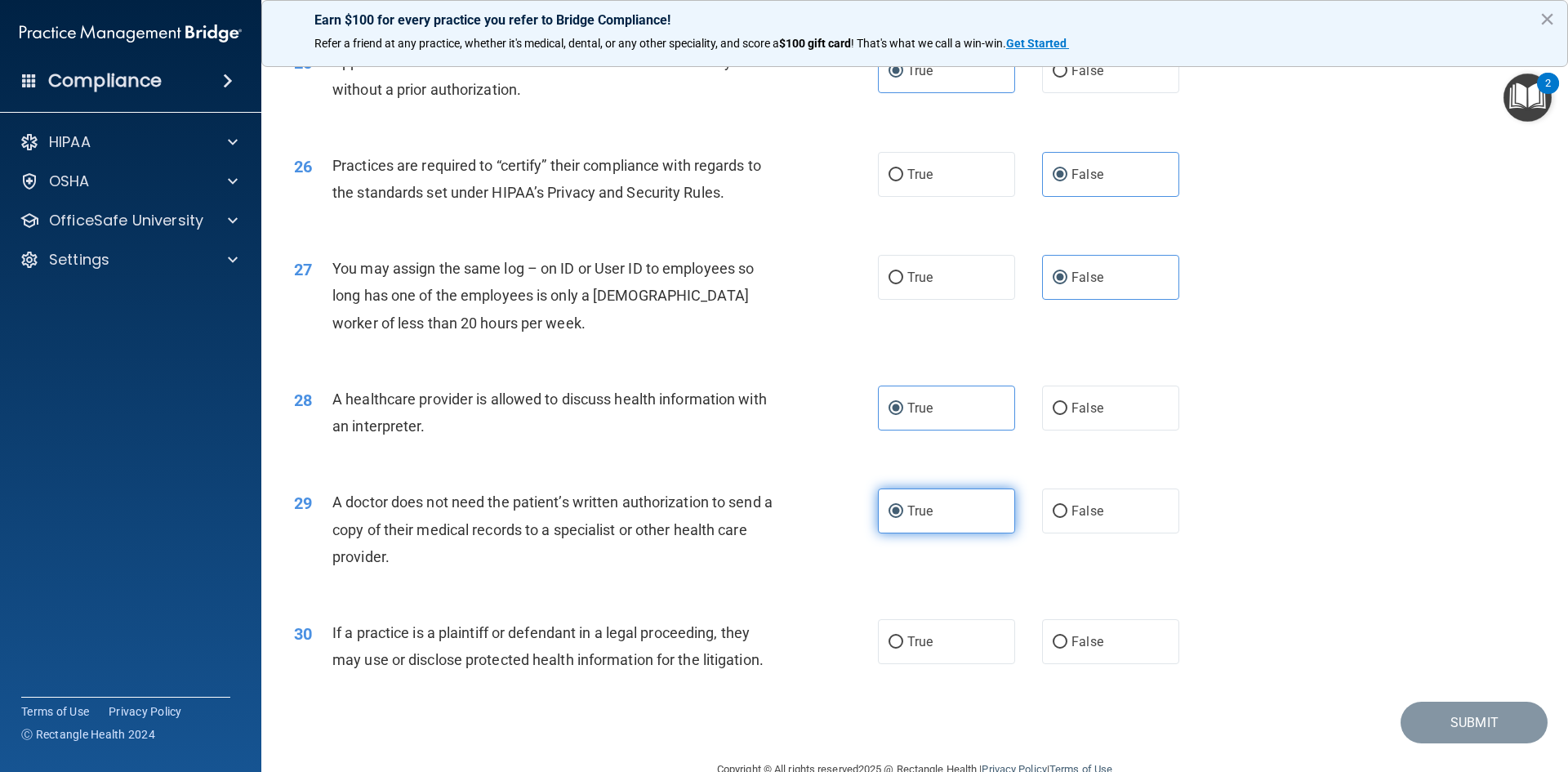
scroll to position [3022, 0]
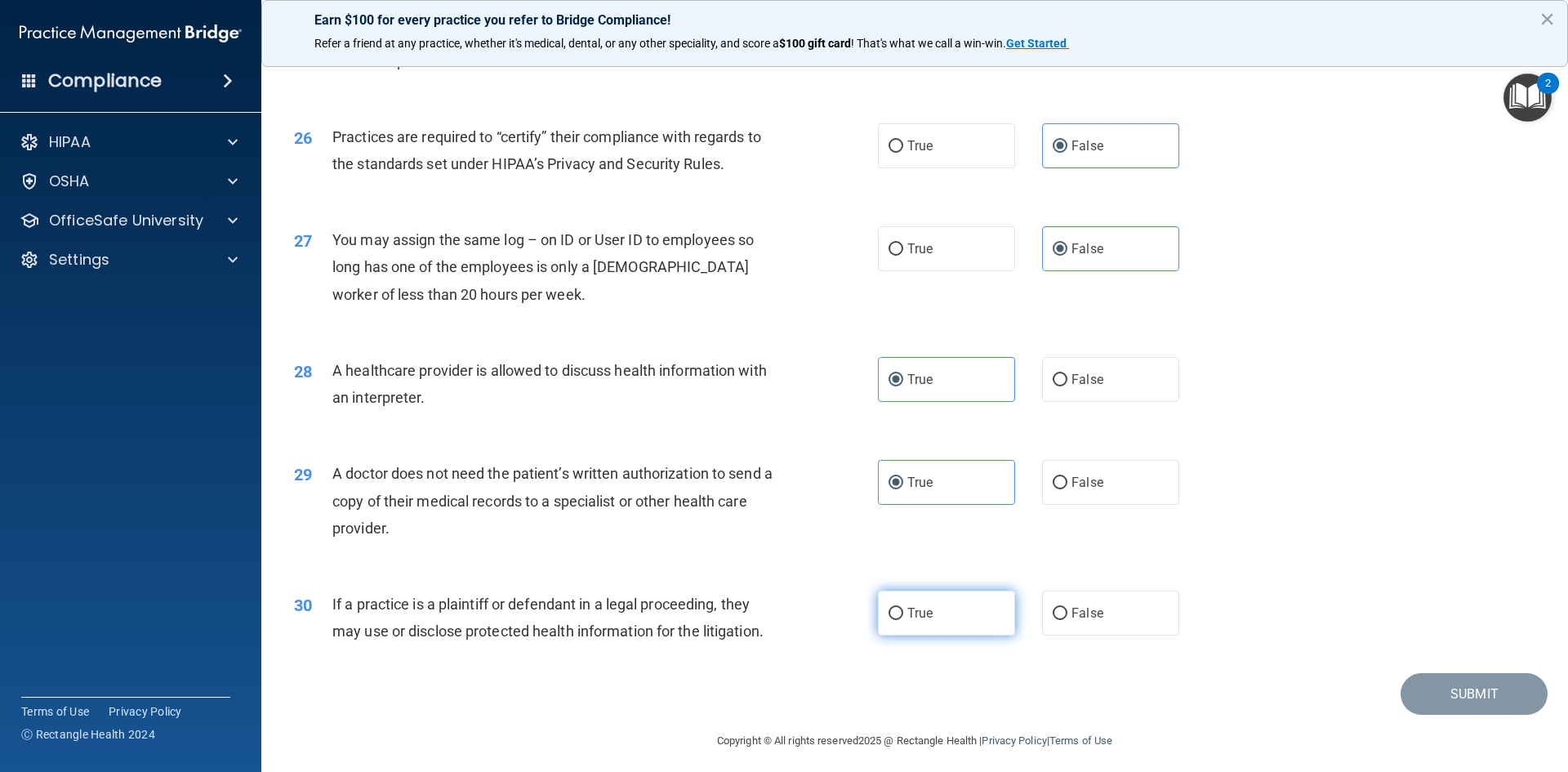
click at [924, 617] on span "True" at bounding box center [920, 613] width 25 height 16
click at [903, 617] on input "True" at bounding box center [896, 613] width 15 height 12
radio input "true"
click at [1421, 692] on button "Submit" at bounding box center [1474, 693] width 147 height 42
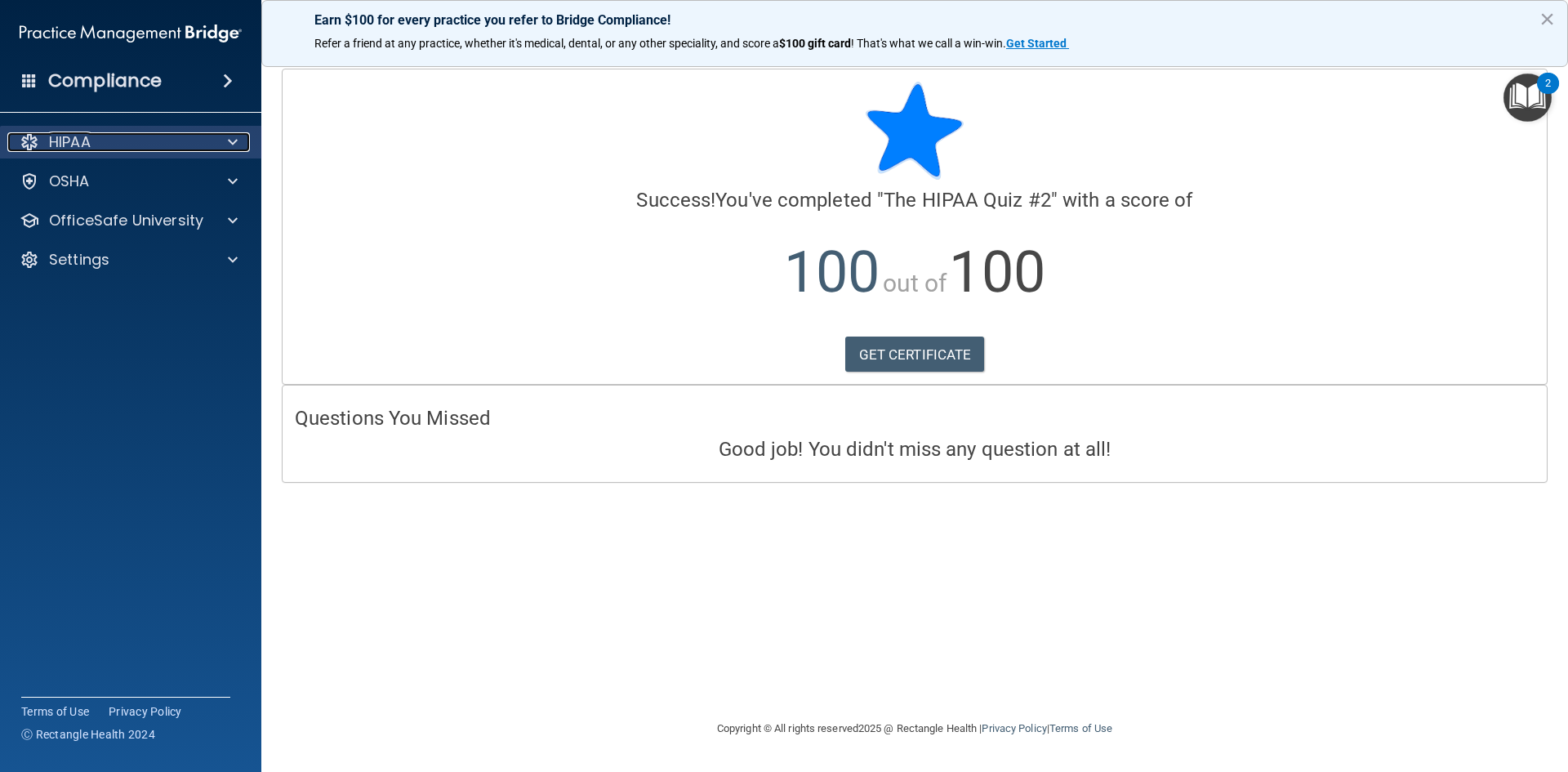
click at [206, 144] on div "HIPAA" at bounding box center [109, 142] width 203 height 20
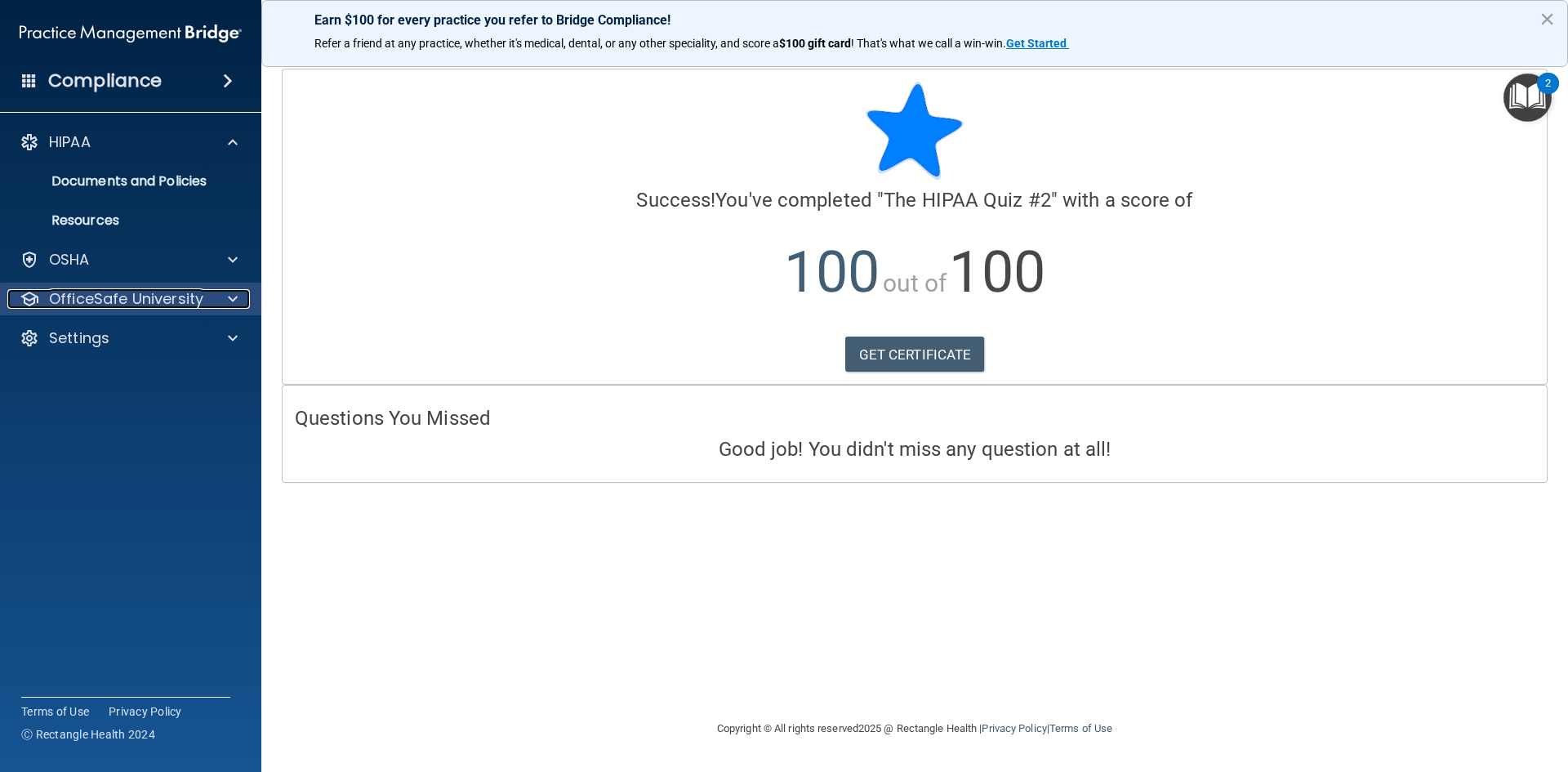
click at [127, 290] on p "OfficeSafe University" at bounding box center [126, 299] width 155 height 20
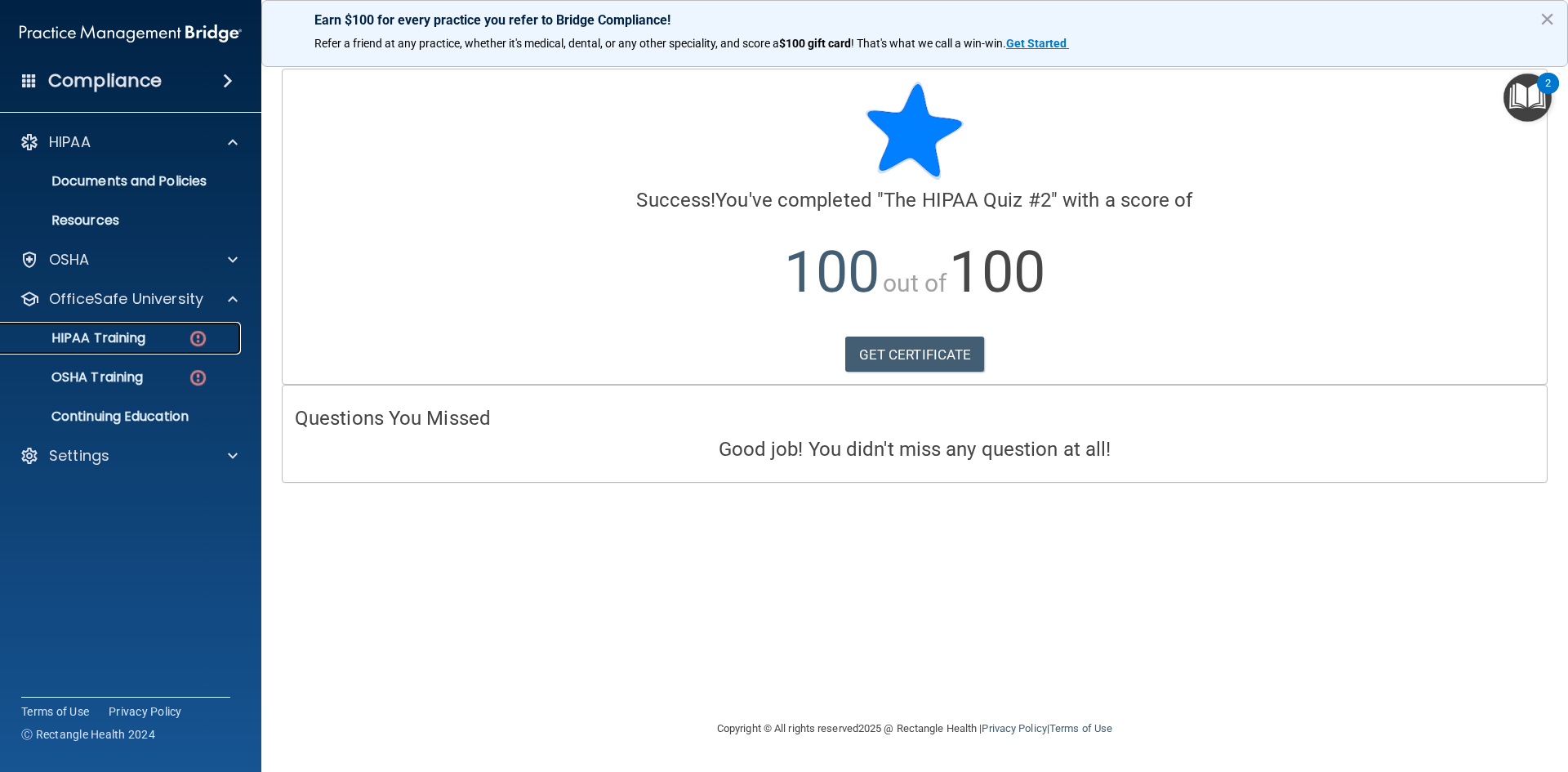
click at [126, 332] on p "HIPAA Training" at bounding box center [78, 338] width 135 height 16
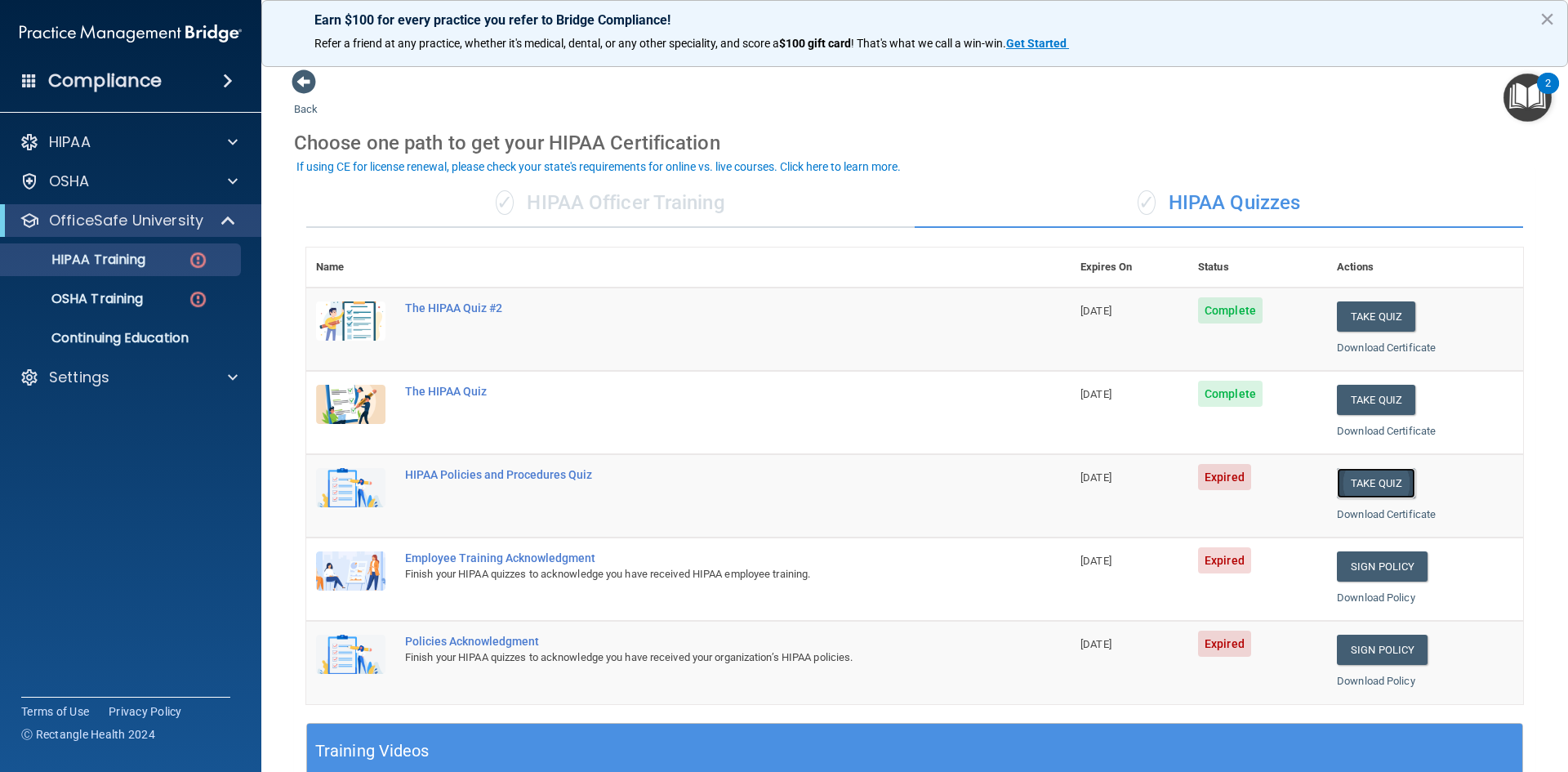
click at [1373, 482] on button "Take Quiz" at bounding box center [1376, 482] width 78 height 30
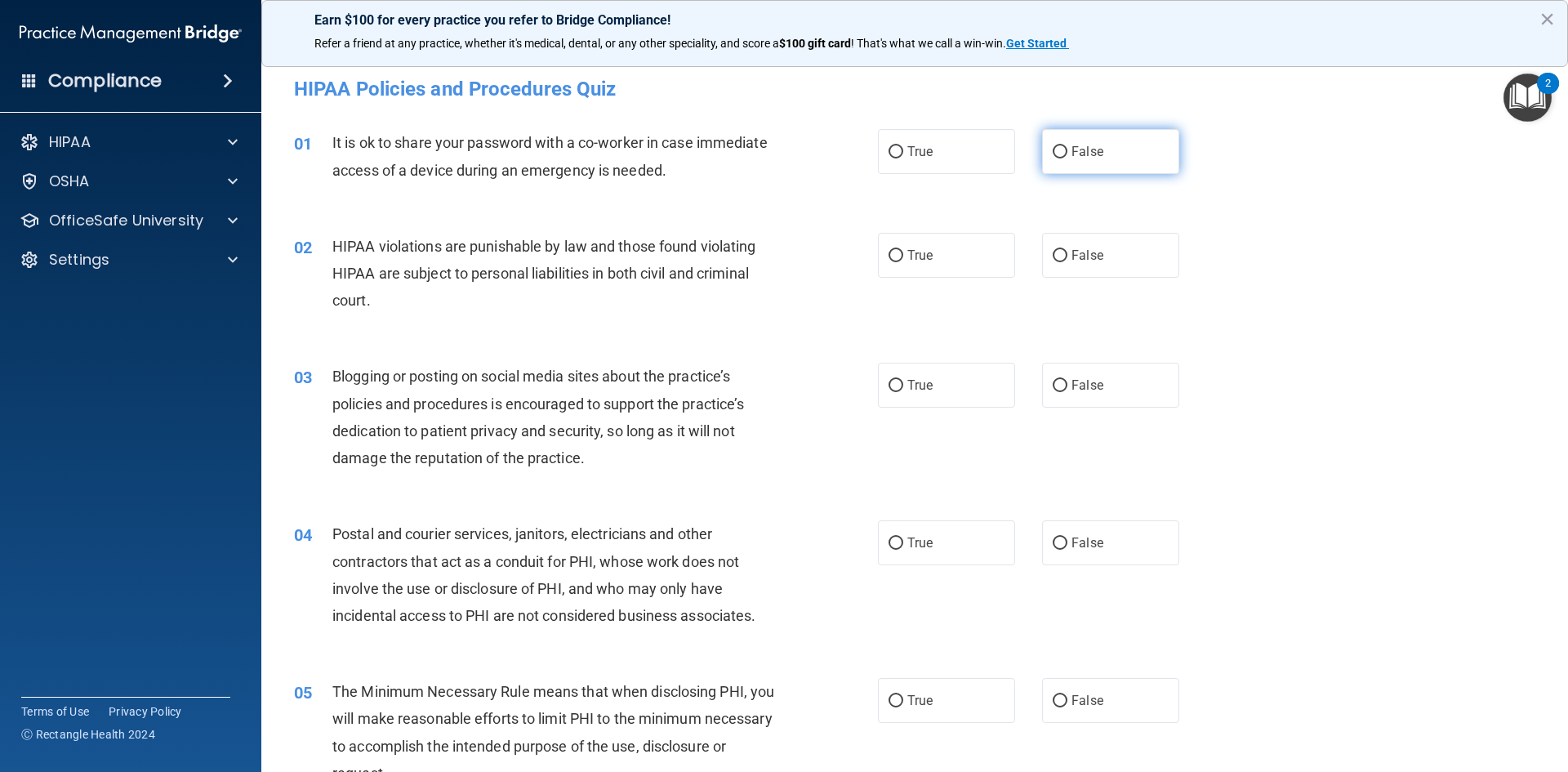
click at [1052, 151] on input "False" at bounding box center [1060, 152] width 15 height 12
radio input "true"
click at [933, 248] on label "True" at bounding box center [947, 255] width 137 height 45
click at [903, 250] on input "True" at bounding box center [896, 256] width 15 height 12
radio input "true"
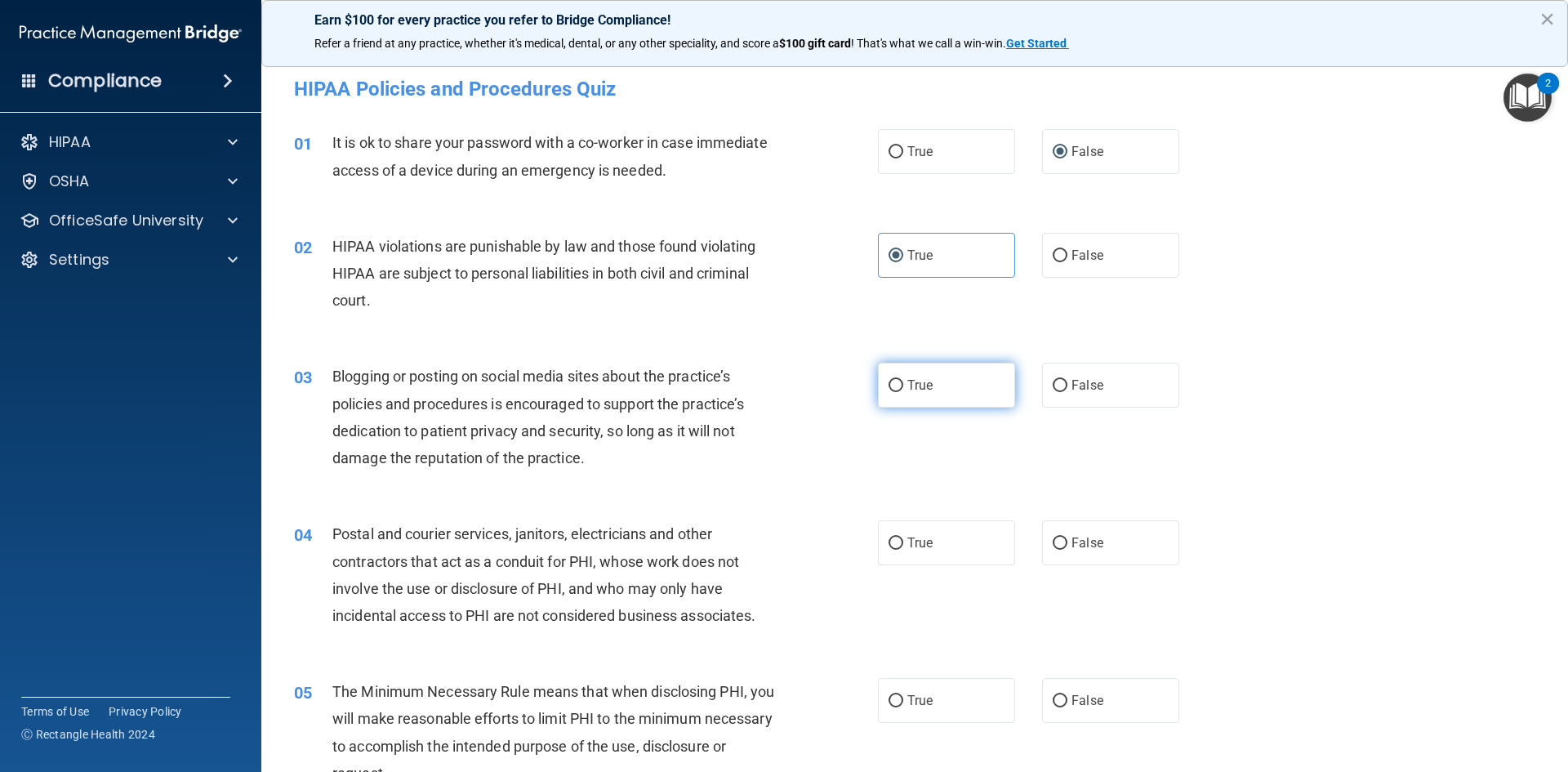
click at [936, 377] on label "True" at bounding box center [947, 384] width 137 height 45
click at [903, 379] on input "True" at bounding box center [896, 385] width 15 height 12
radio input "true"
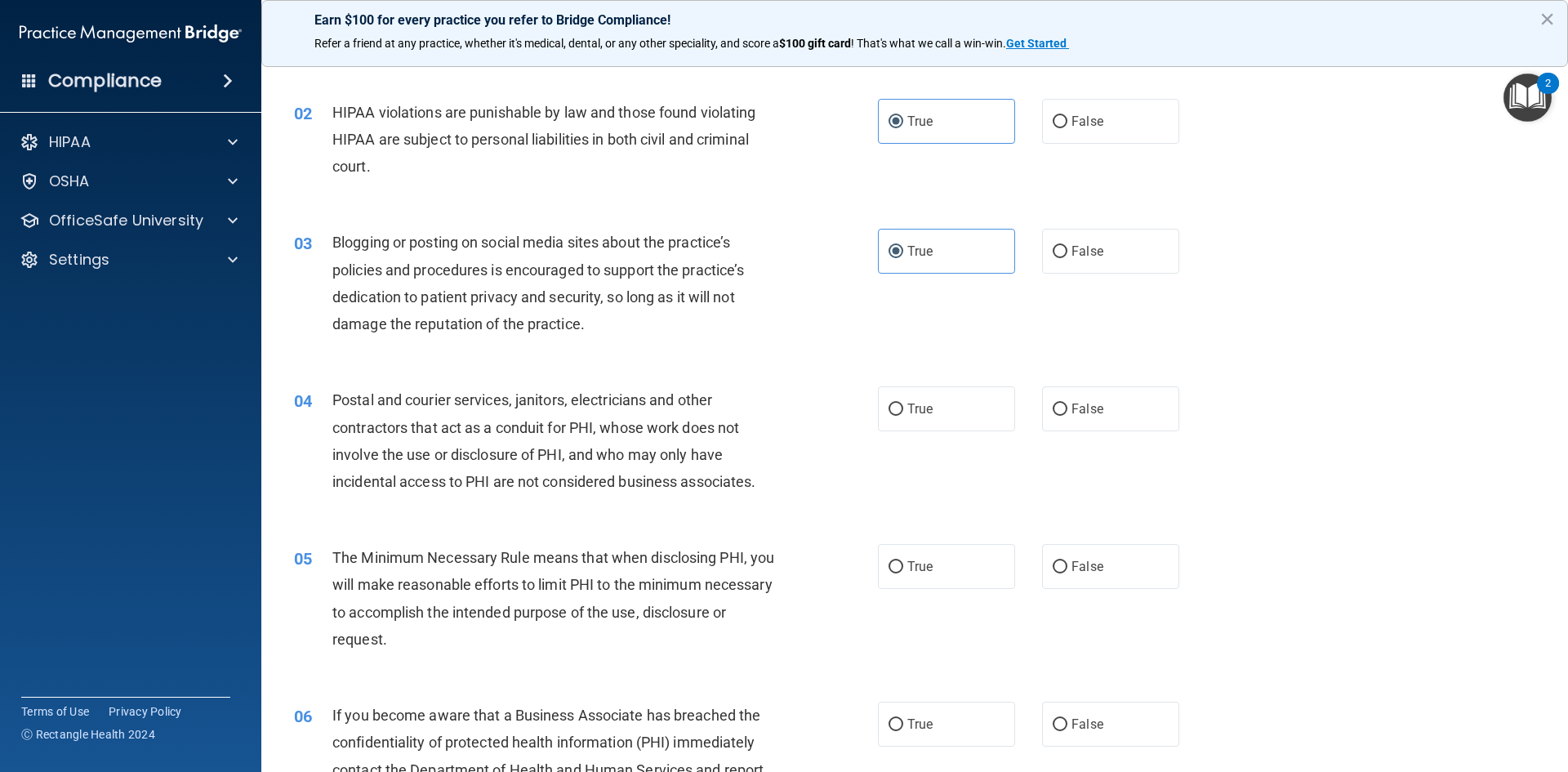
scroll to position [164, 0]
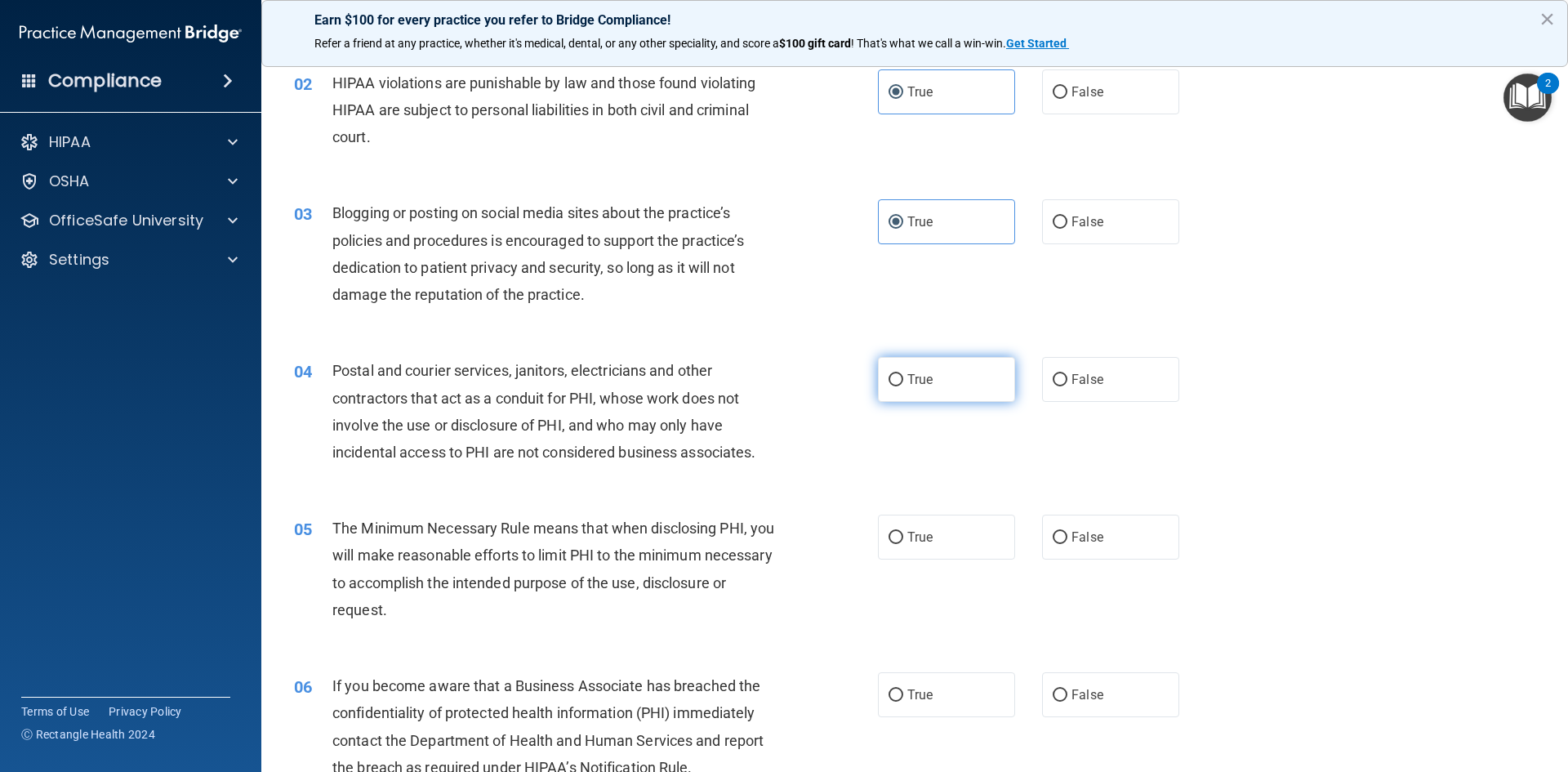
click at [913, 379] on span "True" at bounding box center [920, 379] width 25 height 16
click at [903, 379] on input "True" at bounding box center [896, 379] width 15 height 12
radio input "true"
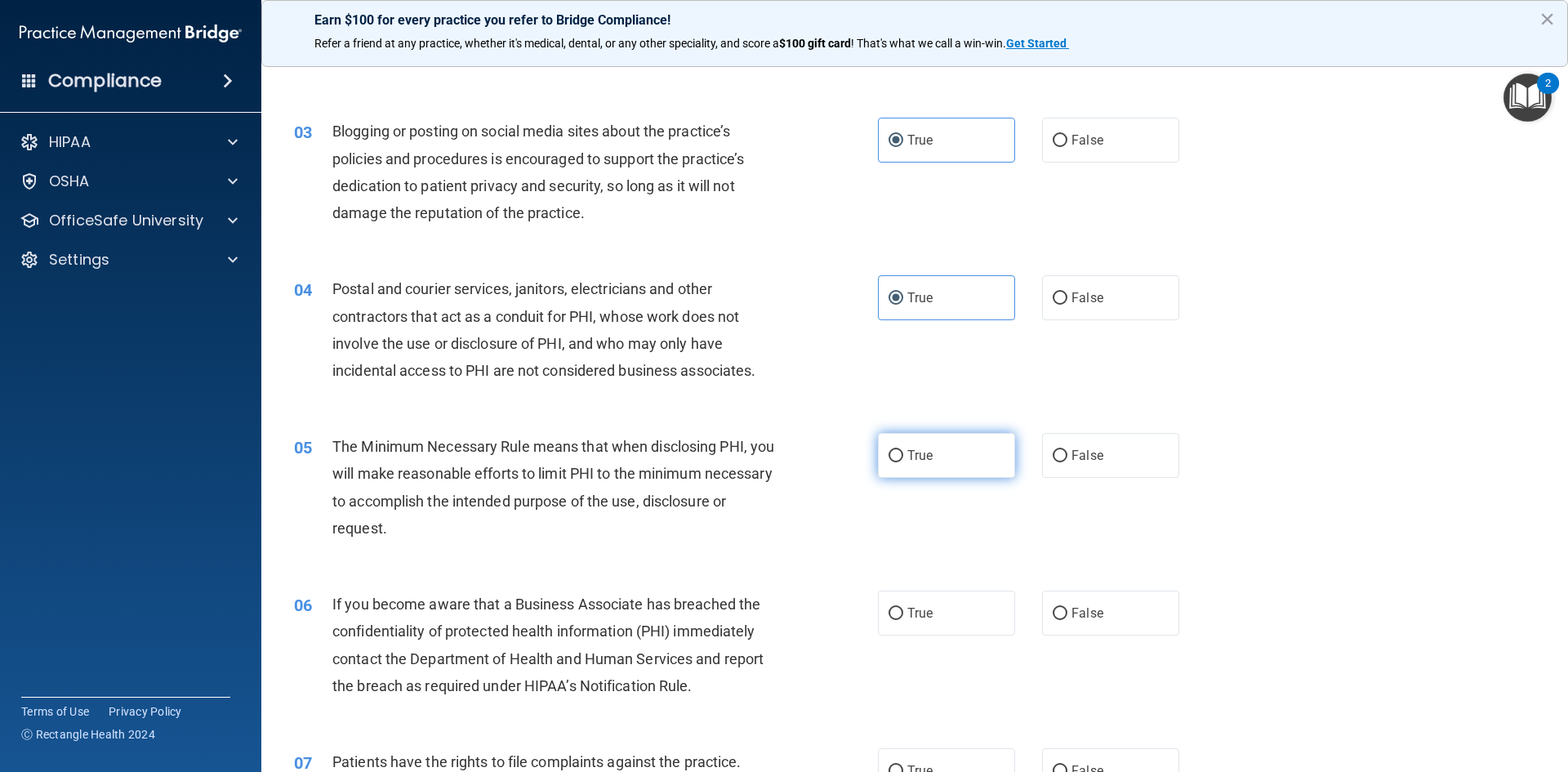
click at [892, 452] on input "True" at bounding box center [896, 456] width 15 height 12
radio input "true"
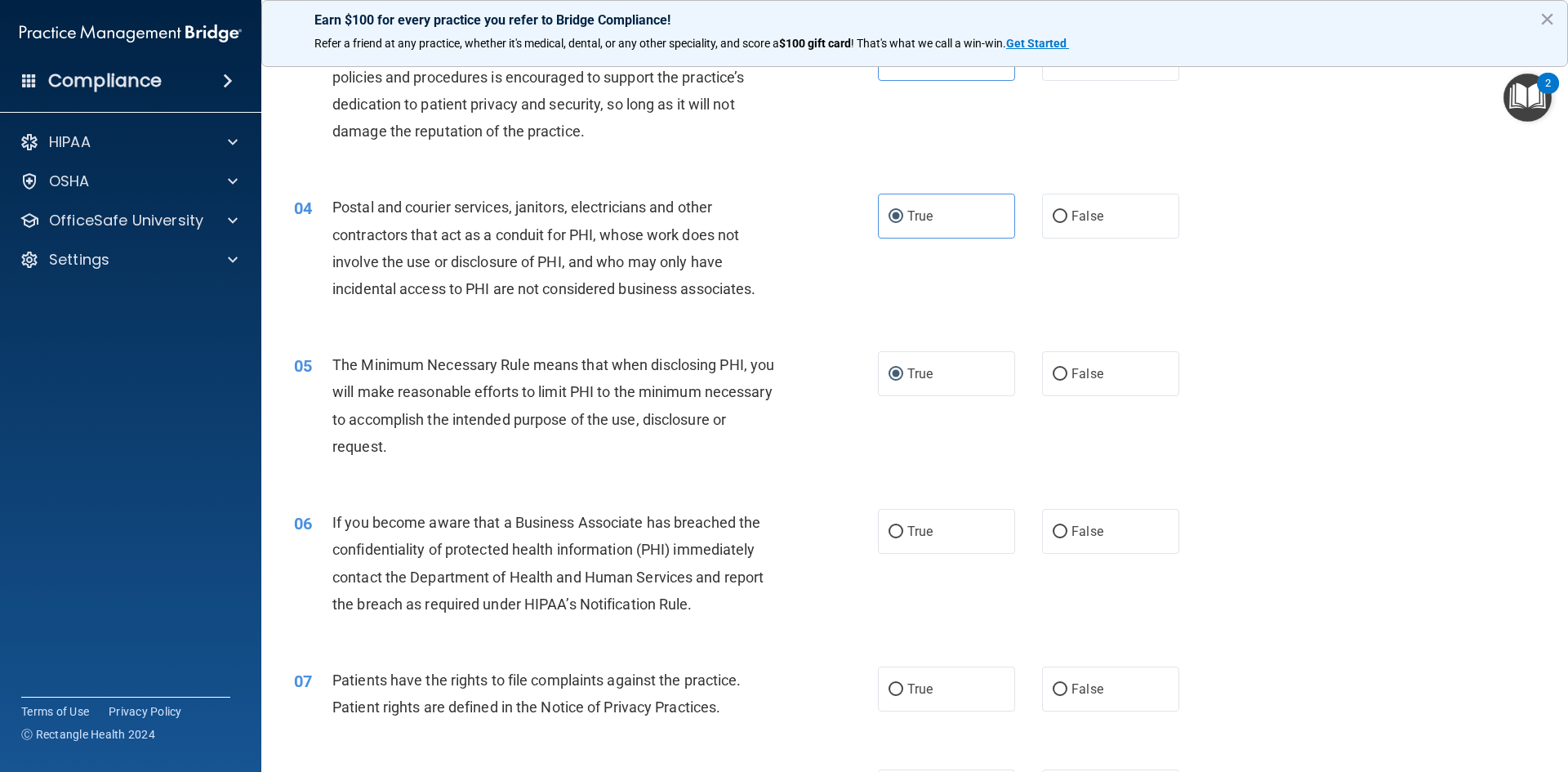
scroll to position [408, 0]
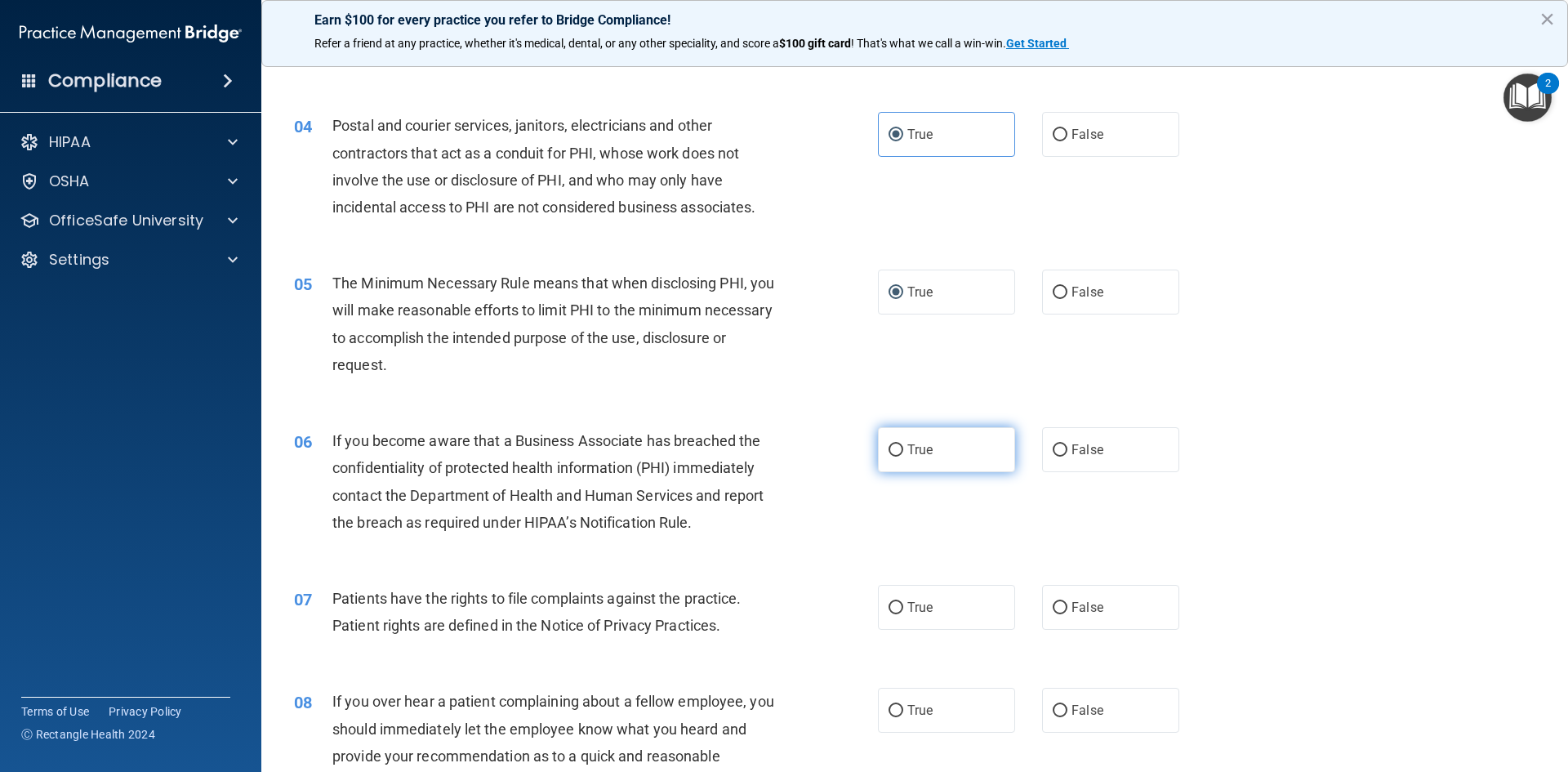
click at [954, 451] on label "True" at bounding box center [947, 449] width 137 height 45
click at [903, 451] on input "True" at bounding box center [896, 450] width 15 height 12
radio input "true"
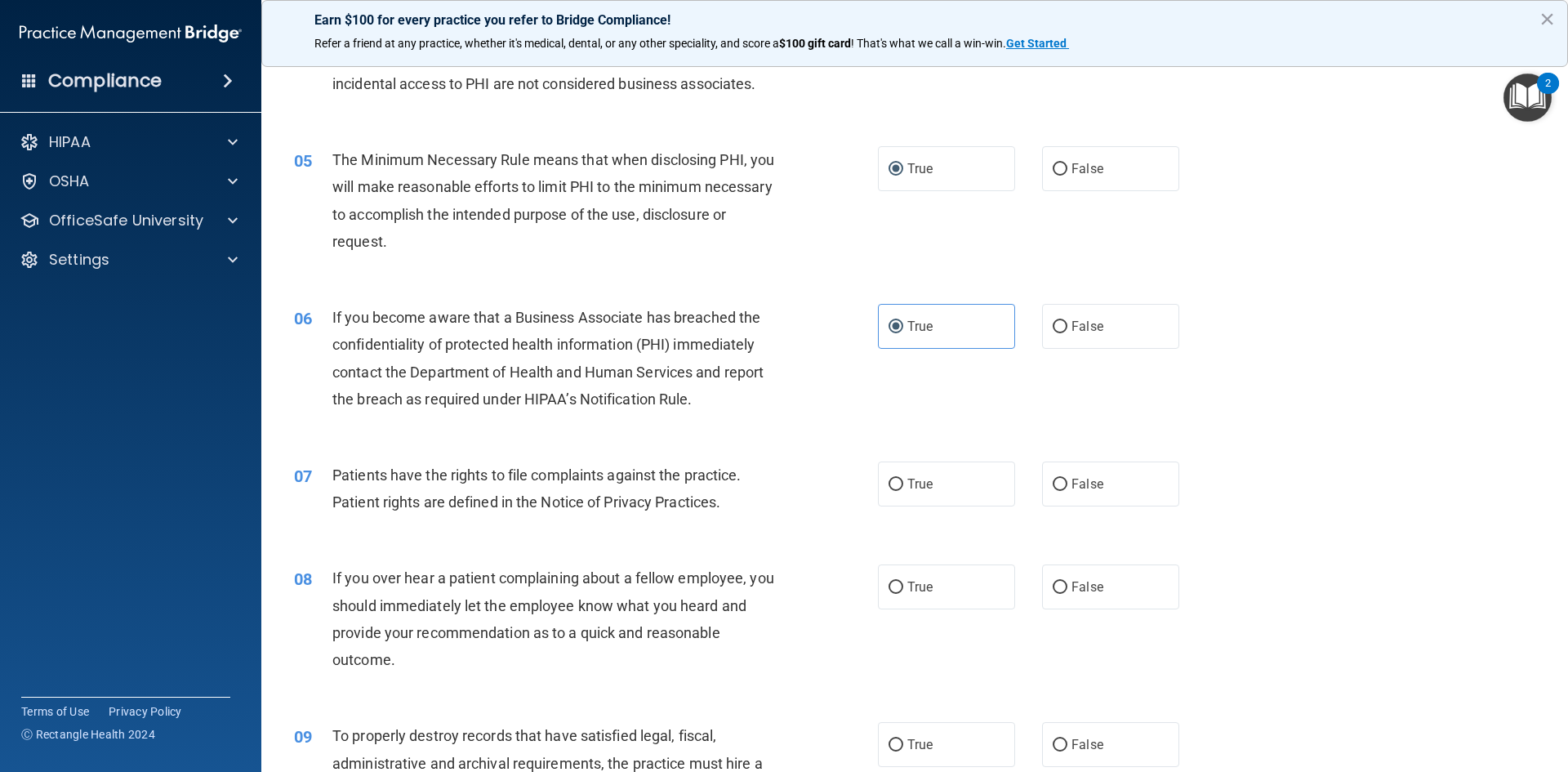
scroll to position [572, 0]
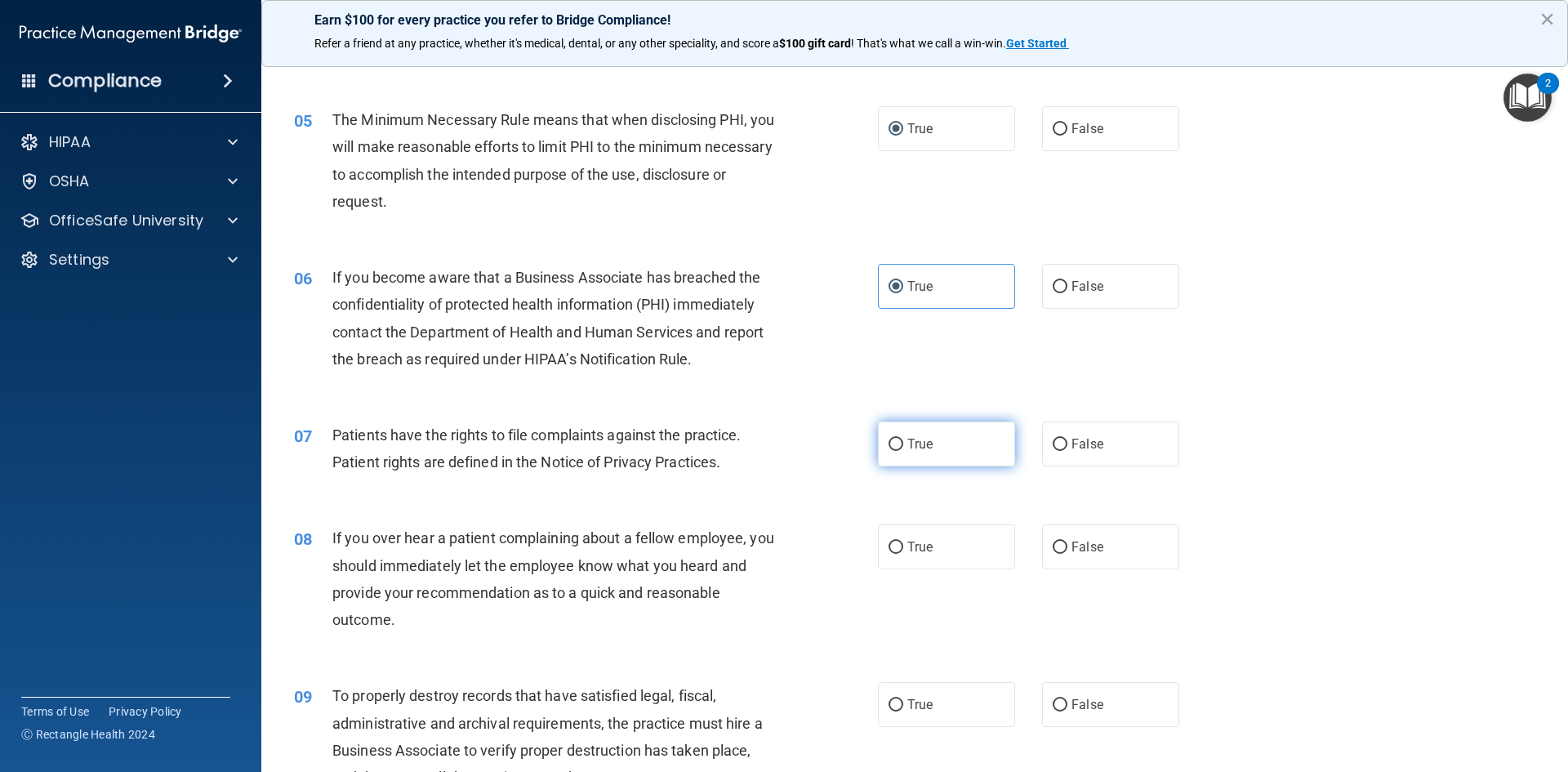
click at [890, 443] on input "True" at bounding box center [896, 444] width 15 height 12
radio input "true"
click at [939, 546] on label "True" at bounding box center [947, 546] width 137 height 45
click at [903, 546] on input "True" at bounding box center [896, 547] width 15 height 12
radio input "true"
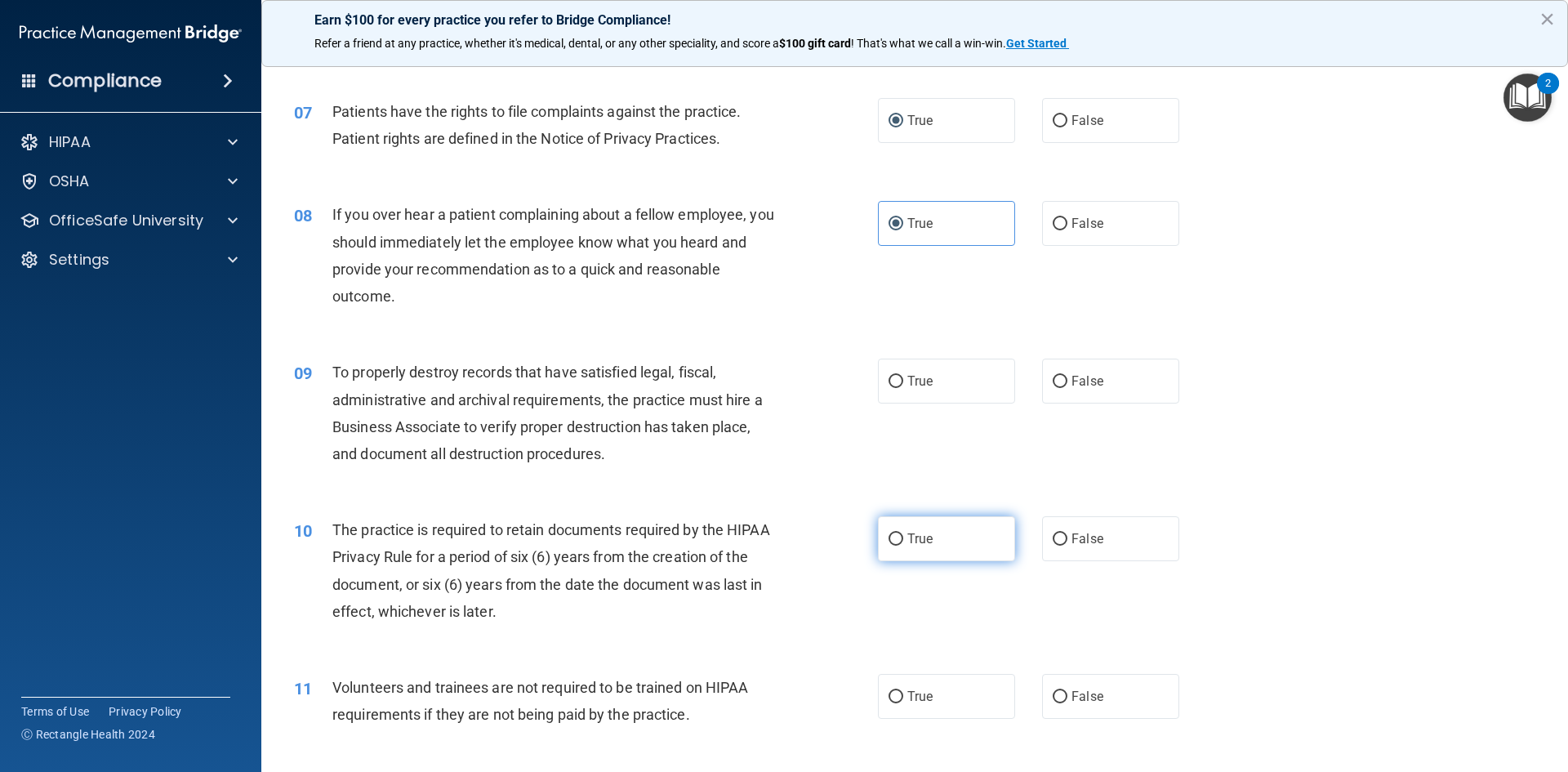
scroll to position [899, 0]
click at [910, 389] on label "True" at bounding box center [947, 377] width 137 height 45
click at [903, 384] on input "True" at bounding box center [896, 378] width 15 height 12
radio input "true"
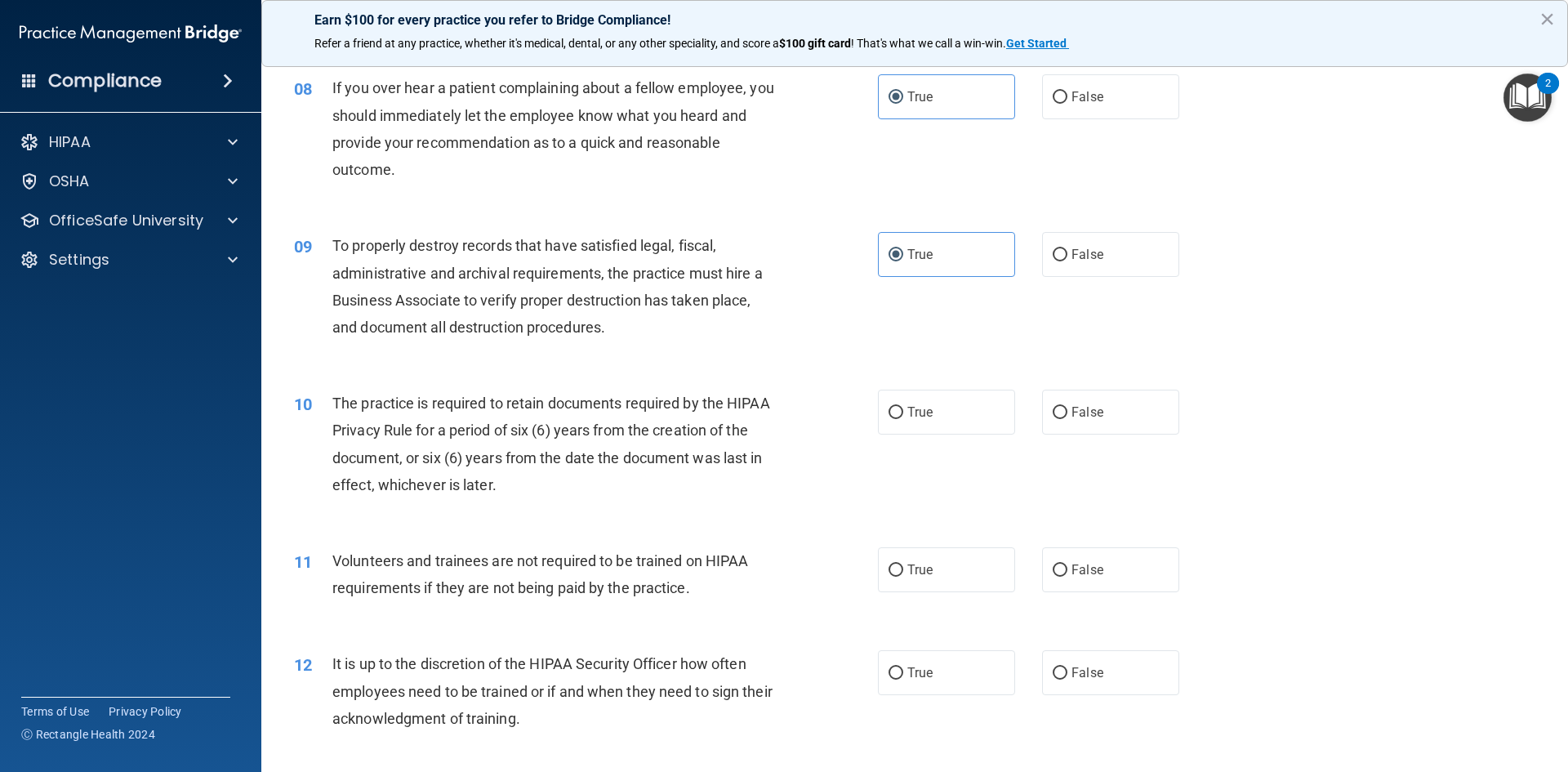
scroll to position [1062, 0]
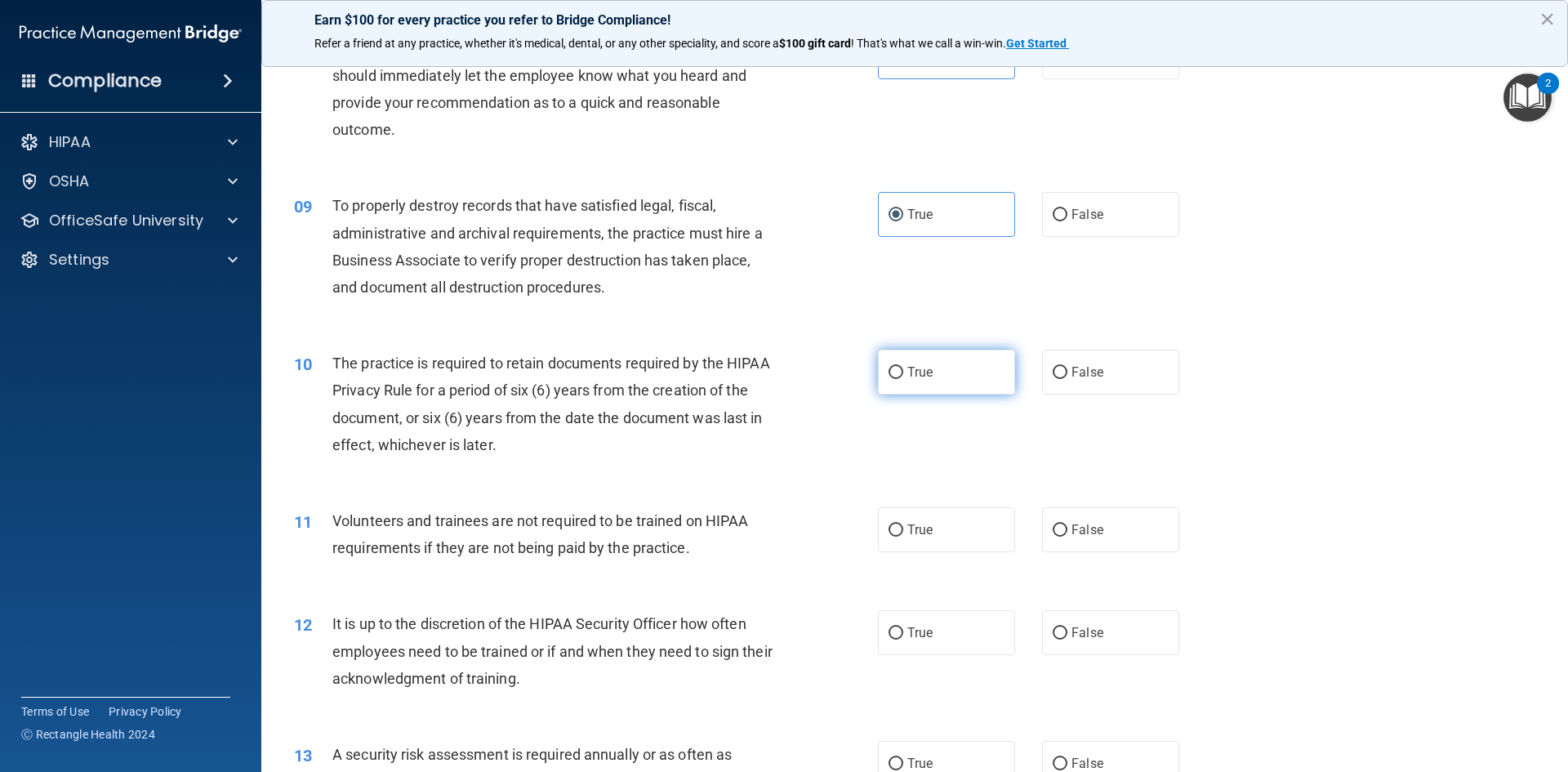
click at [912, 375] on span "True" at bounding box center [920, 371] width 25 height 16
click at [903, 375] on input "True" at bounding box center [896, 372] width 15 height 12
radio input "true"
click at [1055, 521] on label "False" at bounding box center [1110, 529] width 137 height 45
click at [1055, 524] on input "False" at bounding box center [1060, 530] width 15 height 12
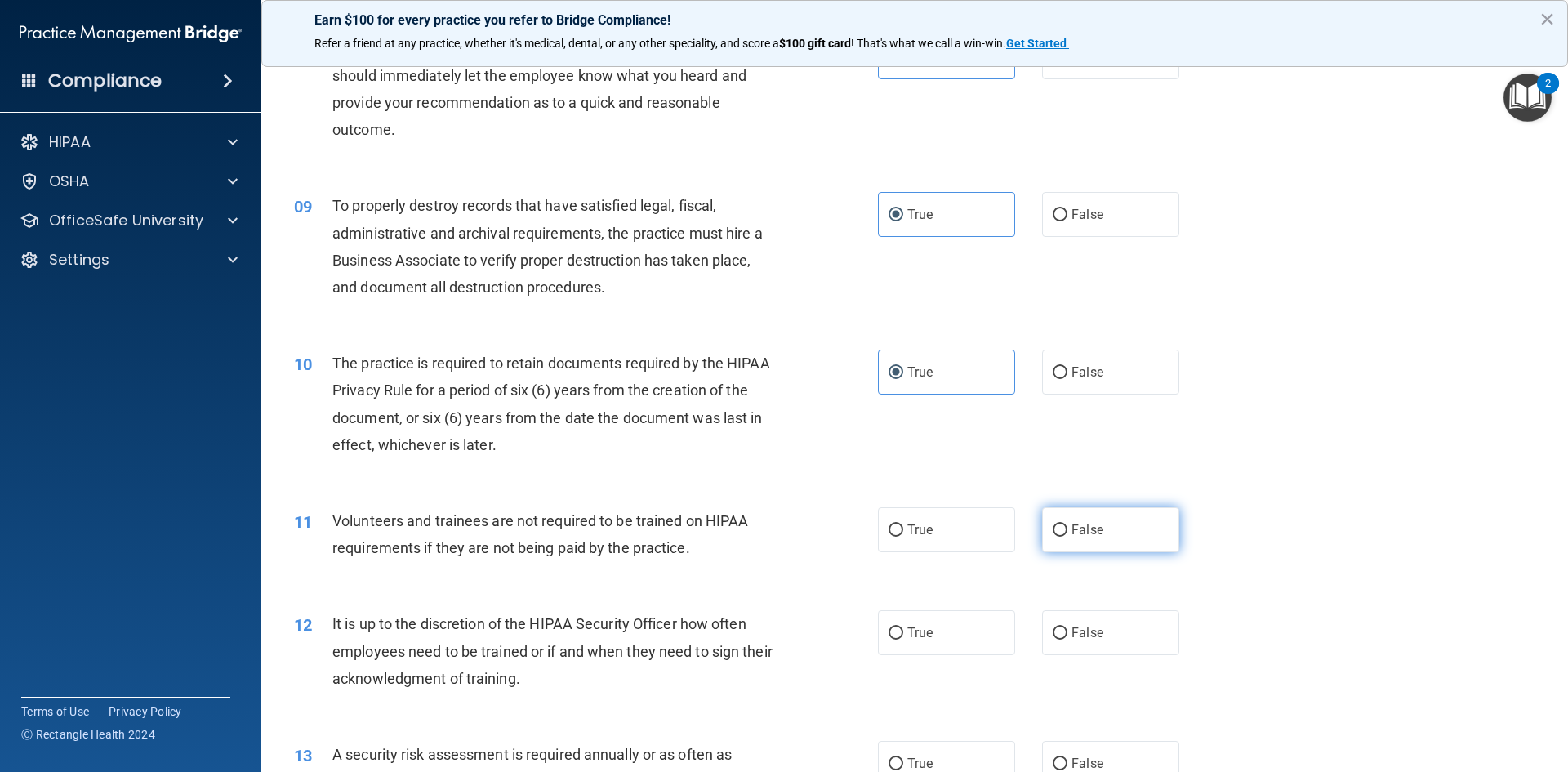
radio input "true"
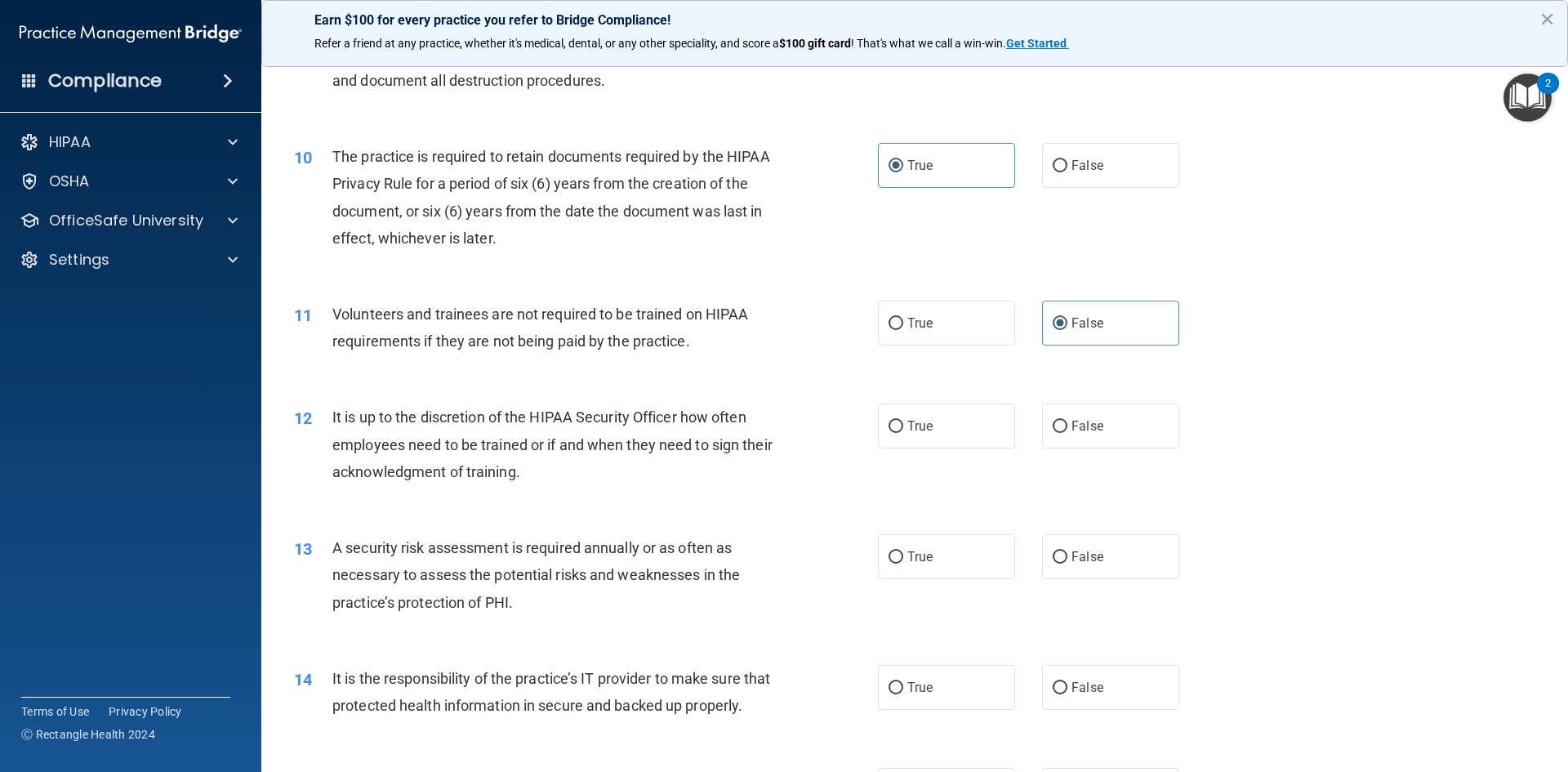
scroll to position [1307, 0]
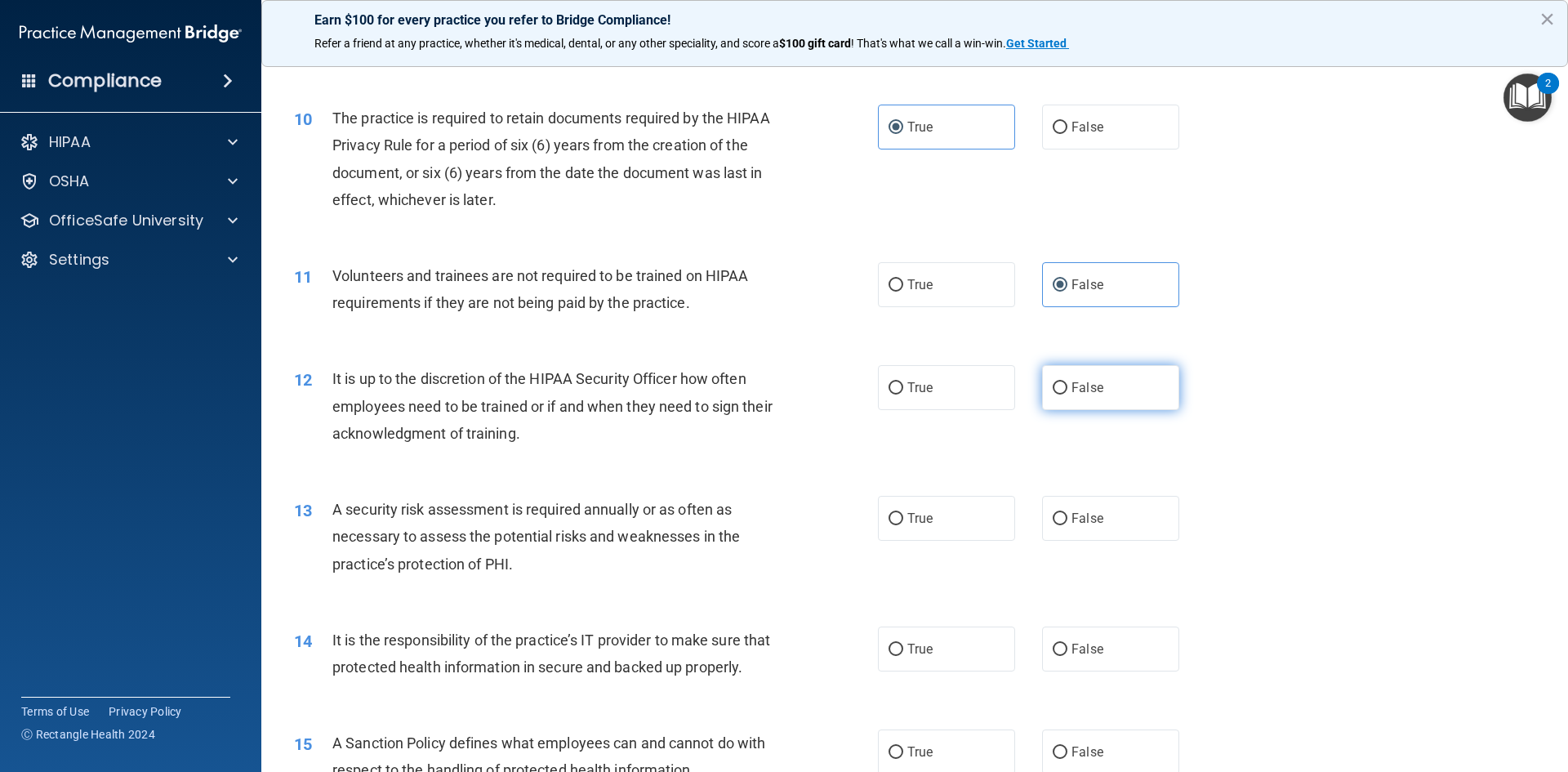
click at [1071, 383] on span "False" at bounding box center [1086, 387] width 32 height 16
click at [1067, 383] on input "False" at bounding box center [1060, 388] width 15 height 12
radio input "true"
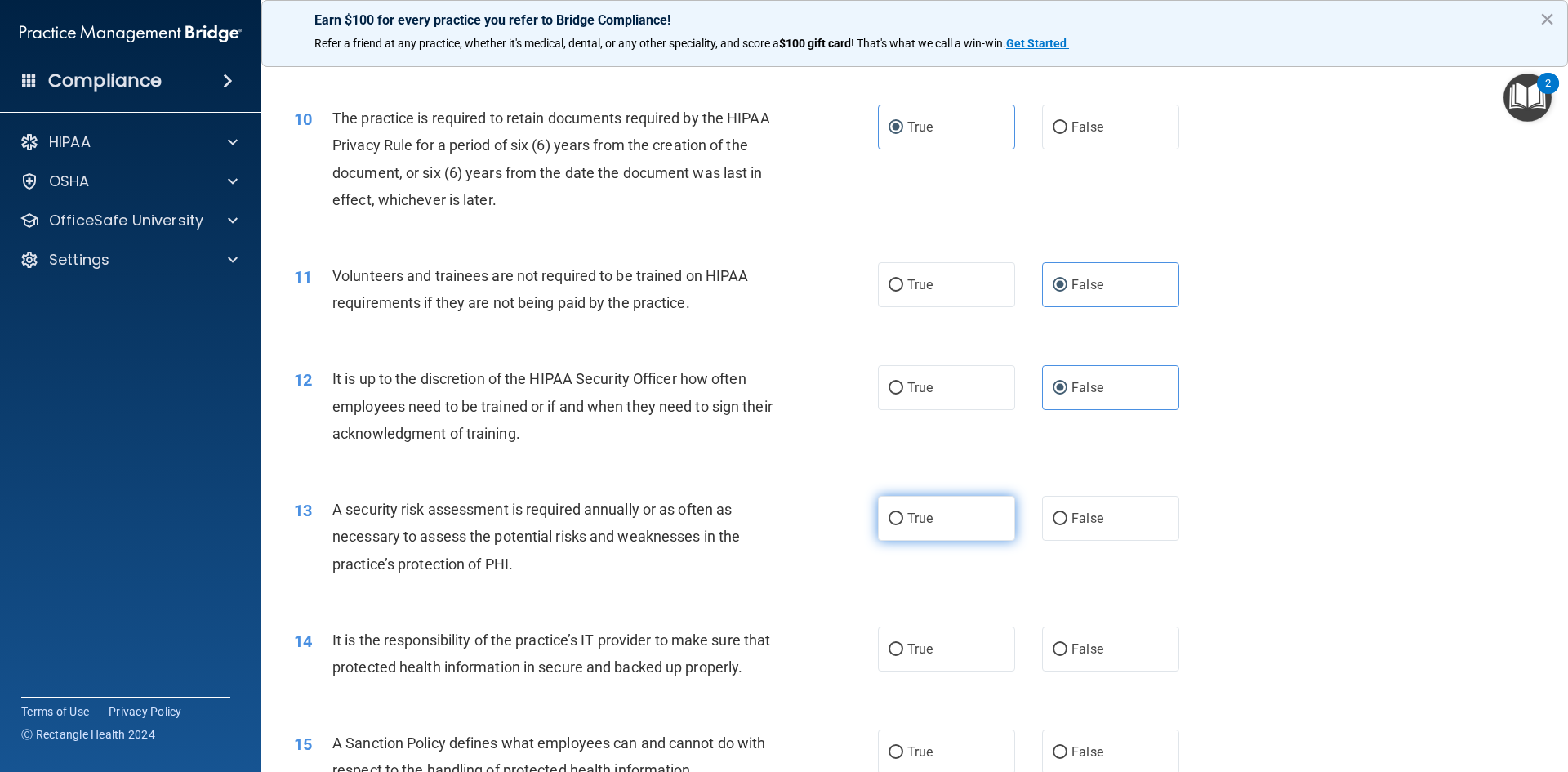
click at [979, 518] on label "True" at bounding box center [947, 518] width 137 height 45
click at [903, 518] on input "True" at bounding box center [896, 518] width 15 height 12
radio input "true"
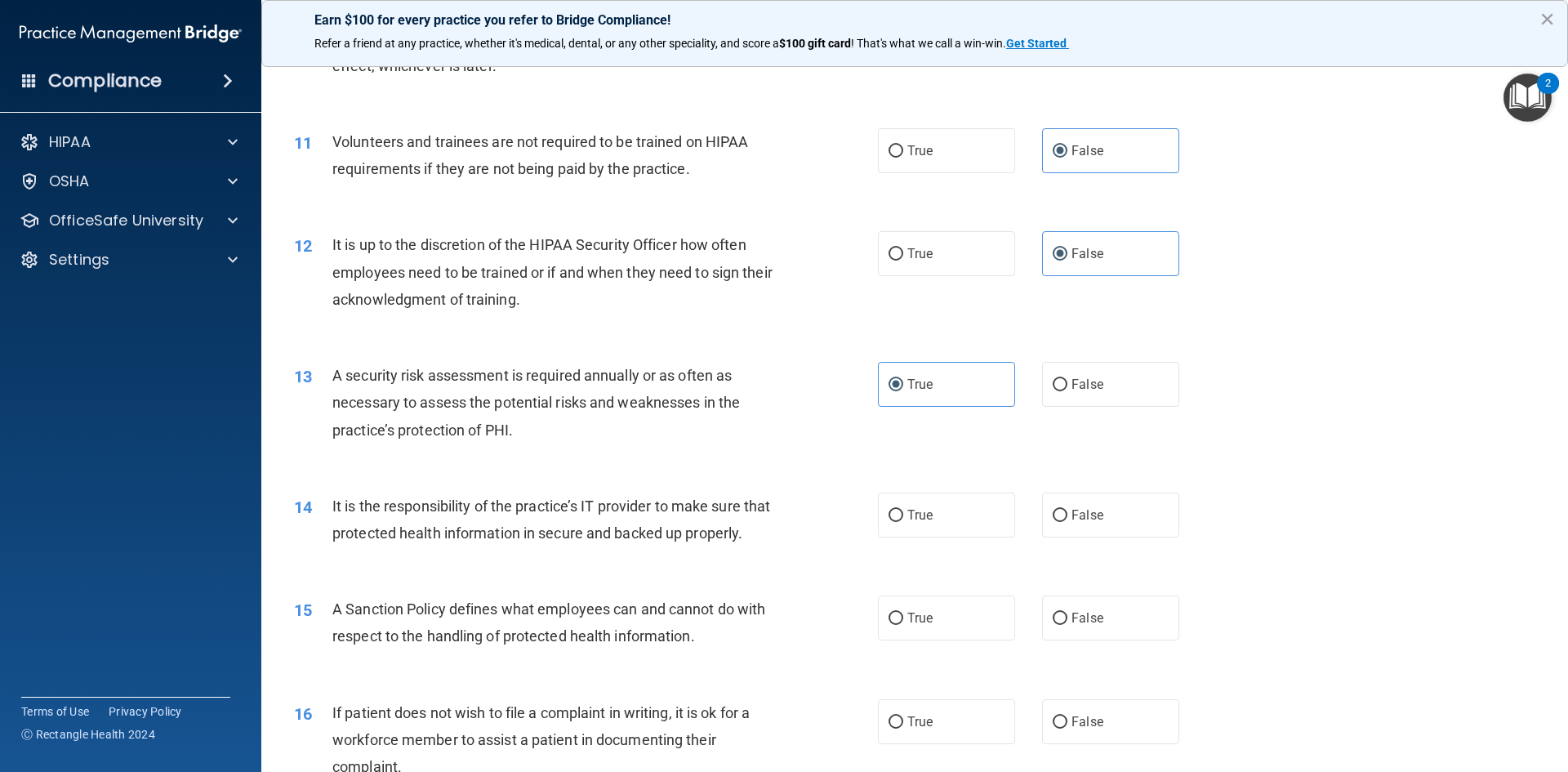
scroll to position [1470, 0]
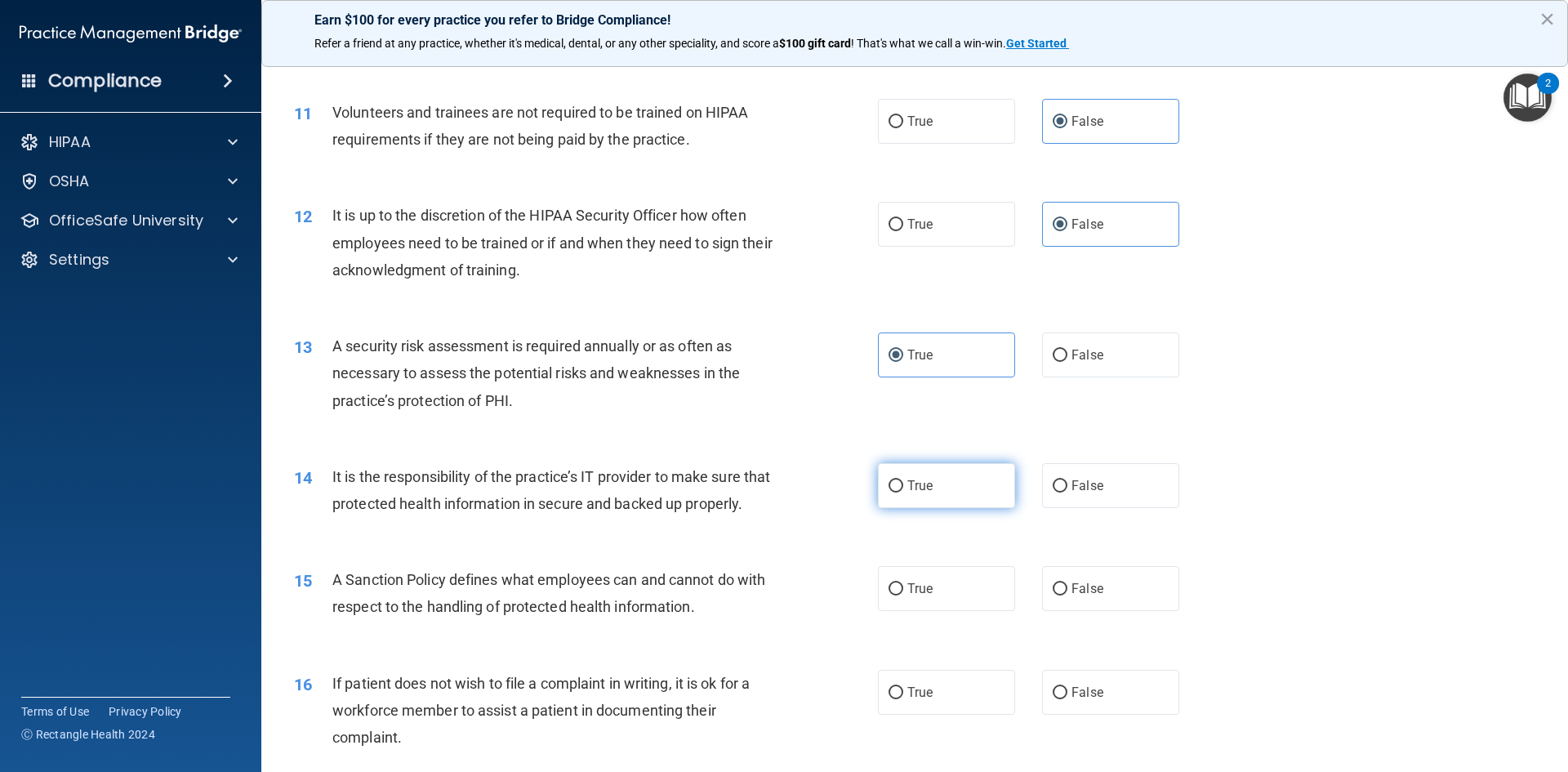
click at [907, 489] on span "True" at bounding box center [920, 485] width 25 height 16
click at [903, 489] on input "True" at bounding box center [896, 486] width 15 height 12
radio input "true"
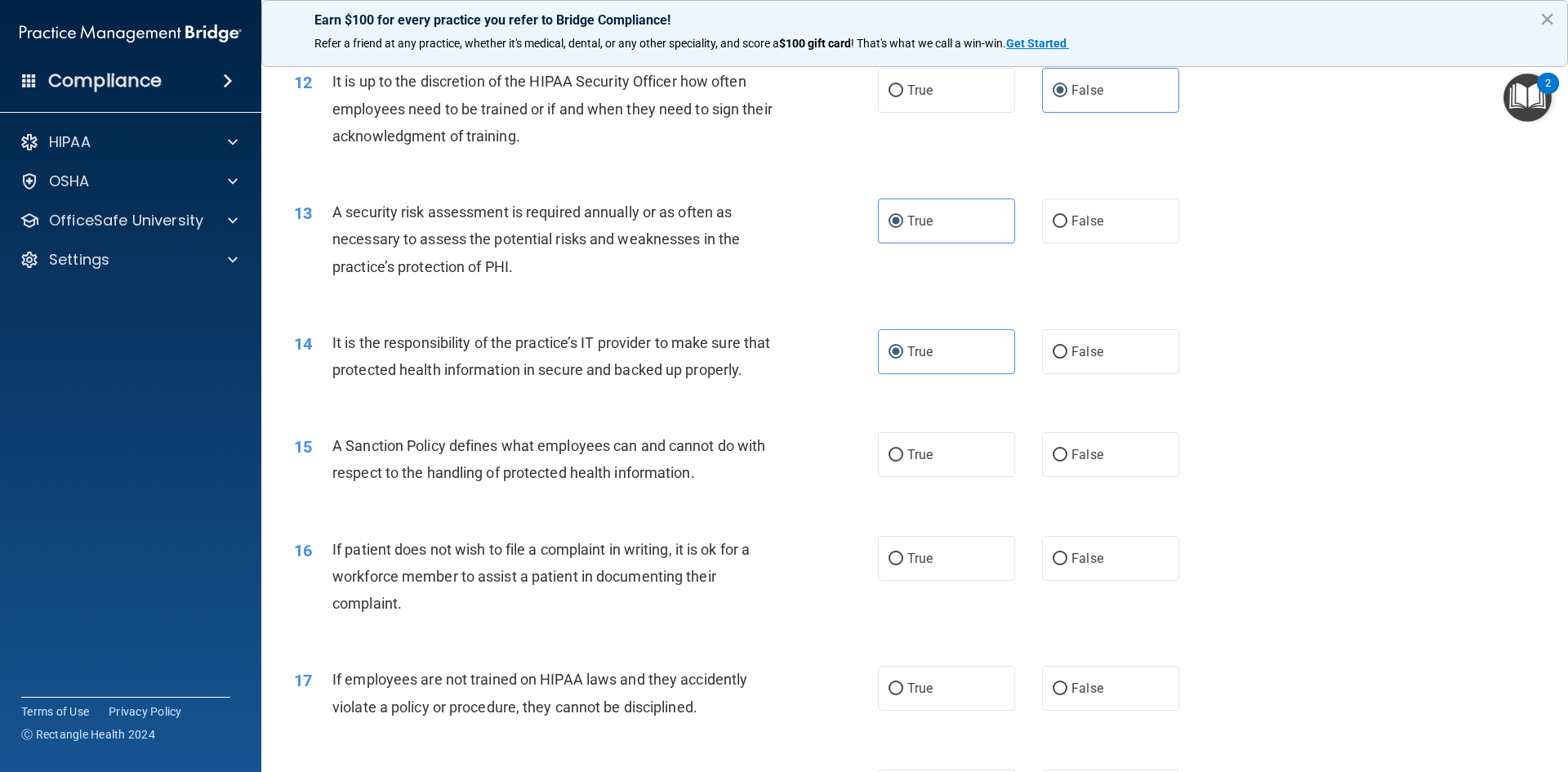
scroll to position [1633, 0]
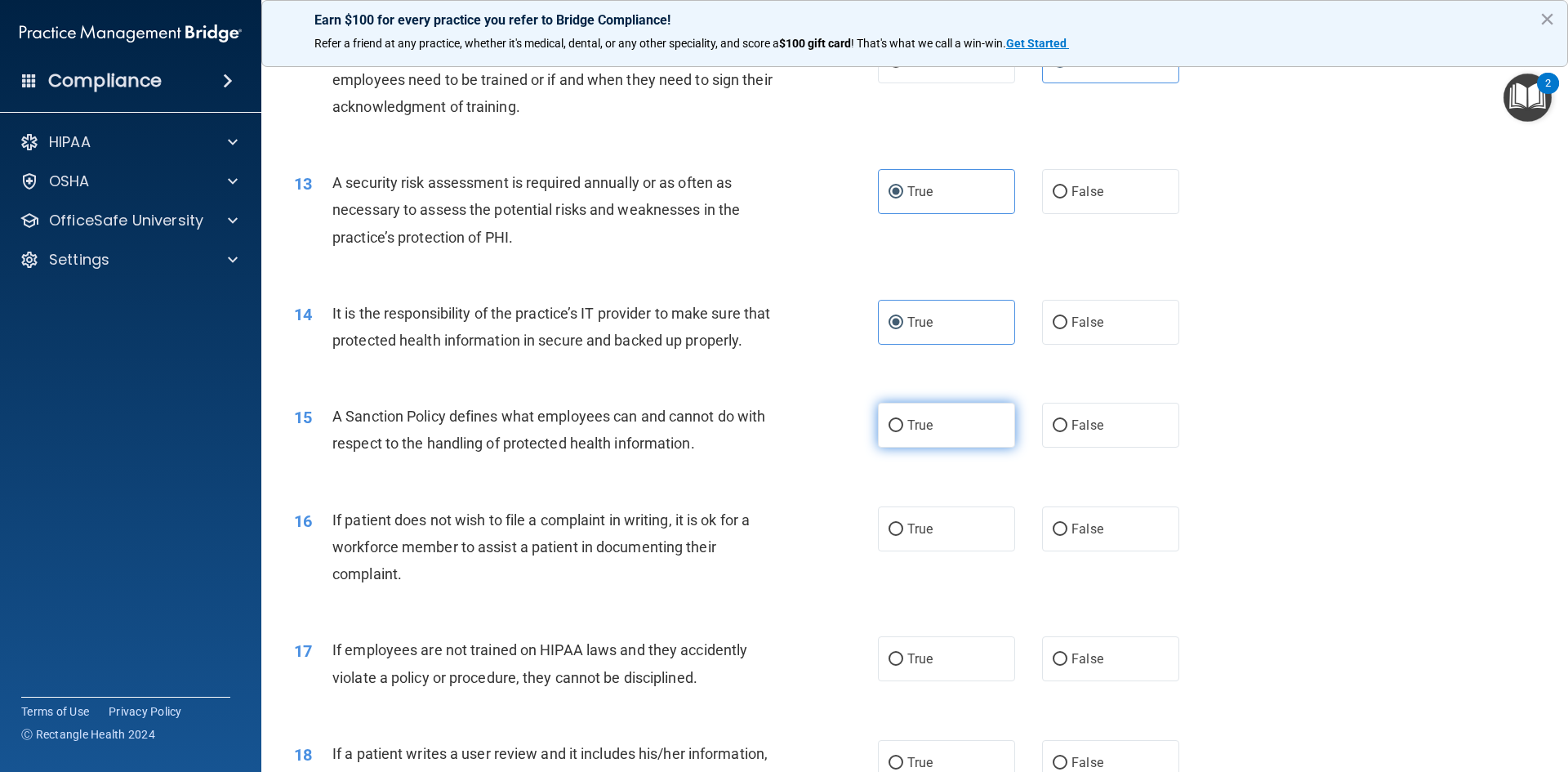
click at [907, 433] on span "True" at bounding box center [920, 424] width 25 height 16
click at [903, 432] on input "True" at bounding box center [896, 425] width 15 height 12
radio input "true"
click at [1058, 536] on input "False" at bounding box center [1060, 529] width 15 height 12
radio input "true"
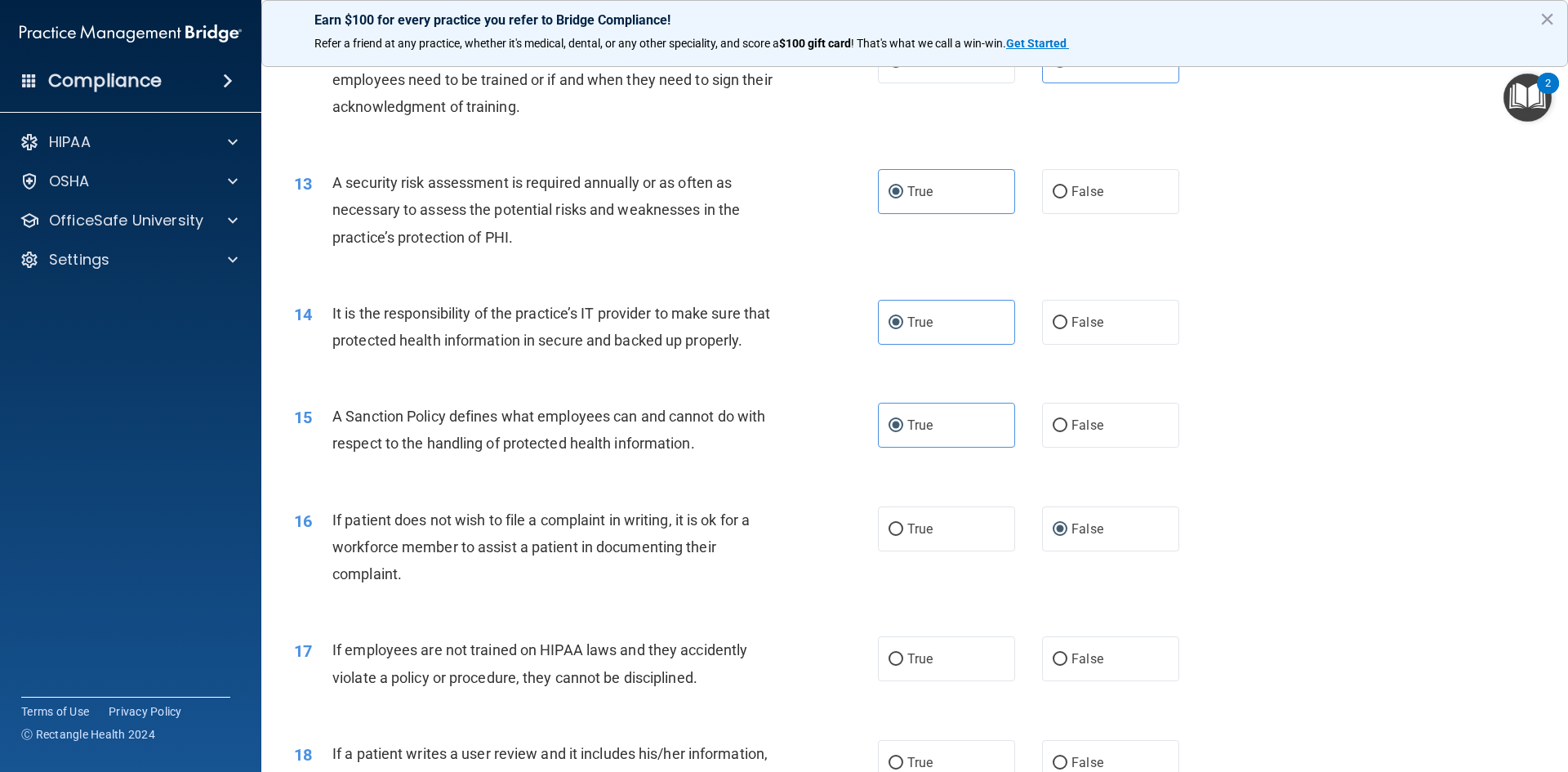
scroll to position [1715, 0]
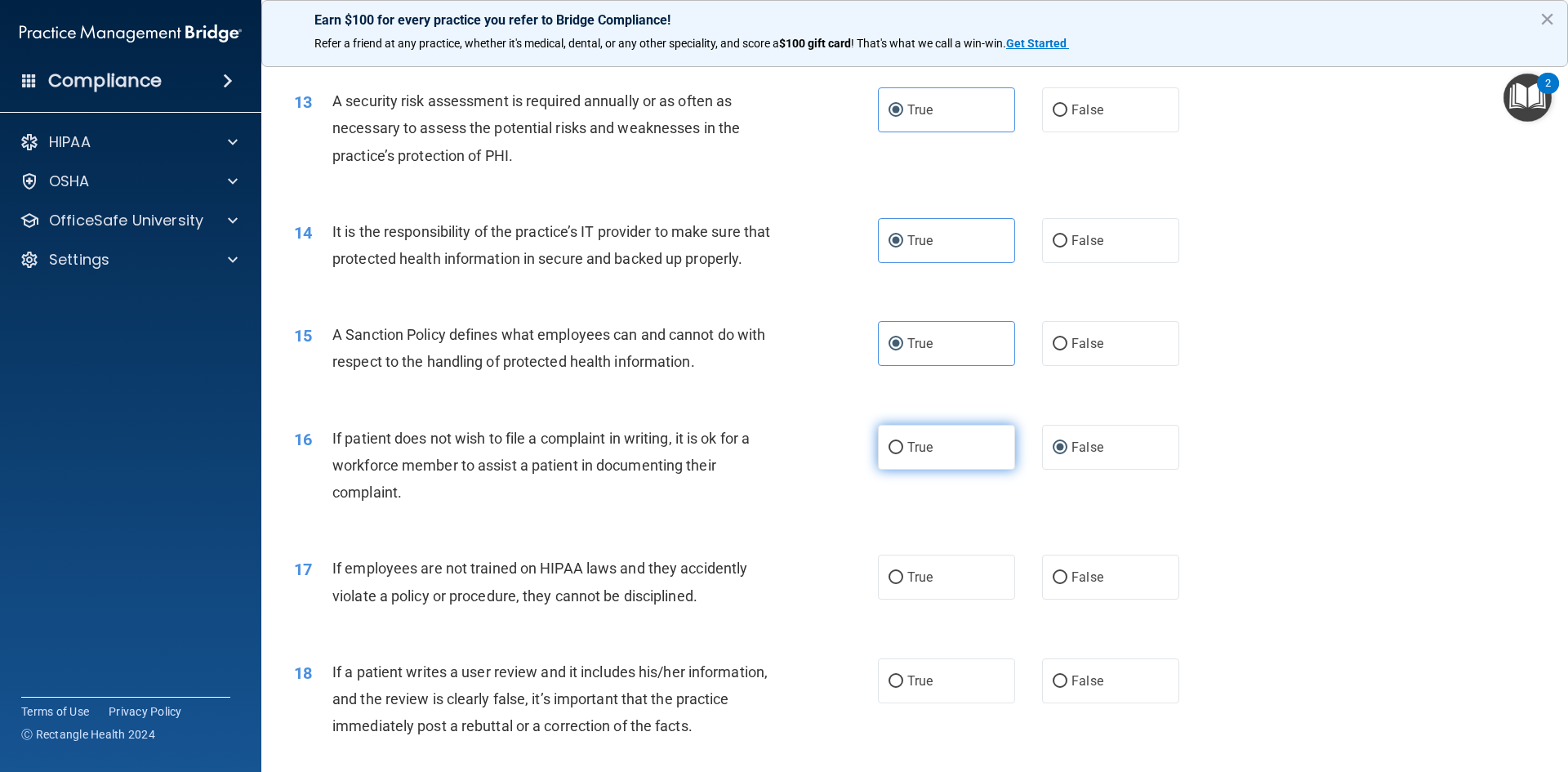
click at [932, 469] on label "True" at bounding box center [947, 447] width 137 height 45
click at [903, 454] on input "True" at bounding box center [896, 447] width 15 height 12
radio input "true"
radio input "false"
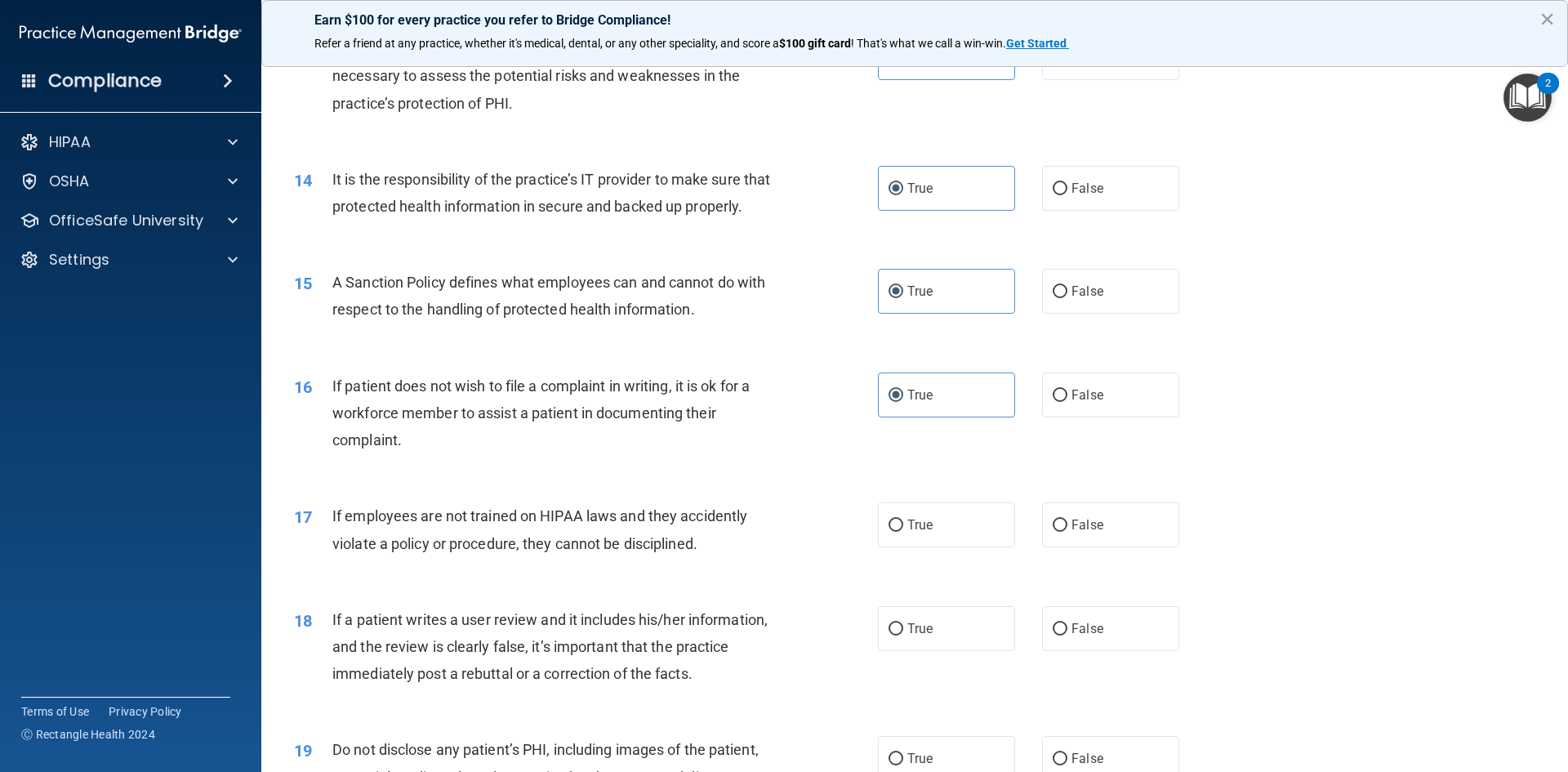
scroll to position [1797, 0]
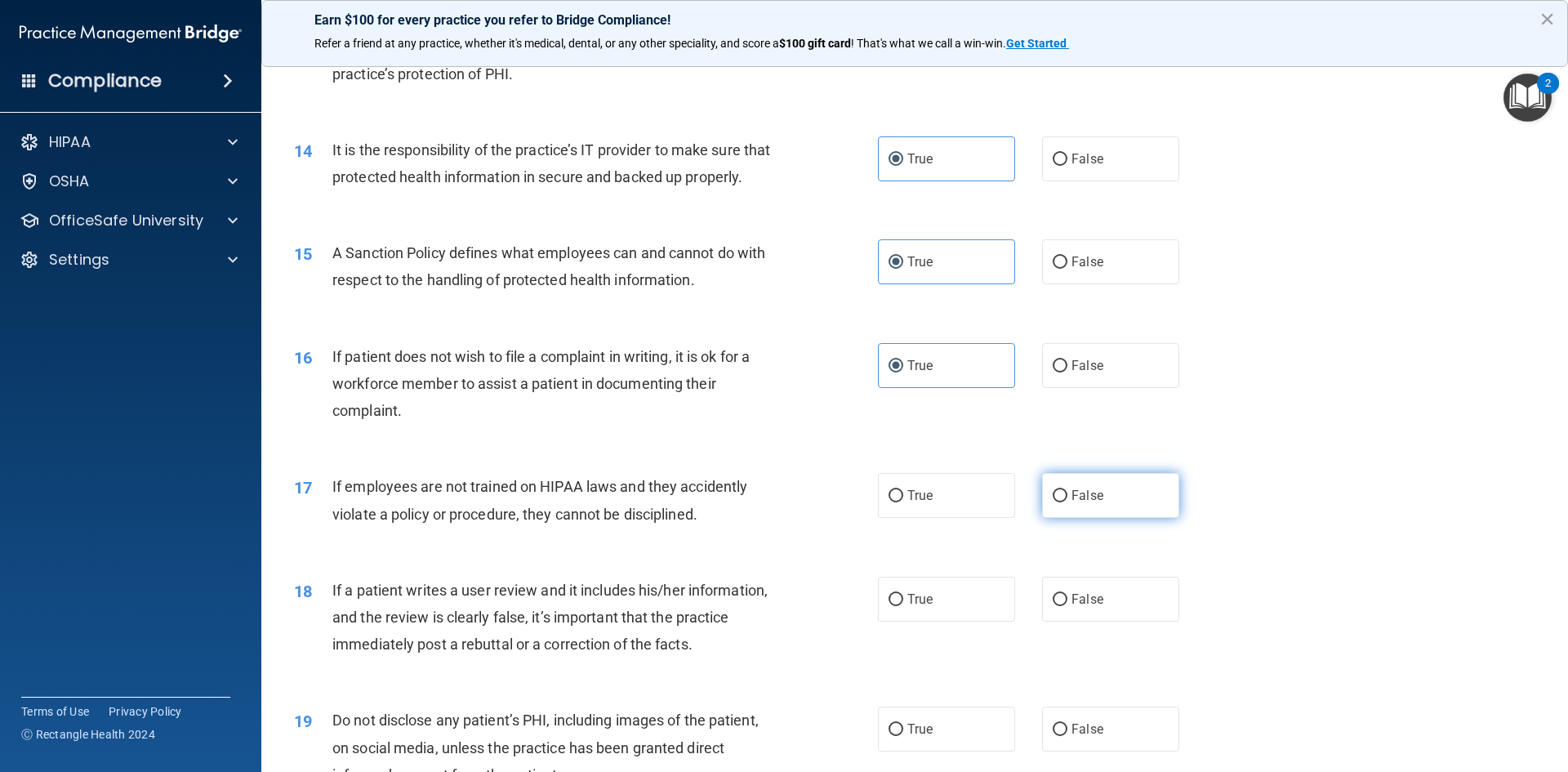
click at [1042, 515] on label "False" at bounding box center [1110, 495] width 137 height 45
click at [1052, 502] on input "False" at bounding box center [1060, 496] width 15 height 12
radio input "true"
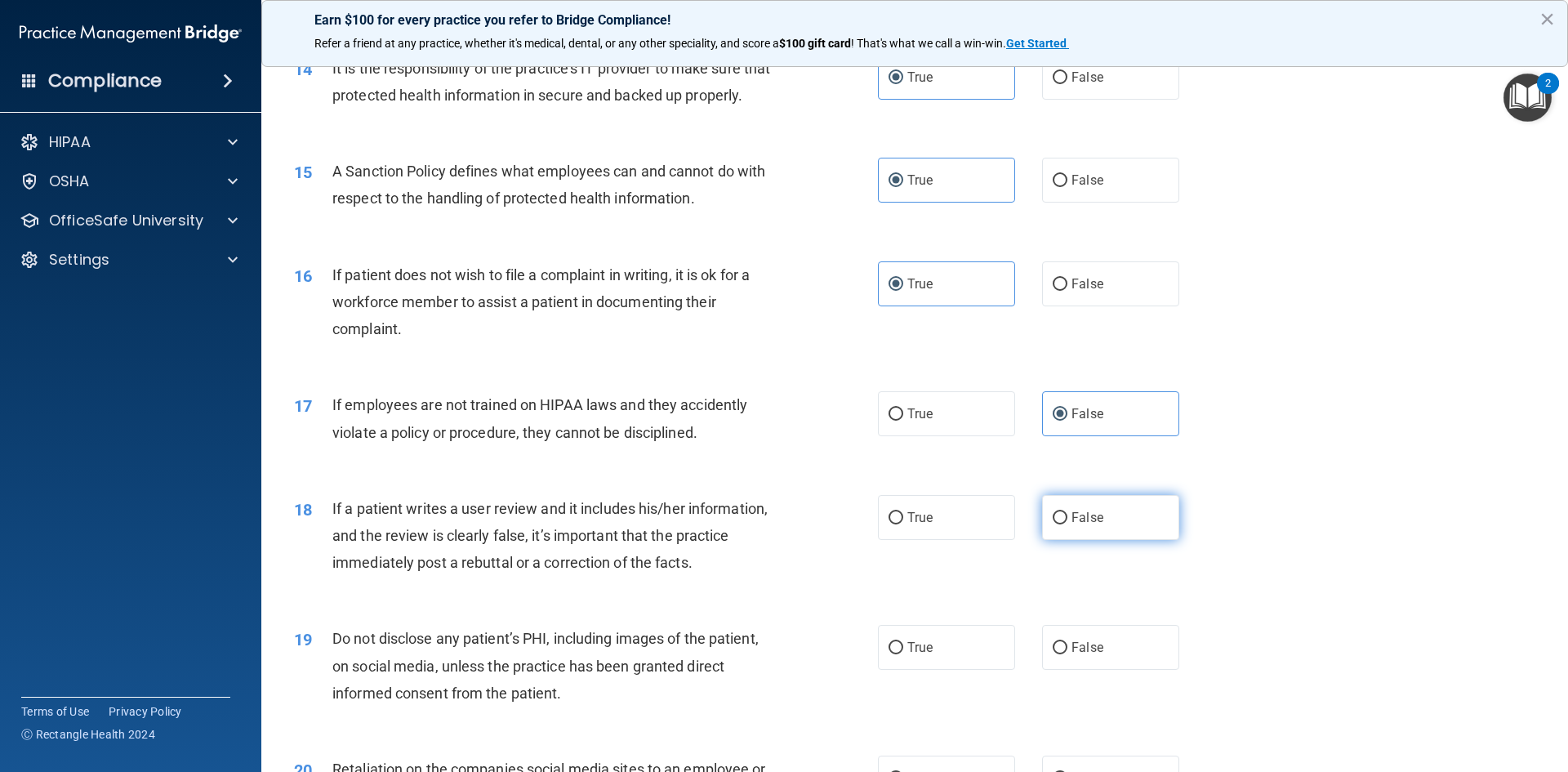
click at [1075, 525] on span "False" at bounding box center [1086, 517] width 32 height 16
click at [1067, 524] on input "False" at bounding box center [1060, 518] width 15 height 12
radio input "true"
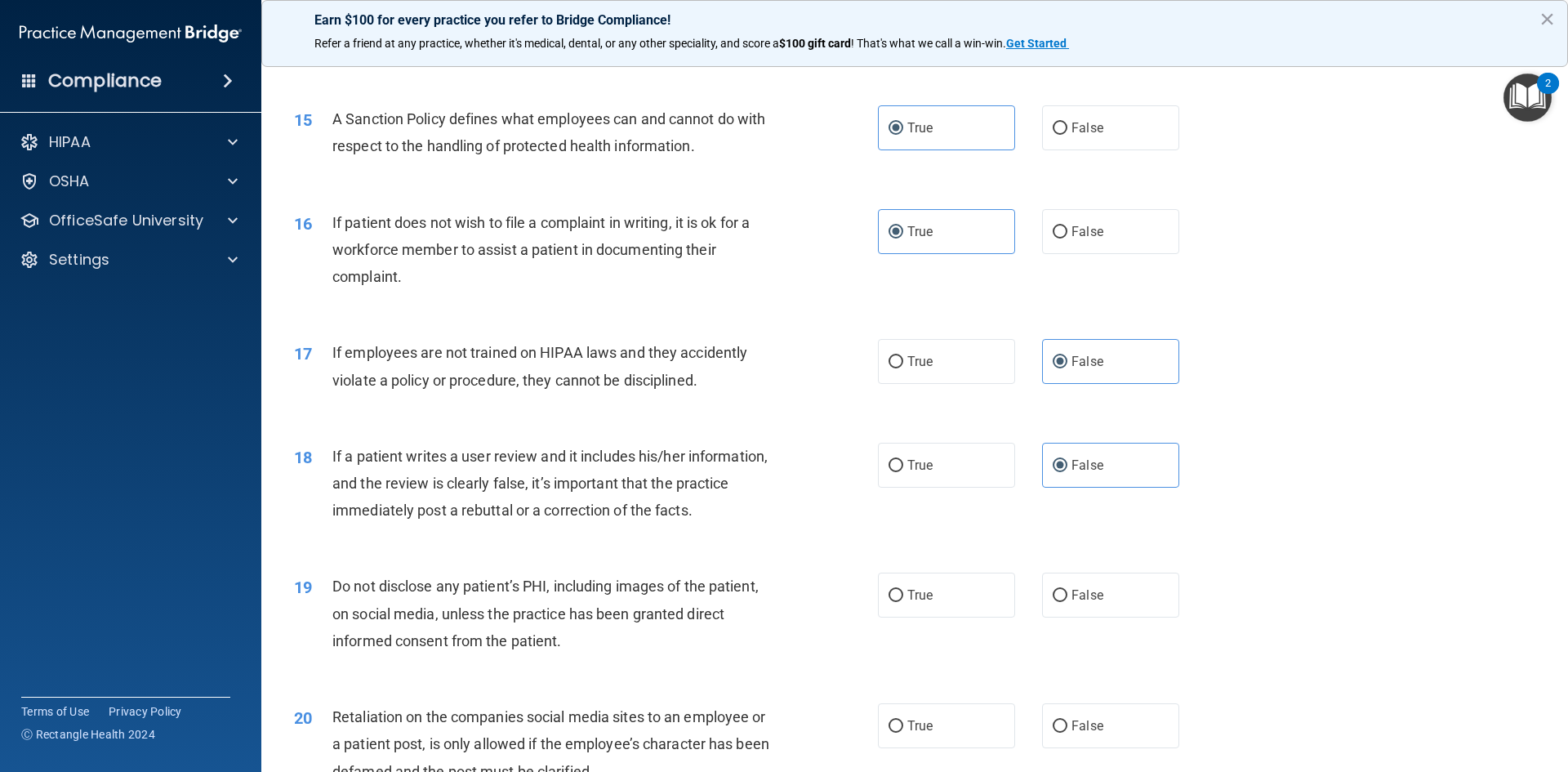
scroll to position [1960, 0]
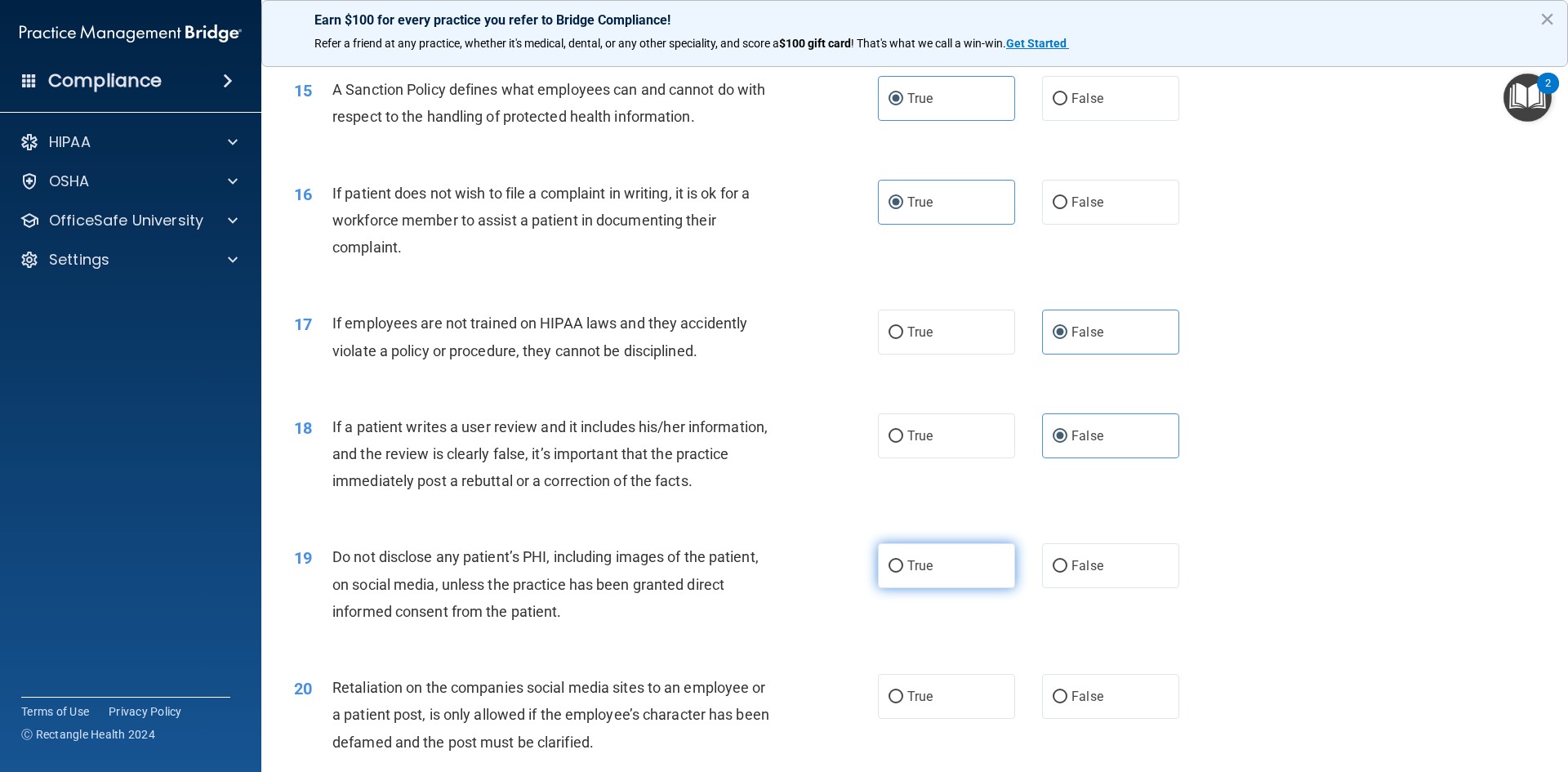
click at [893, 572] on input "True" at bounding box center [896, 566] width 15 height 12
radio input "true"
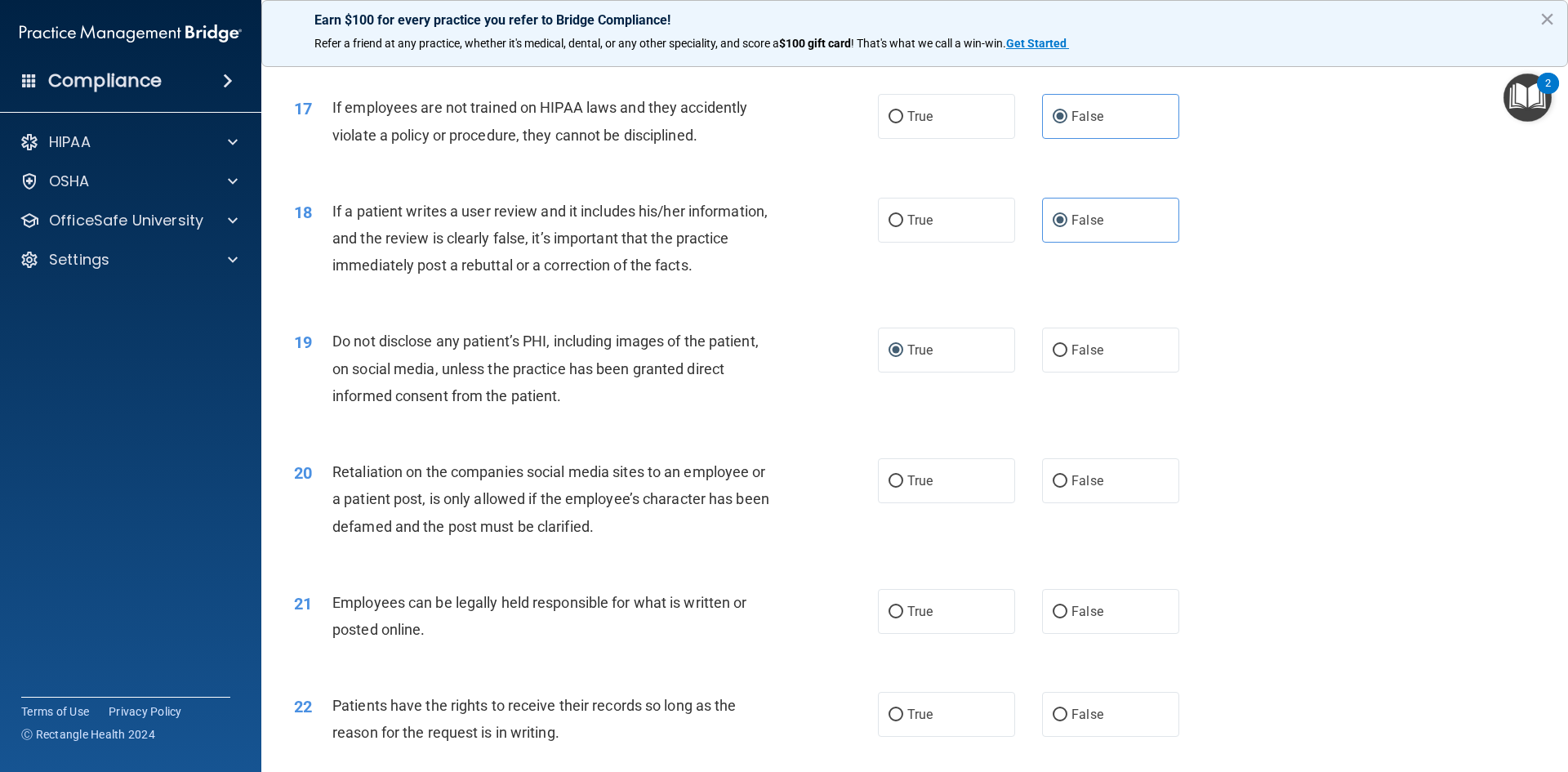
scroll to position [2206, 0]
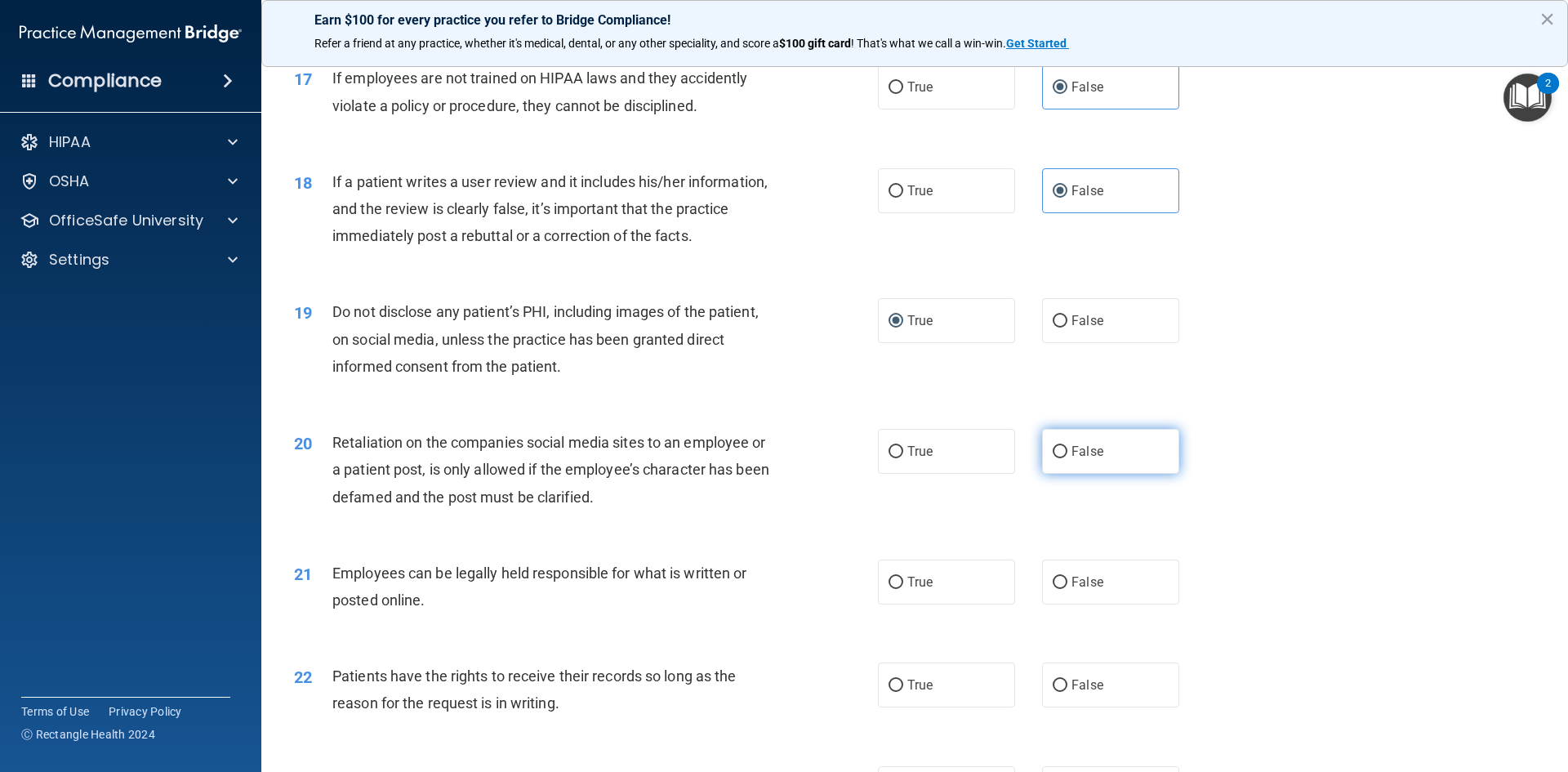
click at [1061, 474] on label "False" at bounding box center [1110, 451] width 137 height 45
click at [1061, 458] on input "False" at bounding box center [1060, 451] width 15 height 12
radio input "true"
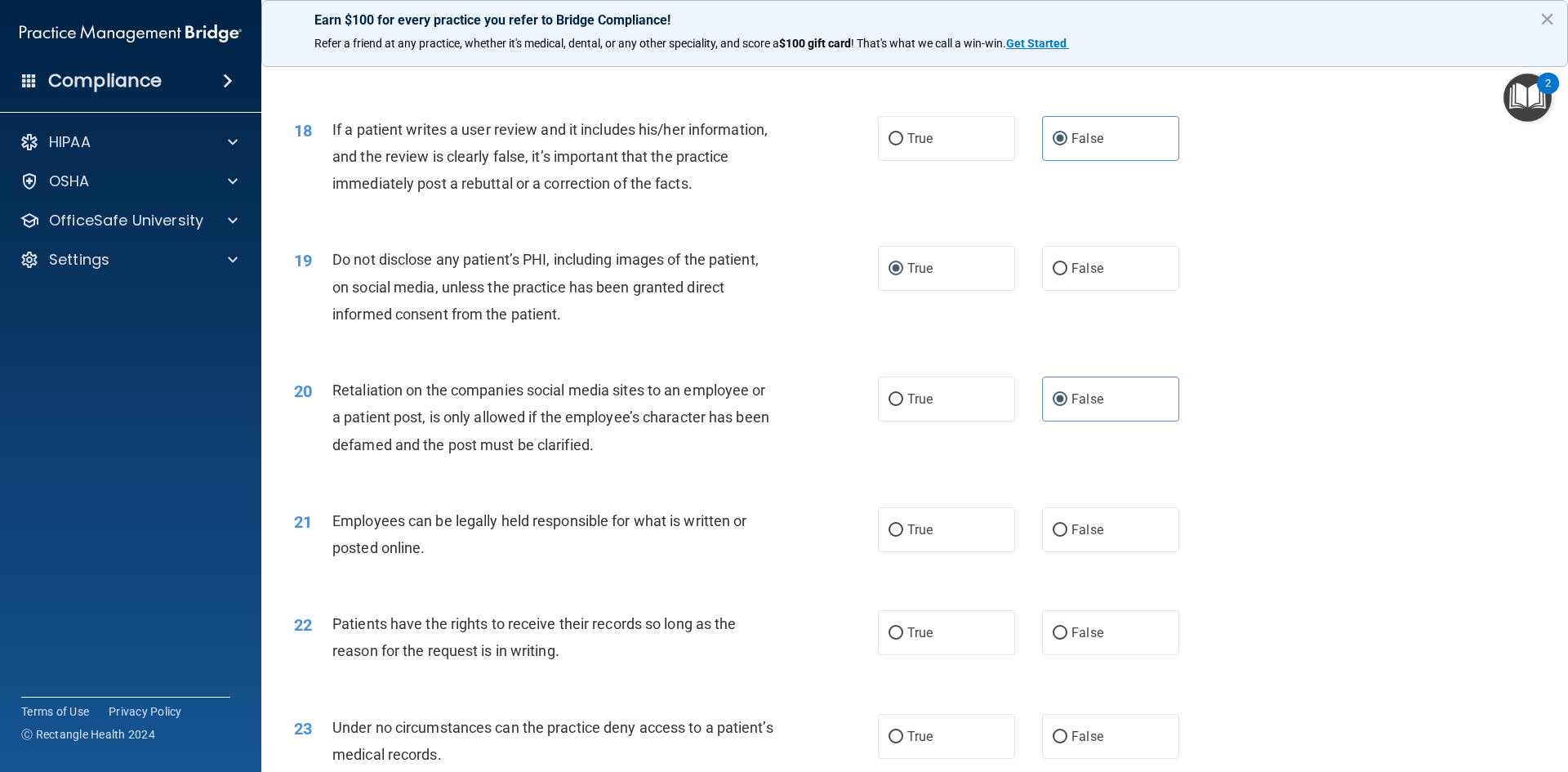
scroll to position [2287, 0]
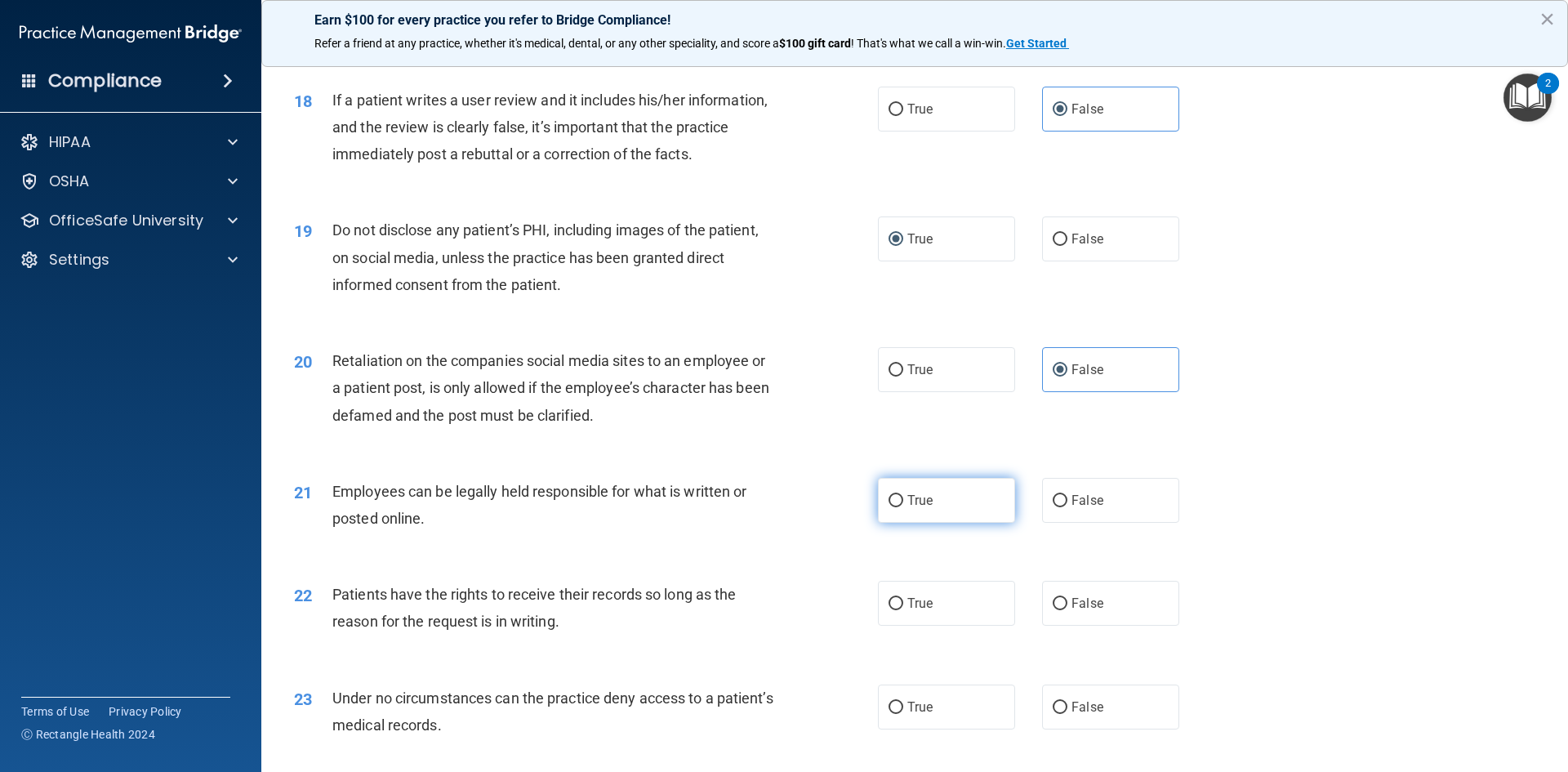
click at [913, 508] on span "True" at bounding box center [920, 500] width 25 height 16
click at [903, 507] on input "True" at bounding box center [896, 500] width 15 height 12
radio input "true"
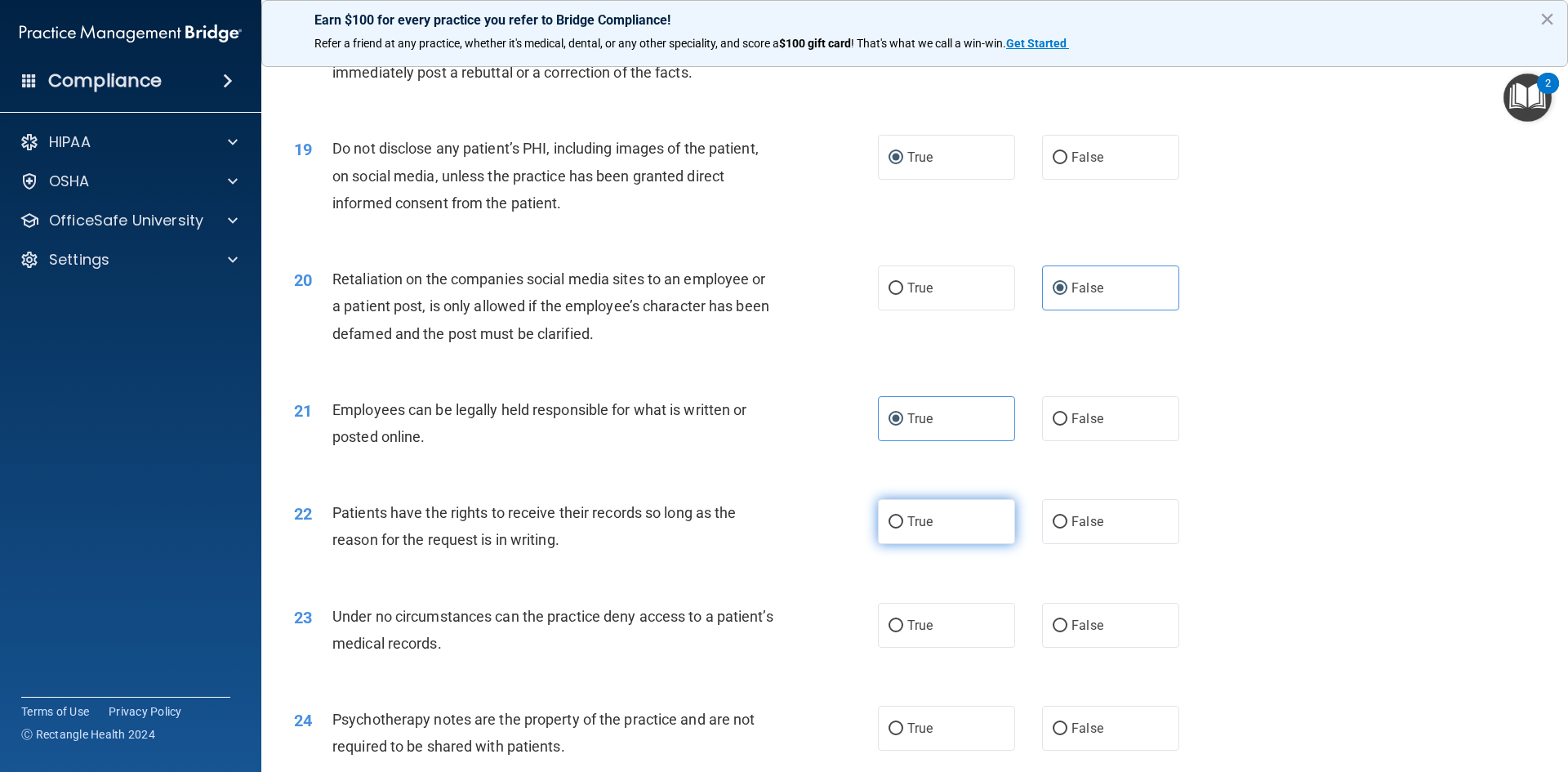
click at [913, 529] on span "True" at bounding box center [920, 521] width 25 height 16
click at [903, 528] on input "True" at bounding box center [896, 522] width 15 height 12
radio input "true"
click at [1052, 528] on input "False" at bounding box center [1060, 522] width 15 height 12
radio input "true"
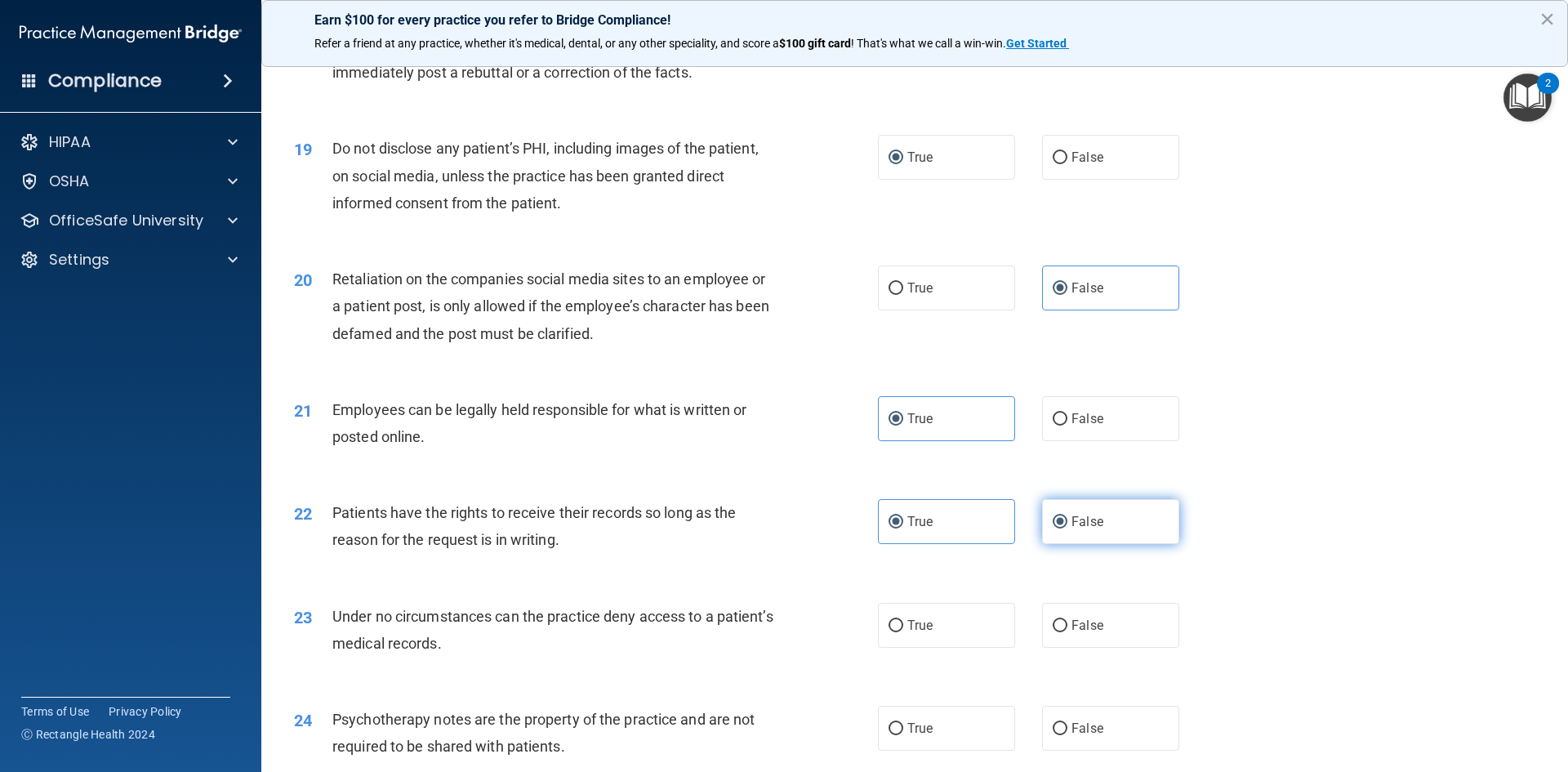
radio input "false"
click at [1043, 644] on label "False" at bounding box center [1110, 625] width 137 height 45
click at [1052, 632] on input "False" at bounding box center [1060, 626] width 15 height 12
radio input "true"
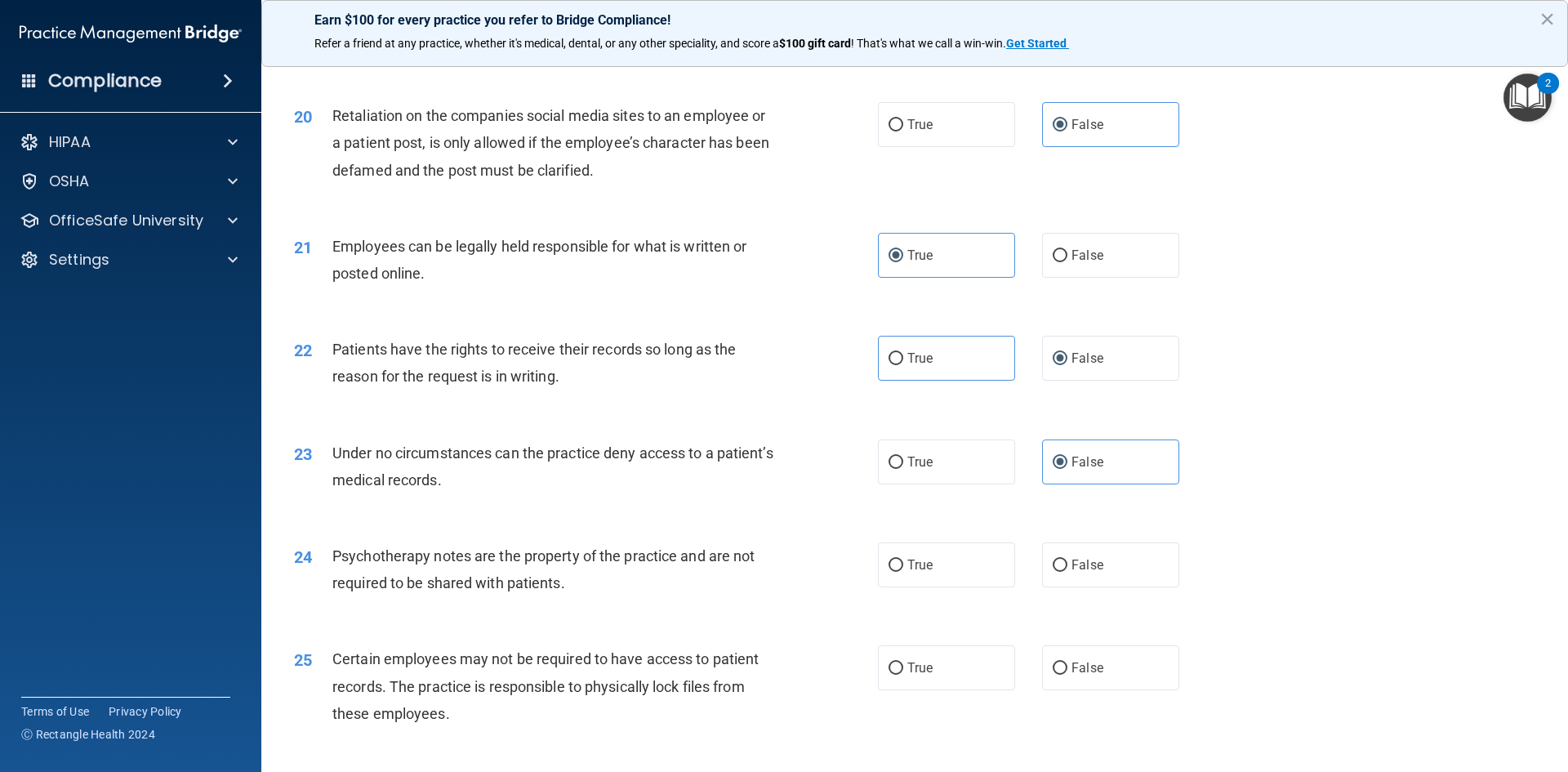
scroll to position [2614, 0]
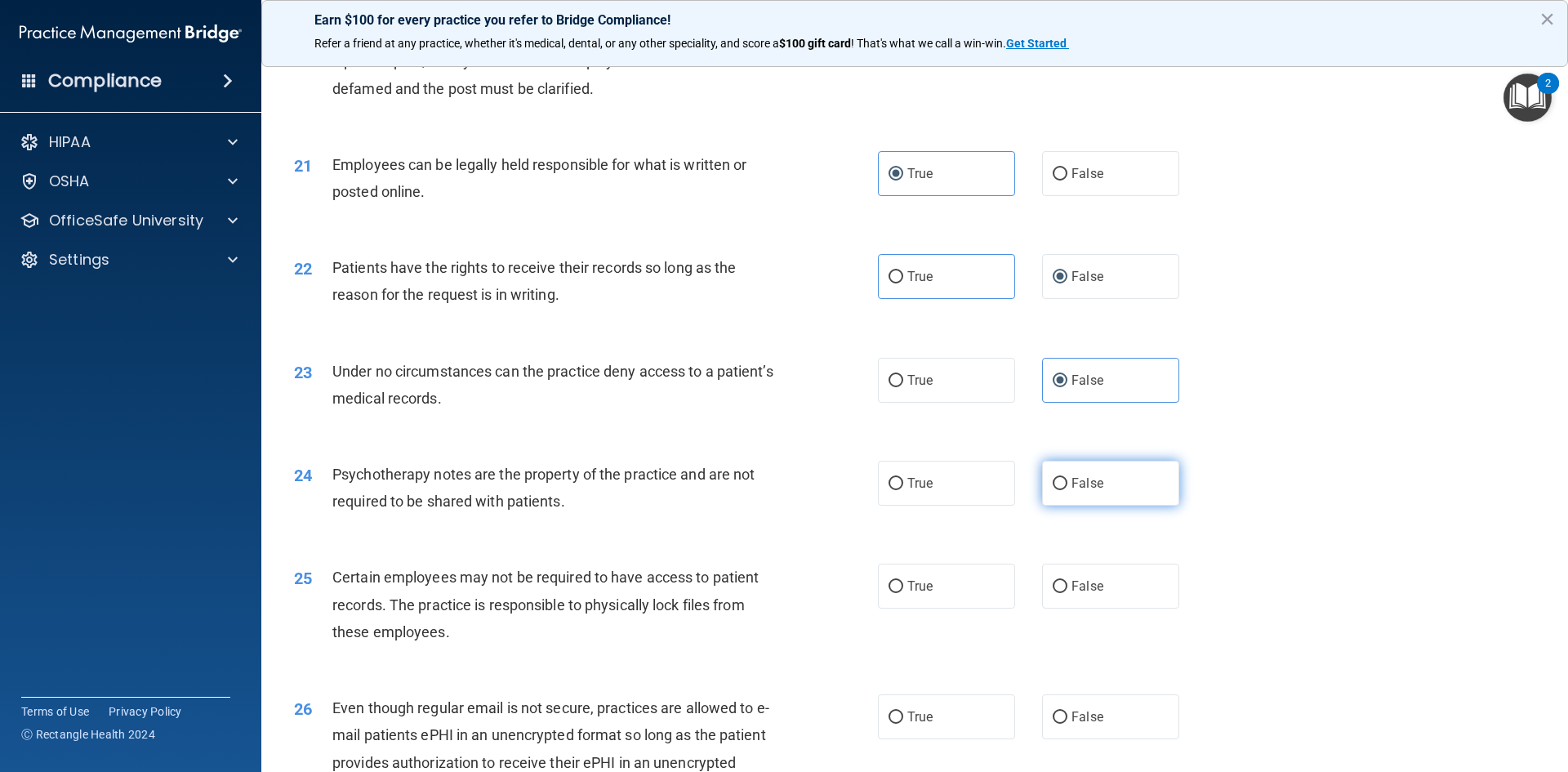
click at [1090, 491] on span "False" at bounding box center [1086, 482] width 32 height 16
click at [1067, 490] on input "False" at bounding box center [1060, 483] width 15 height 12
radio input "true"
click at [1059, 593] on input "False" at bounding box center [1060, 586] width 15 height 12
radio input "true"
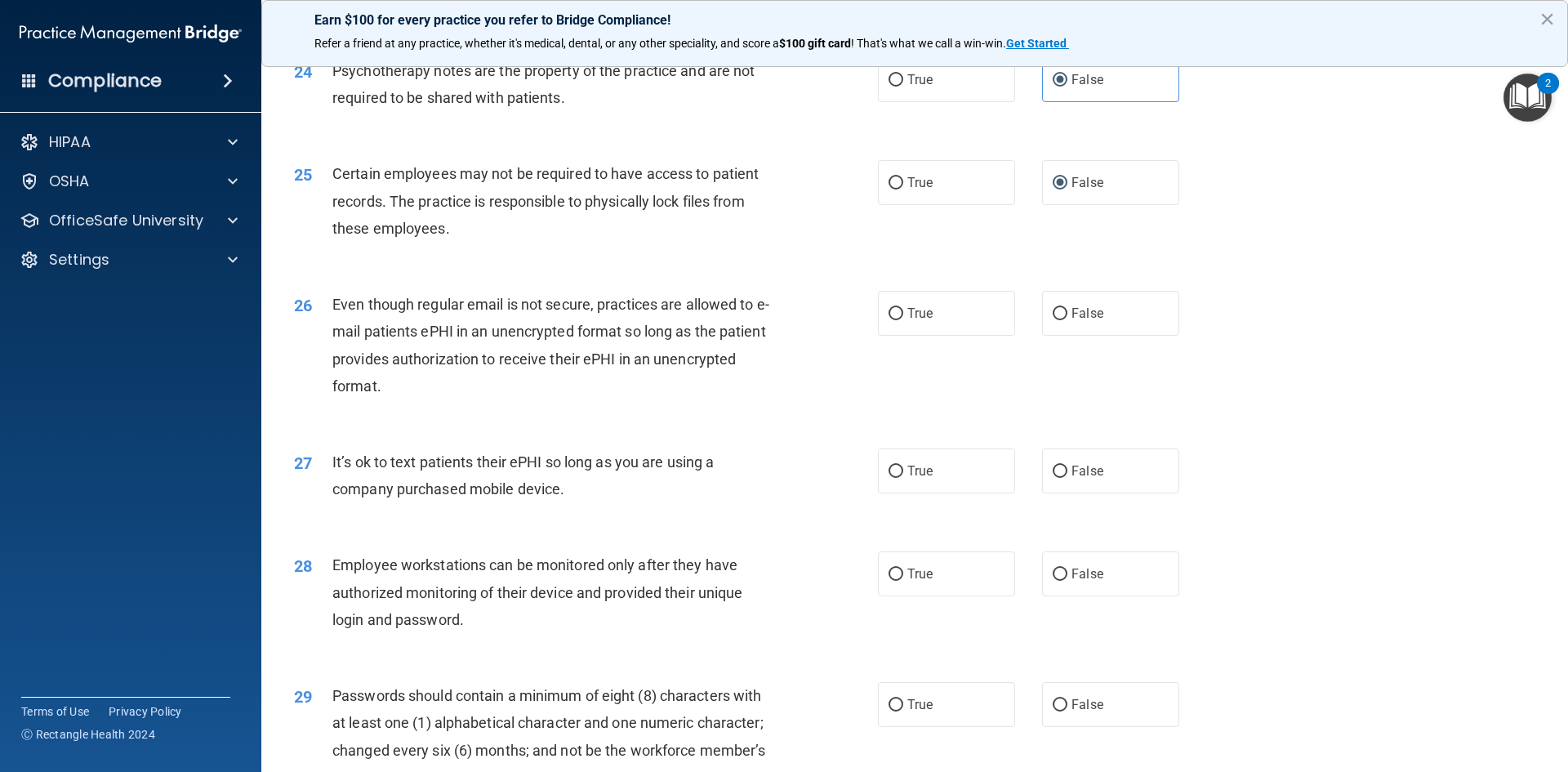
scroll to position [3022, 0]
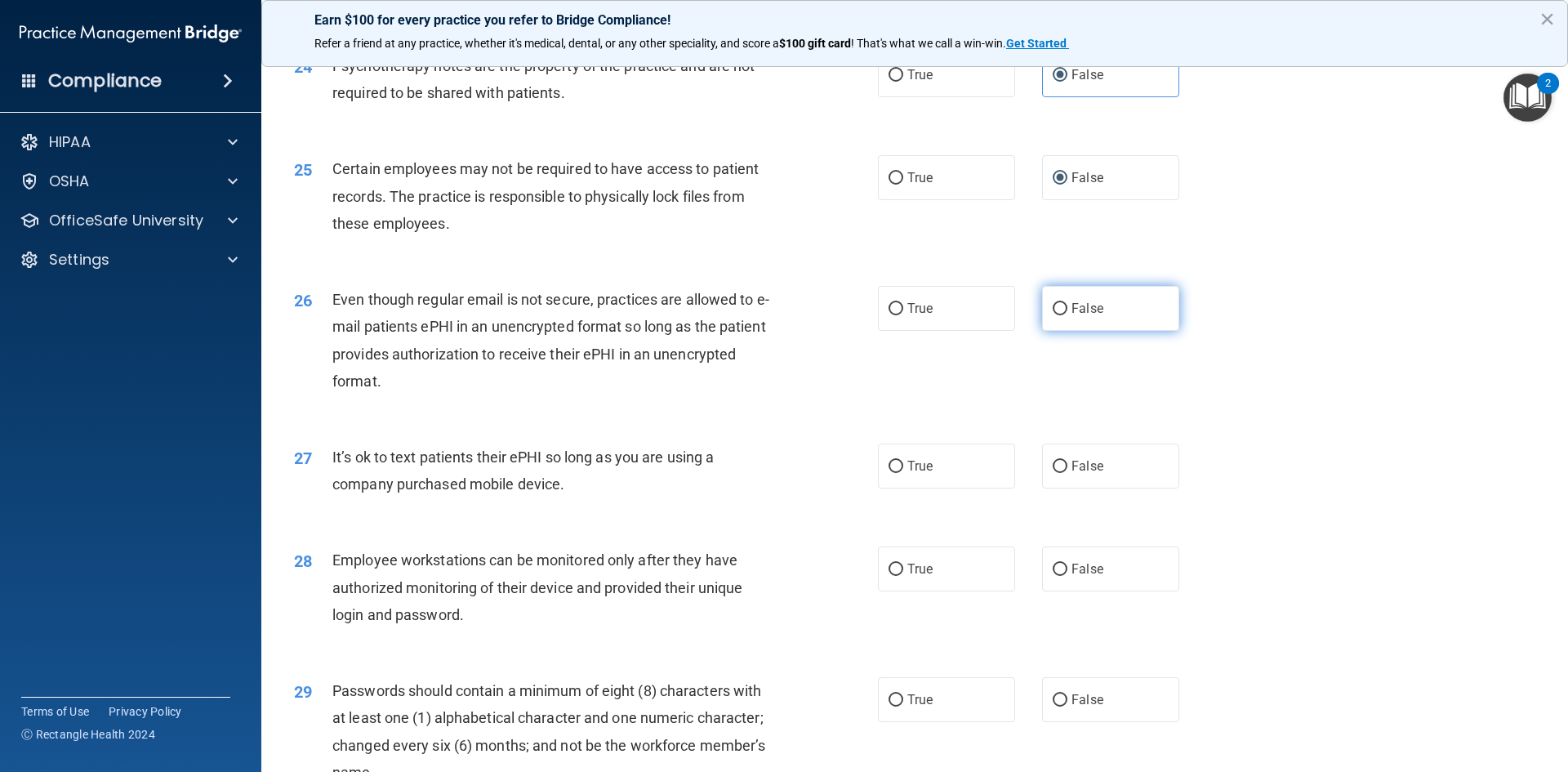
click at [1071, 316] on span "False" at bounding box center [1086, 308] width 32 height 16
click at [1067, 316] on input "False" at bounding box center [1060, 309] width 15 height 12
radio input "true"
click at [949, 330] on label "True" at bounding box center [947, 308] width 137 height 45
click at [903, 316] on input "True" at bounding box center [896, 309] width 15 height 12
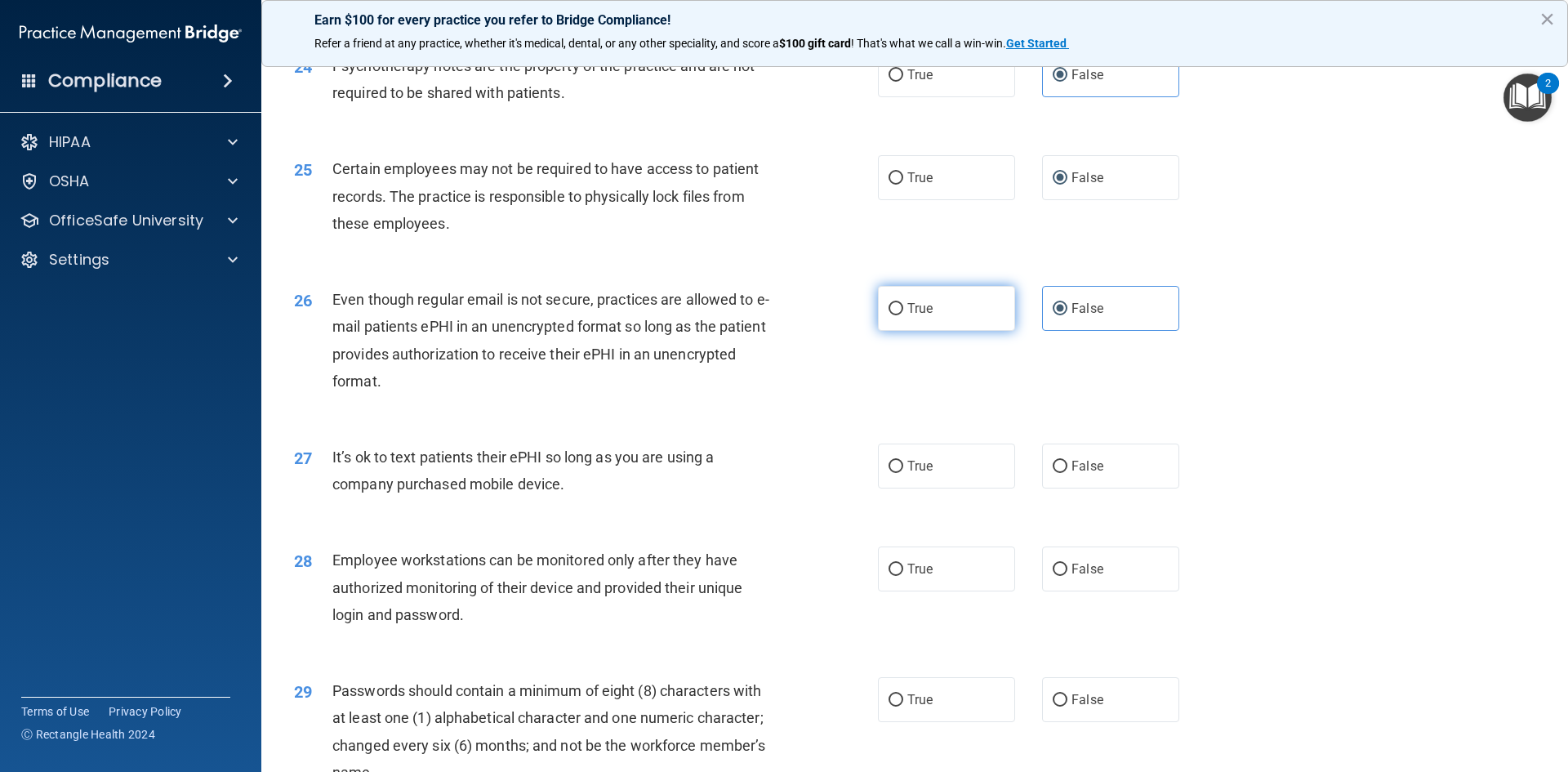
radio input "true"
radio input "false"
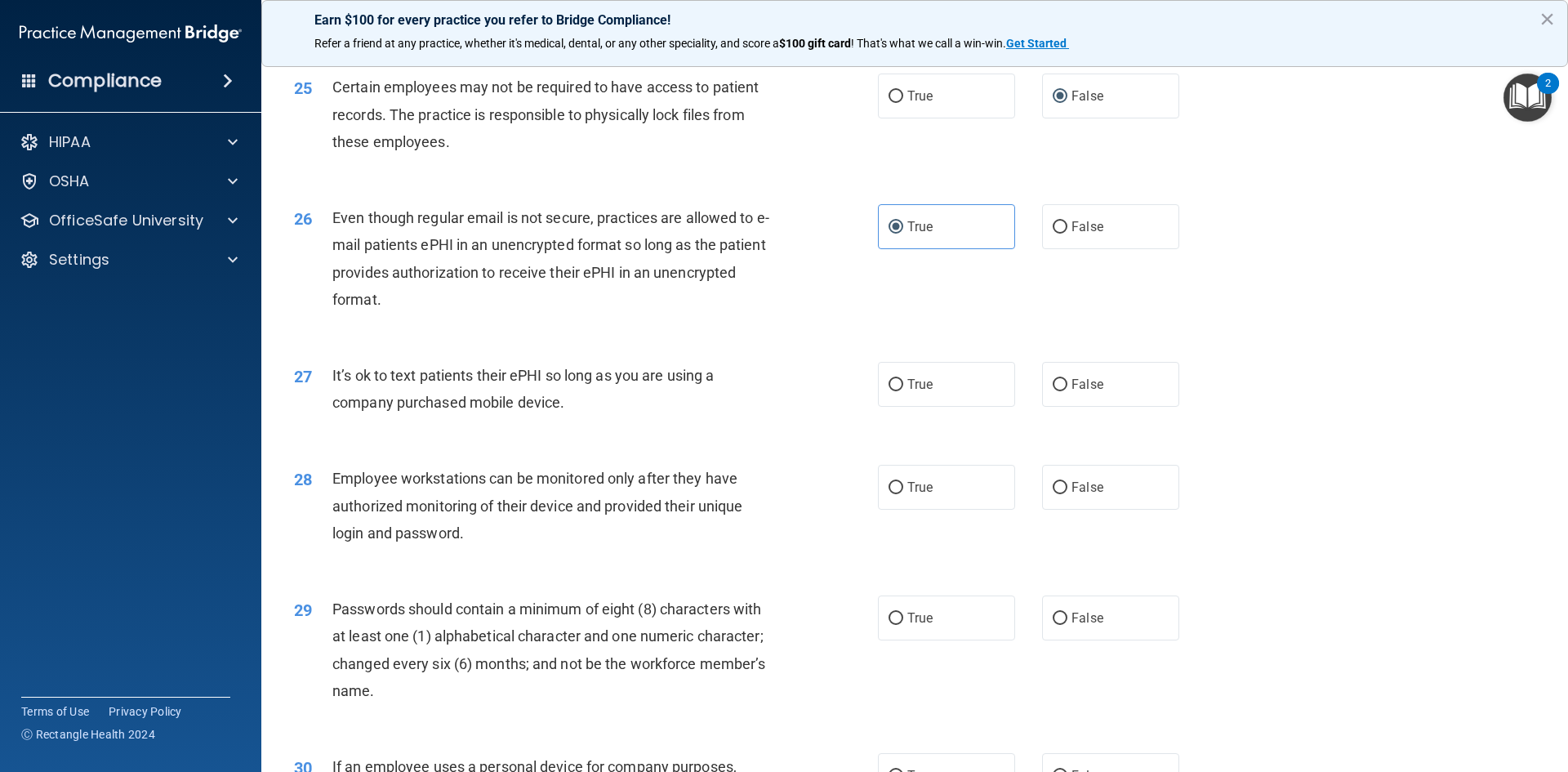
scroll to position [3185, 0]
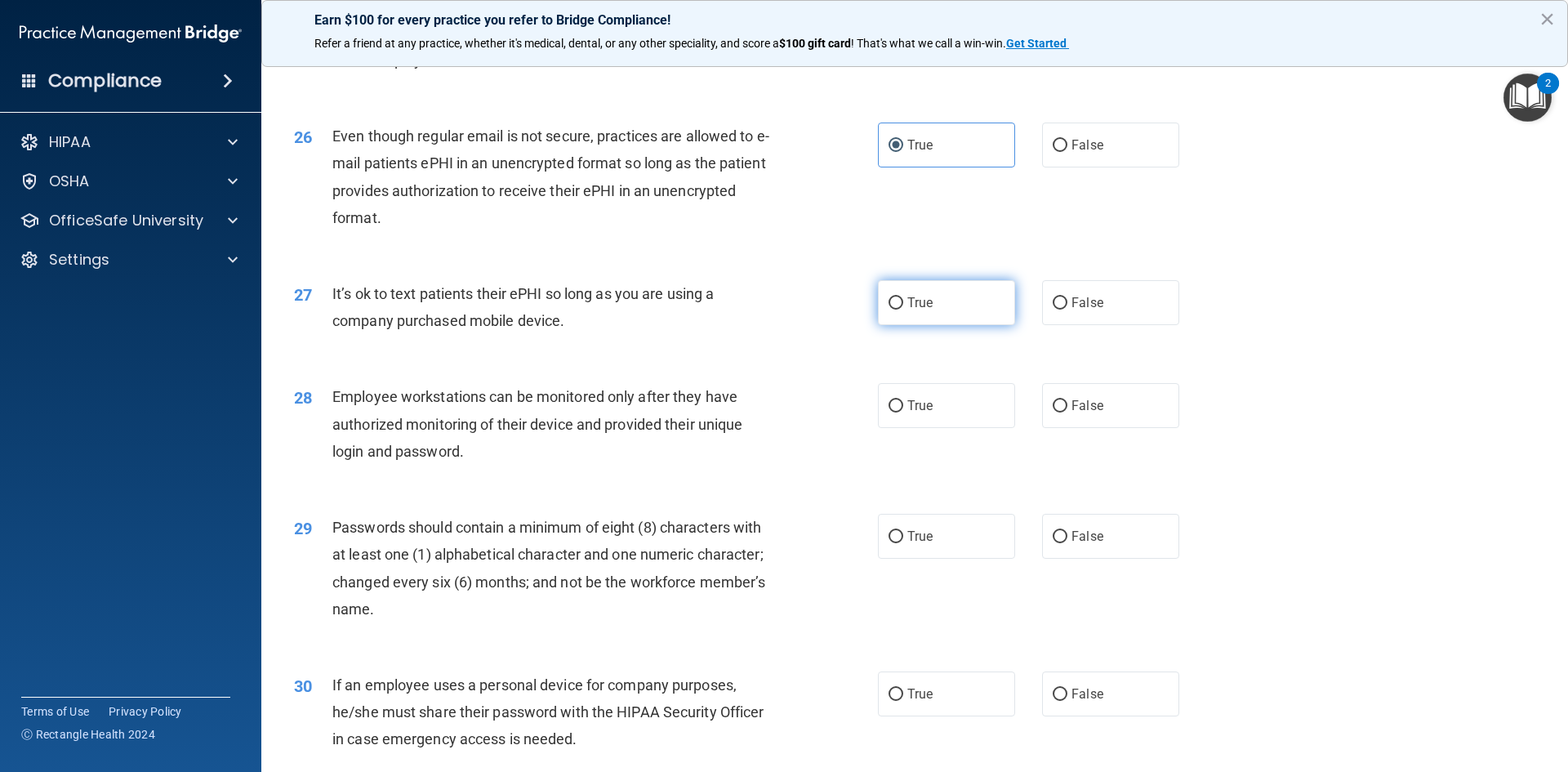
click at [936, 325] on label "True" at bounding box center [947, 303] width 137 height 45
click at [903, 310] on input "True" at bounding box center [896, 303] width 15 height 12
radio input "true"
click at [1062, 428] on label "False" at bounding box center [1110, 405] width 137 height 45
click at [1062, 412] on input "False" at bounding box center [1060, 406] width 15 height 12
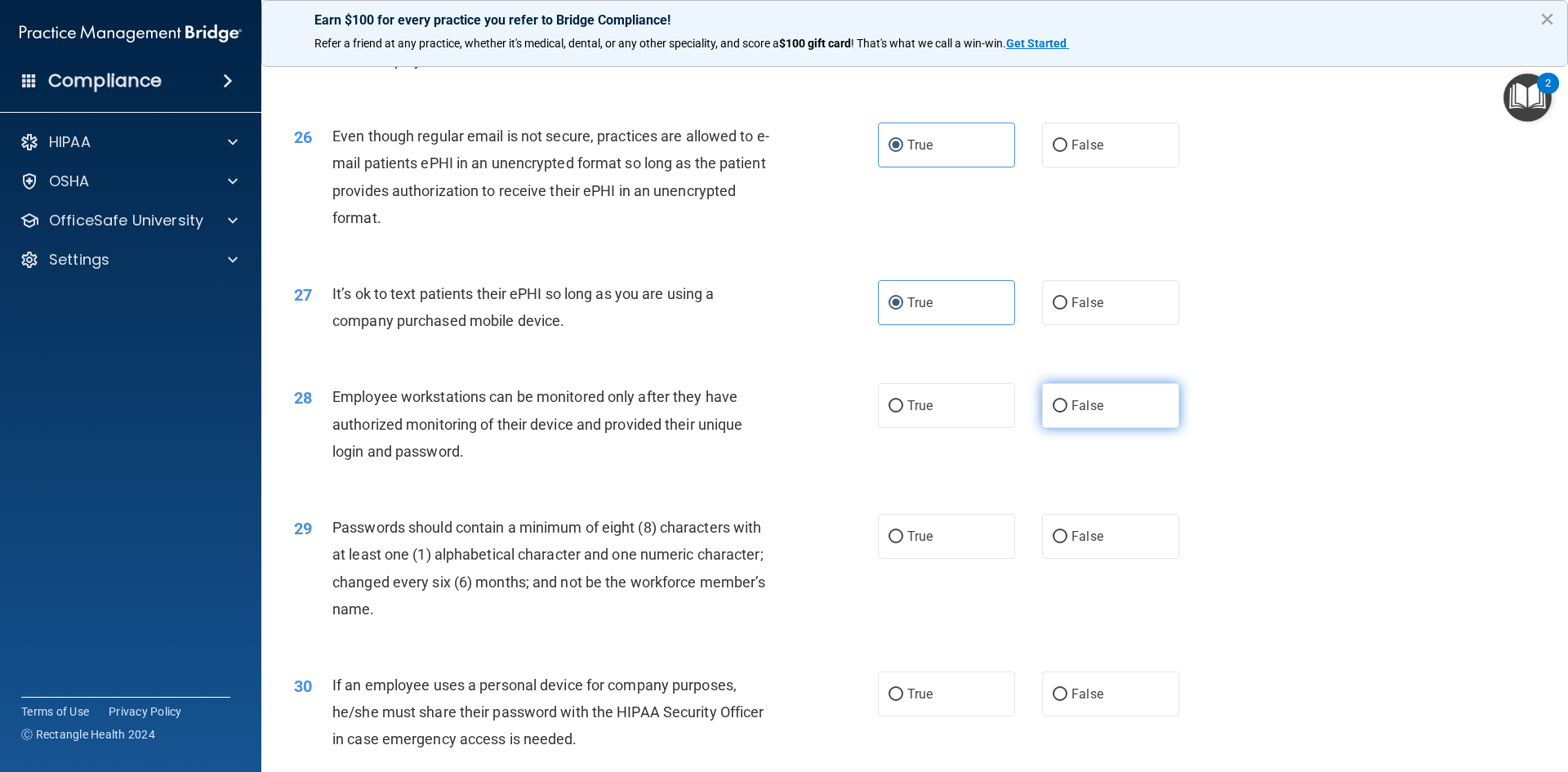
radio input "true"
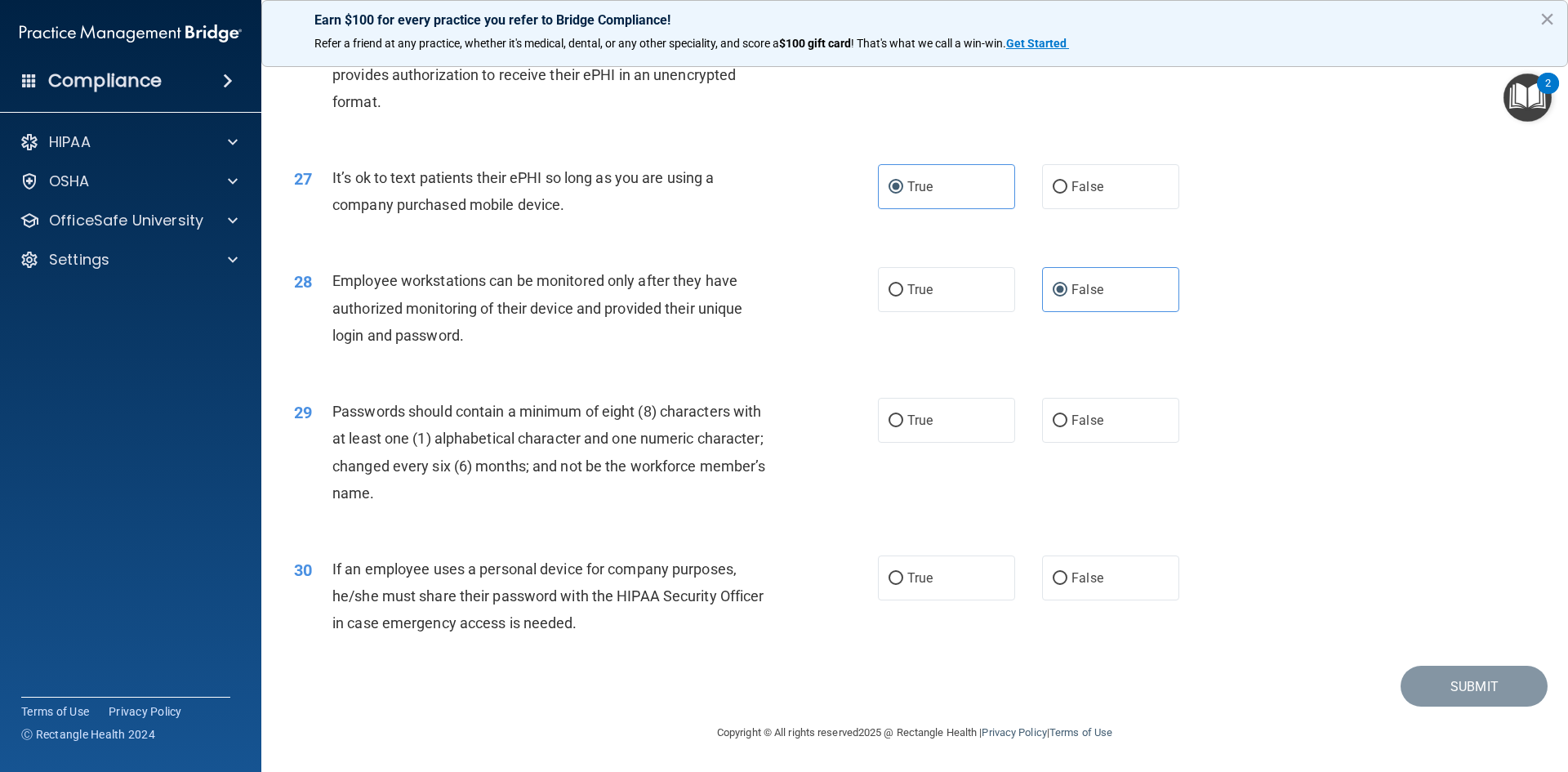
scroll to position [3328, 0]
click at [895, 419] on input "True" at bounding box center [896, 420] width 15 height 12
radio input "true"
click at [1062, 585] on label "False" at bounding box center [1110, 577] width 137 height 45
click at [1062, 585] on input "False" at bounding box center [1060, 578] width 15 height 12
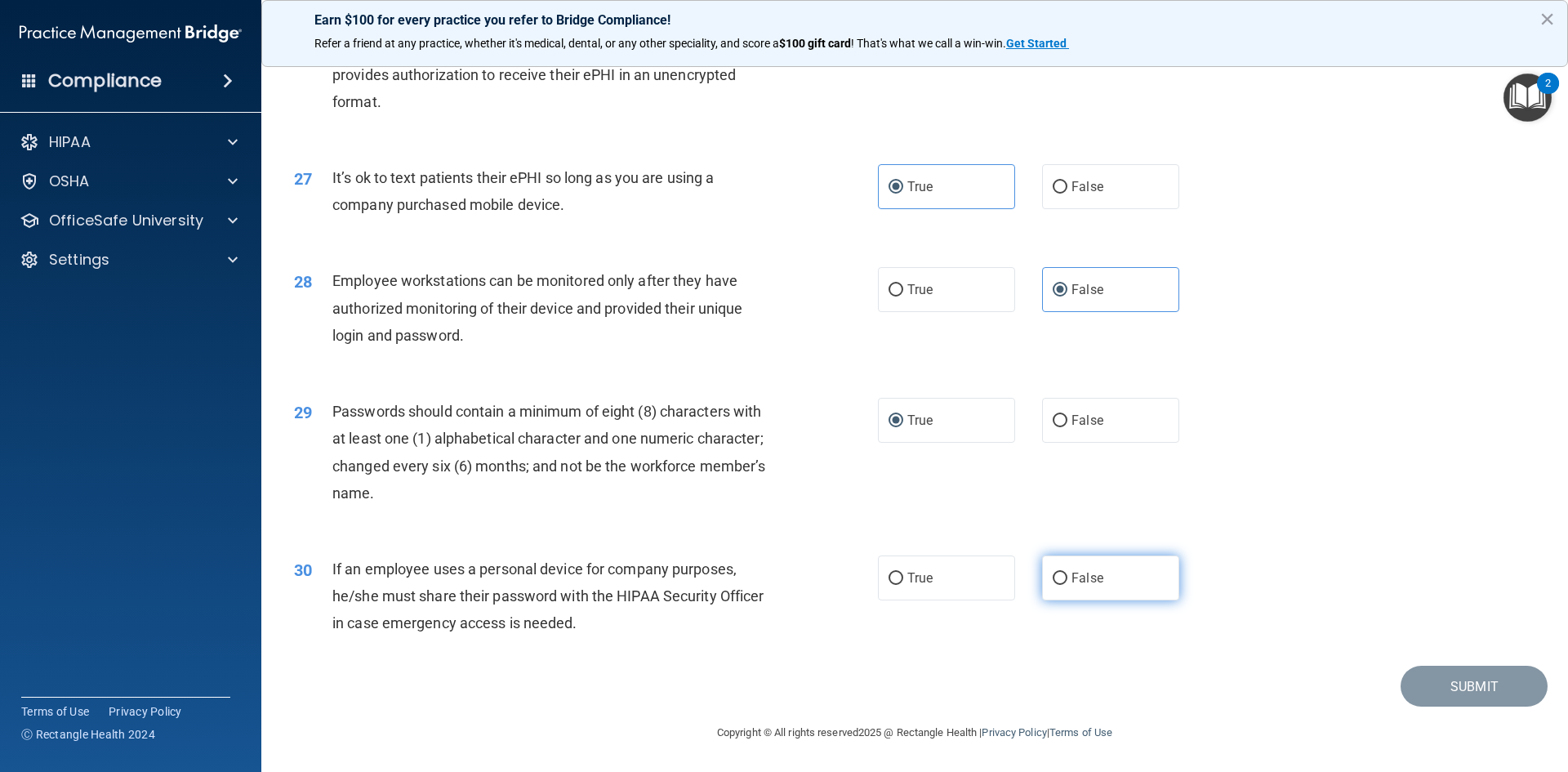
radio input "true"
click at [1462, 691] on button "Submit" at bounding box center [1474, 686] width 147 height 42
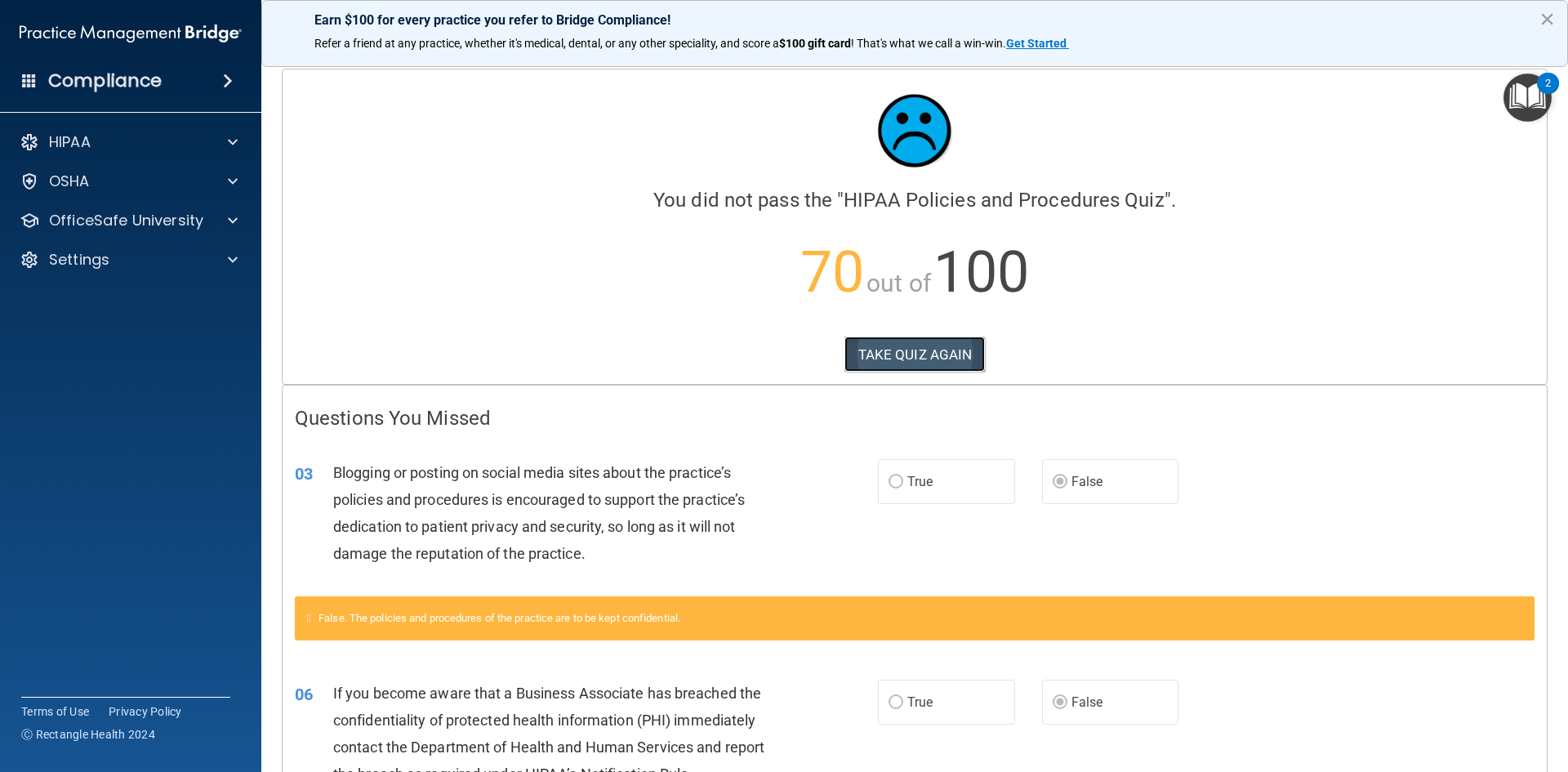
click at [912, 354] on button "TAKE QUIZ AGAIN" at bounding box center [915, 354] width 141 height 36
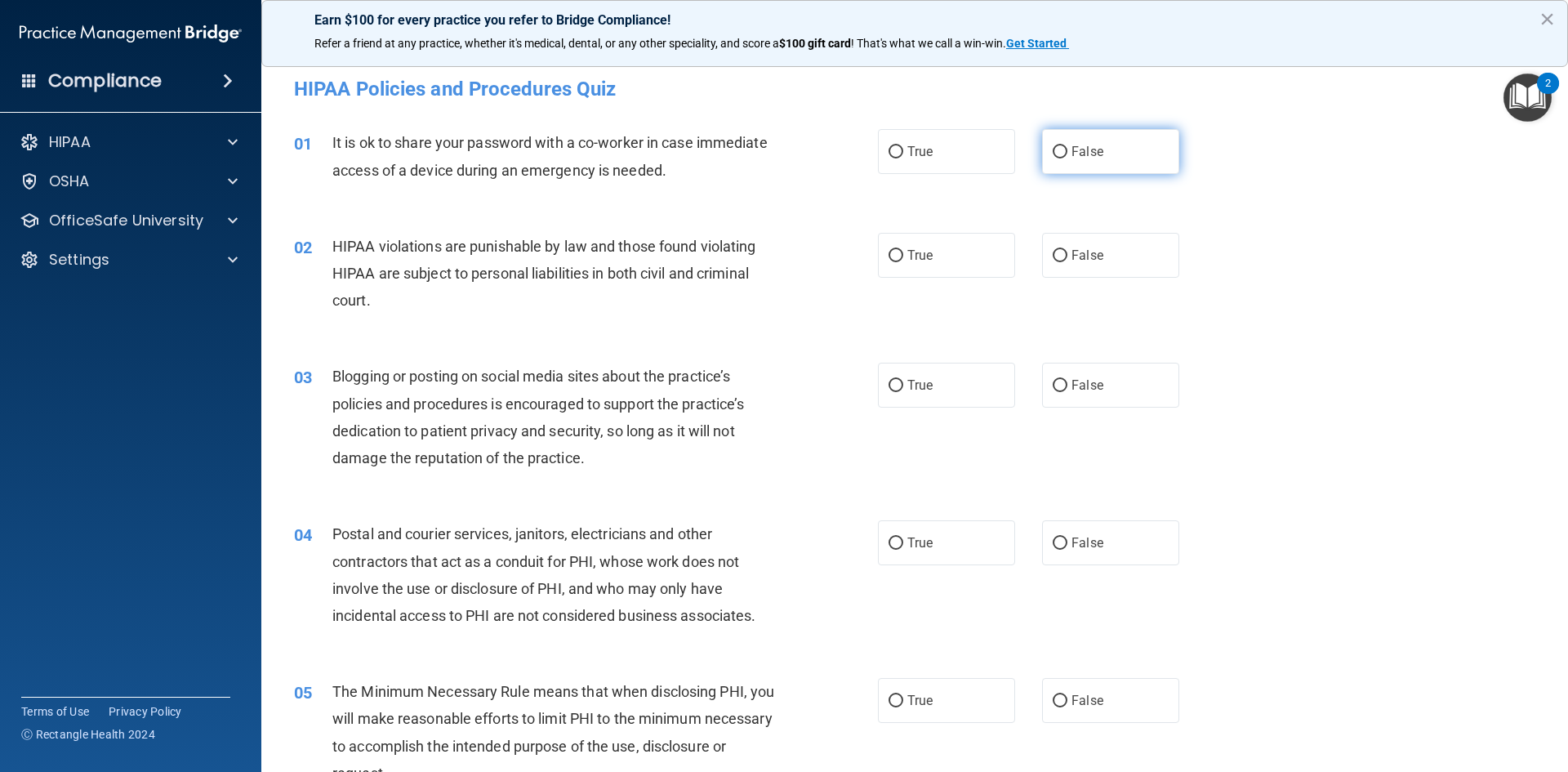
click at [1131, 153] on label "False" at bounding box center [1110, 151] width 137 height 45
click at [1067, 153] on input "False" at bounding box center [1060, 152] width 15 height 12
radio input "true"
click at [895, 254] on input "True" at bounding box center [896, 256] width 15 height 12
radio input "true"
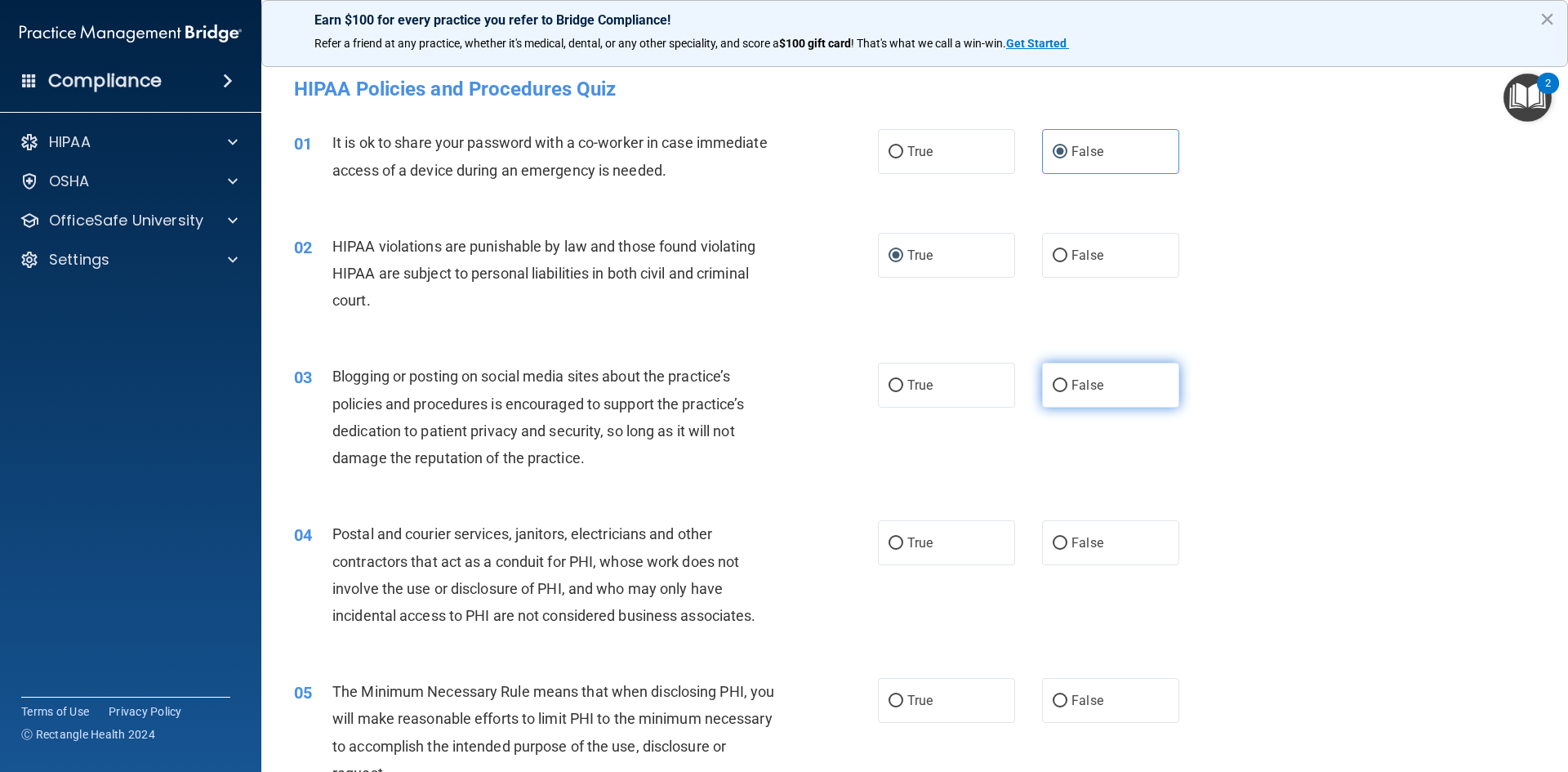
click at [1074, 387] on span "False" at bounding box center [1086, 384] width 32 height 16
click at [1067, 387] on input "False" at bounding box center [1060, 385] width 15 height 12
radio input "true"
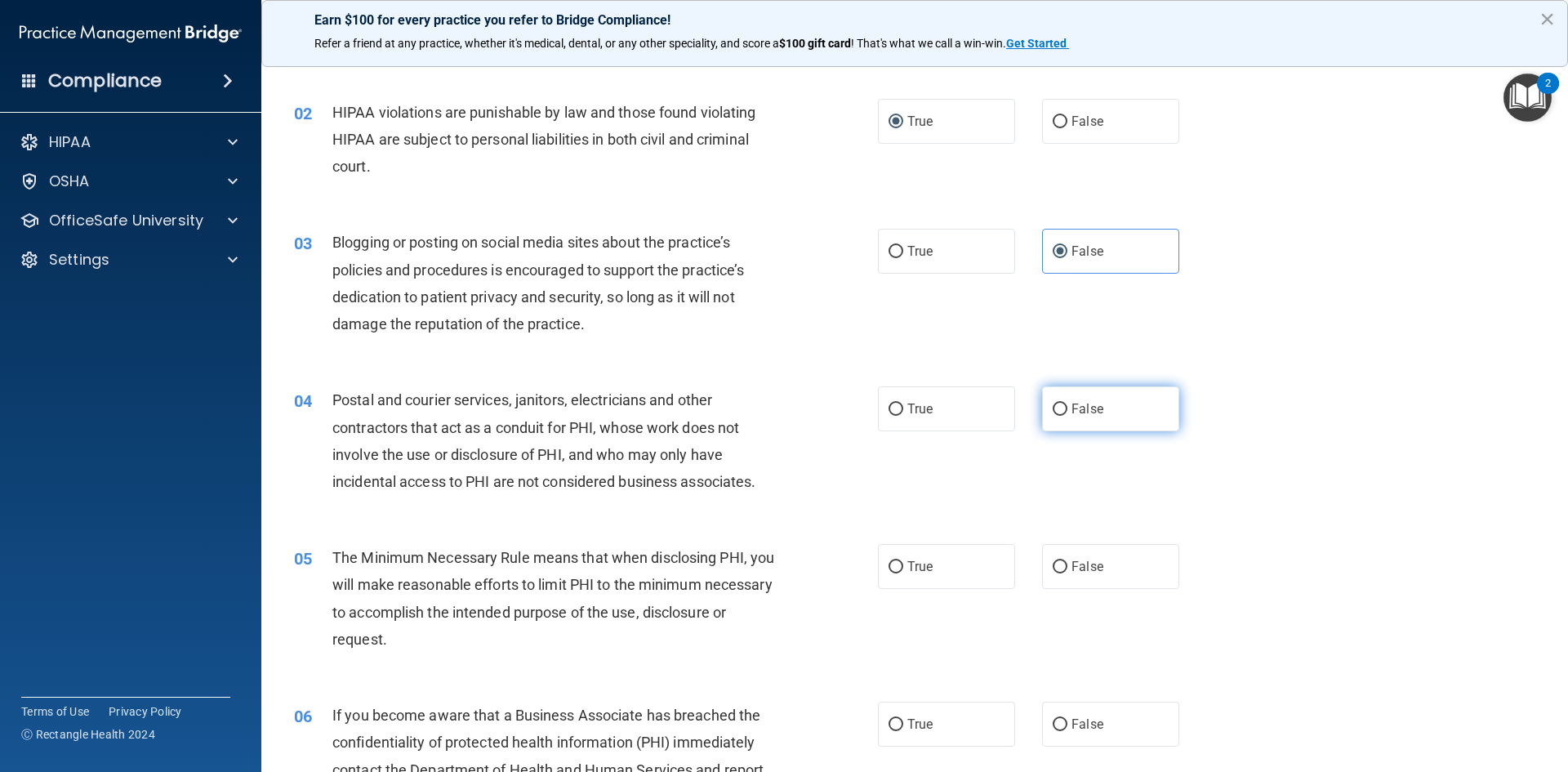
scroll to position [164, 0]
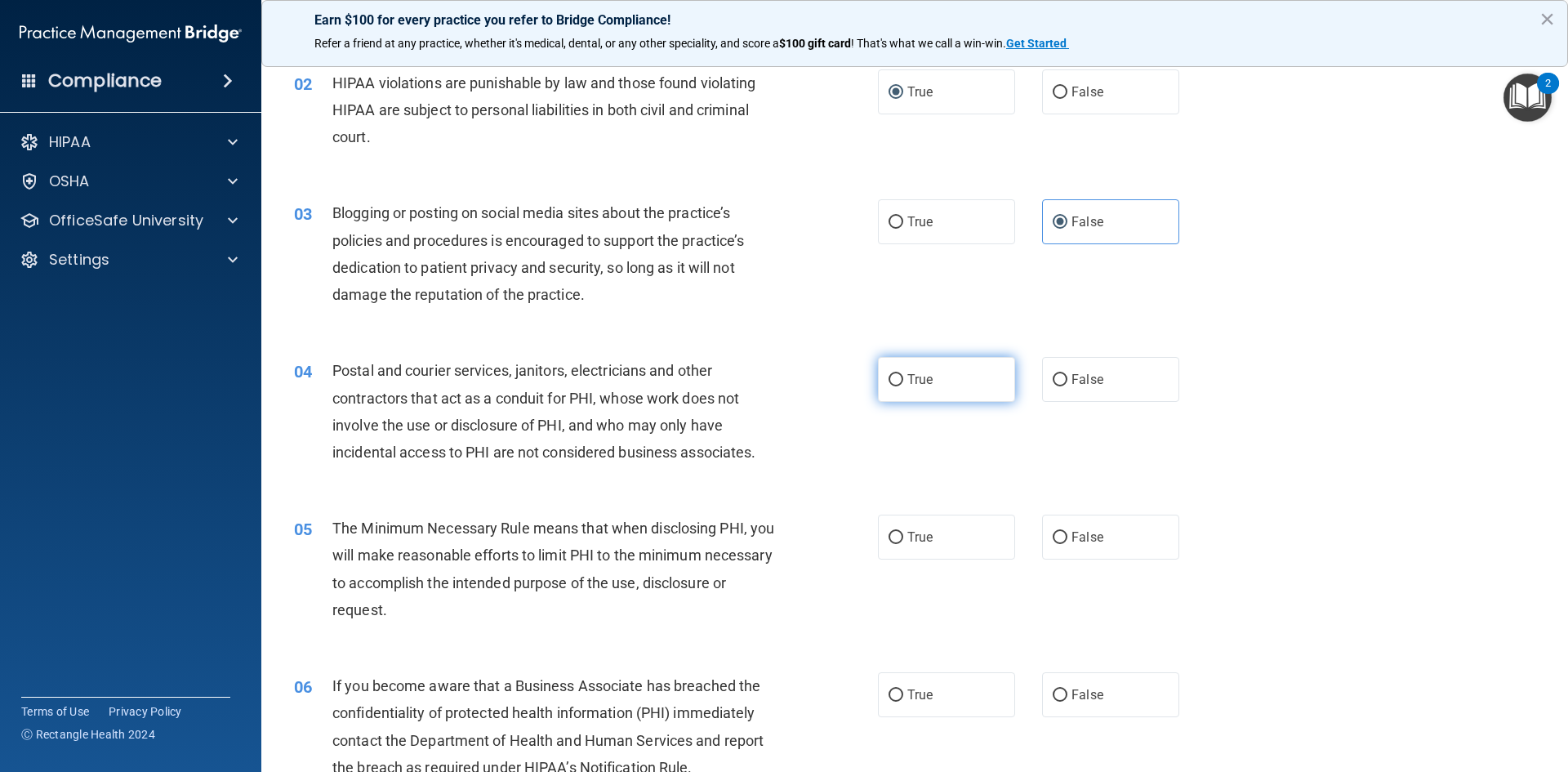
click at [944, 369] on label "True" at bounding box center [947, 379] width 137 height 45
click at [903, 374] on input "True" at bounding box center [896, 379] width 15 height 12
radio input "true"
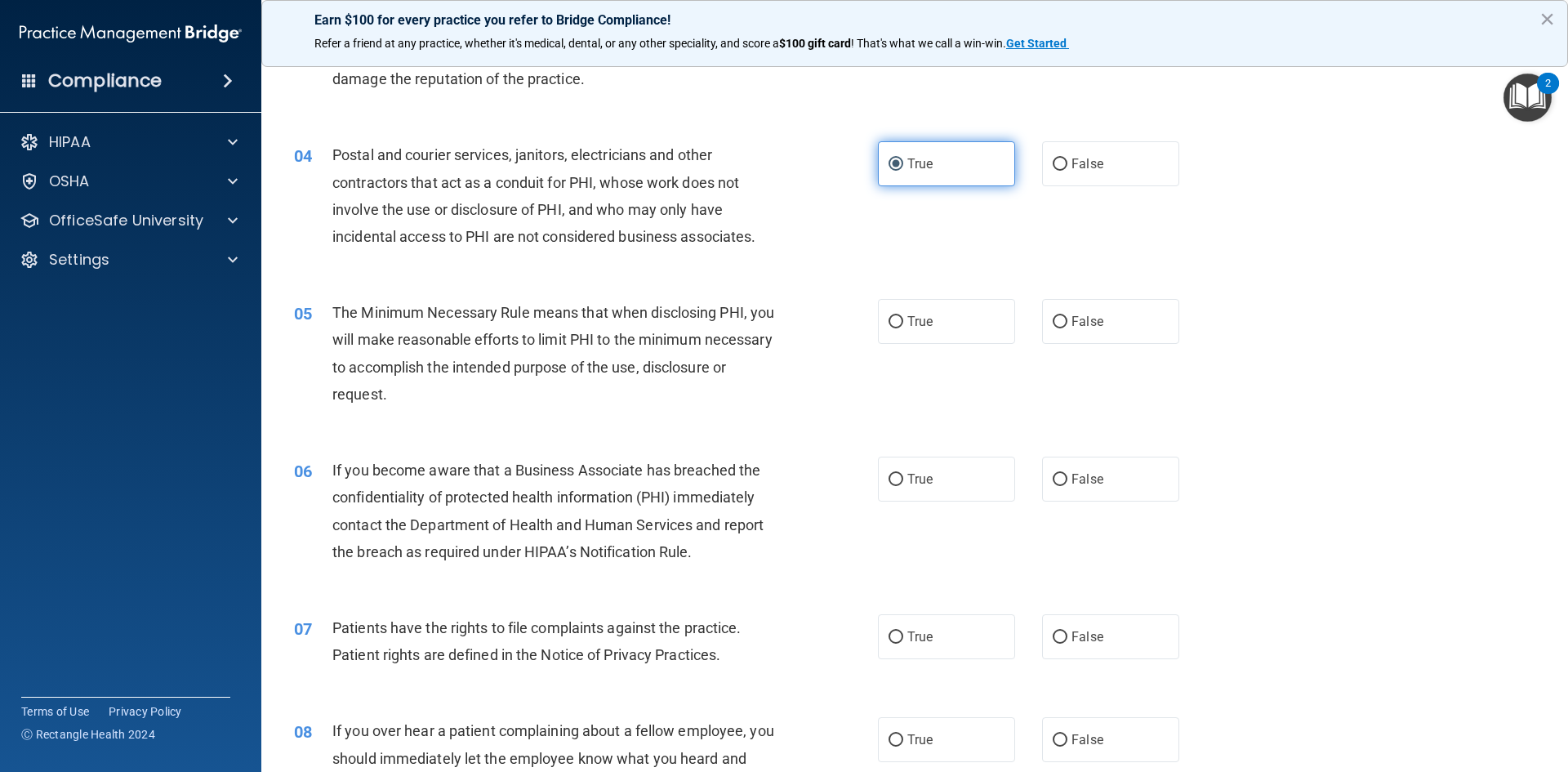
scroll to position [408, 0]
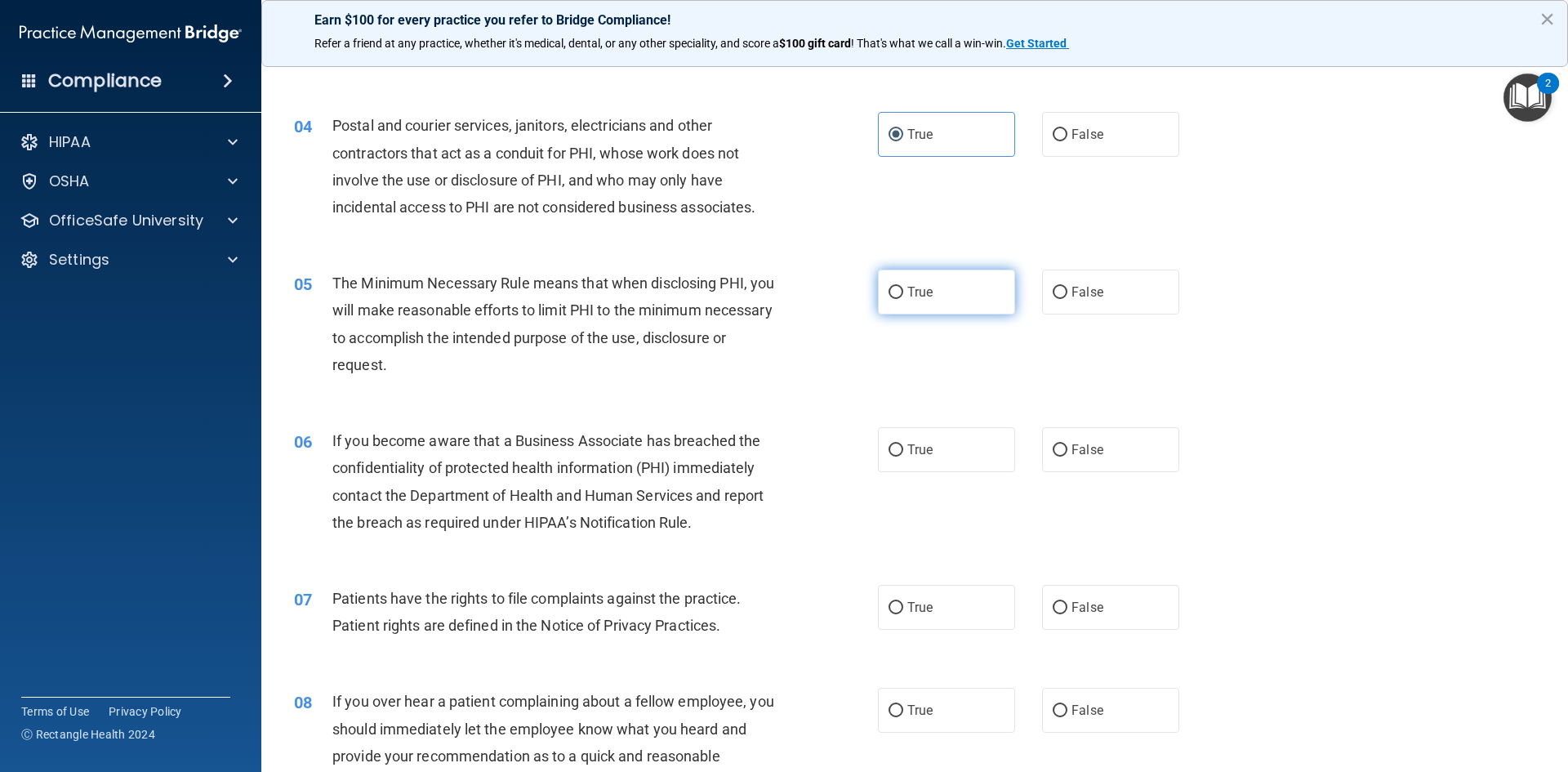
click at [939, 298] on label "True" at bounding box center [947, 292] width 137 height 45
click at [903, 298] on input "True" at bounding box center [896, 293] width 15 height 12
radio input "true"
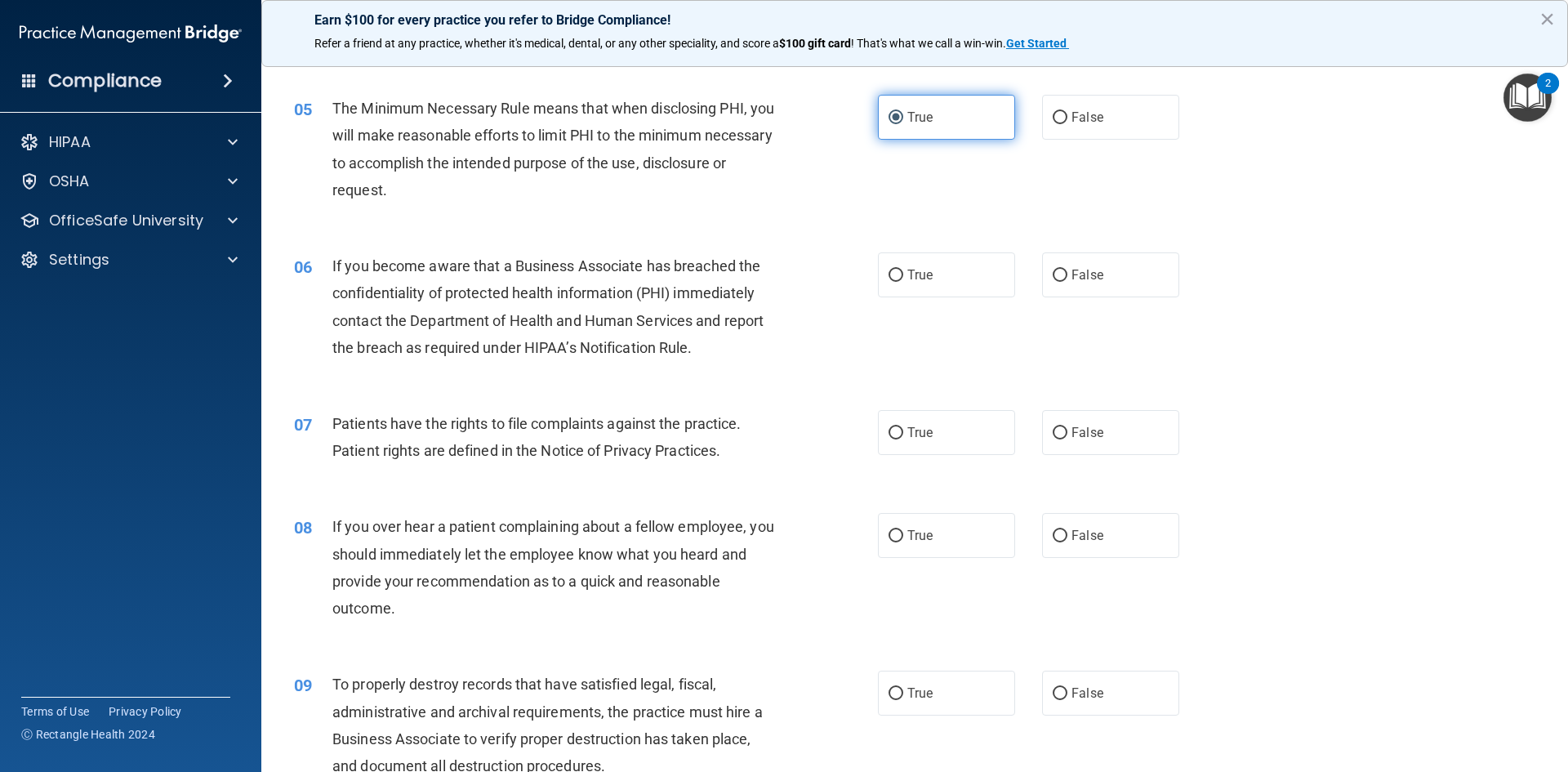
scroll to position [653, 0]
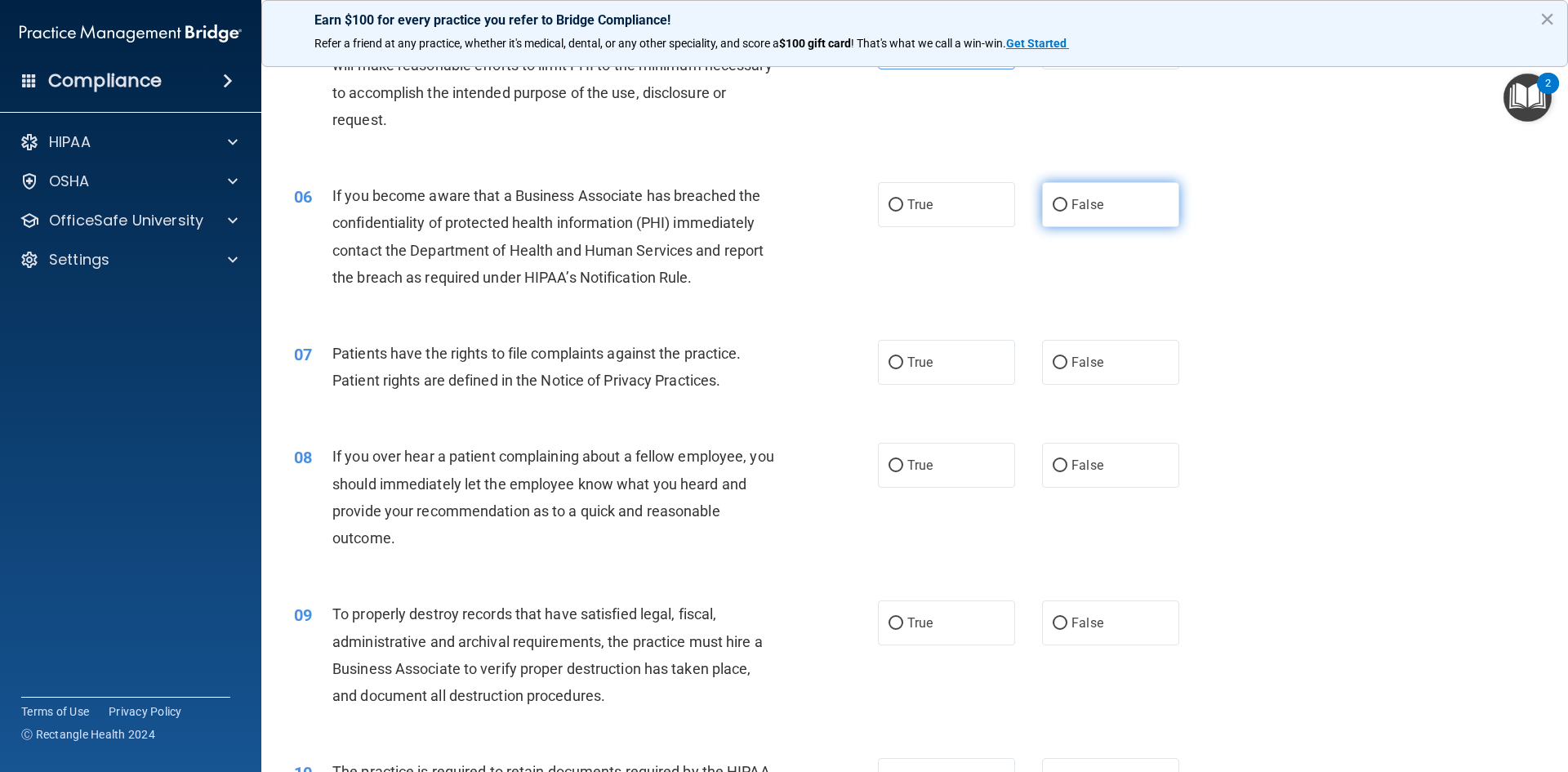
click at [1077, 213] on label "False" at bounding box center [1110, 204] width 137 height 45
click at [1067, 212] on input "False" at bounding box center [1060, 205] width 15 height 12
radio input "true"
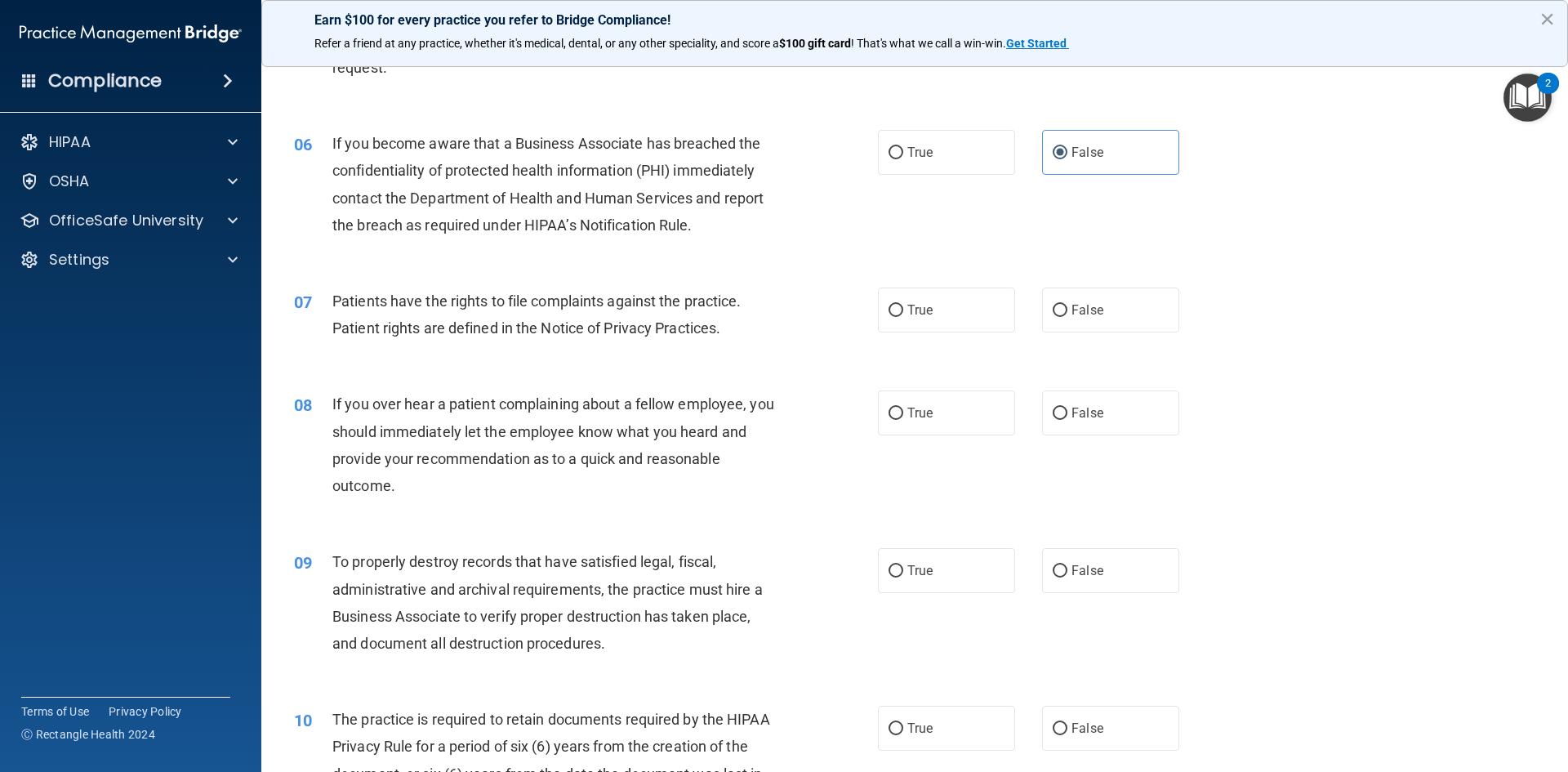
scroll to position [735, 0]
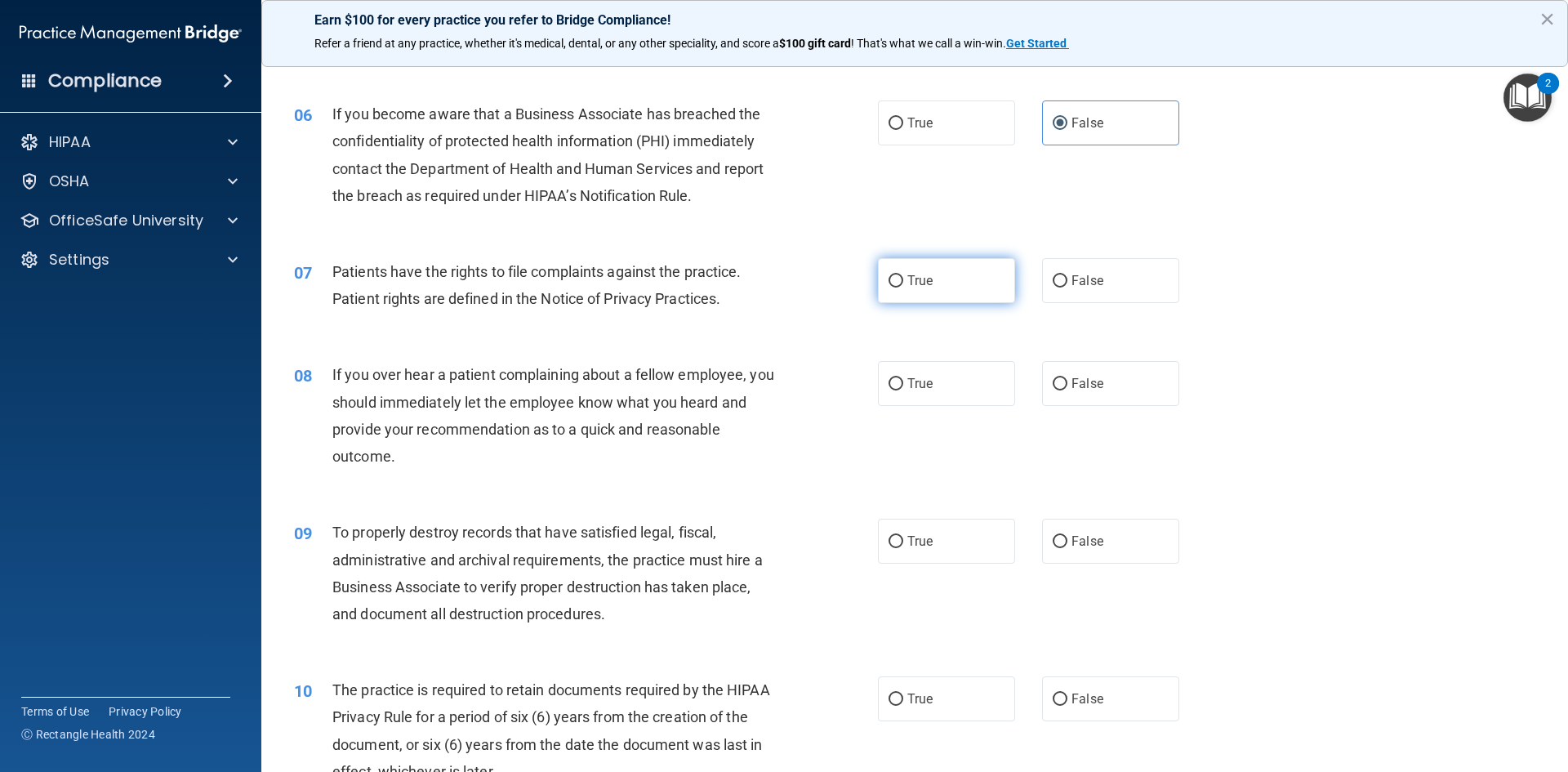
click at [930, 284] on label "True" at bounding box center [947, 281] width 137 height 45
click at [903, 284] on input "True" at bounding box center [896, 281] width 15 height 12
radio input "true"
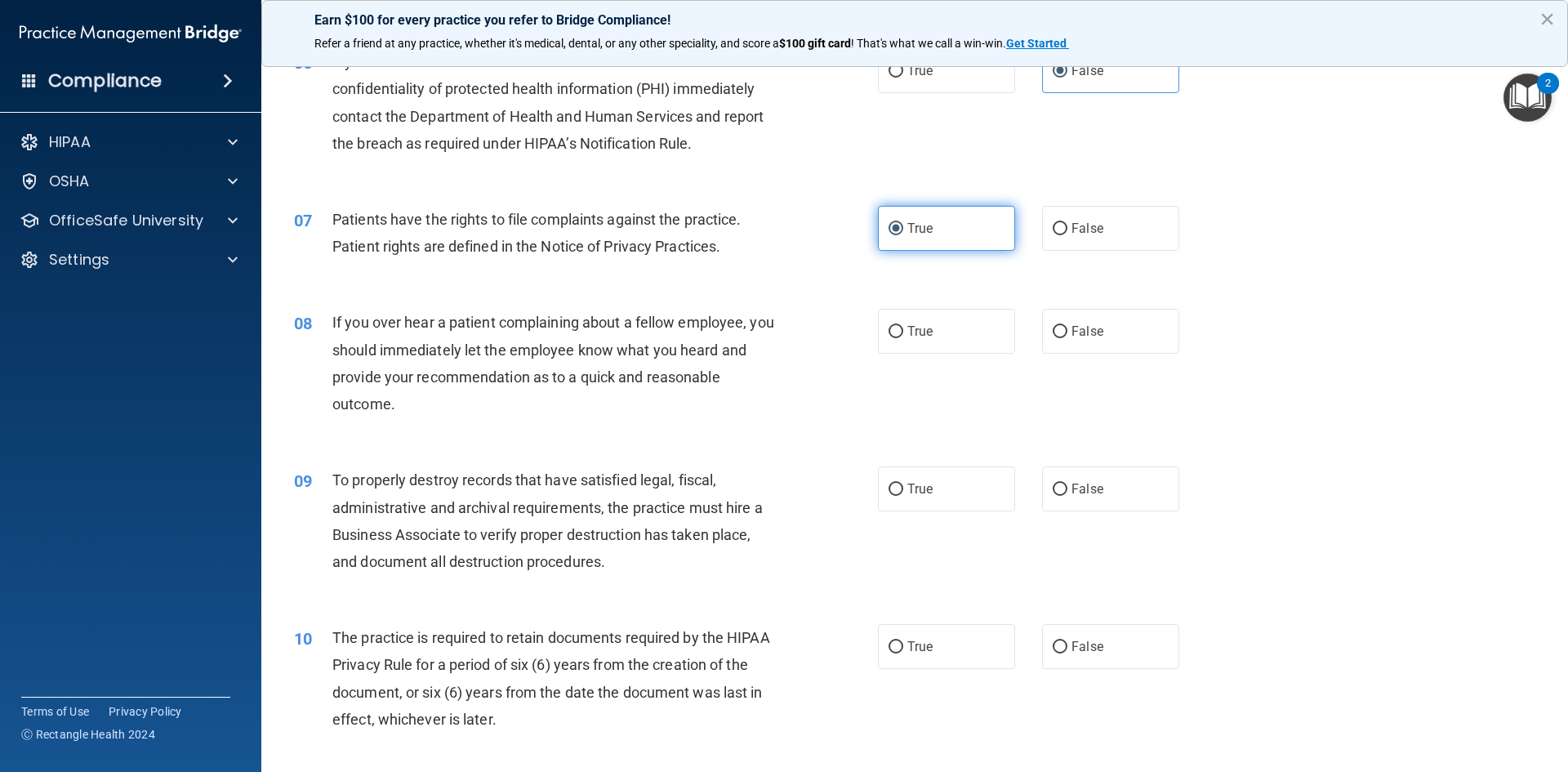
scroll to position [817, 0]
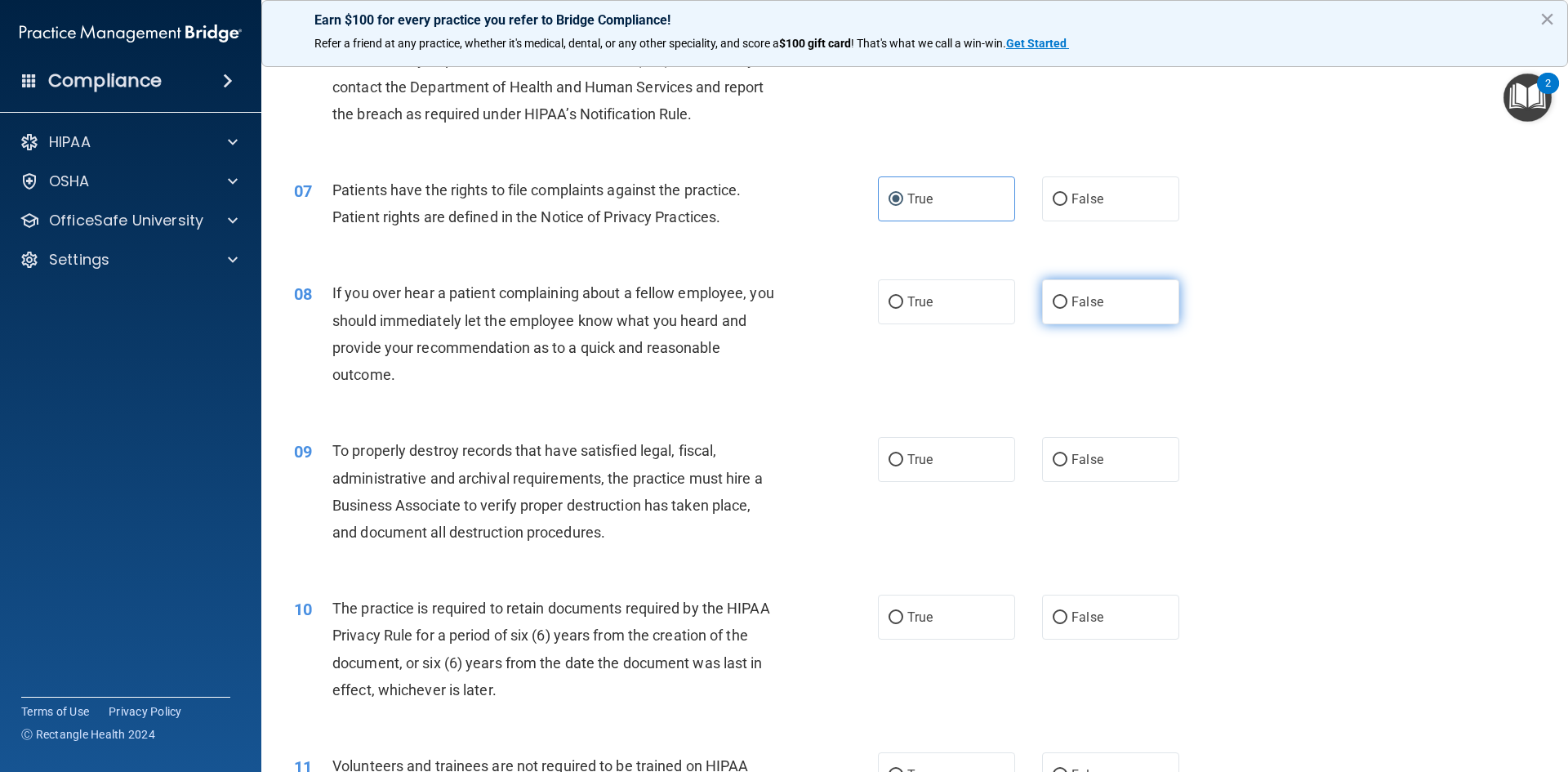
click at [1076, 290] on label "False" at bounding box center [1110, 302] width 137 height 45
click at [1067, 297] on input "False" at bounding box center [1060, 303] width 15 height 12
radio input "true"
click at [1095, 478] on label "False" at bounding box center [1110, 459] width 137 height 45
click at [1067, 466] on input "False" at bounding box center [1060, 460] width 15 height 12
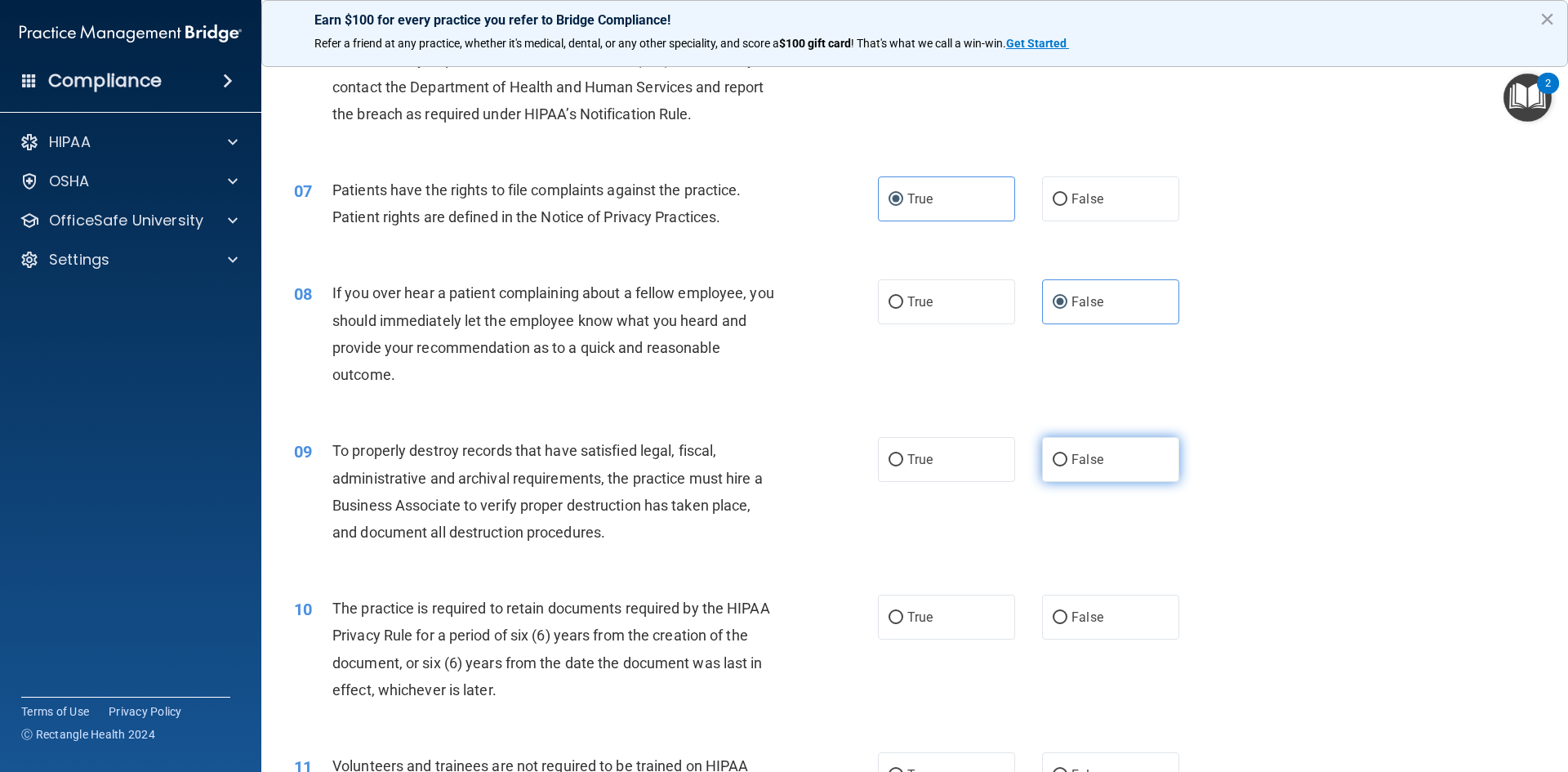
radio input "true"
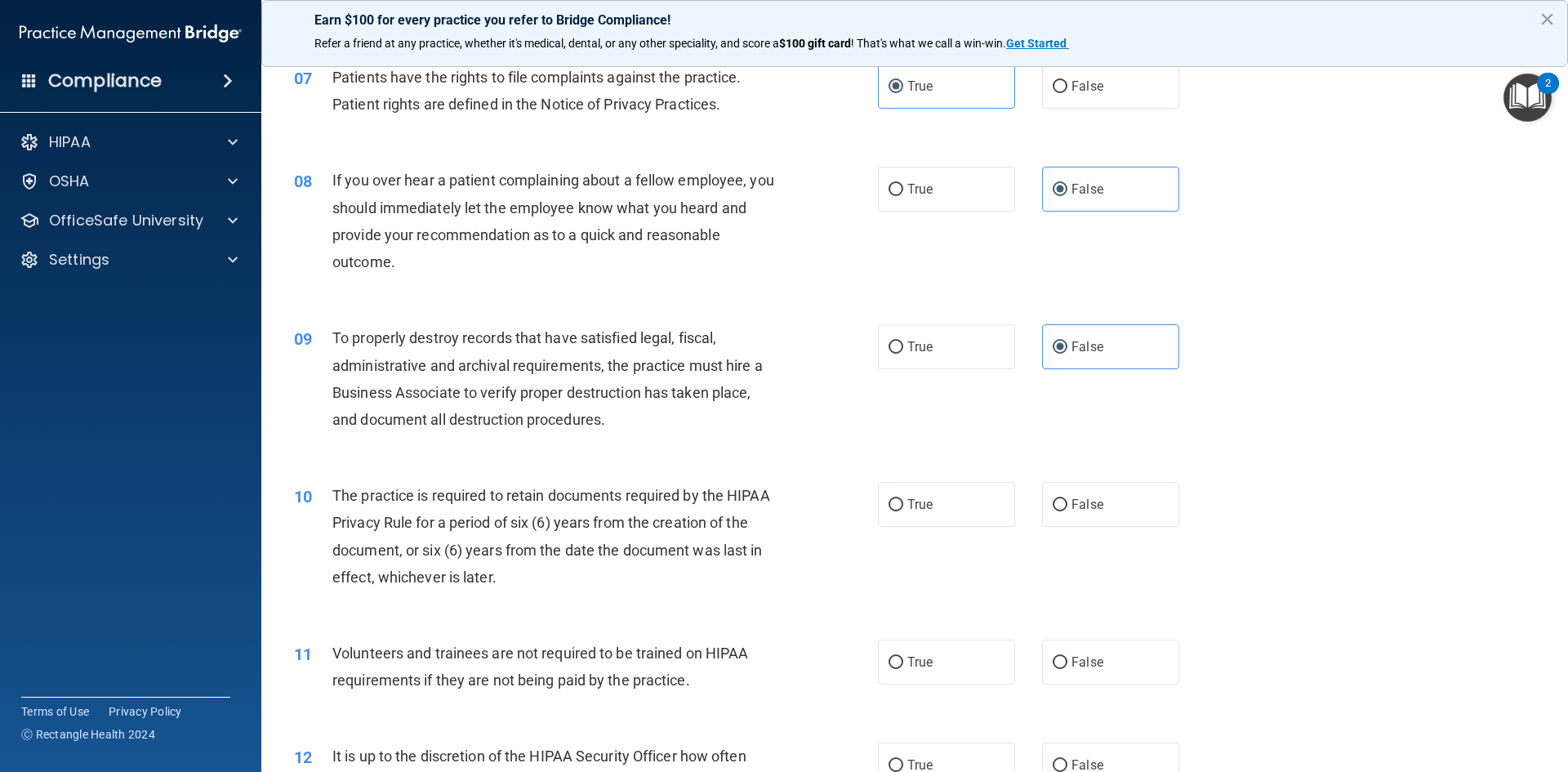
scroll to position [980, 0]
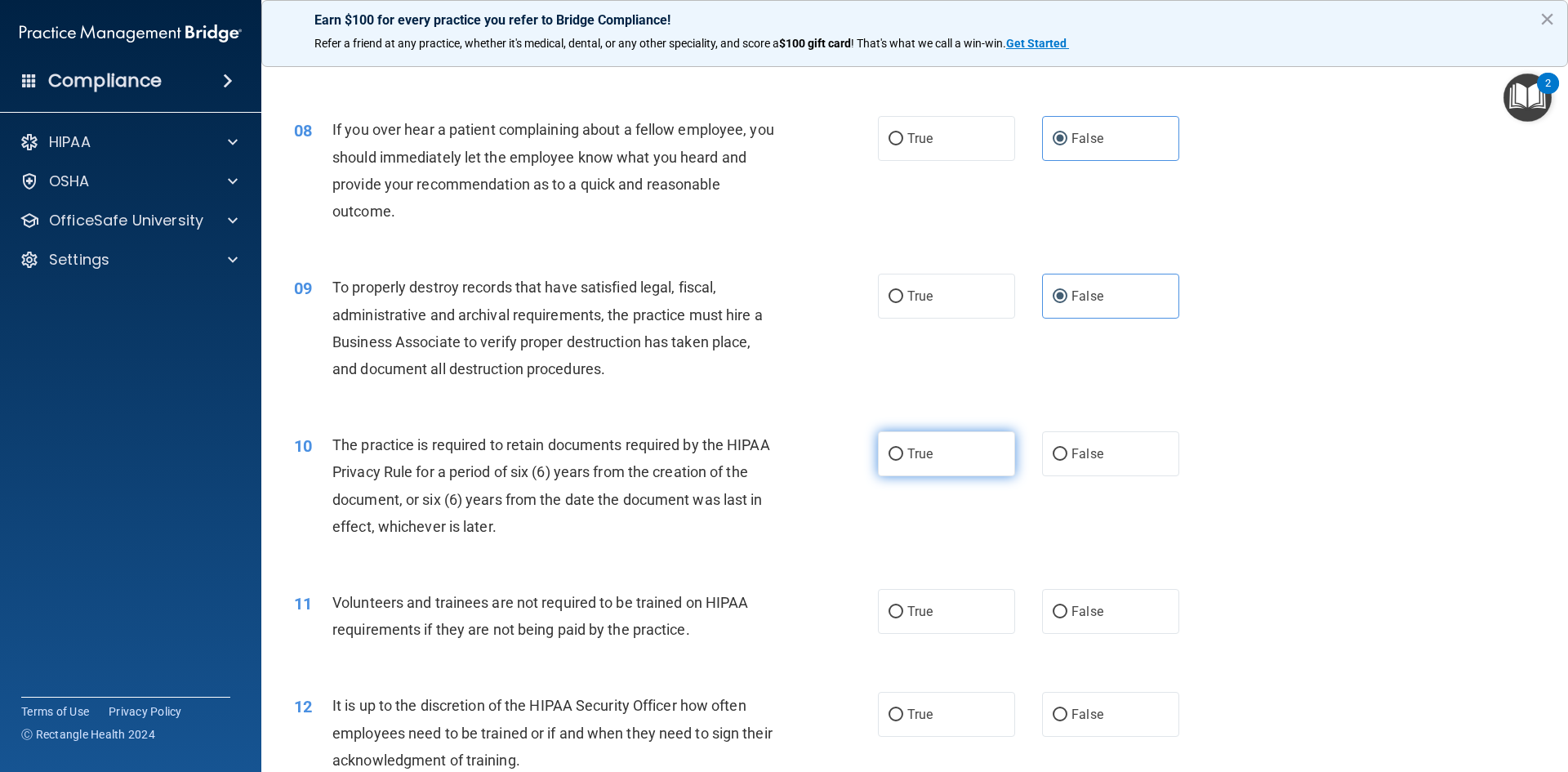
click at [896, 456] on input "True" at bounding box center [896, 454] width 15 height 12
radio input "true"
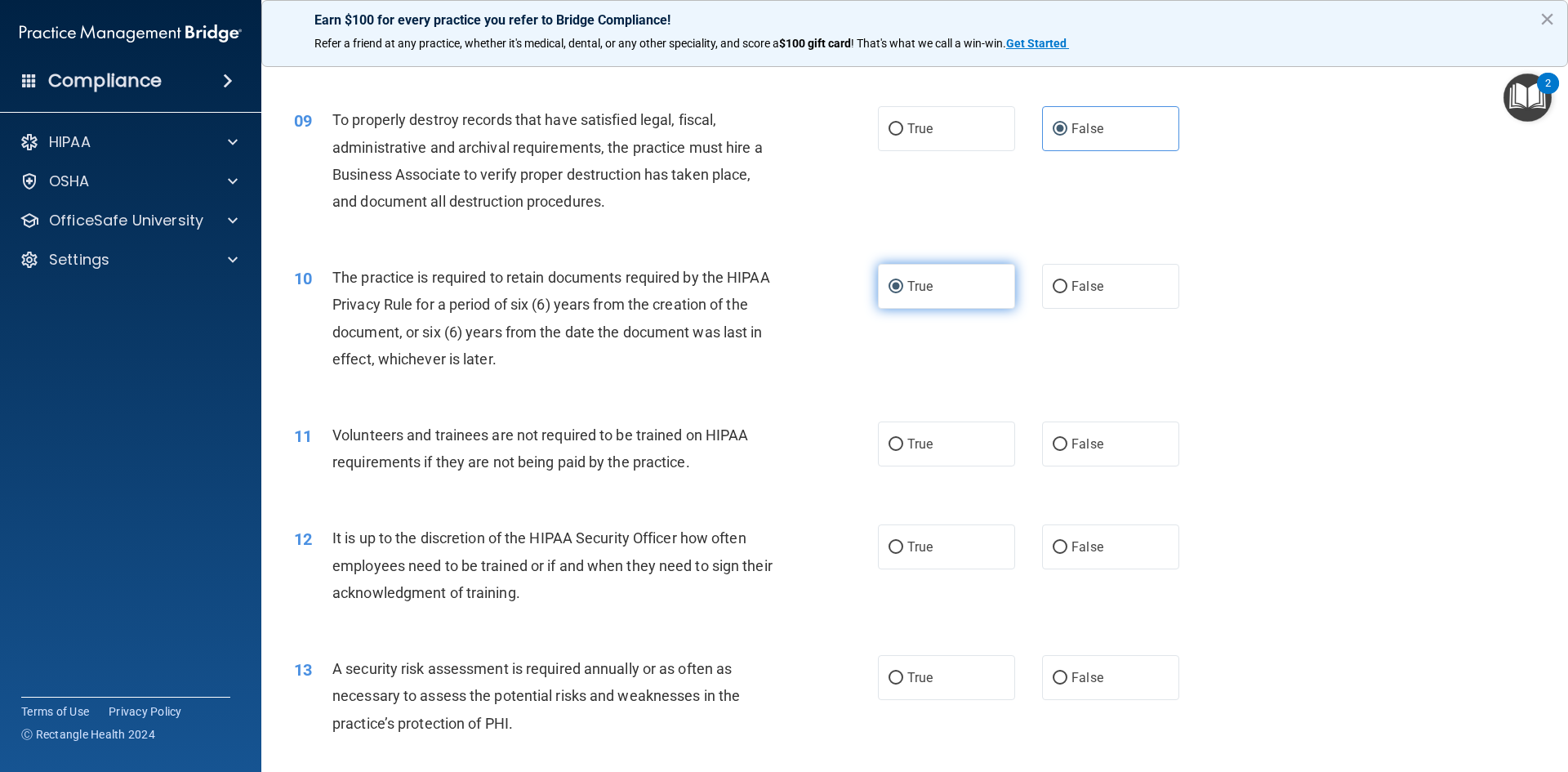
scroll to position [1225, 0]
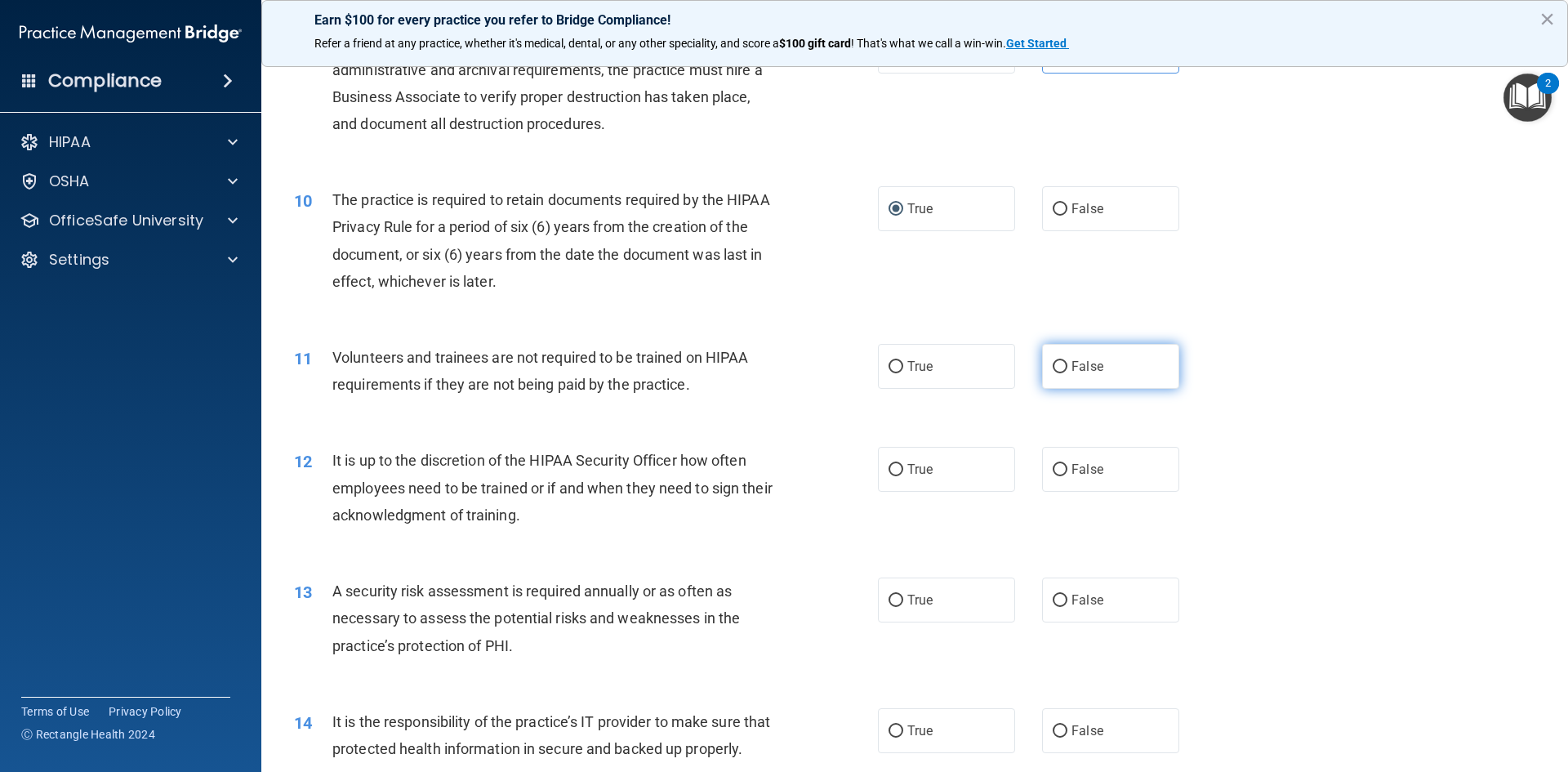
click at [1071, 366] on span "False" at bounding box center [1086, 366] width 32 height 16
click at [1064, 366] on input "False" at bounding box center [1060, 366] width 15 height 12
radio input "true"
click at [1071, 470] on span "False" at bounding box center [1086, 469] width 32 height 16
click at [1067, 470] on input "False" at bounding box center [1060, 469] width 15 height 12
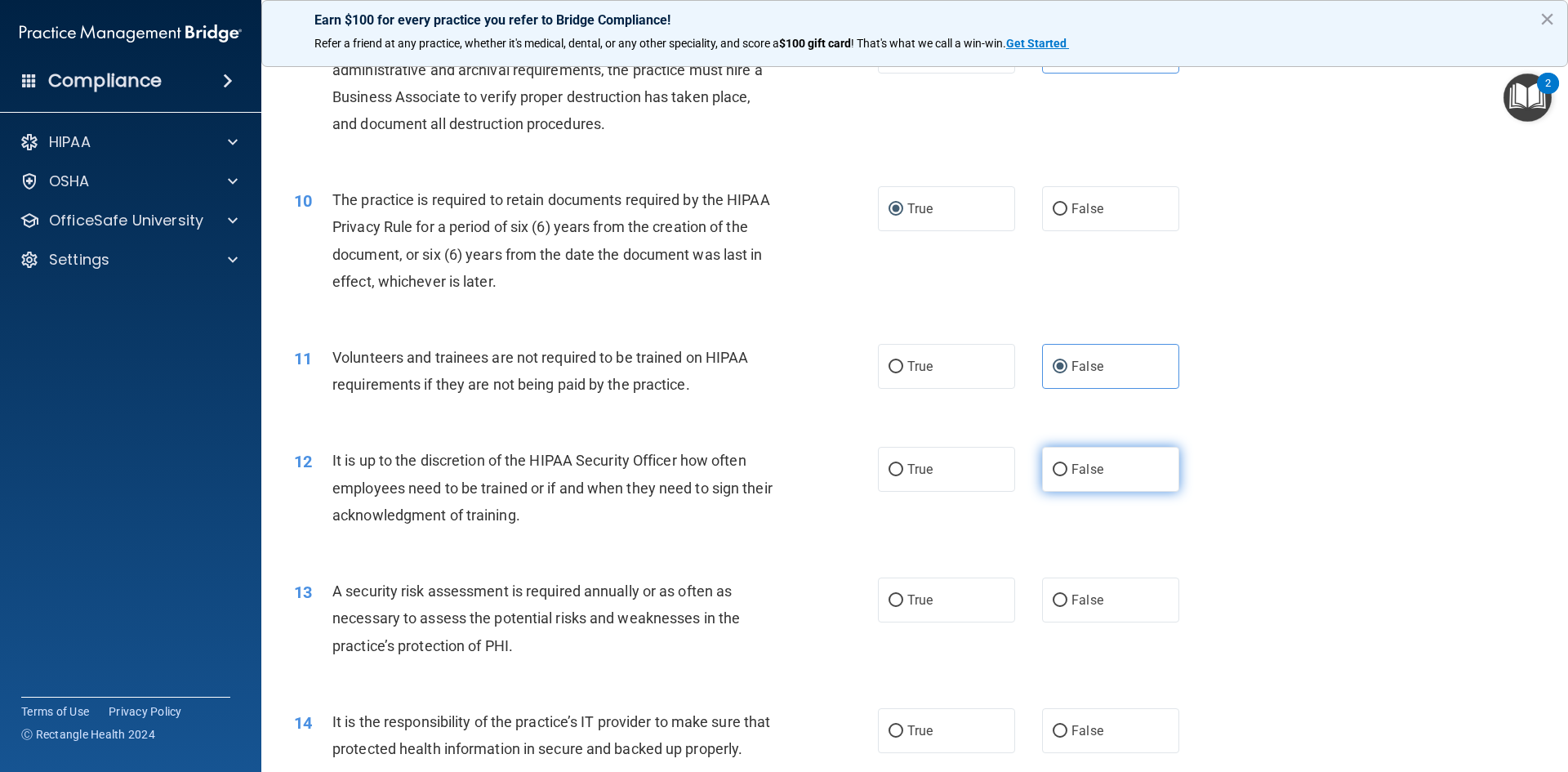
radio input "true"
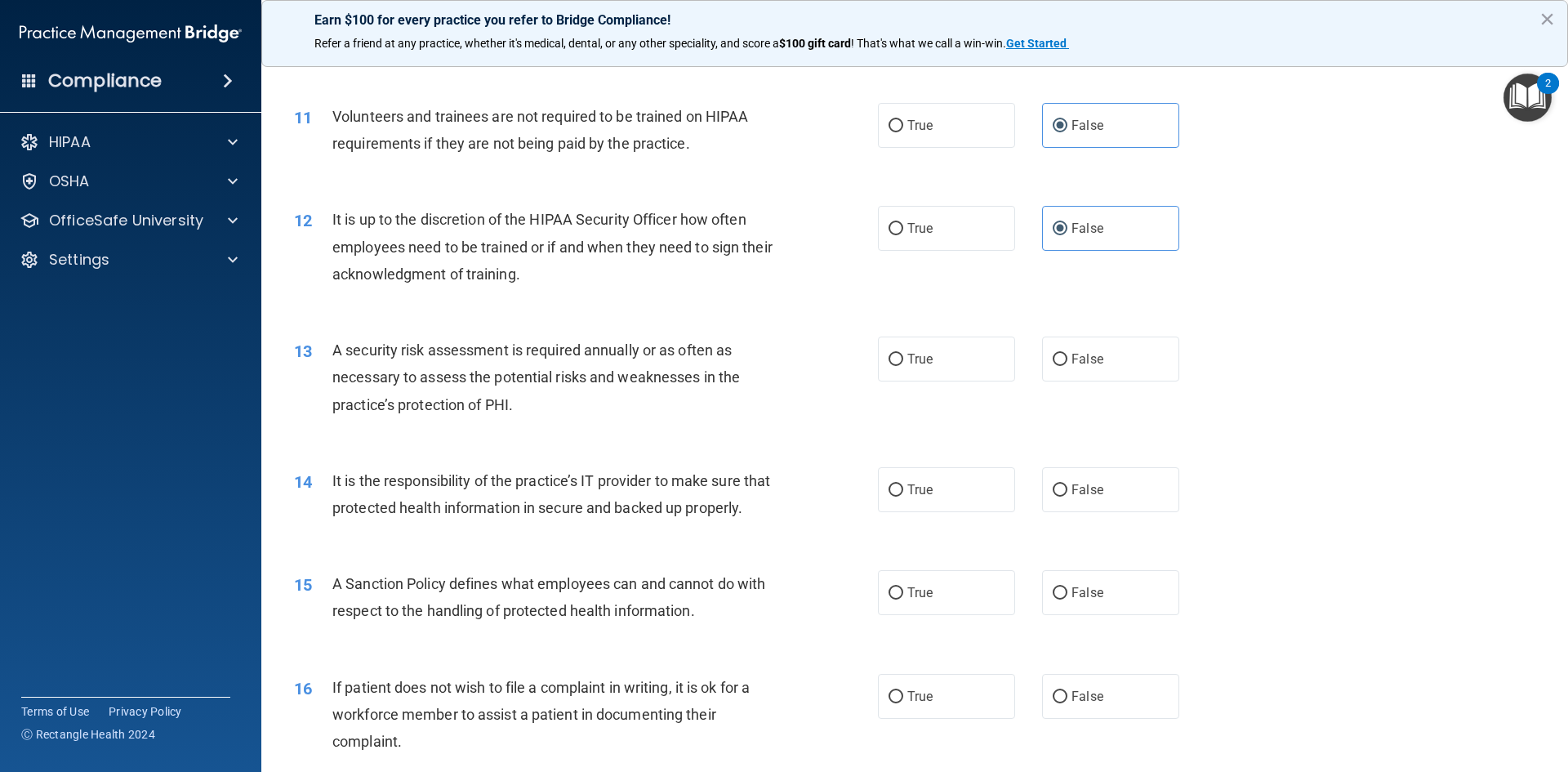
scroll to position [1470, 0]
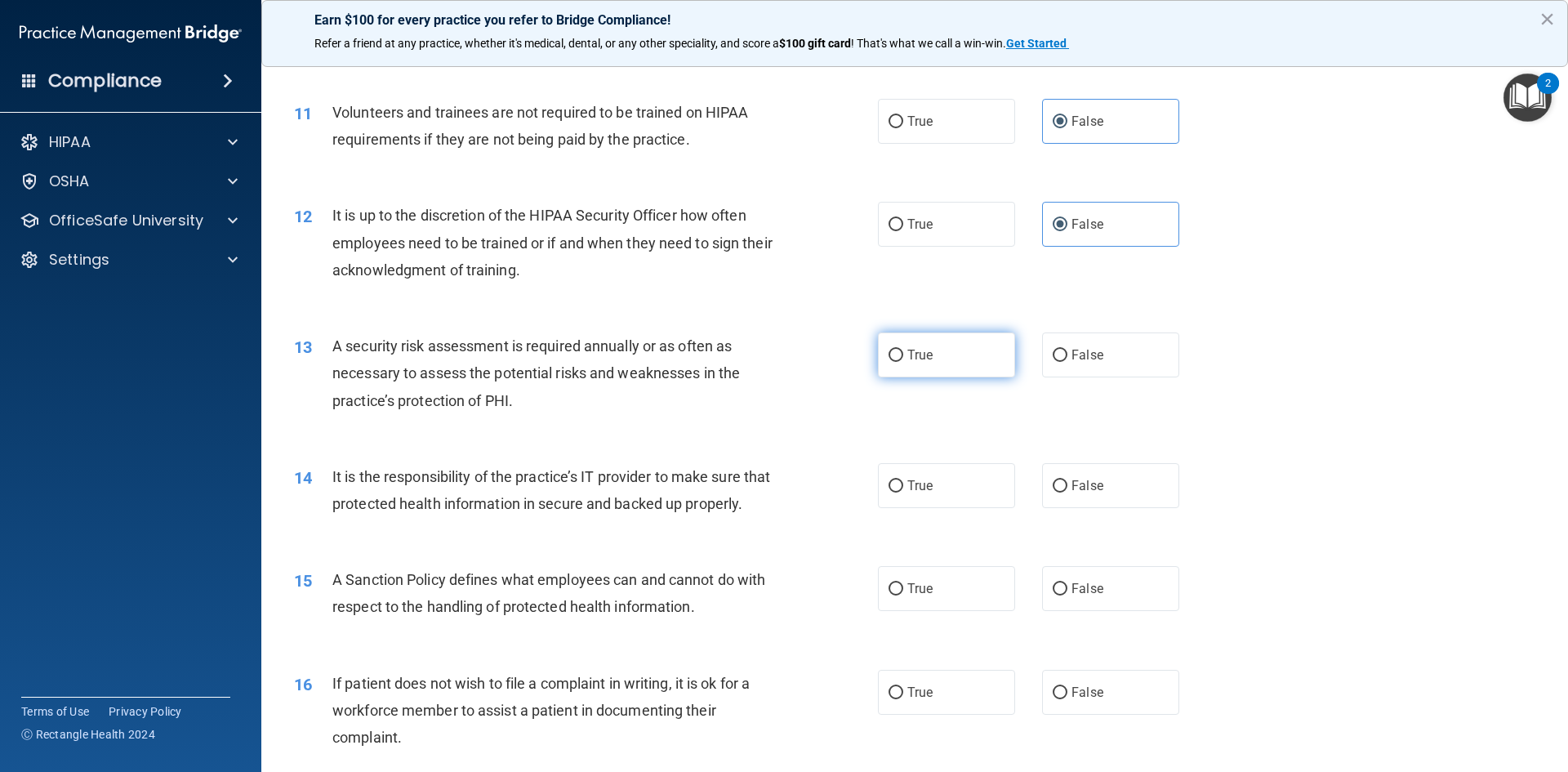
click at [960, 348] on label "True" at bounding box center [947, 354] width 137 height 45
click at [903, 349] on input "True" at bounding box center [896, 355] width 15 height 12
radio input "true"
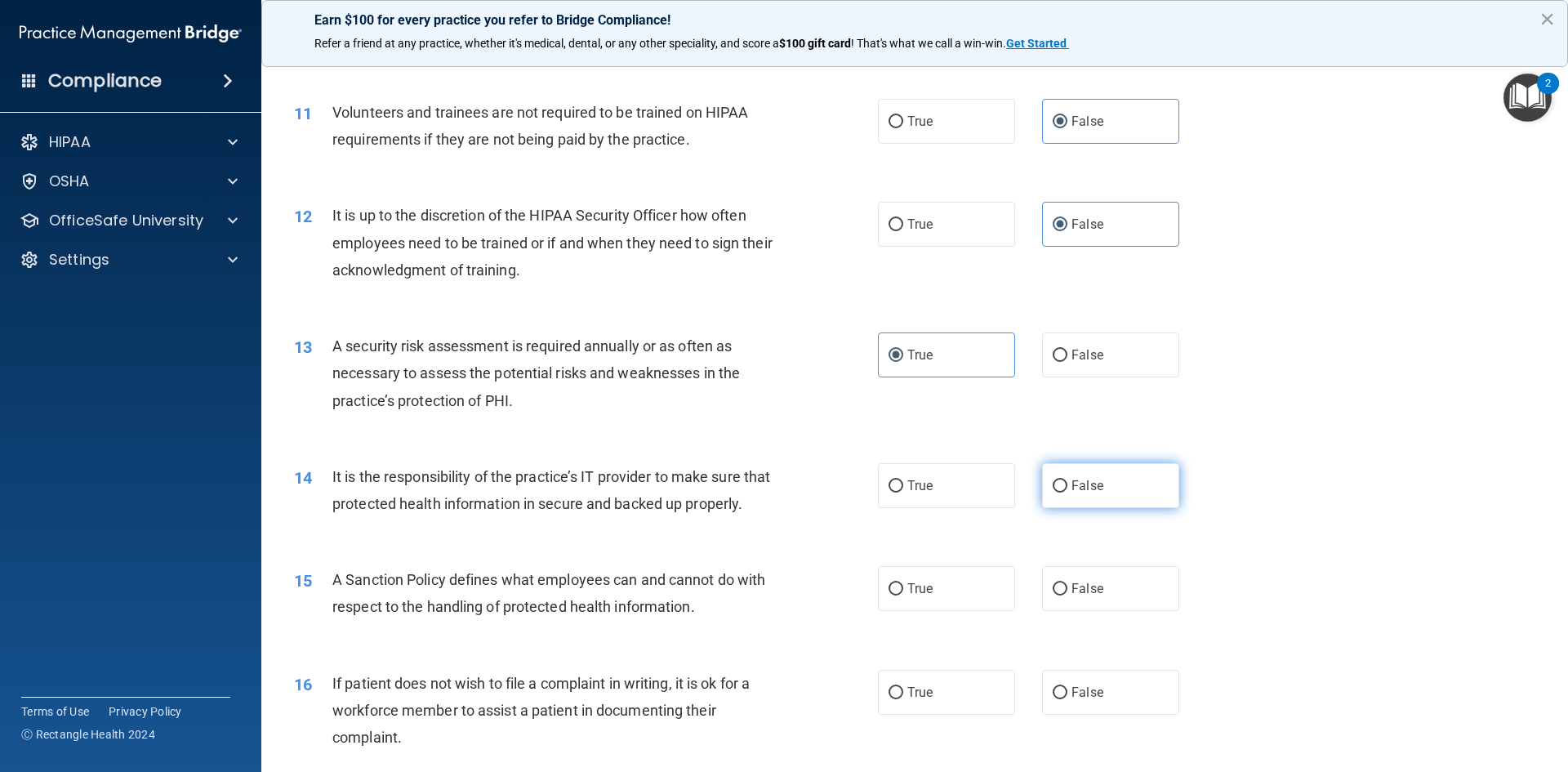
click at [1075, 493] on label "False" at bounding box center [1110, 485] width 137 height 45
click at [1067, 492] on input "False" at bounding box center [1060, 486] width 15 height 12
radio input "true"
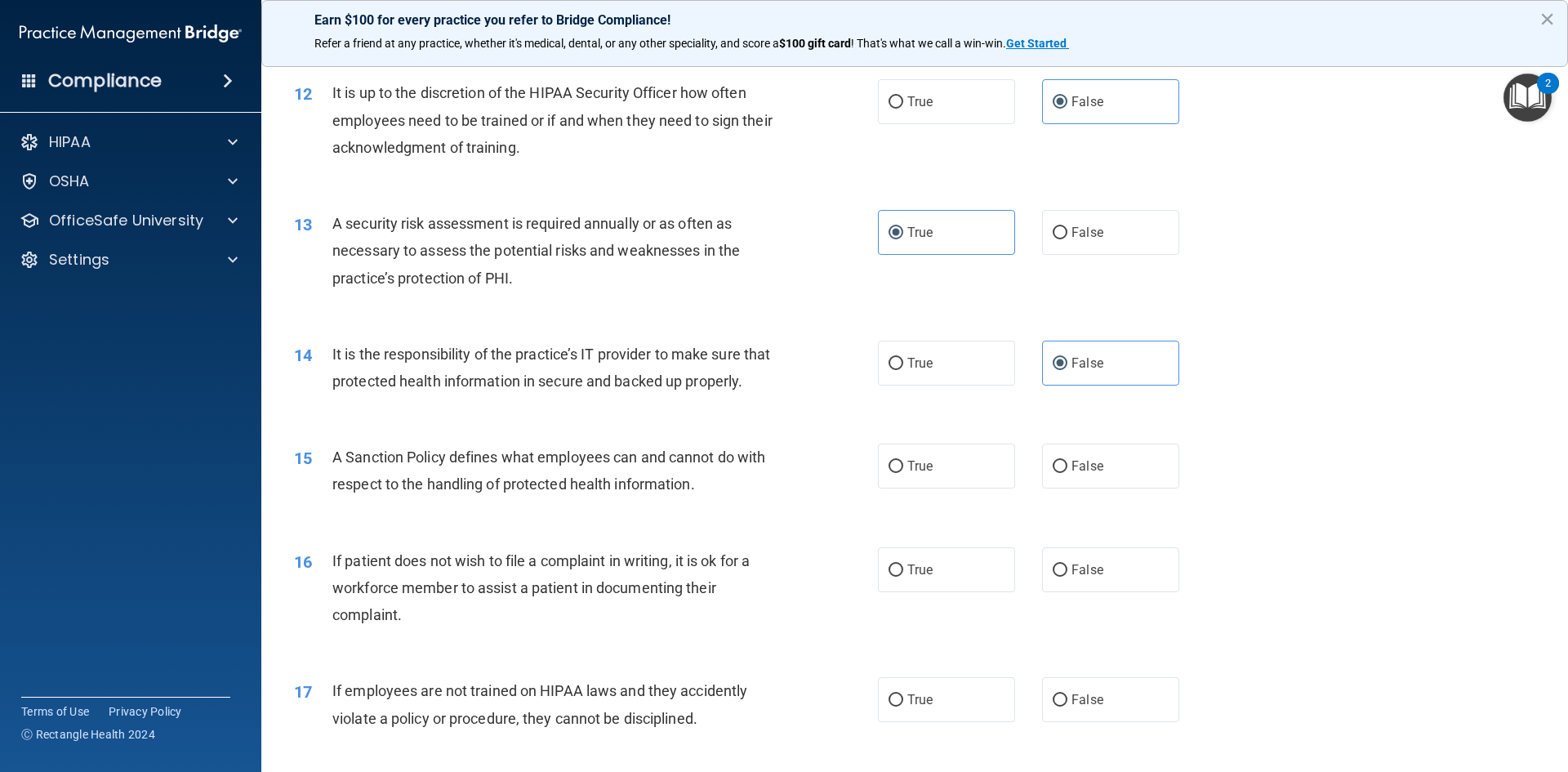
scroll to position [1633, 0]
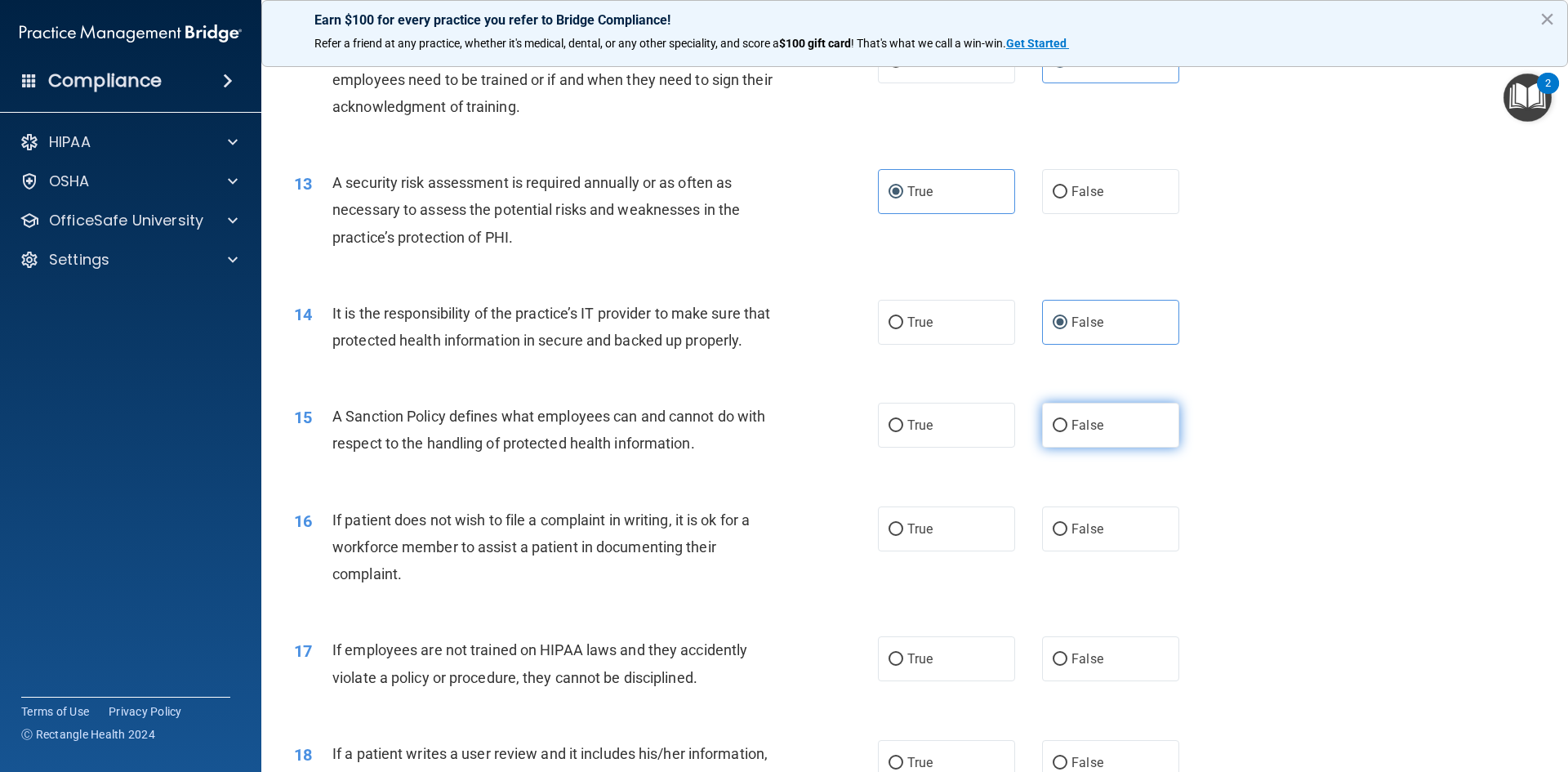
click at [1078, 447] on label "False" at bounding box center [1110, 424] width 137 height 45
click at [1067, 432] on input "False" at bounding box center [1060, 425] width 15 height 12
radio input "true"
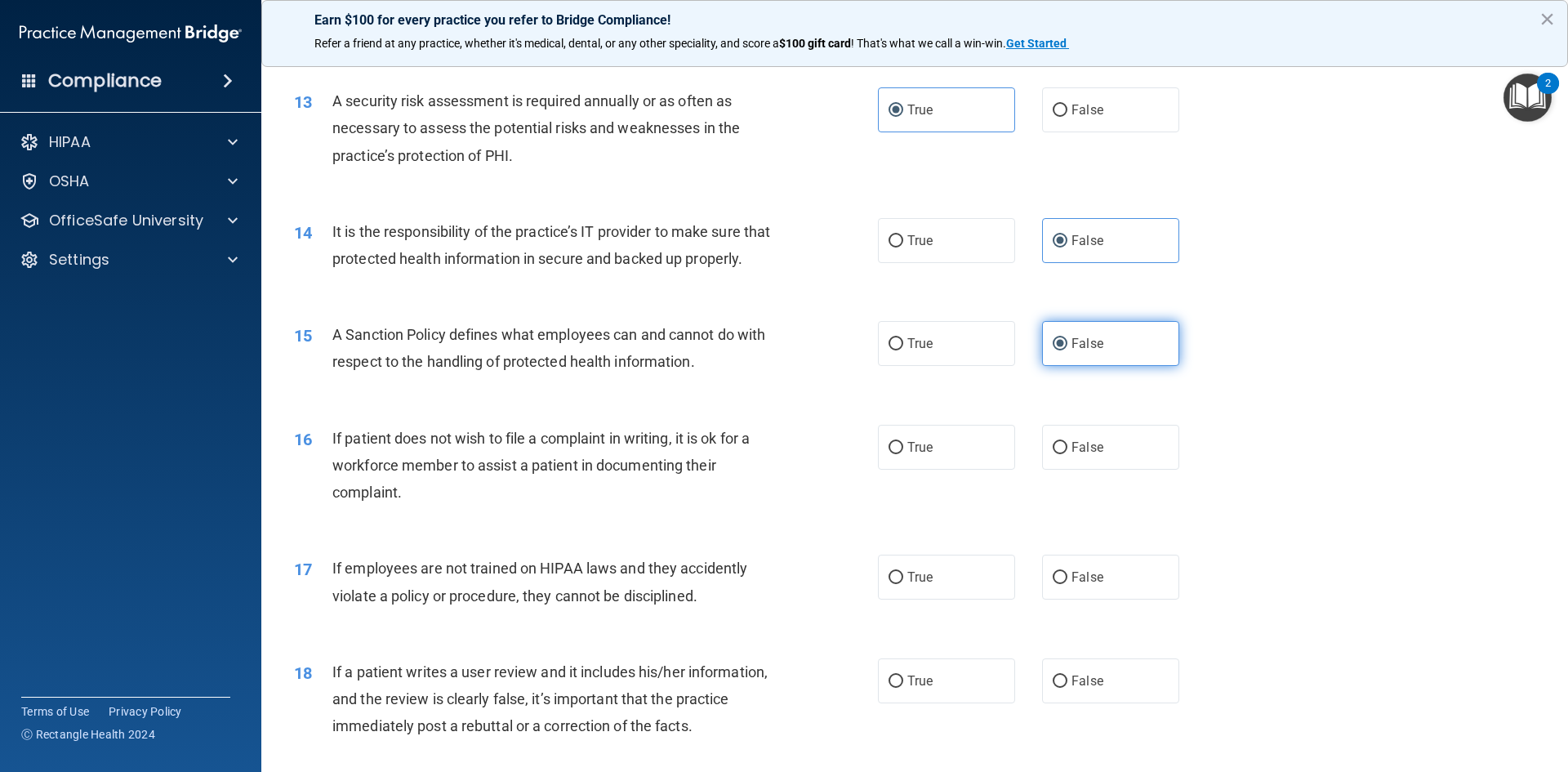
scroll to position [1797, 0]
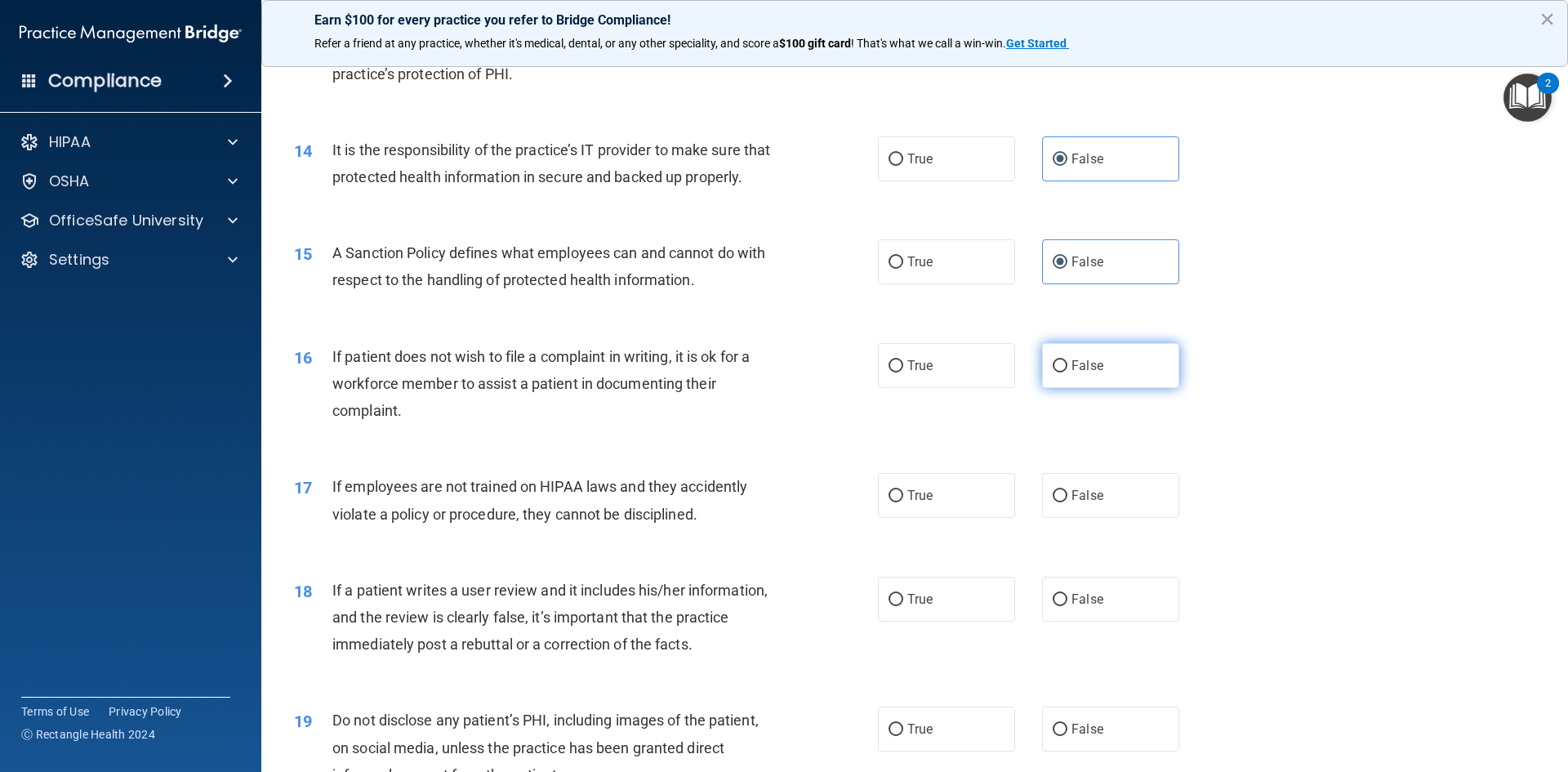
click at [1118, 388] on label "False" at bounding box center [1110, 365] width 137 height 45
click at [1067, 372] on input "False" at bounding box center [1060, 366] width 15 height 12
radio input "true"
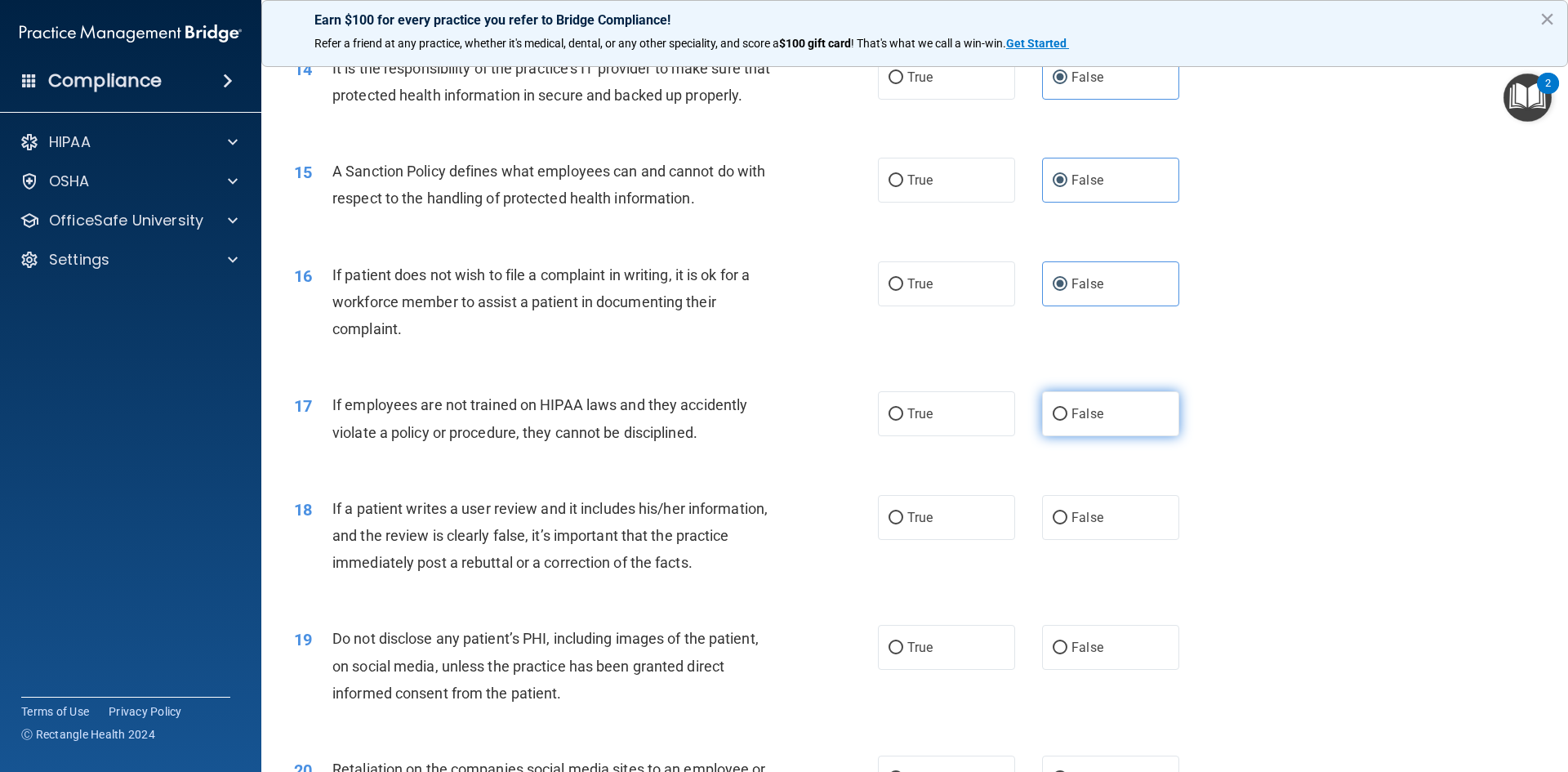
click at [1053, 420] on input "False" at bounding box center [1060, 414] width 15 height 12
radio input "true"
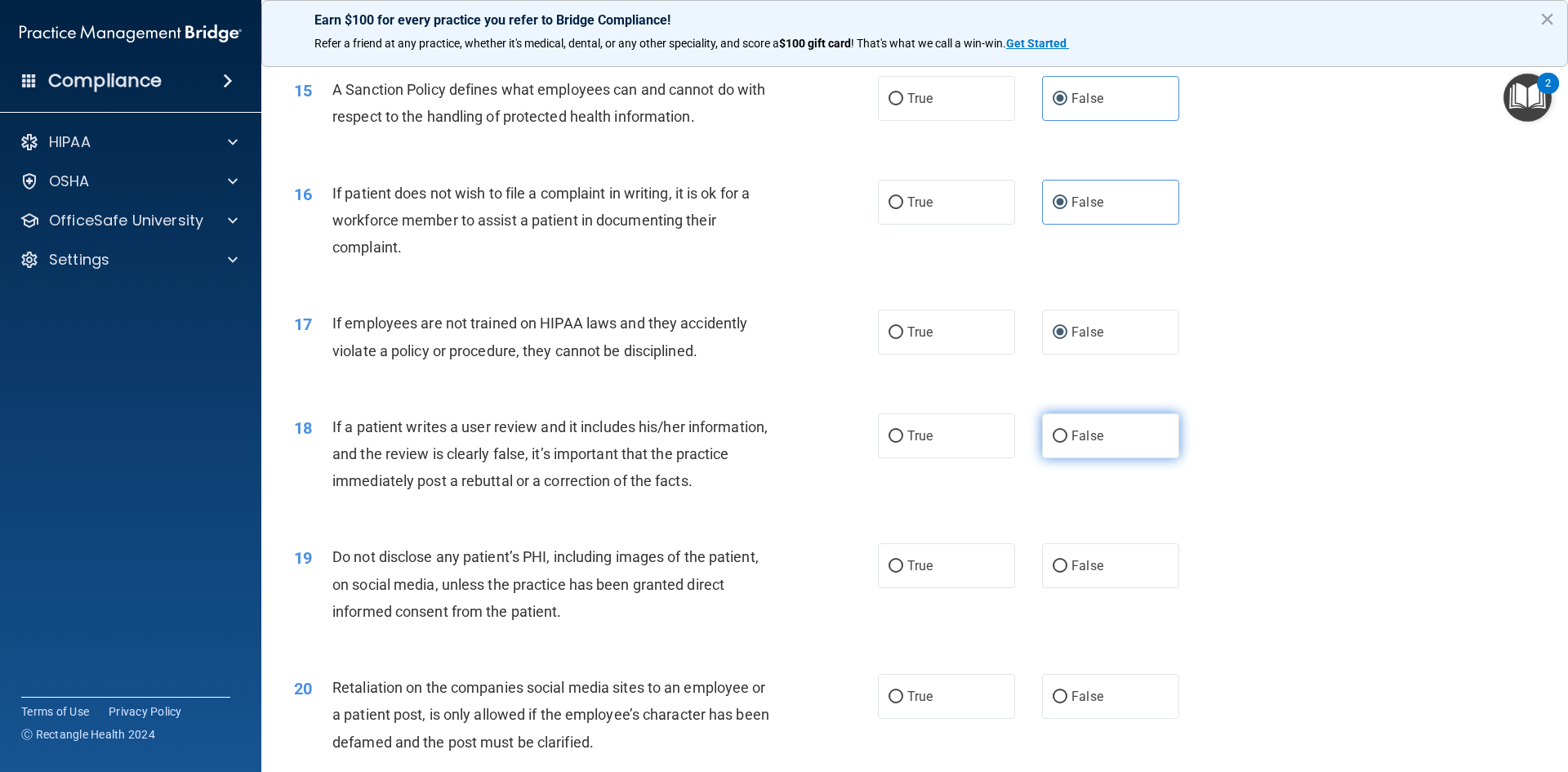
click at [1068, 442] on label "False" at bounding box center [1110, 435] width 137 height 45
click at [1067, 442] on input "False" at bounding box center [1060, 436] width 15 height 12
radio input "true"
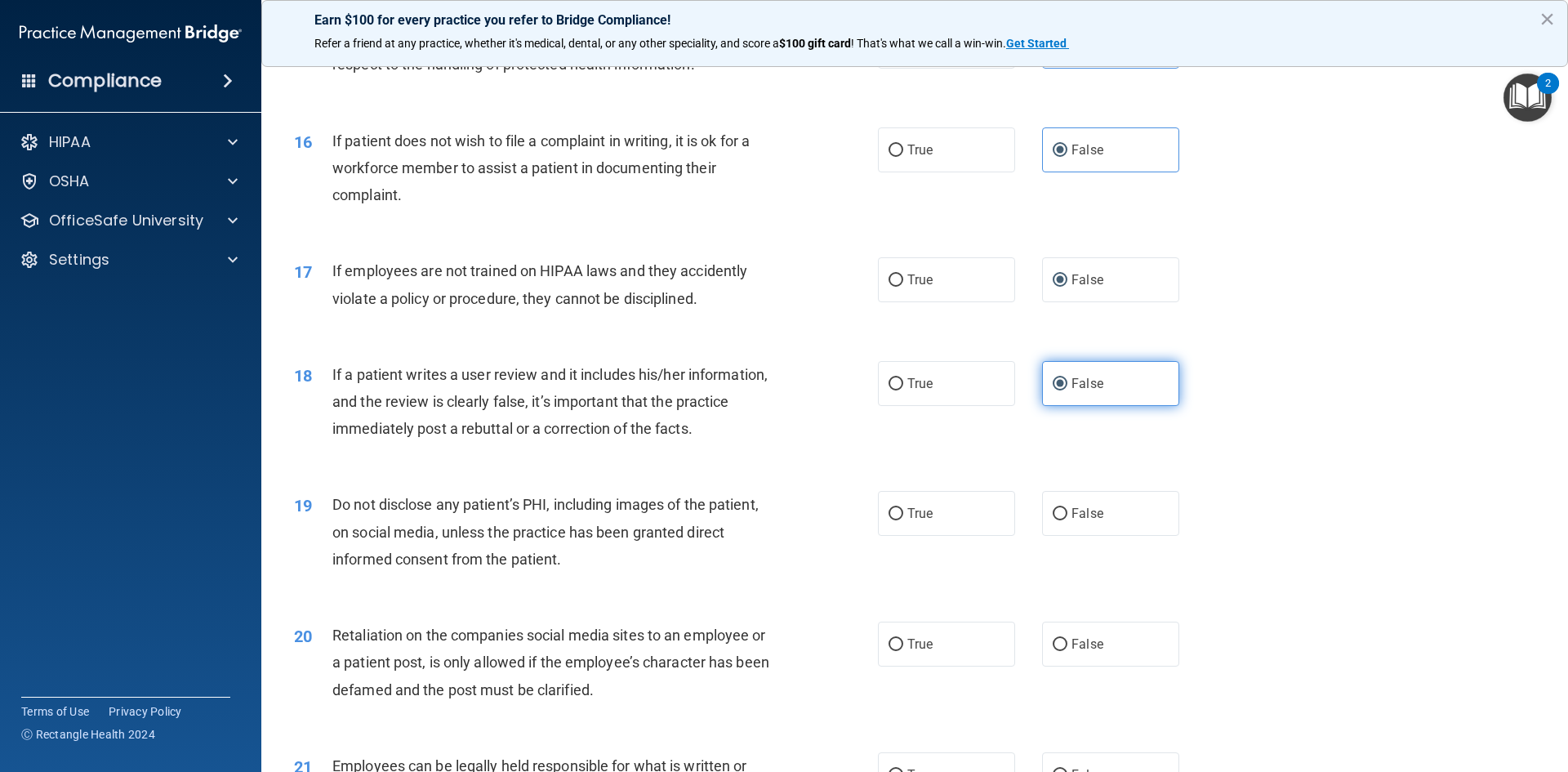
scroll to position [2042, 0]
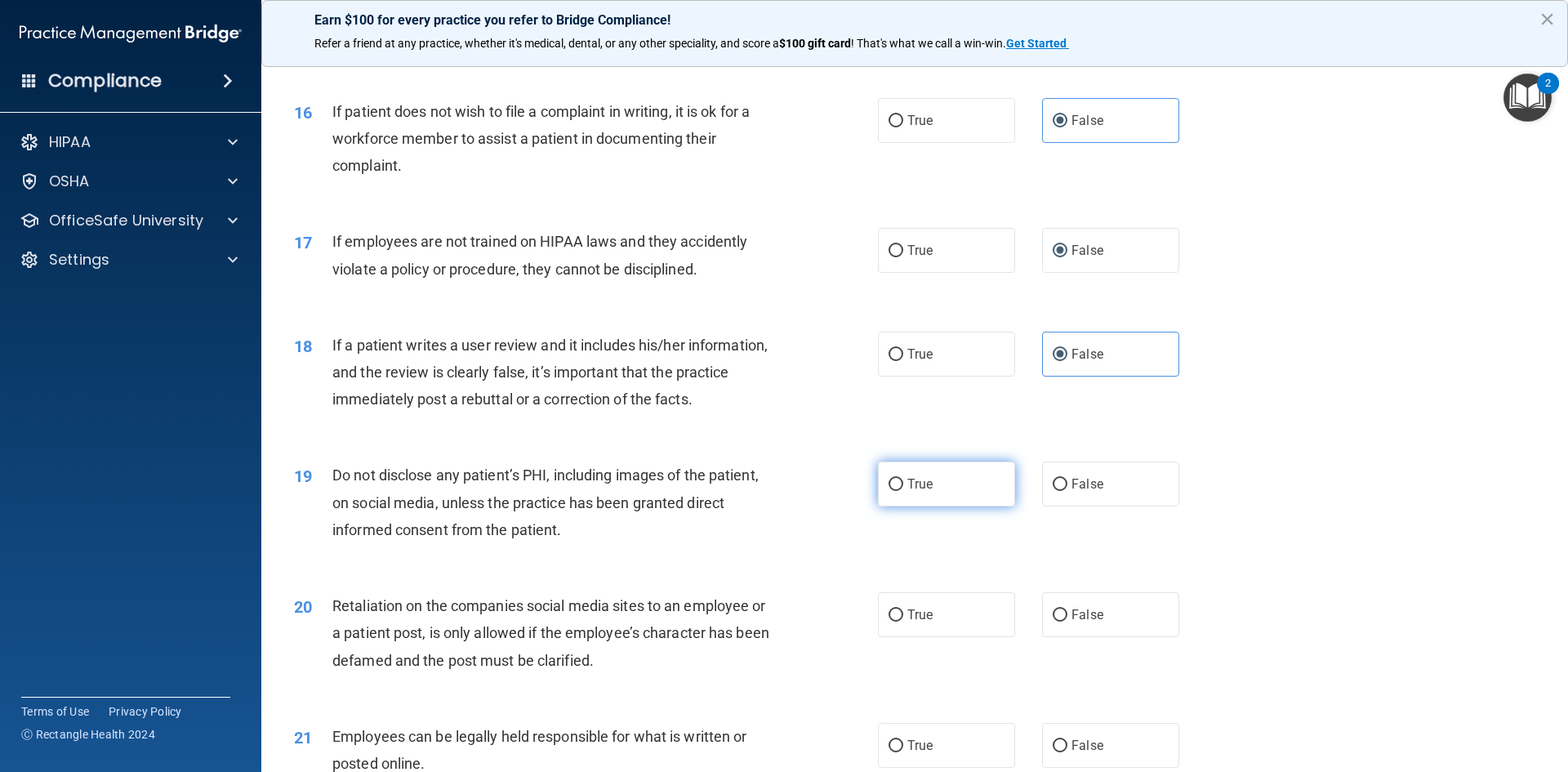
click at [952, 497] on label "True" at bounding box center [947, 483] width 137 height 45
click at [903, 491] on input "True" at bounding box center [896, 484] width 15 height 12
radio input "true"
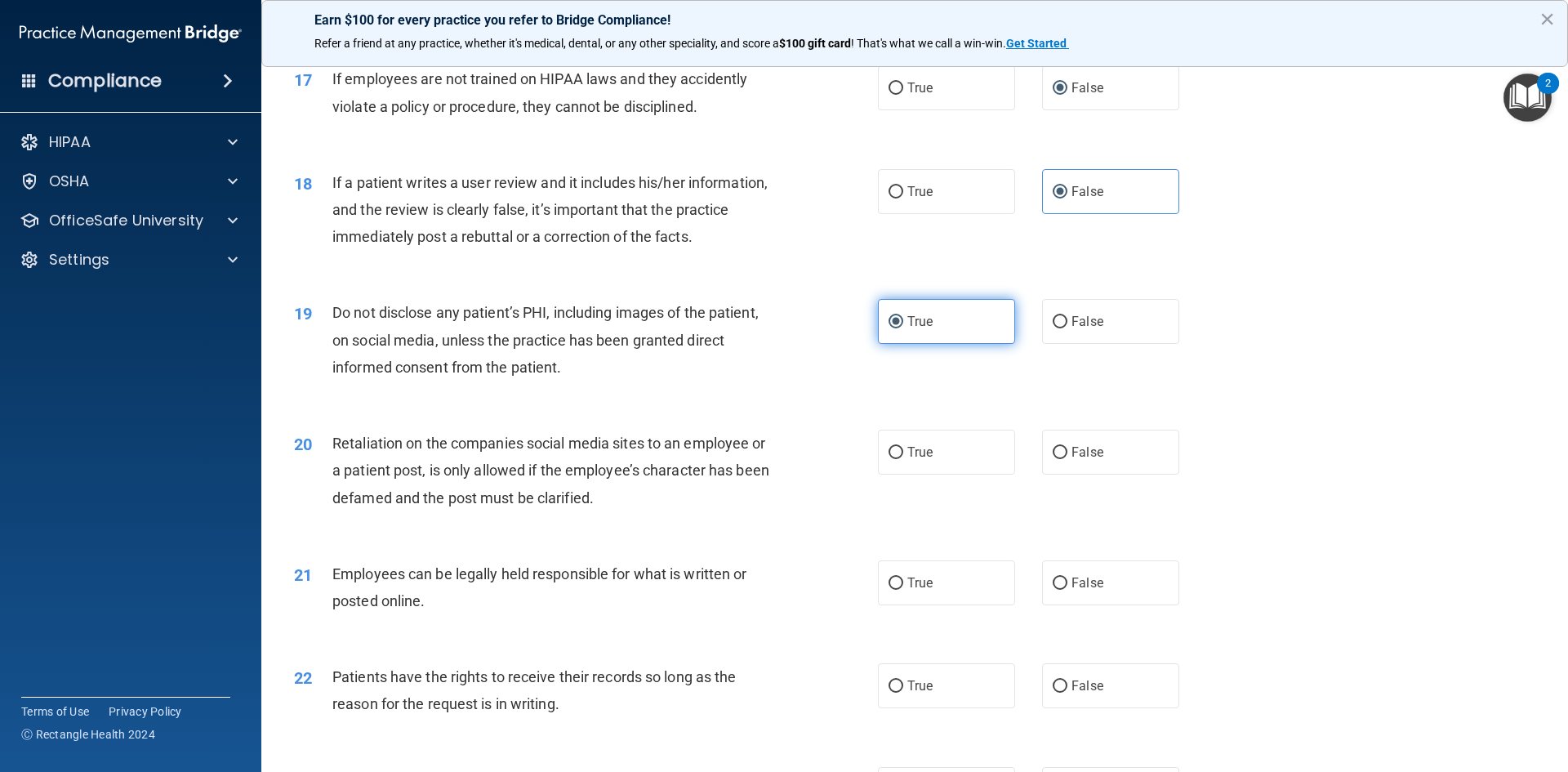
scroll to position [2206, 0]
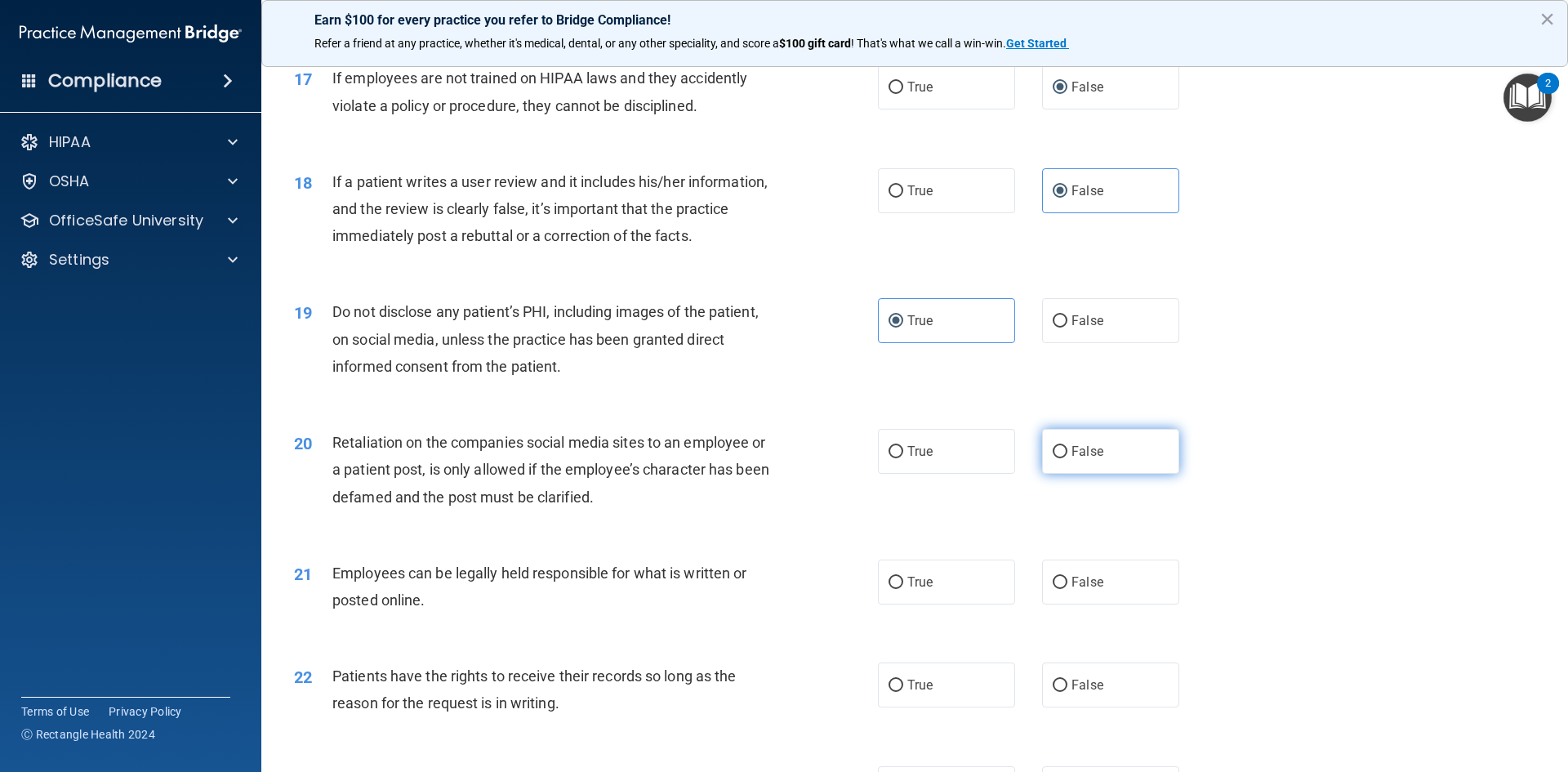
click at [1056, 458] on input "False" at bounding box center [1060, 451] width 15 height 12
radio input "true"
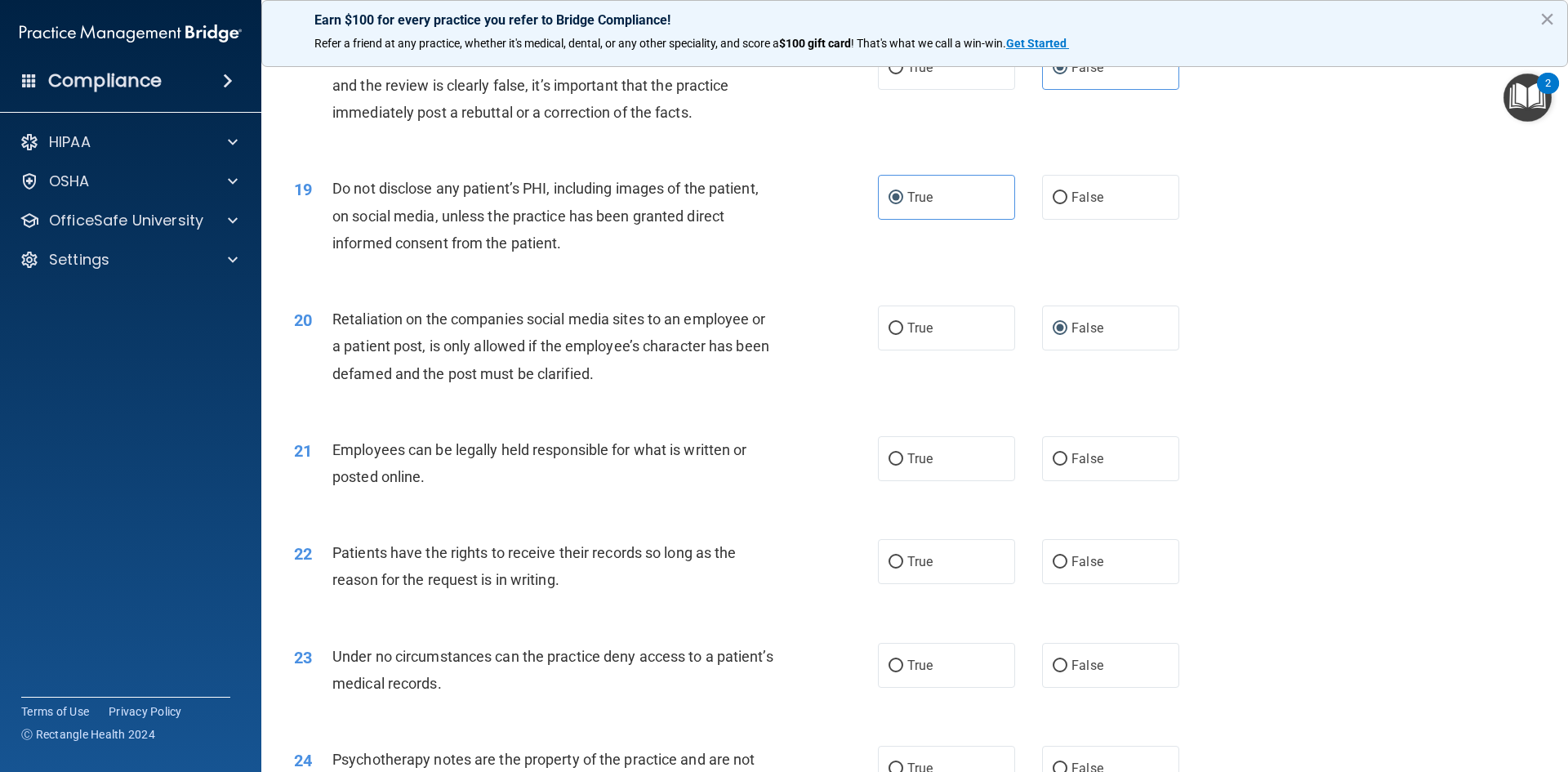
scroll to position [2368, 0]
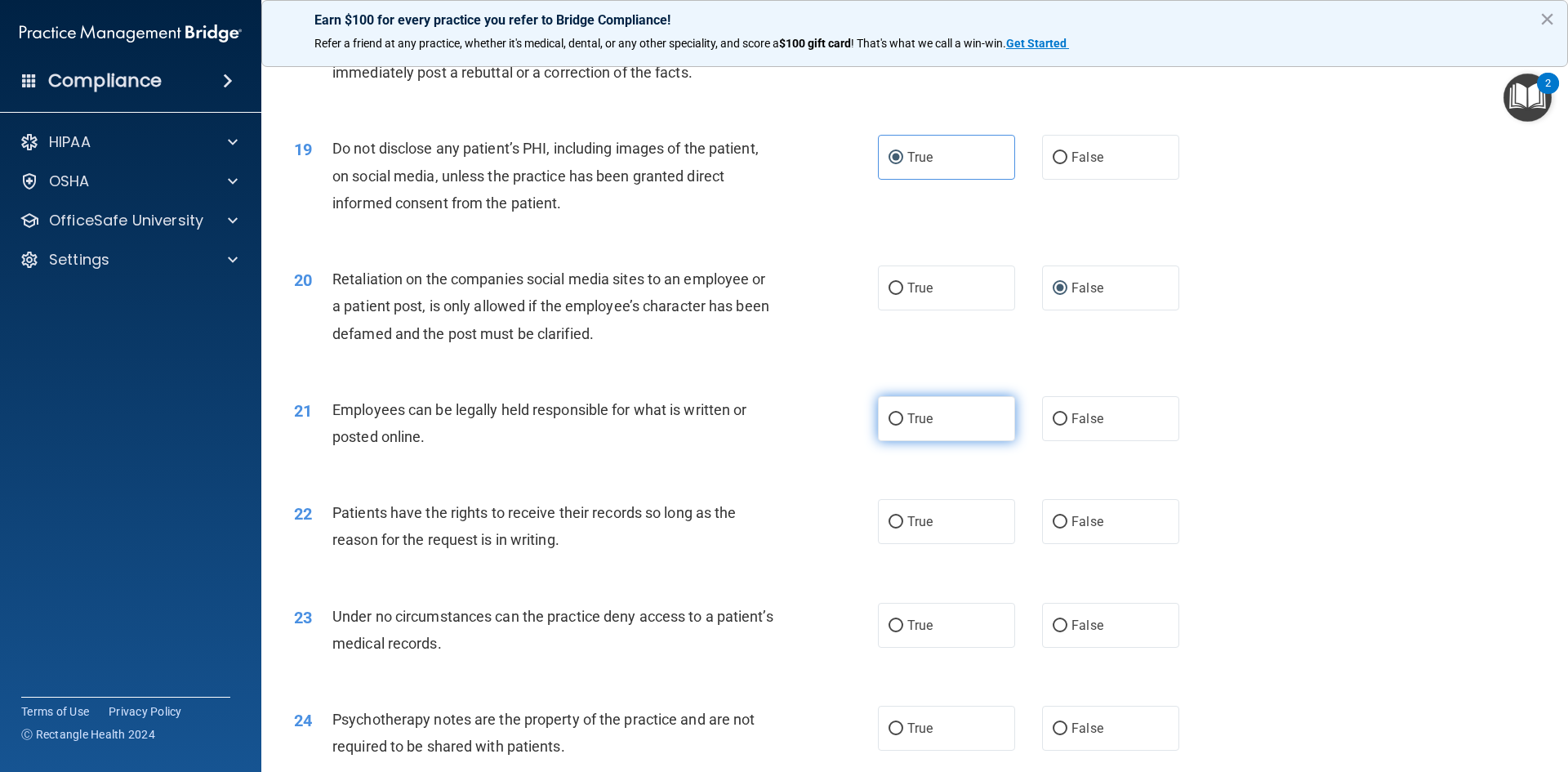
click at [984, 441] on label "True" at bounding box center [947, 418] width 137 height 45
click at [903, 425] on input "True" at bounding box center [896, 419] width 15 height 12
radio input "true"
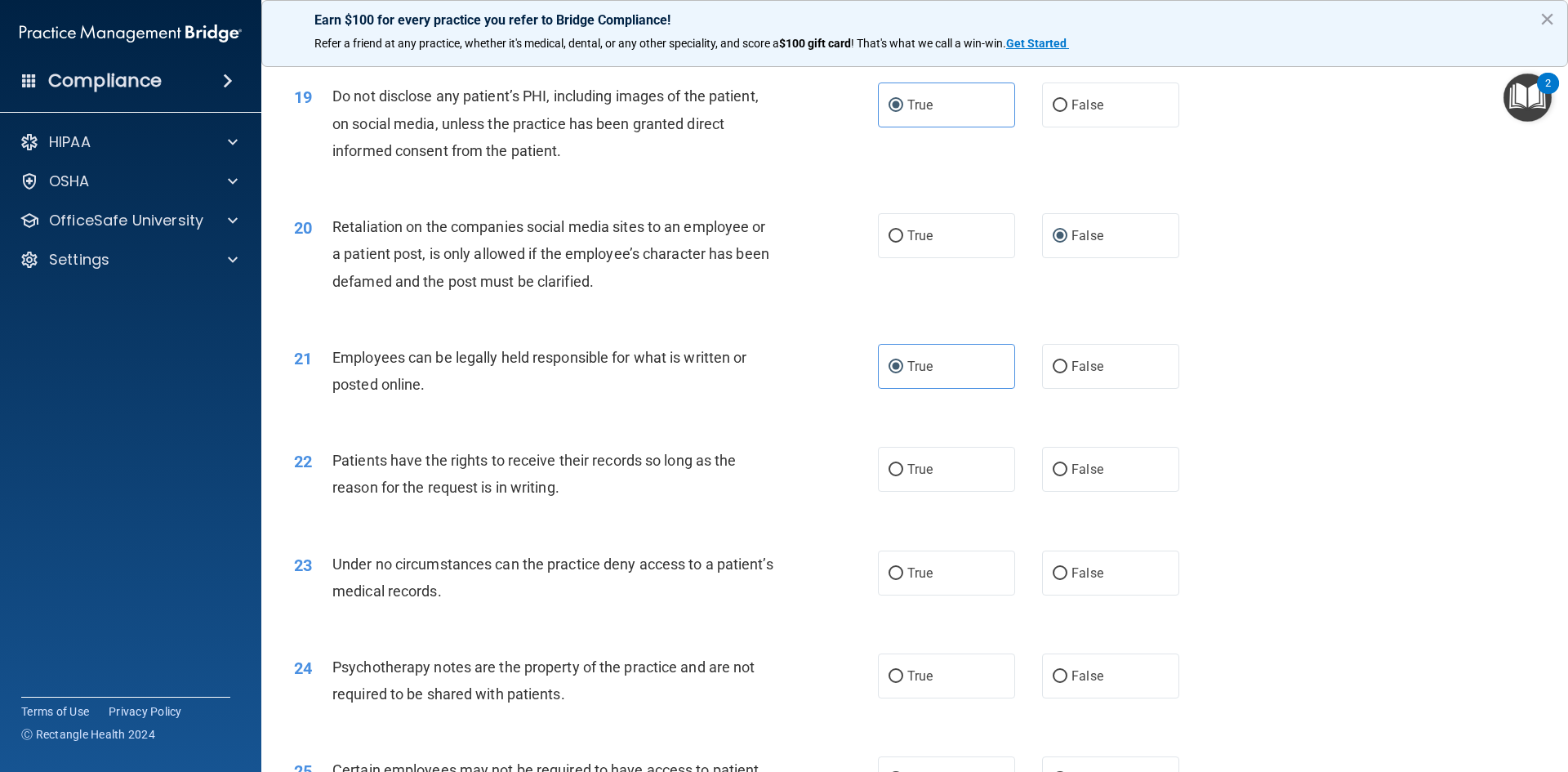
scroll to position [2450, 0]
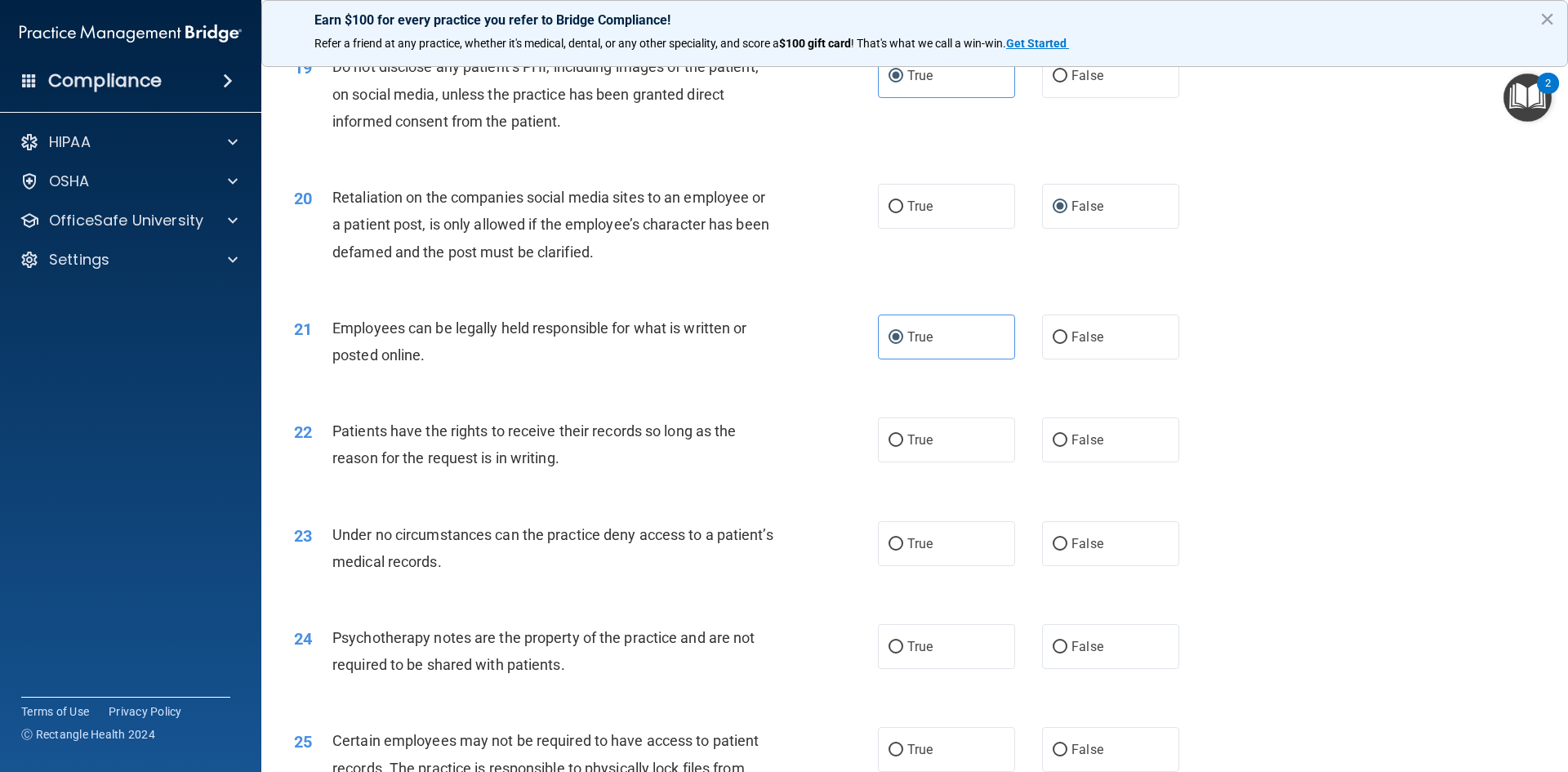
click at [981, 460] on label "True" at bounding box center [947, 439] width 137 height 45
click at [903, 447] on input "True" at bounding box center [896, 440] width 15 height 12
radio input "true"
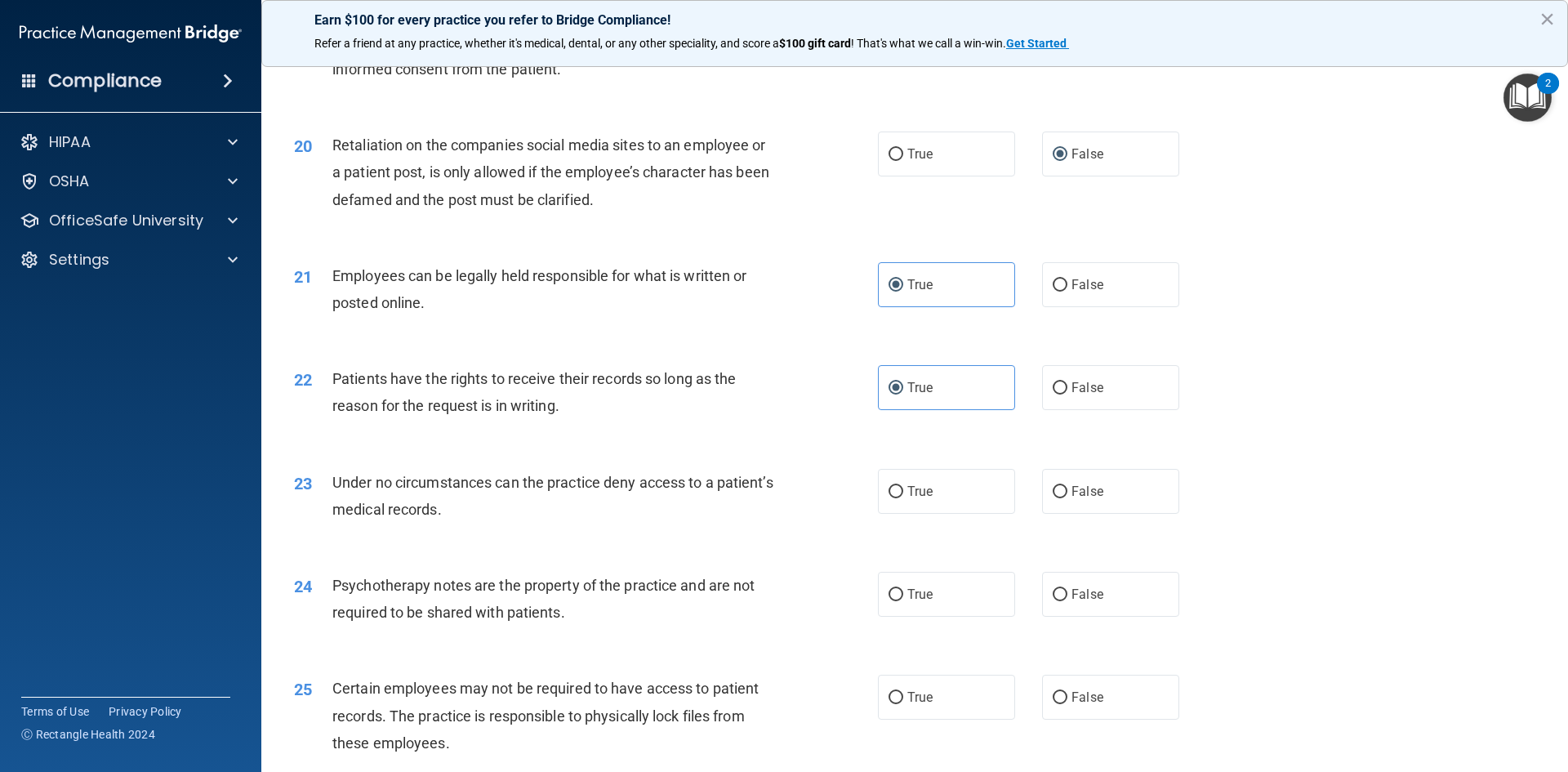
scroll to position [2532, 0]
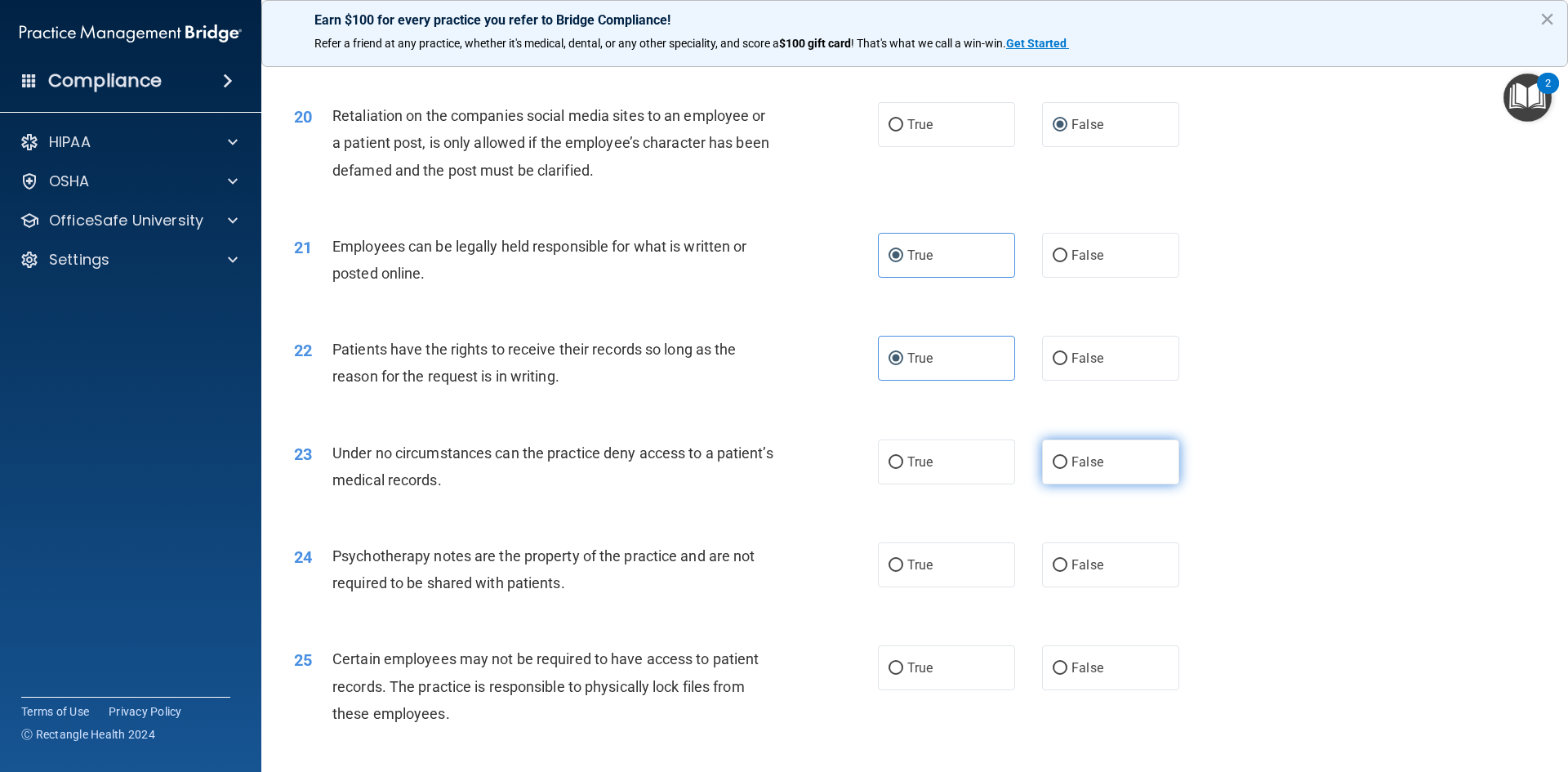
click at [1079, 469] on span "False" at bounding box center [1086, 461] width 32 height 16
click at [1067, 469] on input "False" at bounding box center [1060, 462] width 15 height 12
radio input "true"
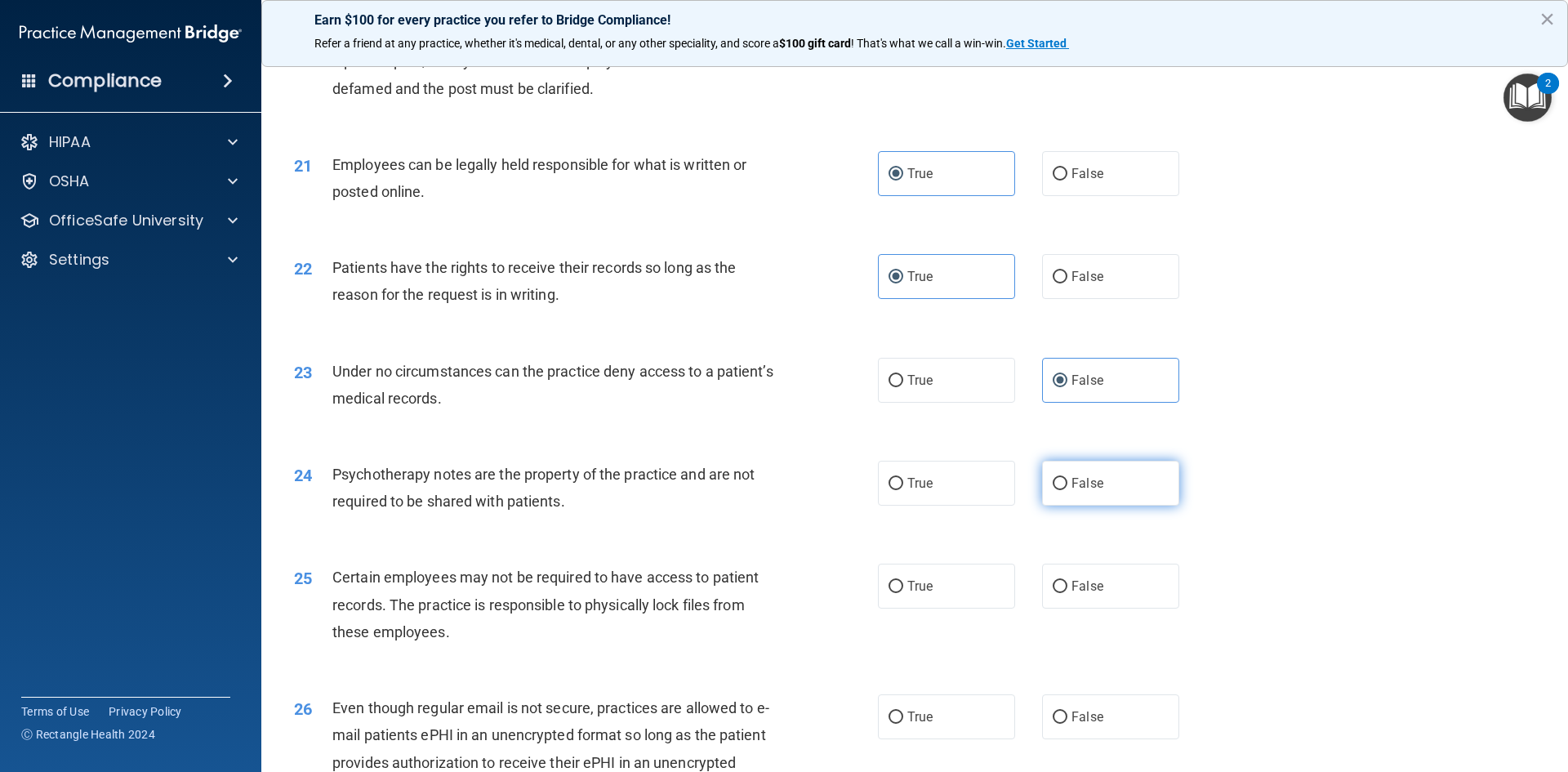
scroll to position [2695, 0]
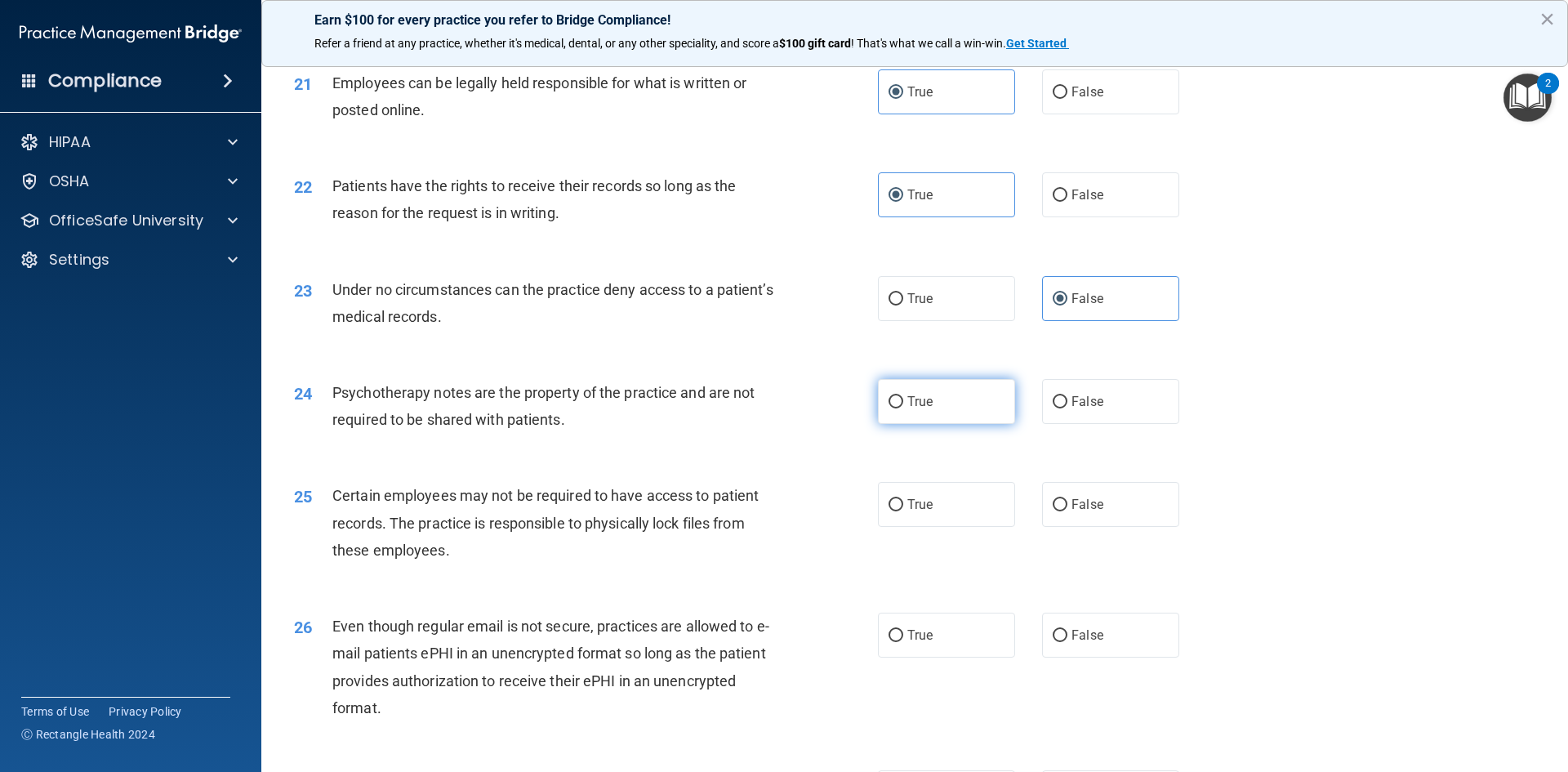
click at [943, 424] on label "True" at bounding box center [947, 401] width 137 height 45
click at [903, 408] on input "True" at bounding box center [896, 402] width 15 height 12
radio input "true"
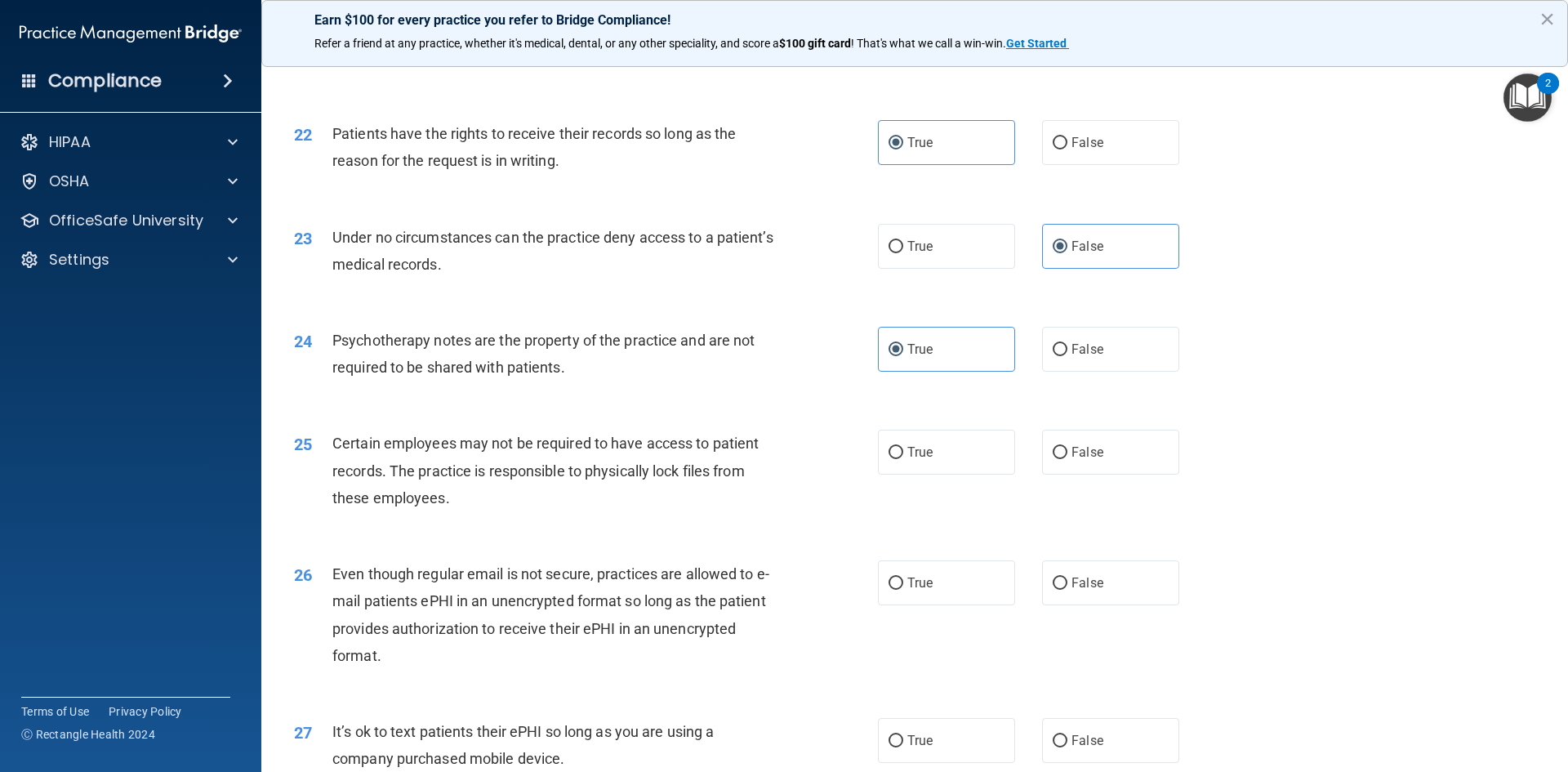
scroll to position [2777, 0]
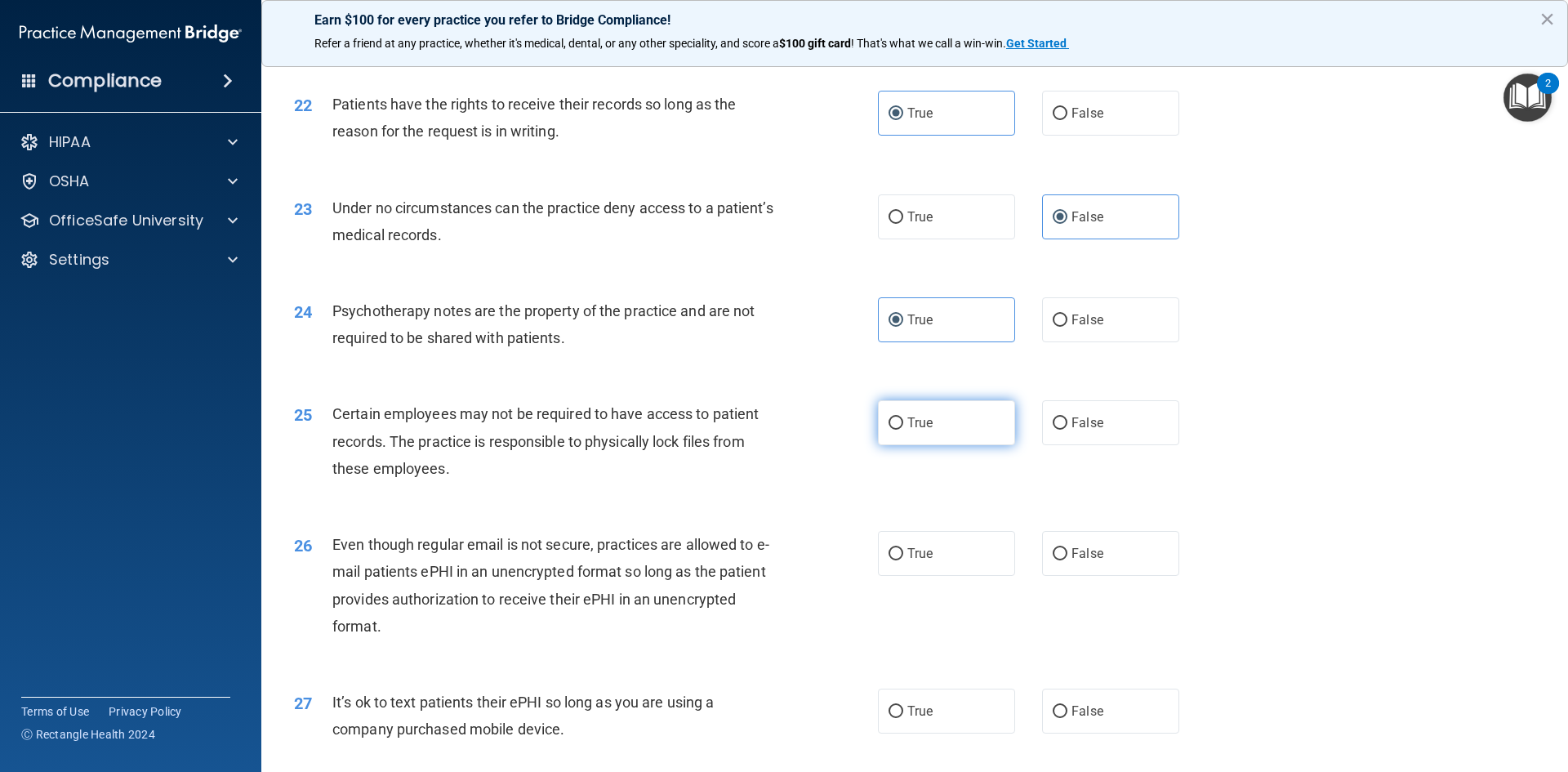
click at [948, 445] on label "True" at bounding box center [947, 422] width 137 height 45
click at [903, 429] on input "True" at bounding box center [896, 423] width 15 height 12
radio input "true"
click at [926, 561] on span "True" at bounding box center [920, 553] width 25 height 16
click at [903, 560] on input "True" at bounding box center [896, 554] width 15 height 12
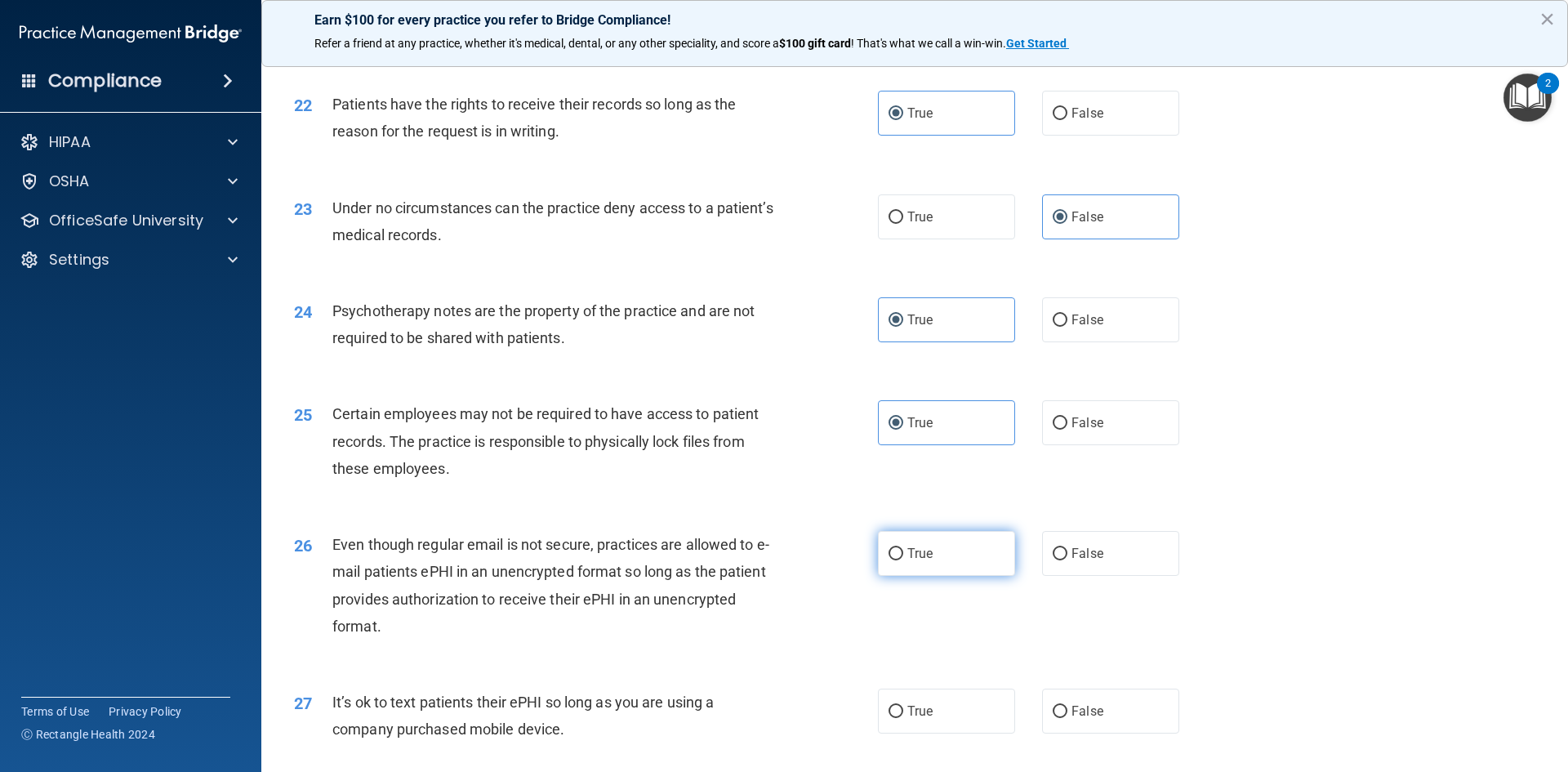
radio input "true"
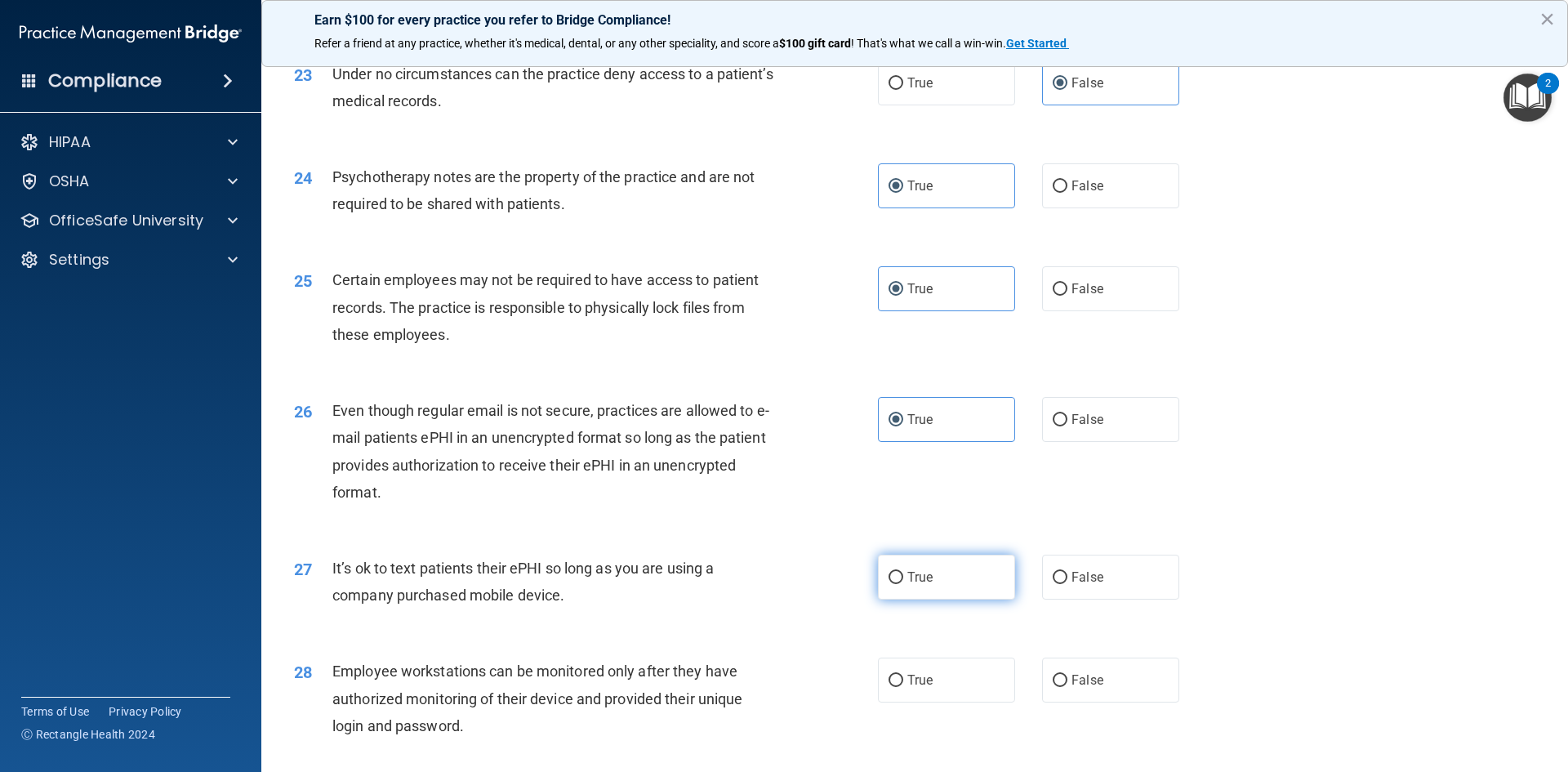
scroll to position [2940, 0]
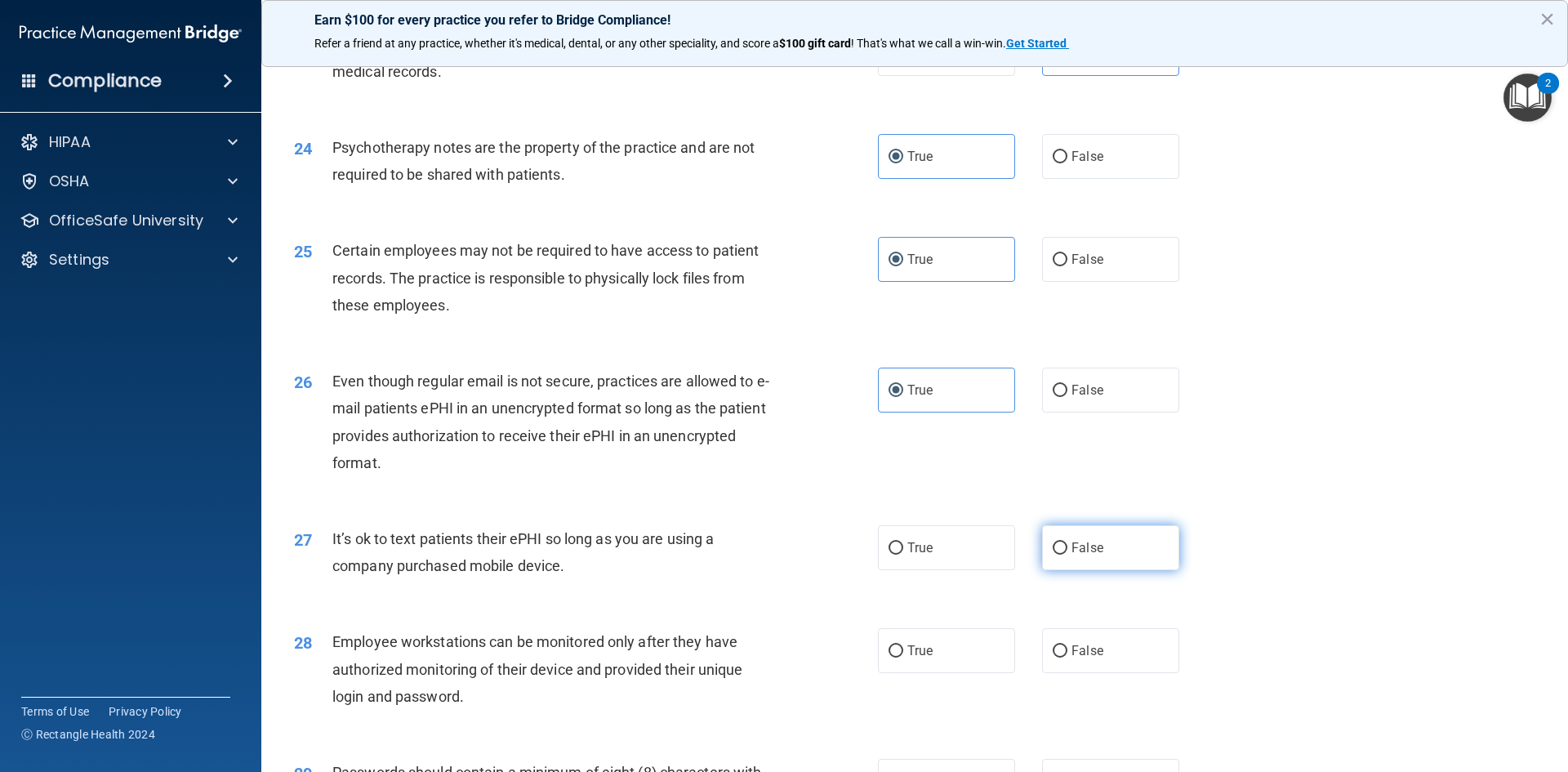
click at [1108, 570] on label "False" at bounding box center [1110, 547] width 137 height 45
click at [1067, 554] on input "False" at bounding box center [1060, 548] width 15 height 12
radio input "true"
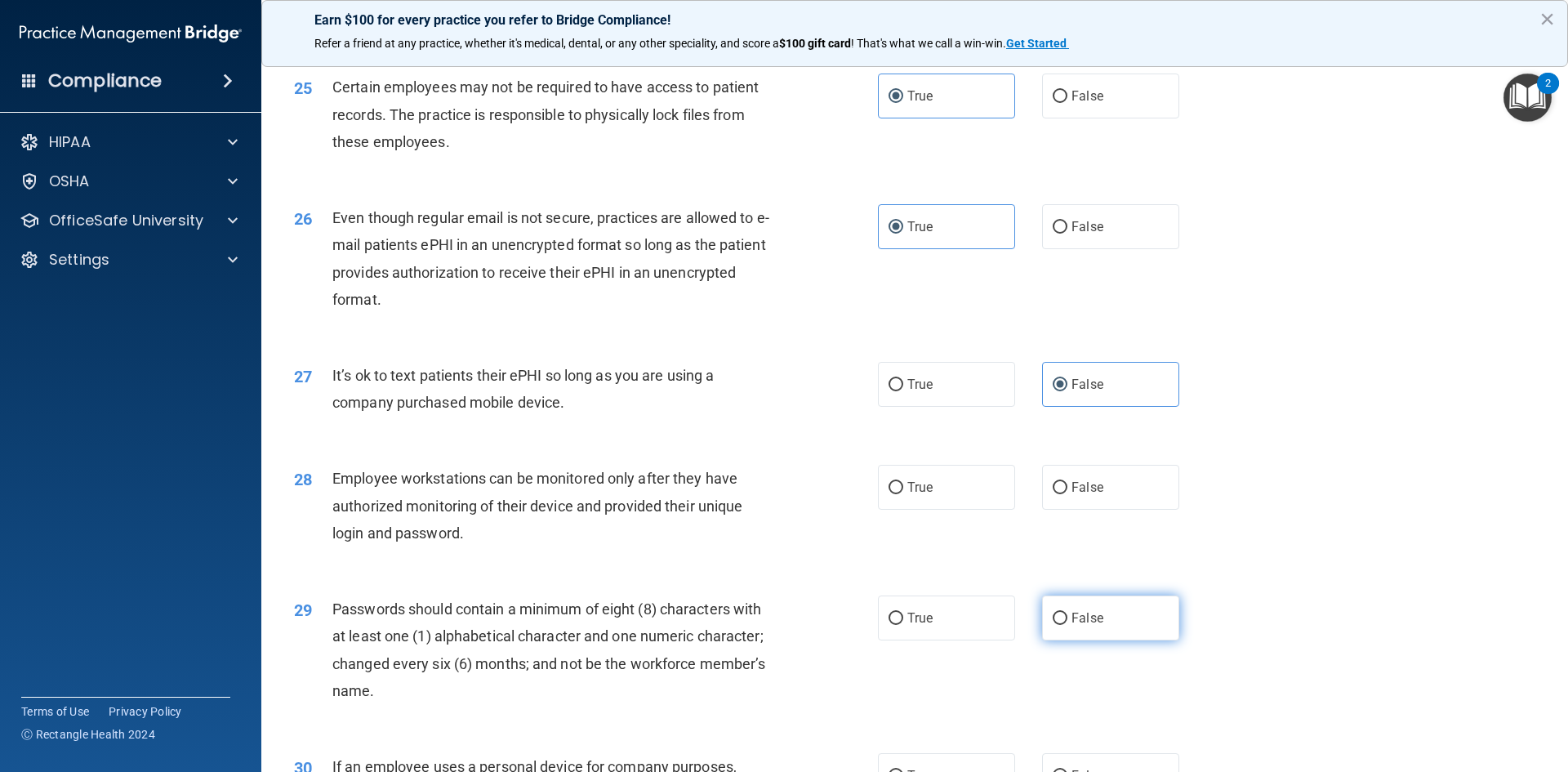
scroll to position [3185, 0]
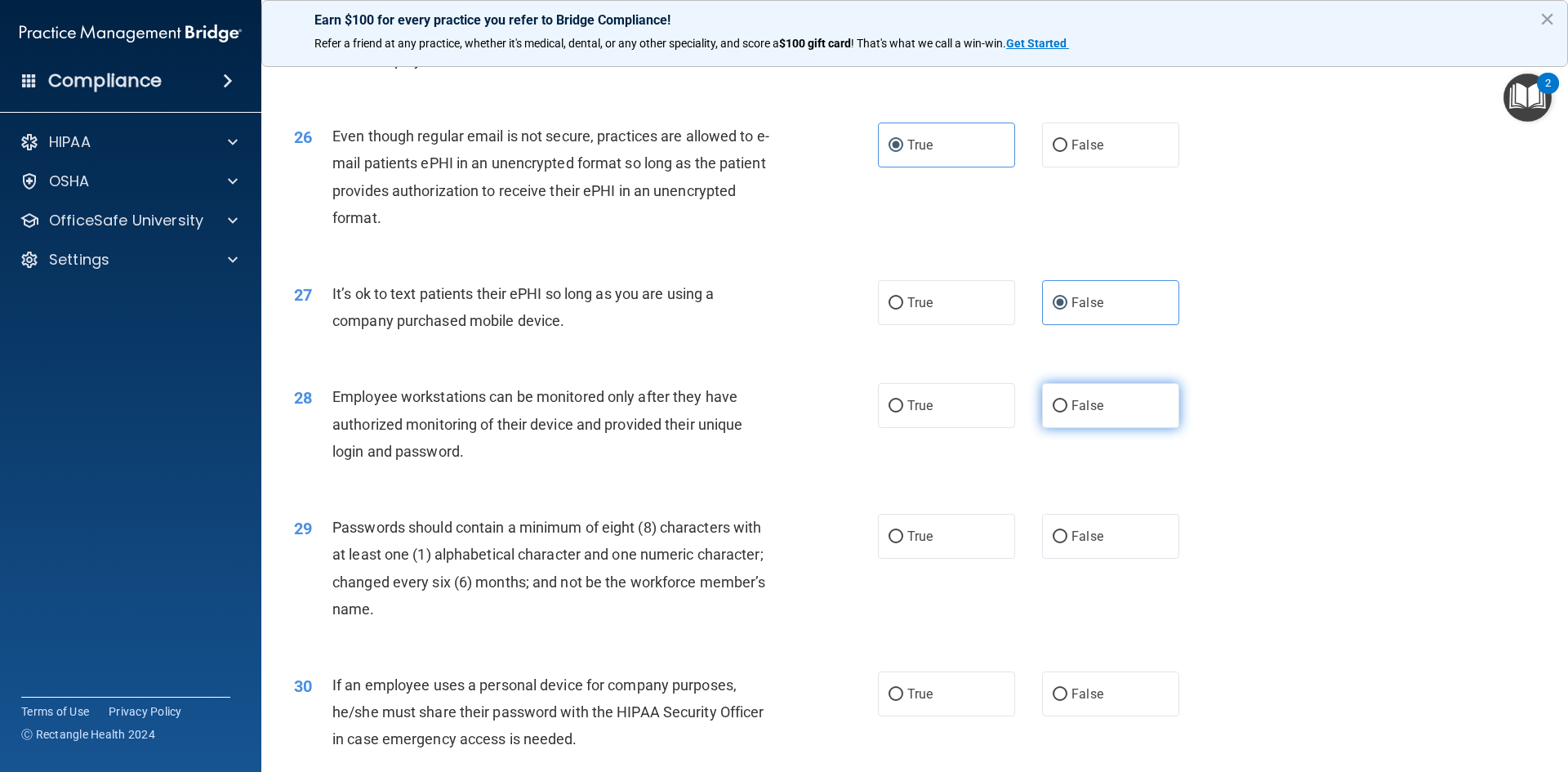
click at [1058, 412] on input "False" at bounding box center [1060, 406] width 15 height 12
radio input "true"
click at [943, 559] on label "True" at bounding box center [947, 536] width 137 height 45
click at [903, 543] on input "True" at bounding box center [896, 536] width 15 height 12
radio input "true"
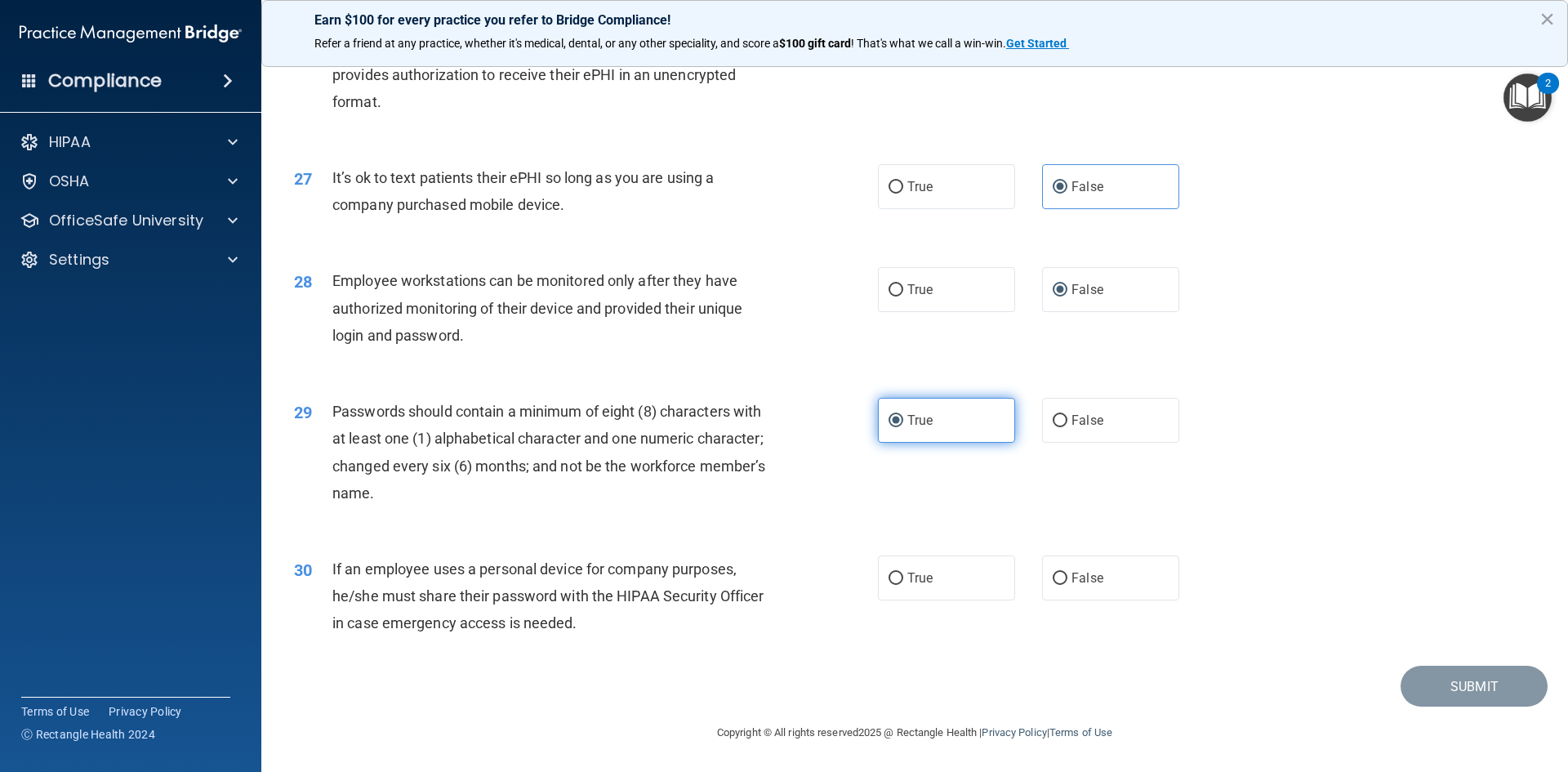
scroll to position [3328, 0]
click at [1109, 575] on label "False" at bounding box center [1110, 577] width 137 height 45
click at [1067, 575] on input "False" at bounding box center [1060, 578] width 15 height 12
radio input "true"
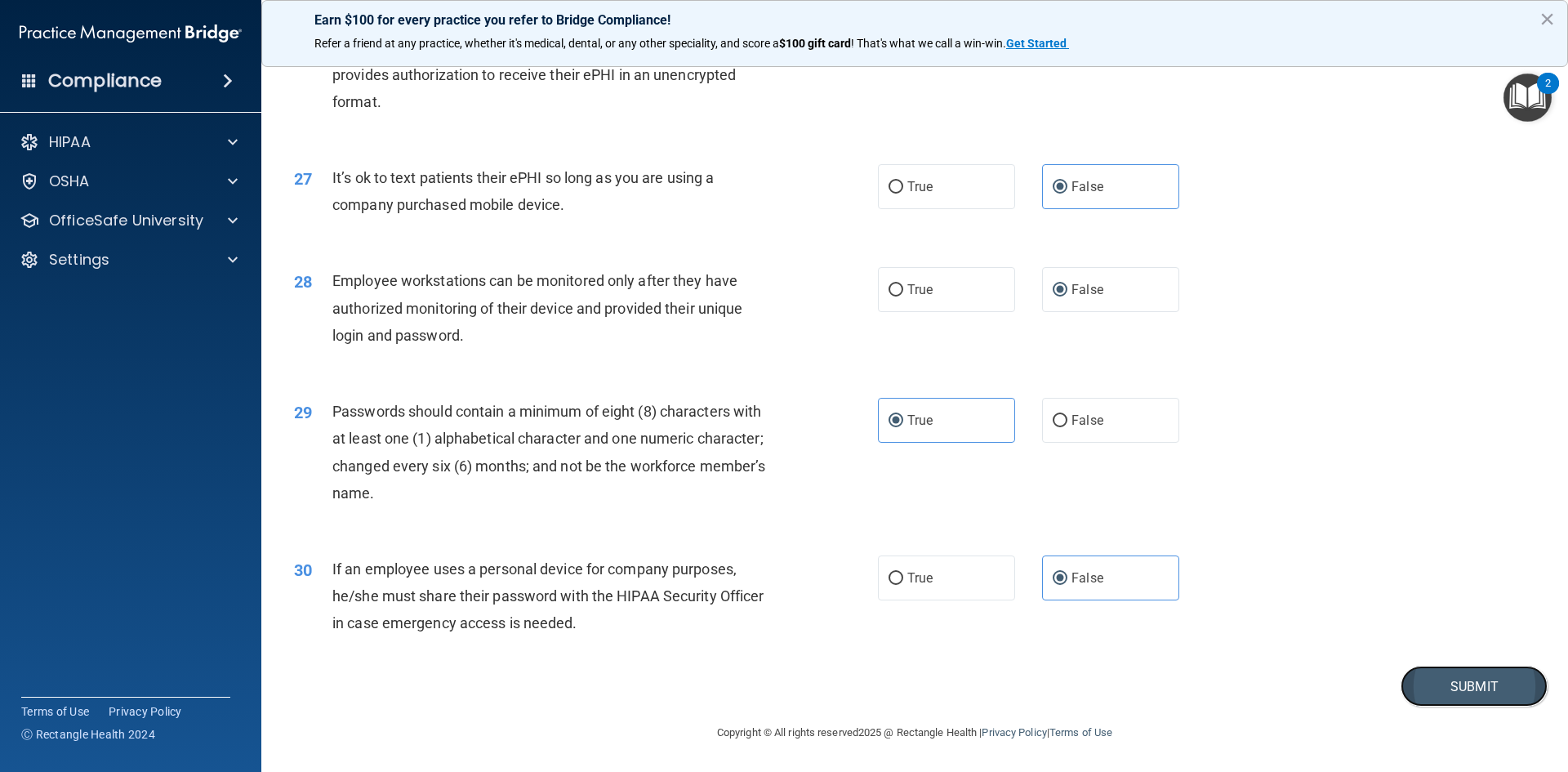
click at [1428, 684] on button "Submit" at bounding box center [1474, 686] width 147 height 42
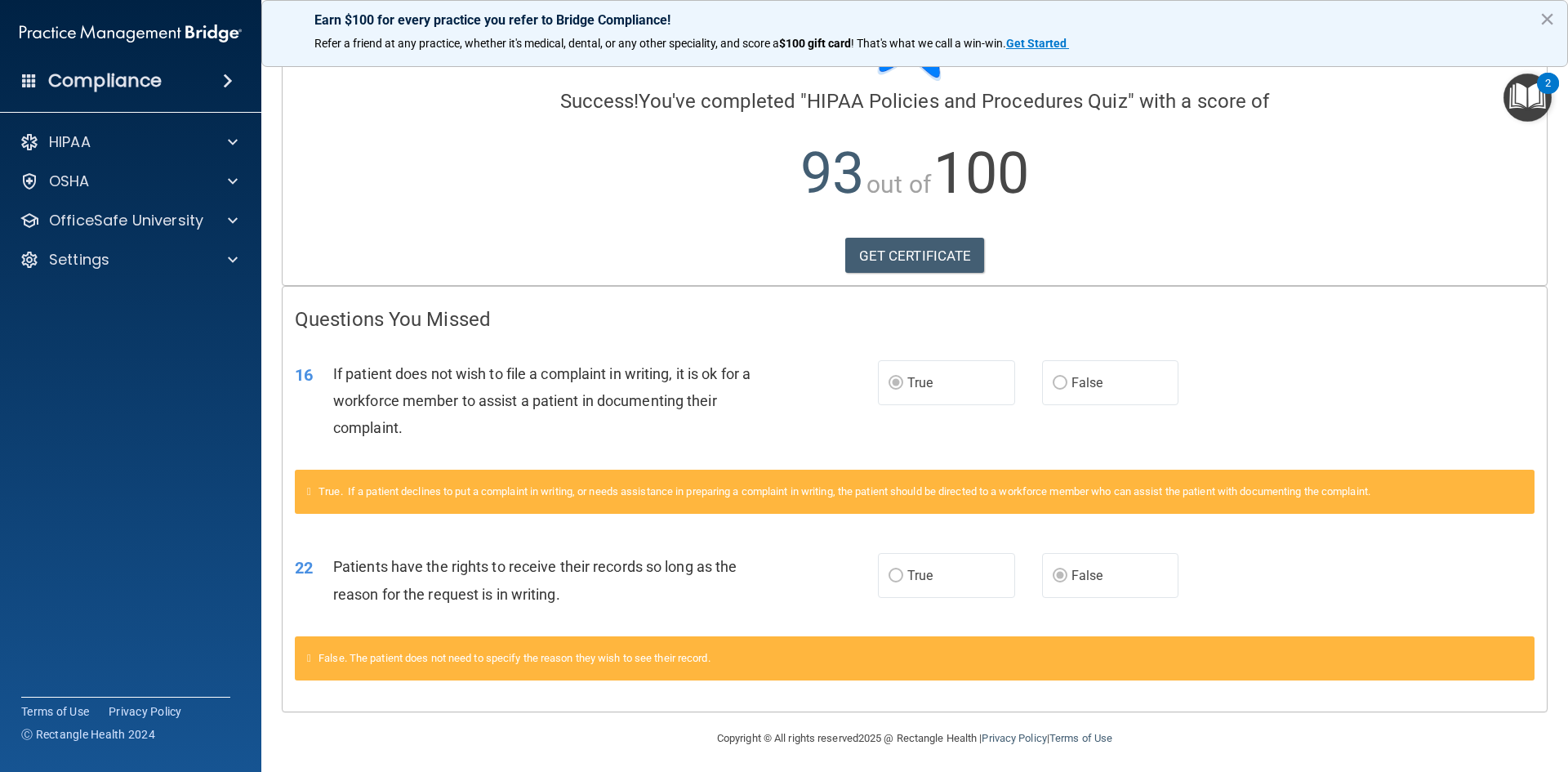
scroll to position [105, 0]
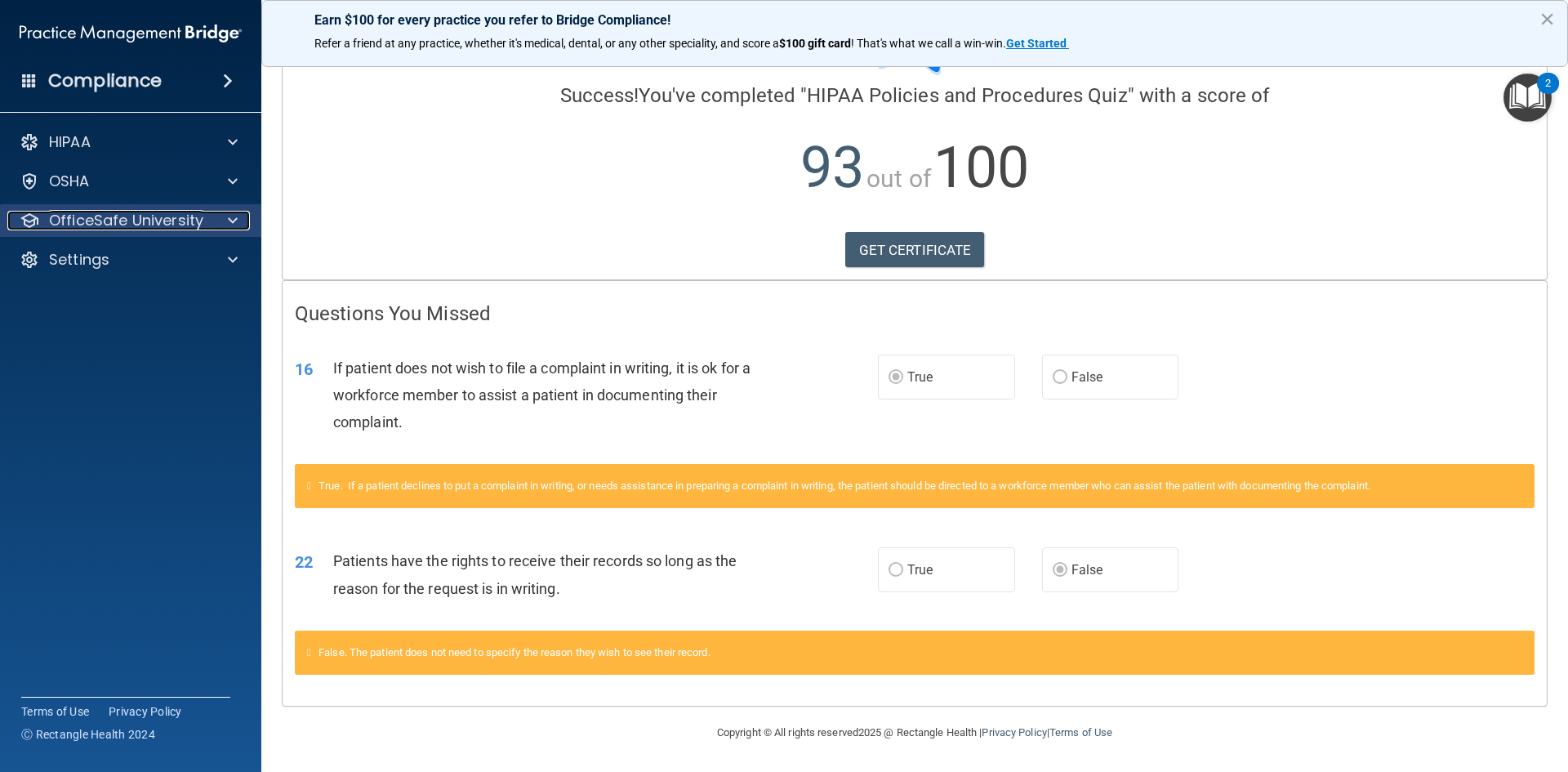
click at [177, 221] on p "OfficeSafe University" at bounding box center [126, 221] width 155 height 20
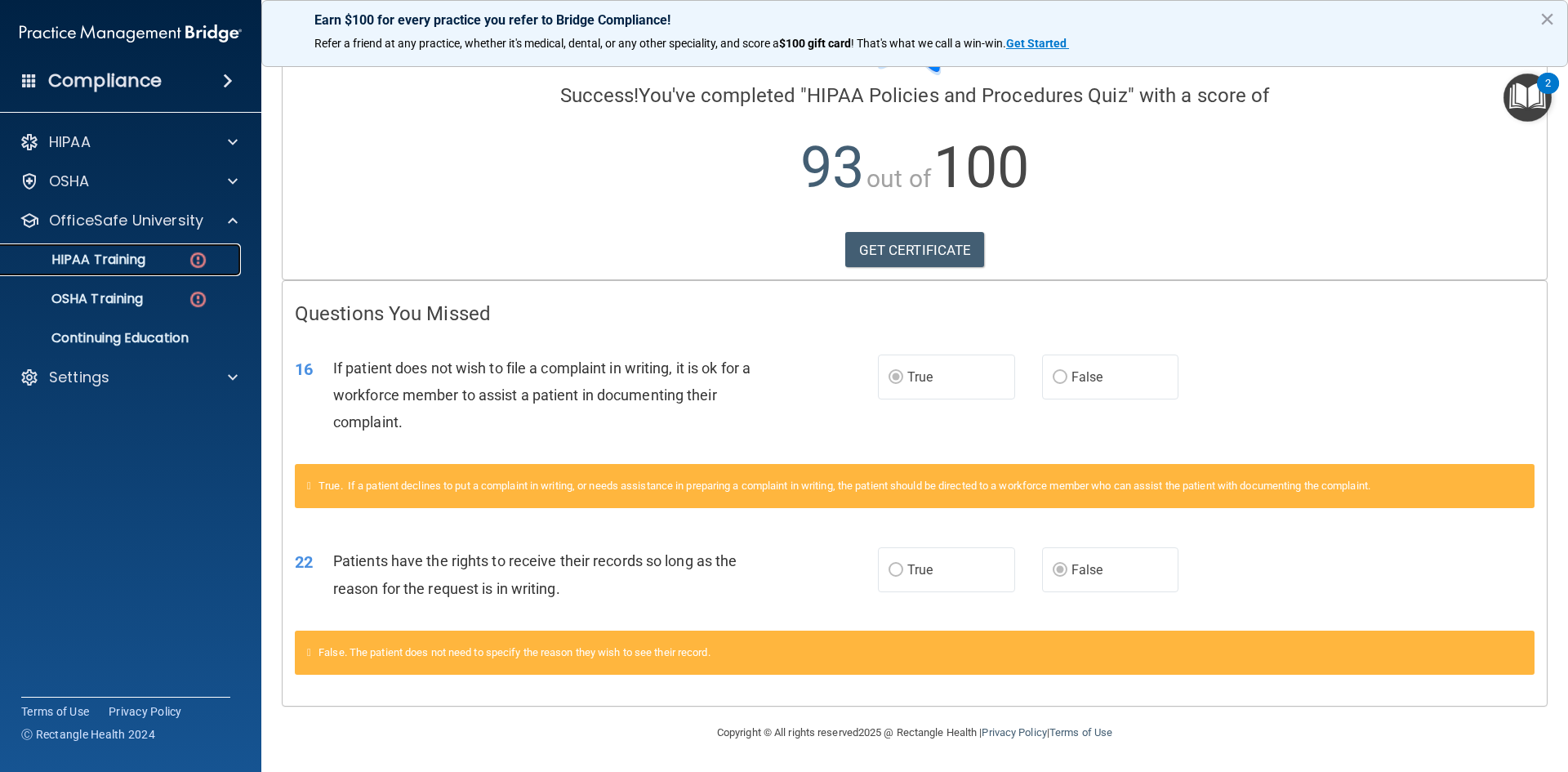
click at [161, 264] on div "HIPAA Training" at bounding box center [122, 260] width 223 height 16
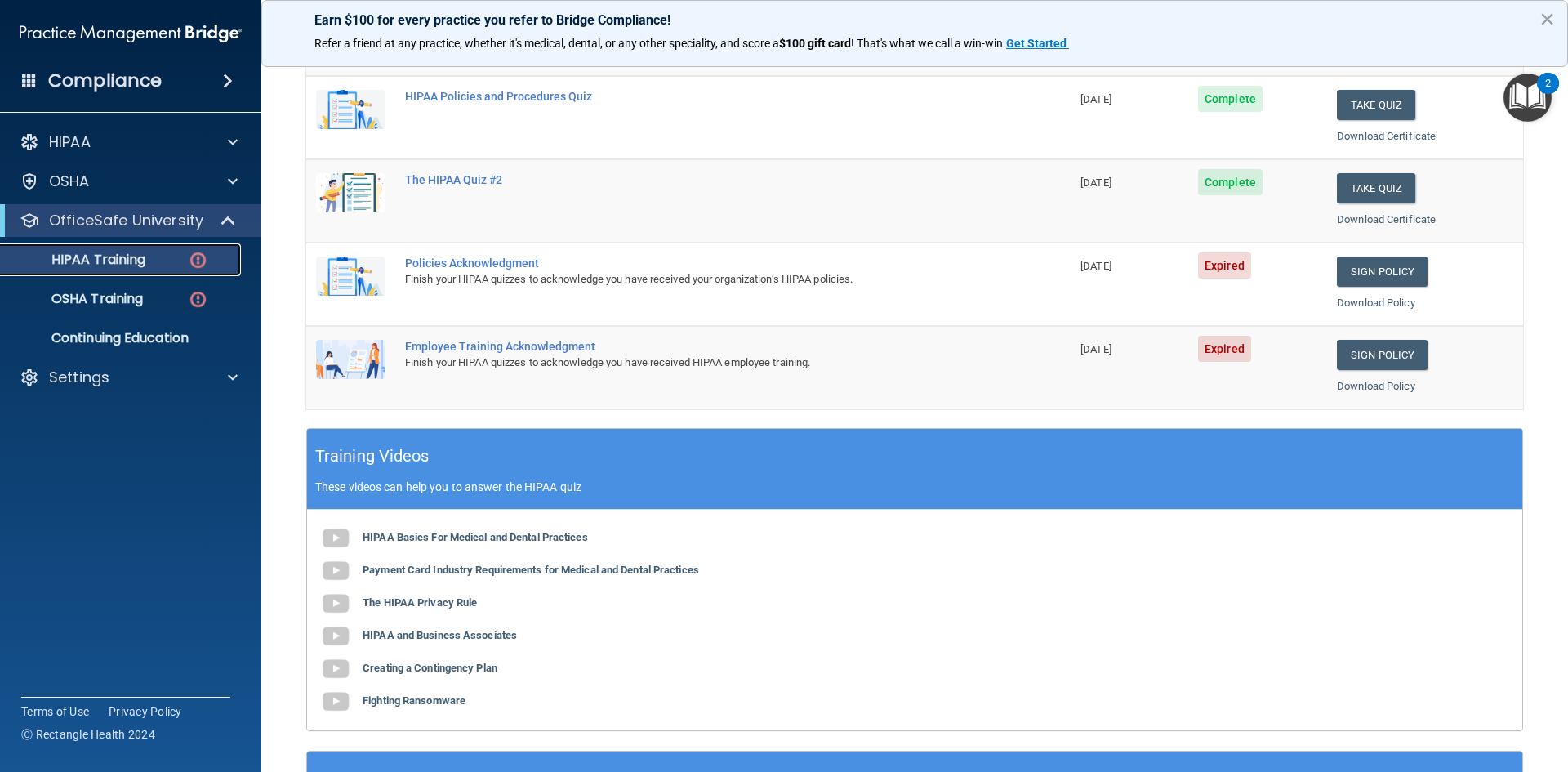
scroll to position [213, 0]
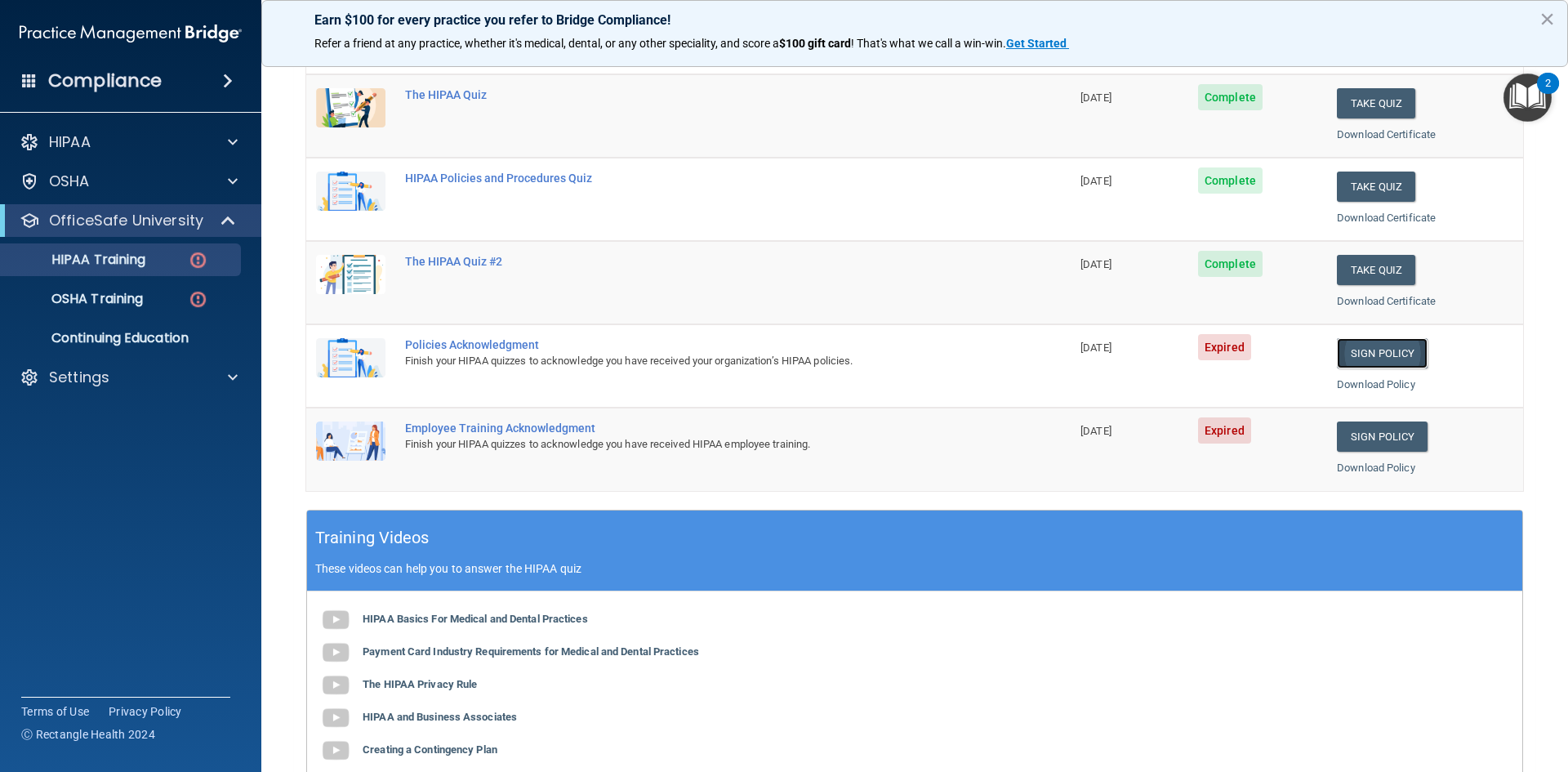
click at [1364, 349] on link "Sign Policy" at bounding box center [1382, 352] width 91 height 30
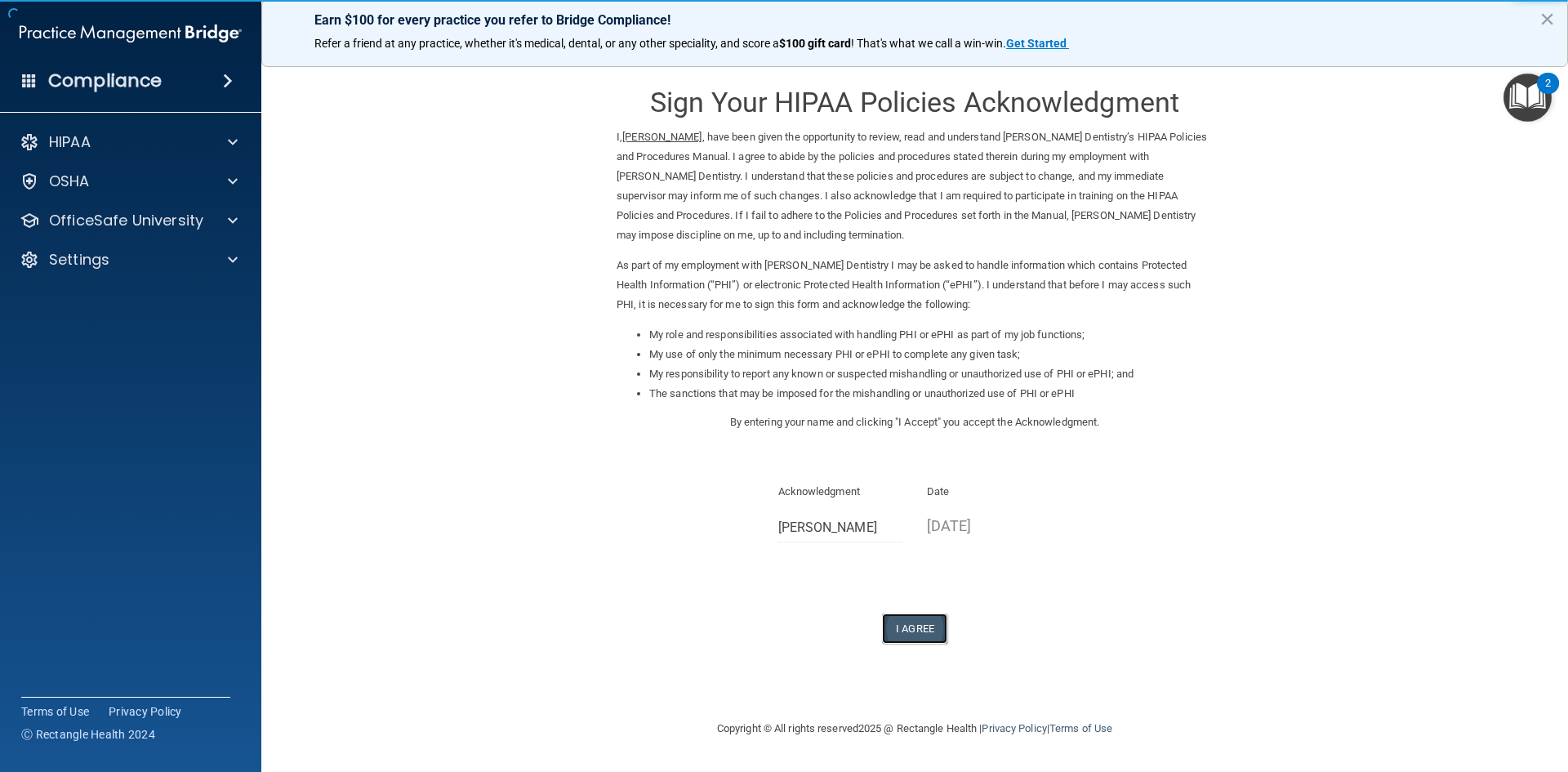
click at [918, 620] on button "I Agree" at bounding box center [915, 628] width 65 height 30
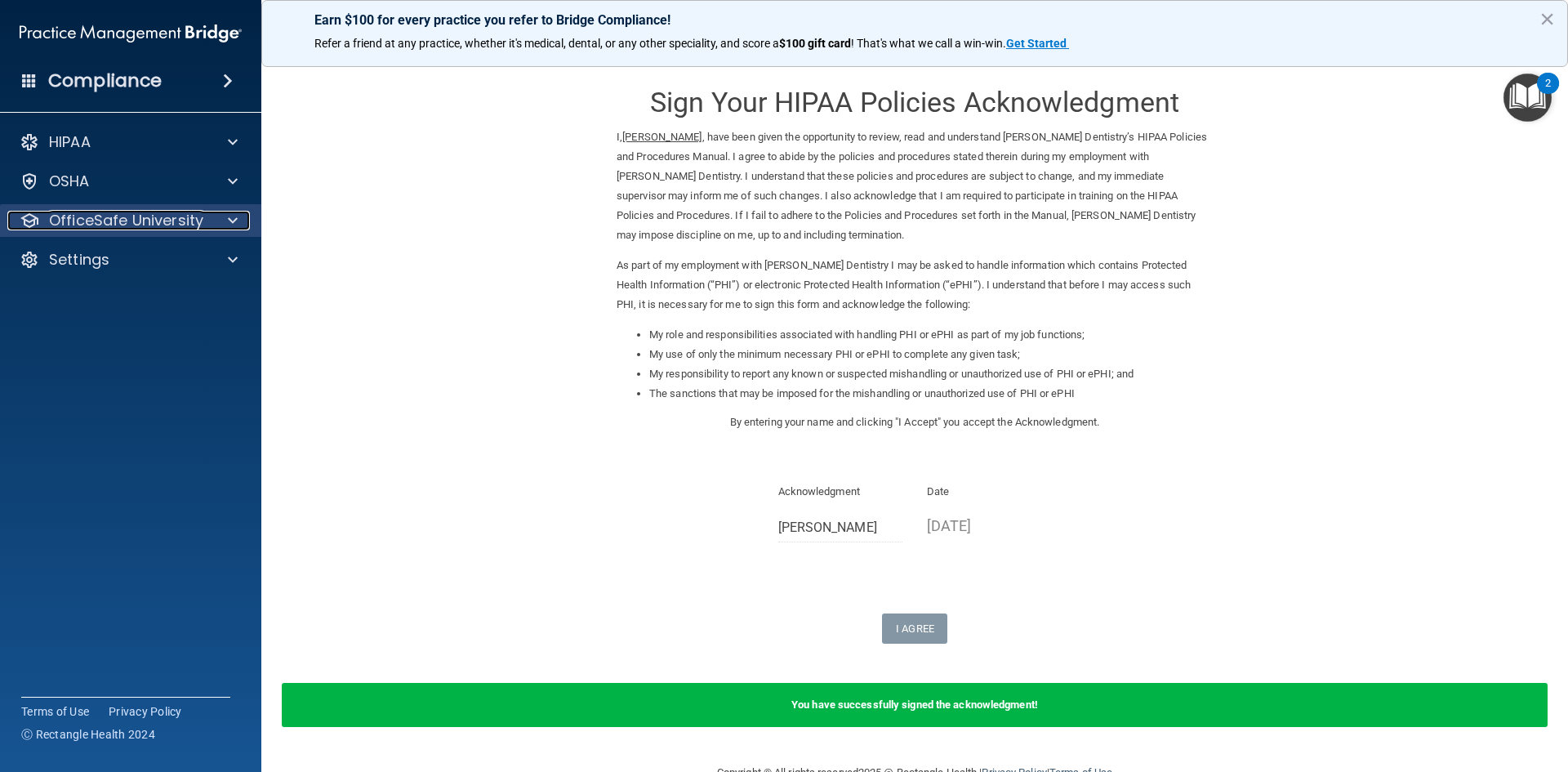
click at [218, 223] on div at bounding box center [231, 221] width 41 height 20
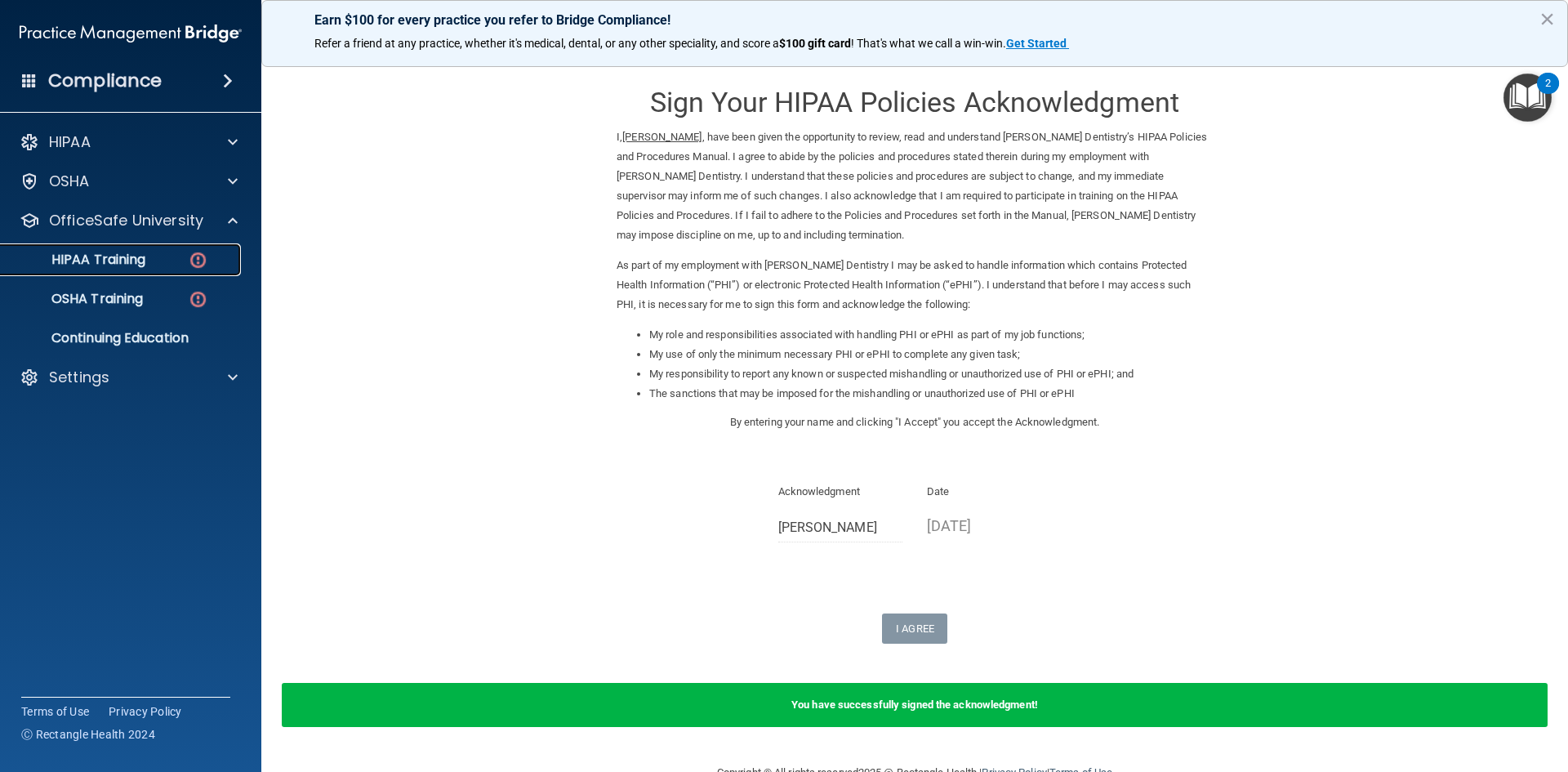
click at [110, 258] on p "HIPAA Training" at bounding box center [78, 260] width 135 height 16
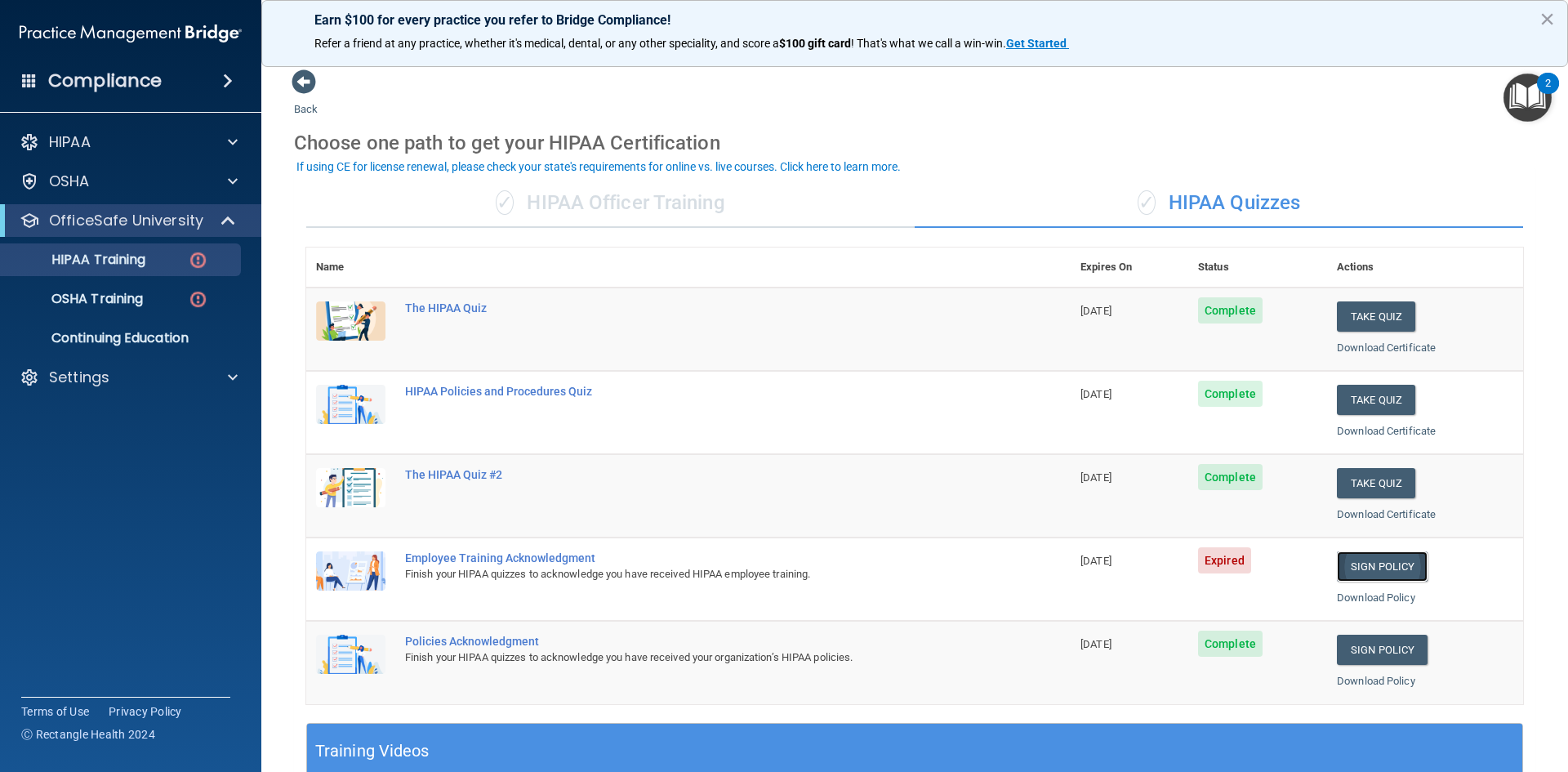
click at [1368, 564] on link "Sign Policy" at bounding box center [1382, 566] width 91 height 30
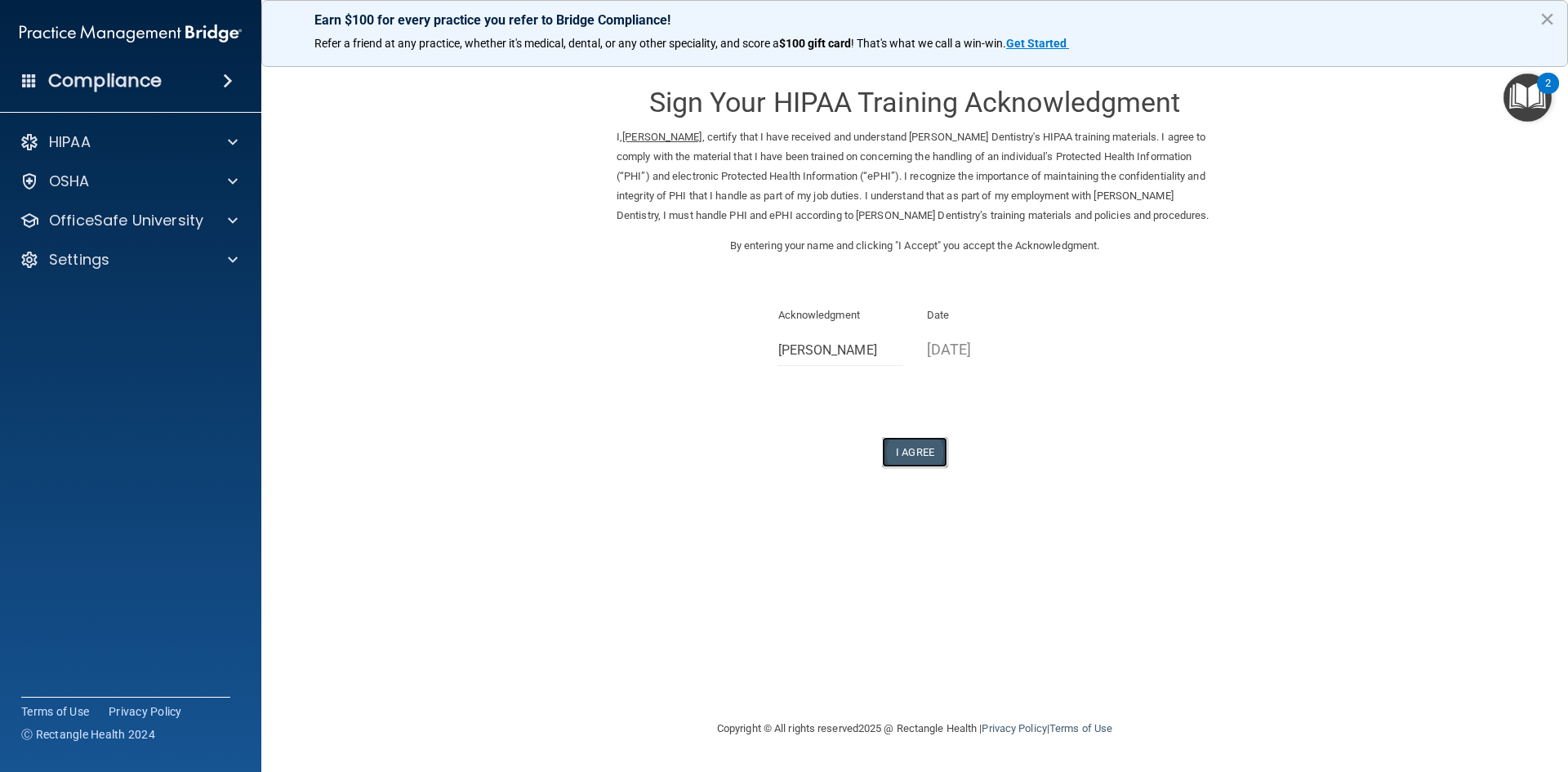
click at [911, 443] on button "I Agree" at bounding box center [915, 451] width 65 height 30
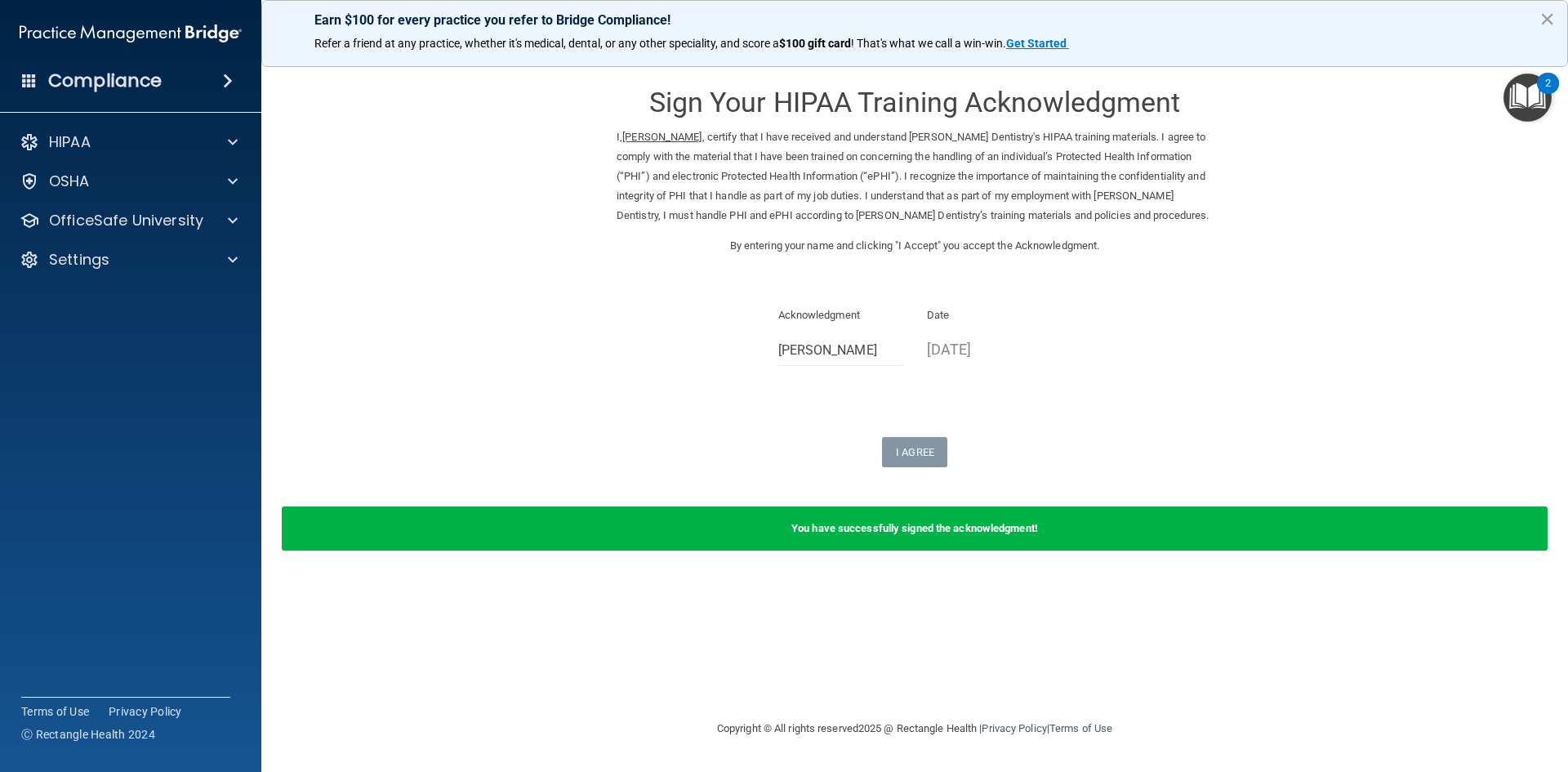
click at [96, 96] on div "Compliance" at bounding box center [131, 81] width 262 height 36
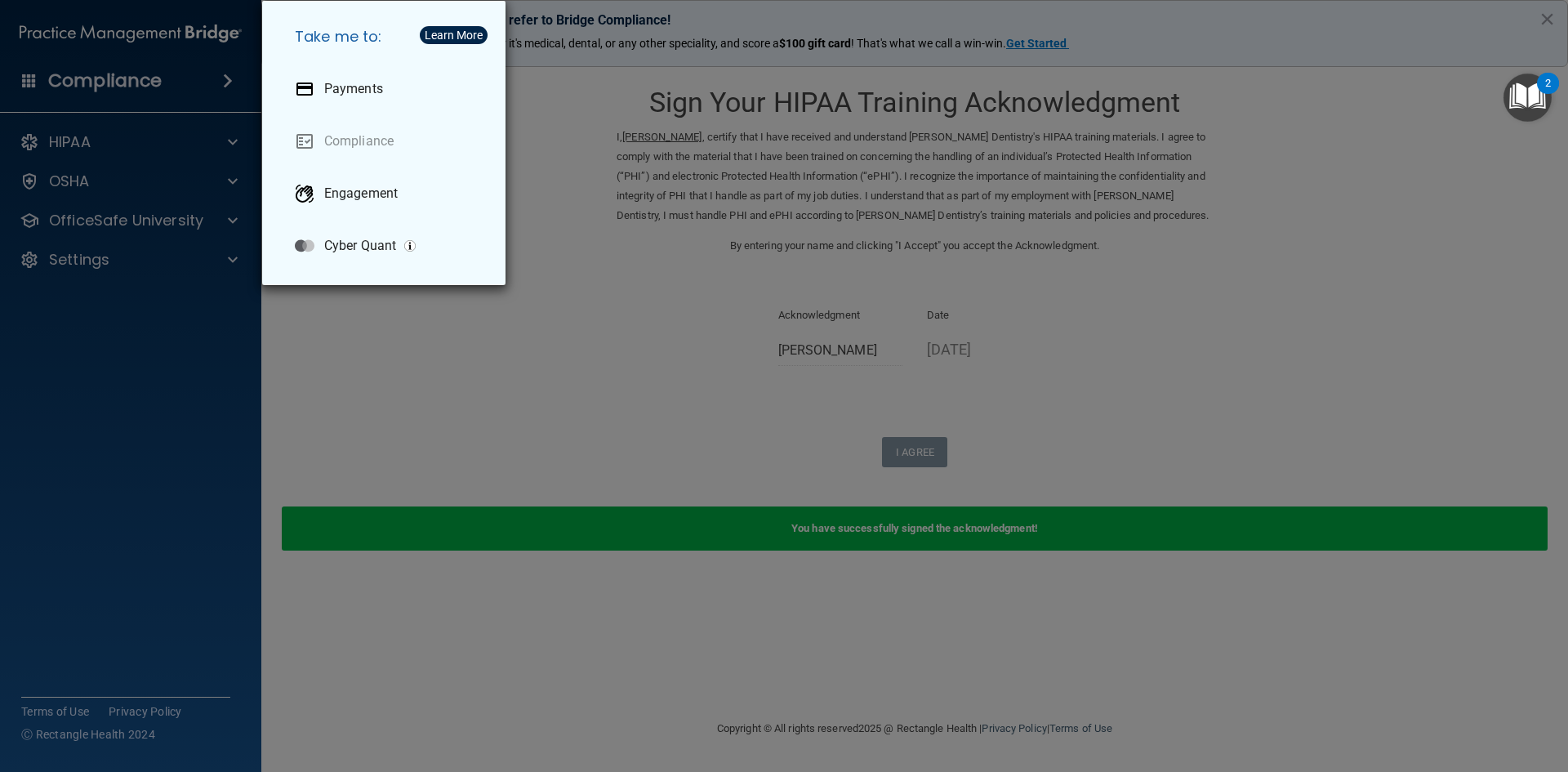
click at [334, 321] on div "Take me to: Payments Compliance Engagement Cyber Quant" at bounding box center [784, 386] width 1568 height 772
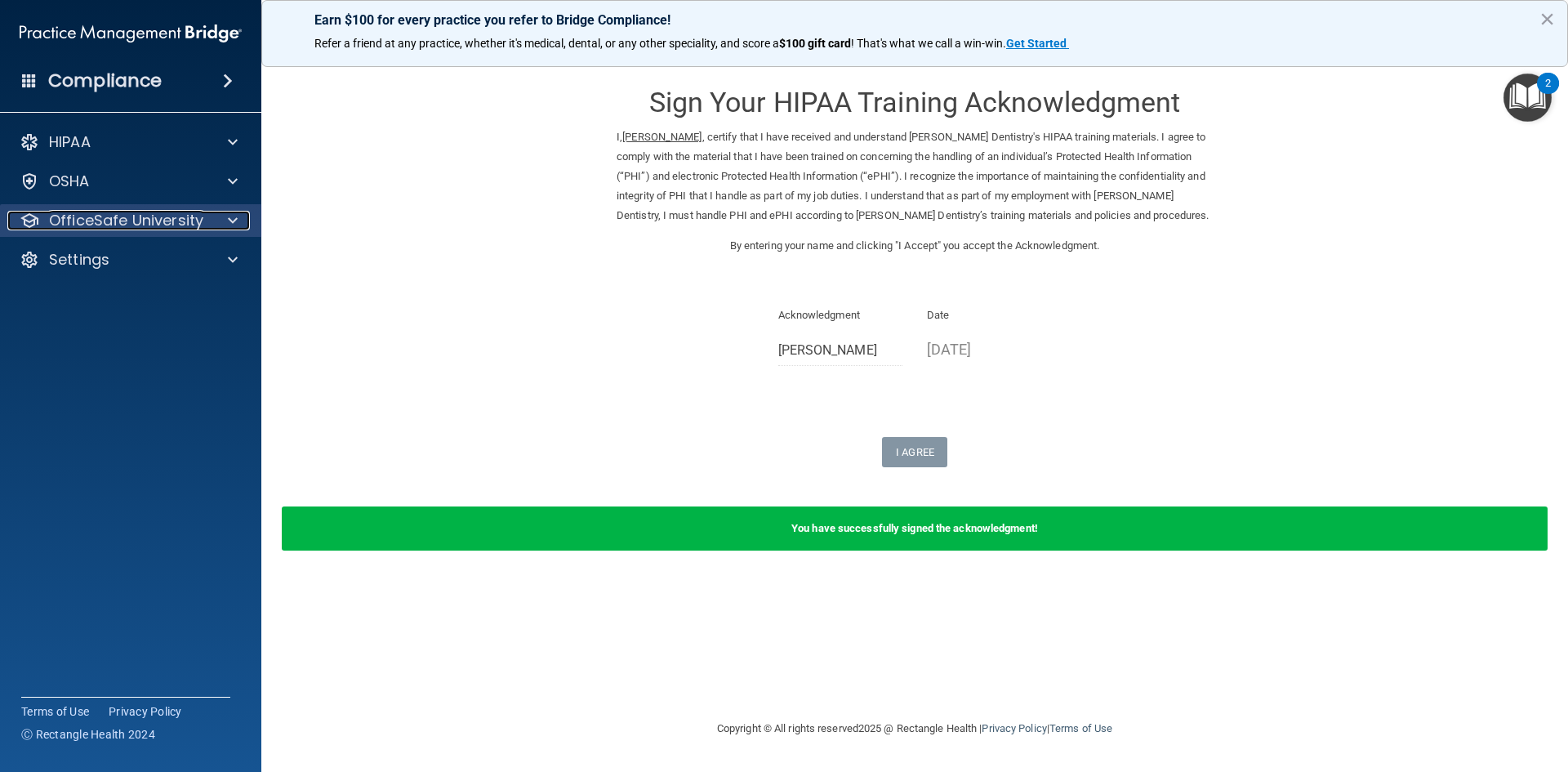
click at [158, 226] on p "OfficeSafe University" at bounding box center [126, 221] width 155 height 20
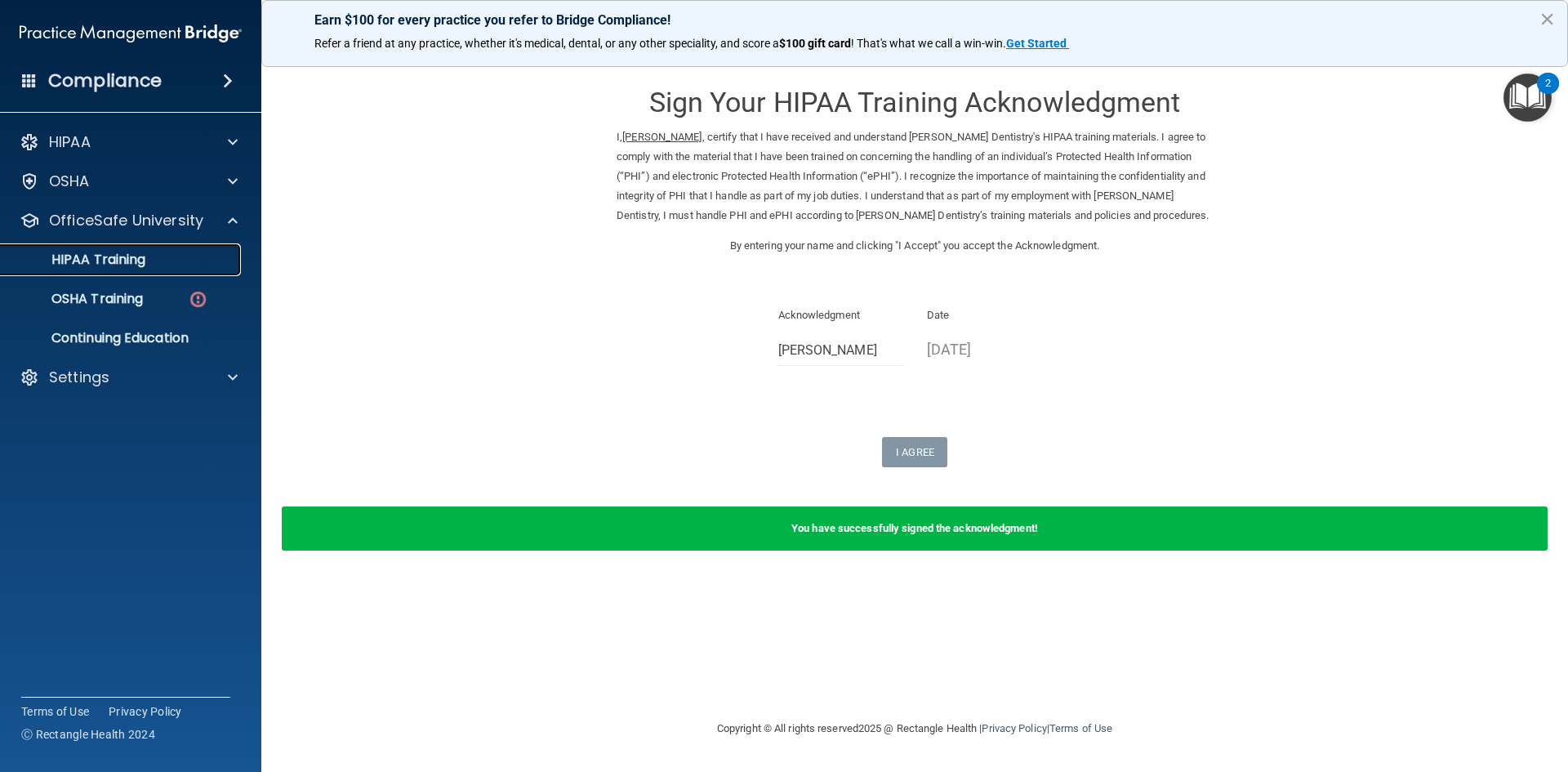
click at [128, 259] on p "HIPAA Training" at bounding box center [78, 260] width 135 height 16
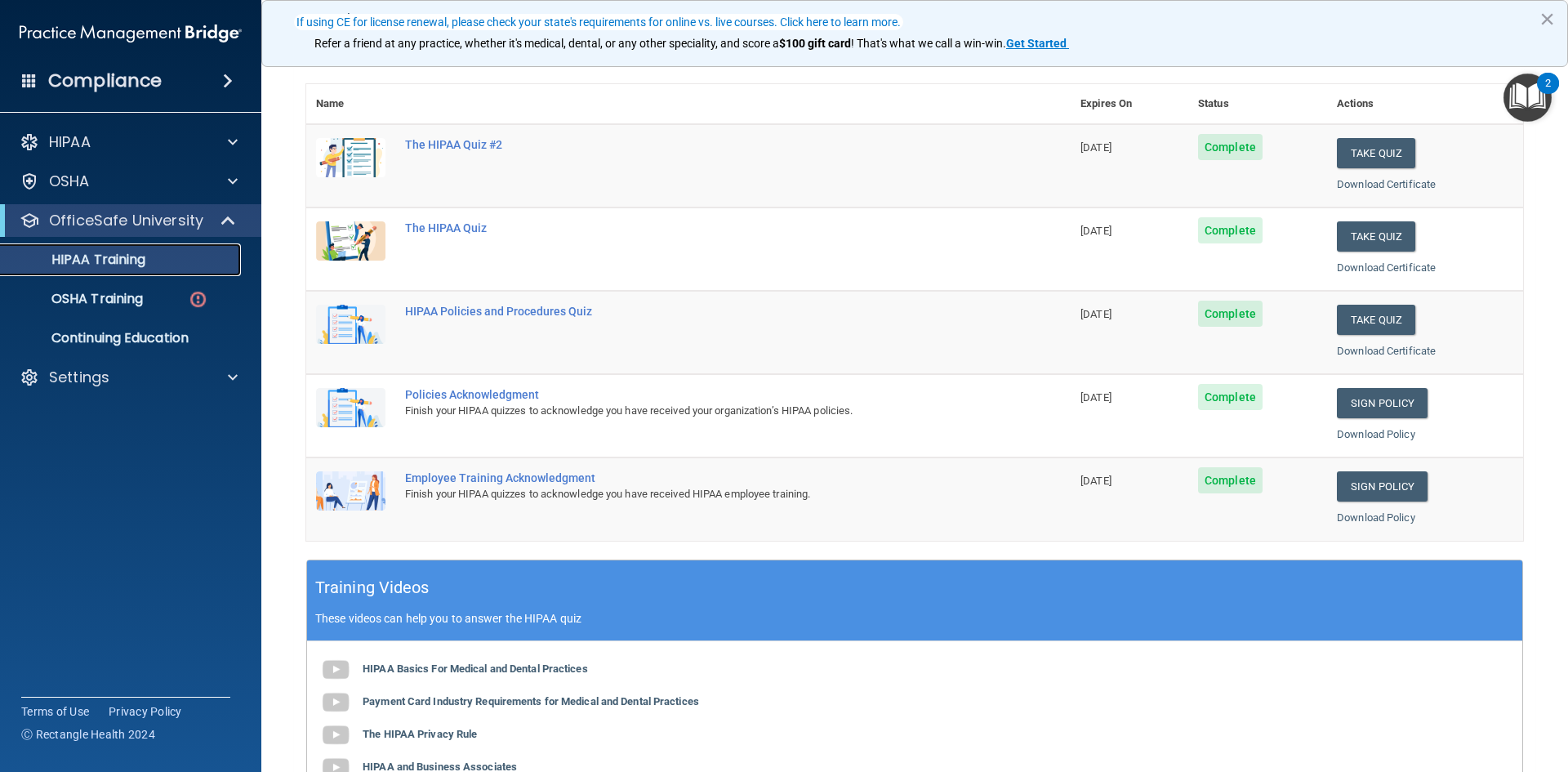
scroll to position [82, 0]
